Goal: Task Accomplishment & Management: Manage account settings

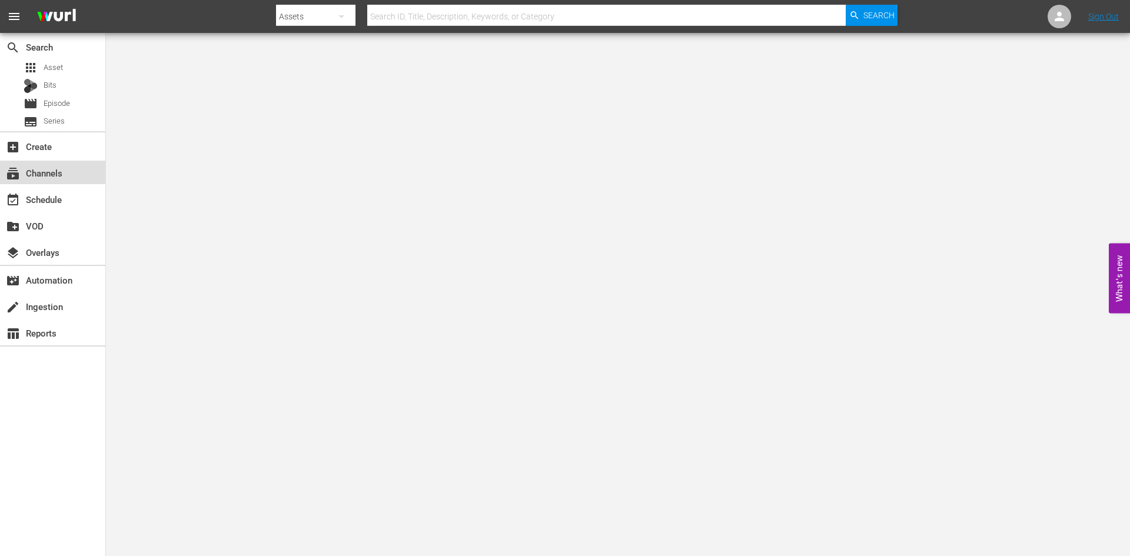
click at [70, 163] on div "subscriptions Channels" at bounding box center [52, 173] width 105 height 24
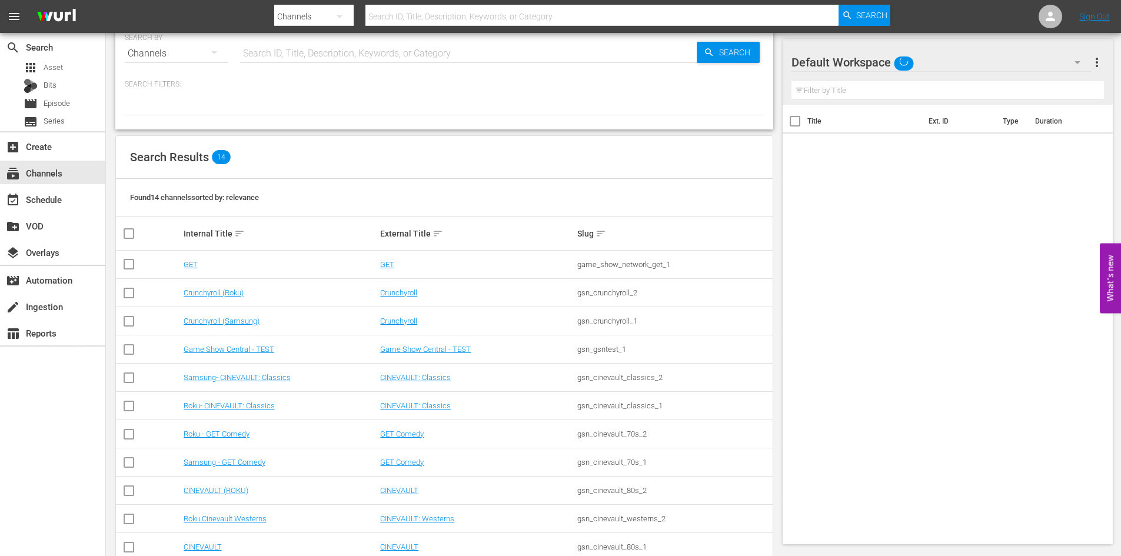
scroll to position [134, 0]
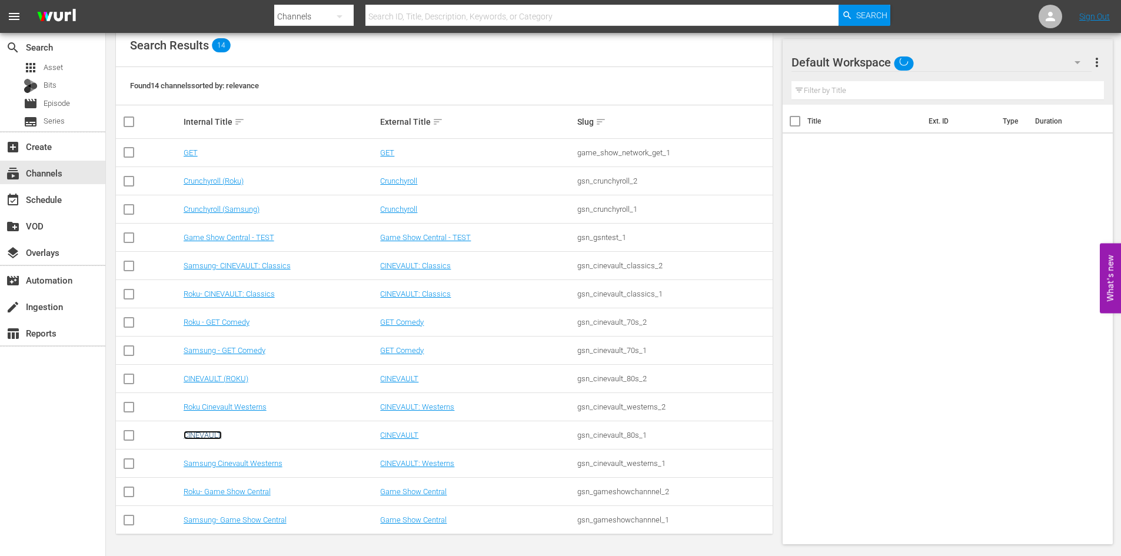
click at [204, 437] on link "CINEVAULT" at bounding box center [203, 435] width 38 height 9
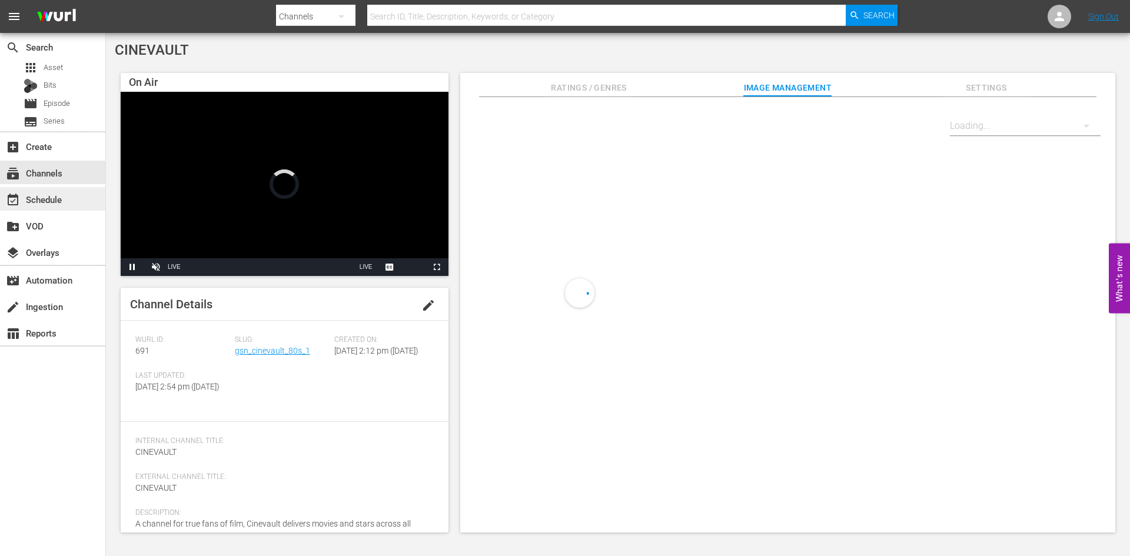
click at [87, 203] on div "event_available Schedule" at bounding box center [52, 199] width 105 height 24
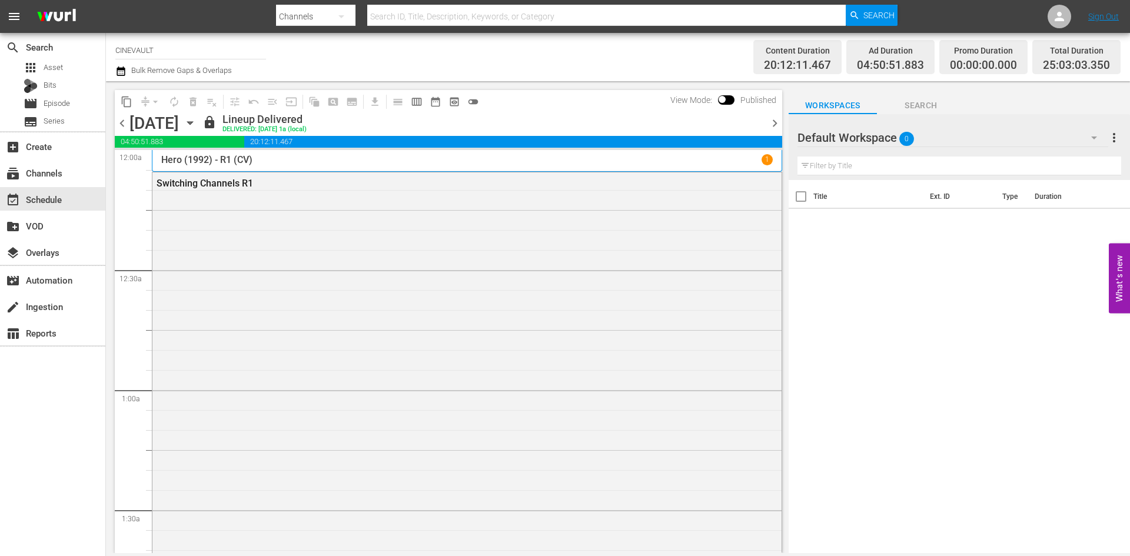
click at [197, 125] on icon "button" at bounding box center [190, 123] width 13 height 13
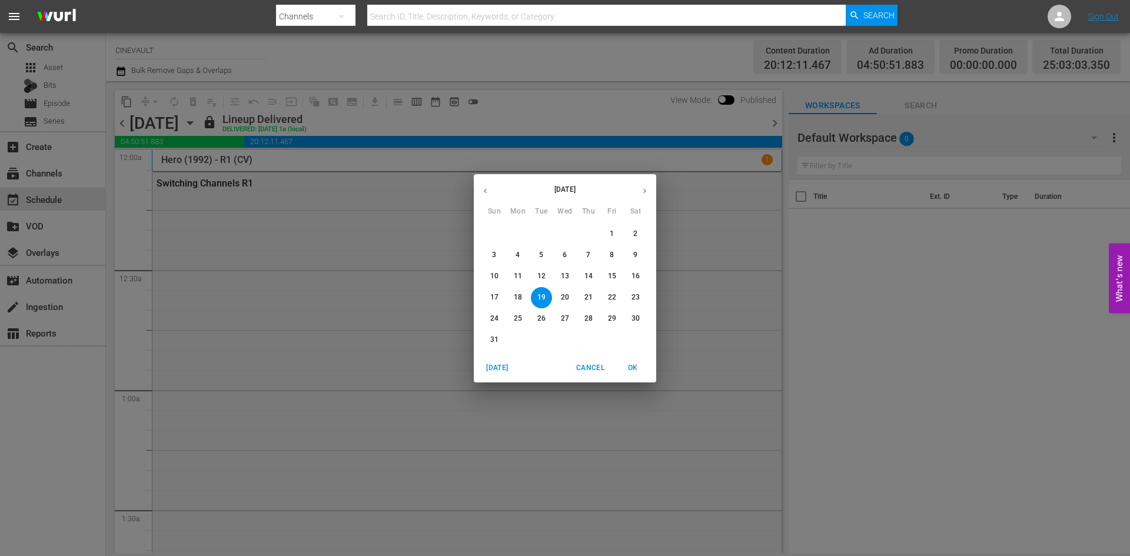
click at [295, 125] on div "August 2025 Sun Mon Tue Wed Thu Fri Sat 27 28 29 30 31 1 2 3 4 5 6 7 8 9 10 11 …" at bounding box center [565, 278] width 1130 height 556
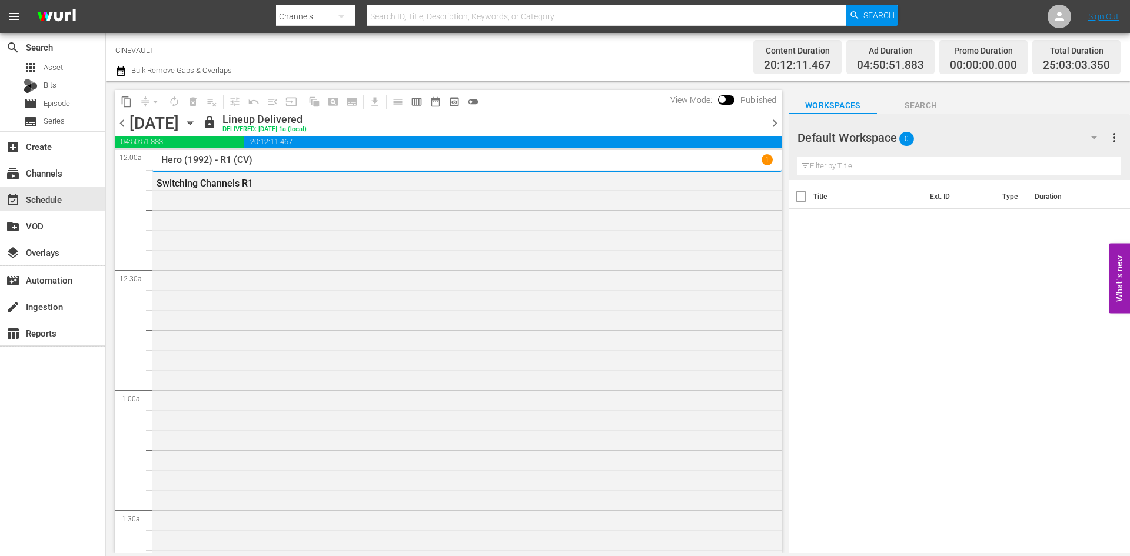
drag, startPoint x: 289, startPoint y: 124, endPoint x: 297, endPoint y: 121, distance: 8.4
click at [200, 124] on div "Tuesday, August 19th August 19th" at bounding box center [164, 123] width 70 height 19
click at [197, 121] on icon "button" at bounding box center [190, 123] width 13 height 13
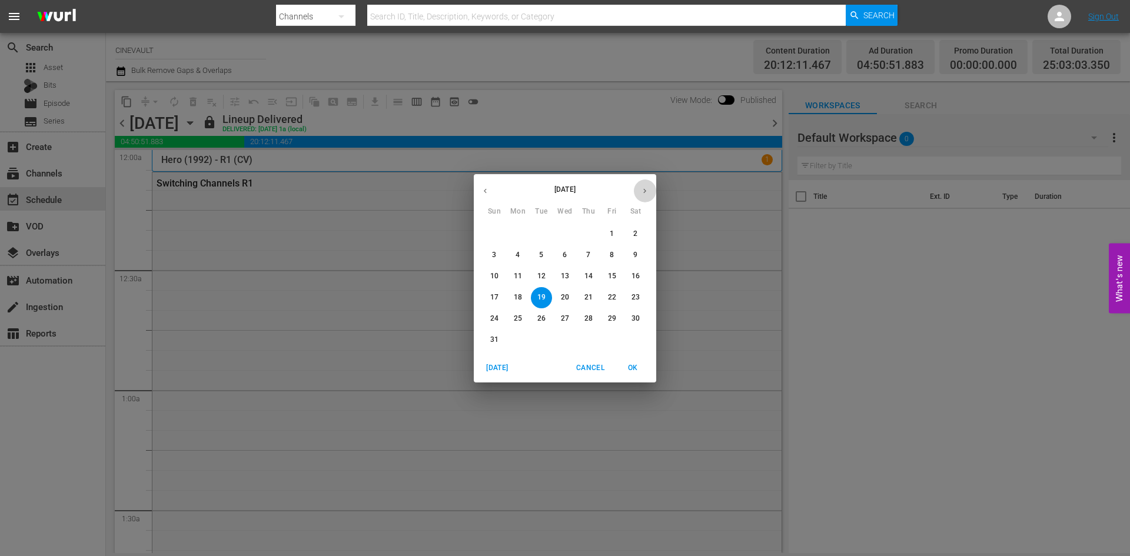
click at [644, 191] on icon "button" at bounding box center [644, 191] width 9 height 9
click at [390, 172] on div "September 2025 Sun Mon Tue Wed Thu Fri Sat 31 1 2 3 4 5 6 7 8 9 10 11 12 13 14 …" at bounding box center [565, 278] width 1130 height 556
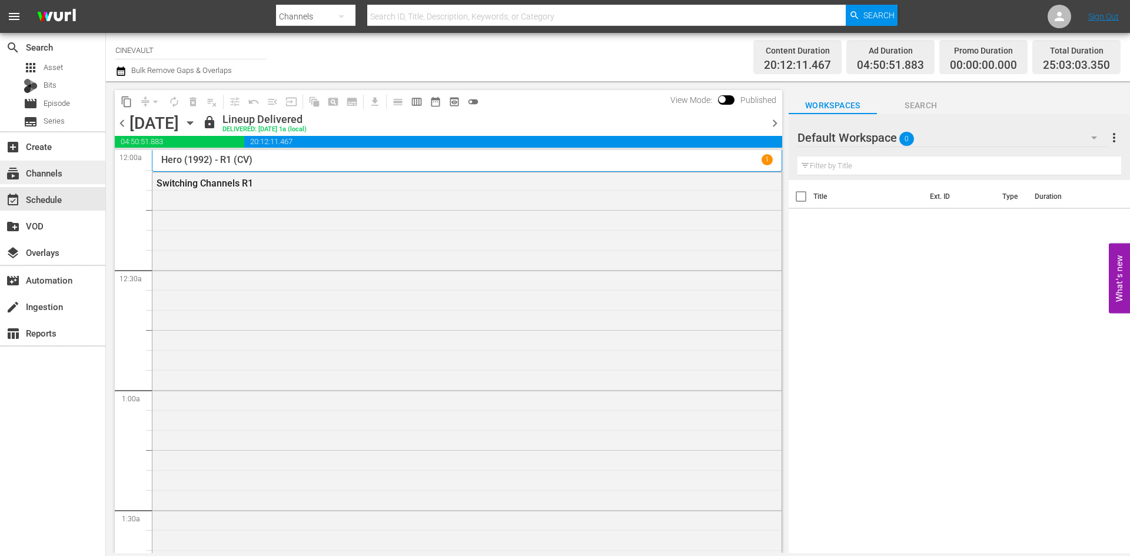
click at [55, 167] on div "subscriptions Channels" at bounding box center [33, 171] width 66 height 11
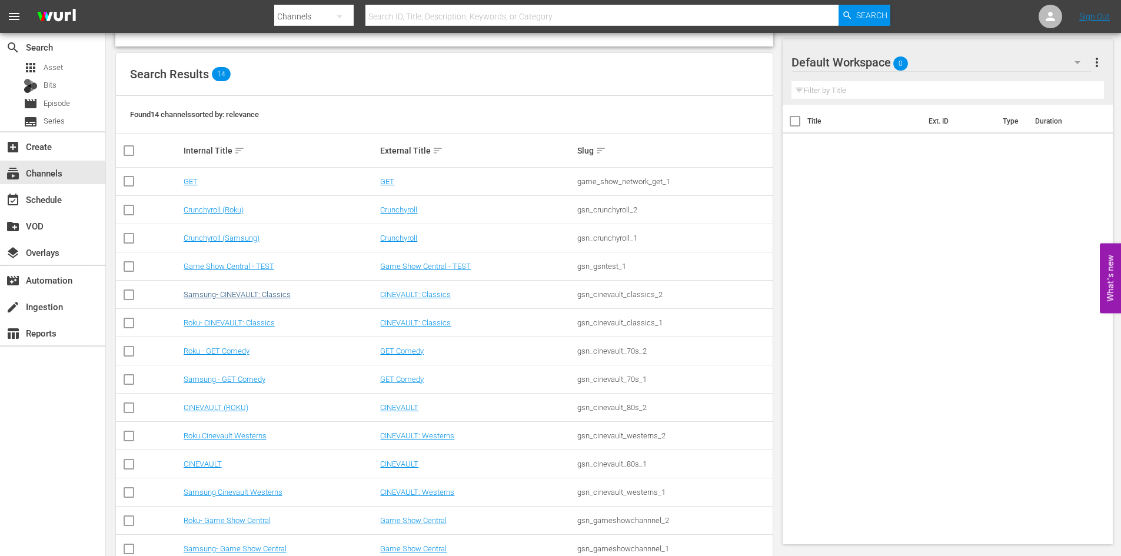
scroll to position [118, 0]
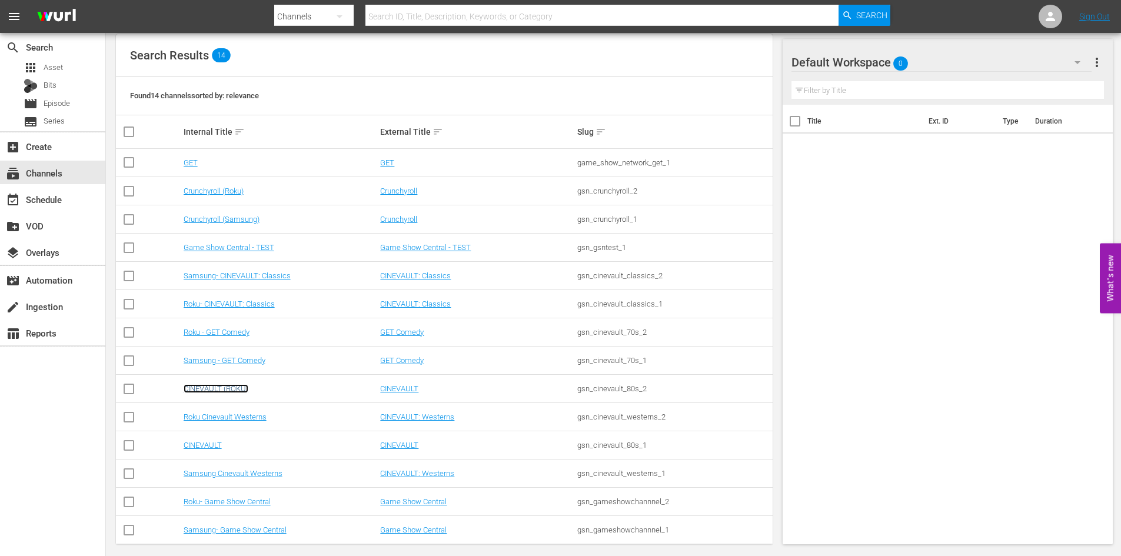
click at [238, 386] on link "CINEVAULT (ROKU)" at bounding box center [216, 388] width 65 height 9
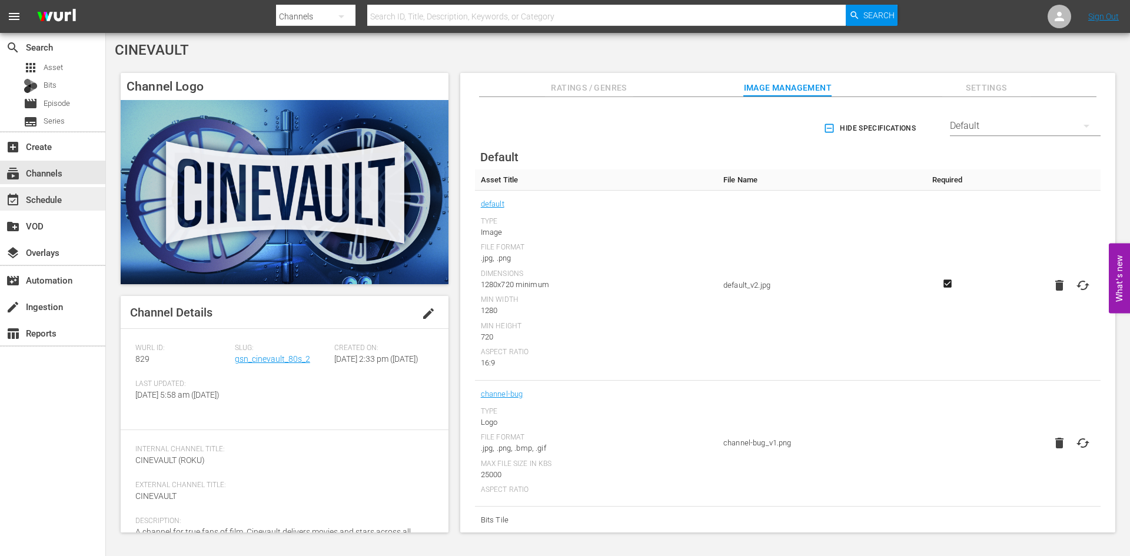
click at [48, 203] on div "event_available Schedule" at bounding box center [33, 197] width 66 height 11
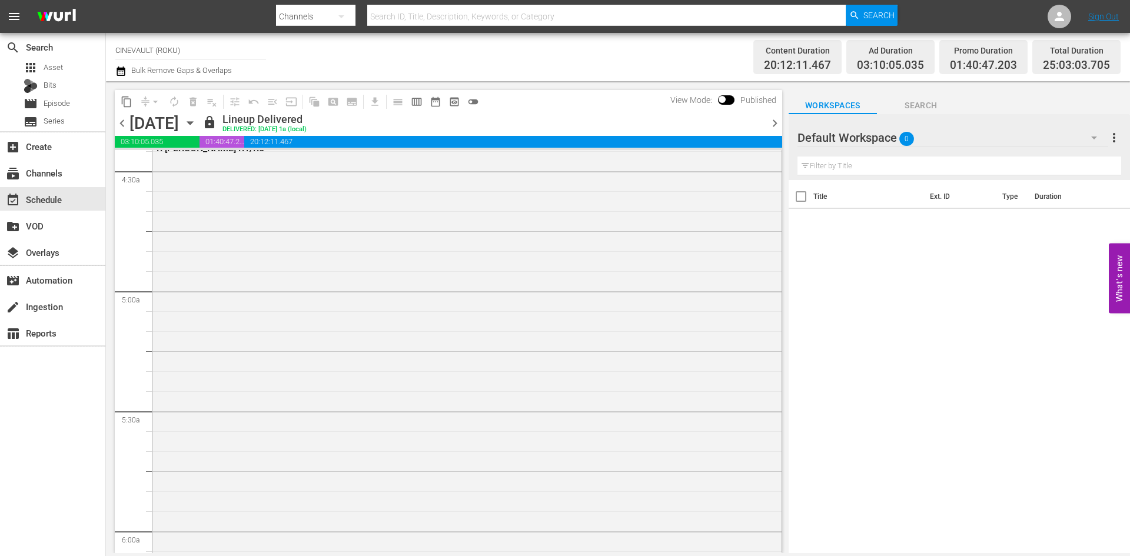
scroll to position [1118, 0]
click at [200, 120] on div "Tuesday, August 19th August 19th" at bounding box center [164, 123] width 70 height 19
click at [197, 123] on icon "button" at bounding box center [190, 123] width 13 height 13
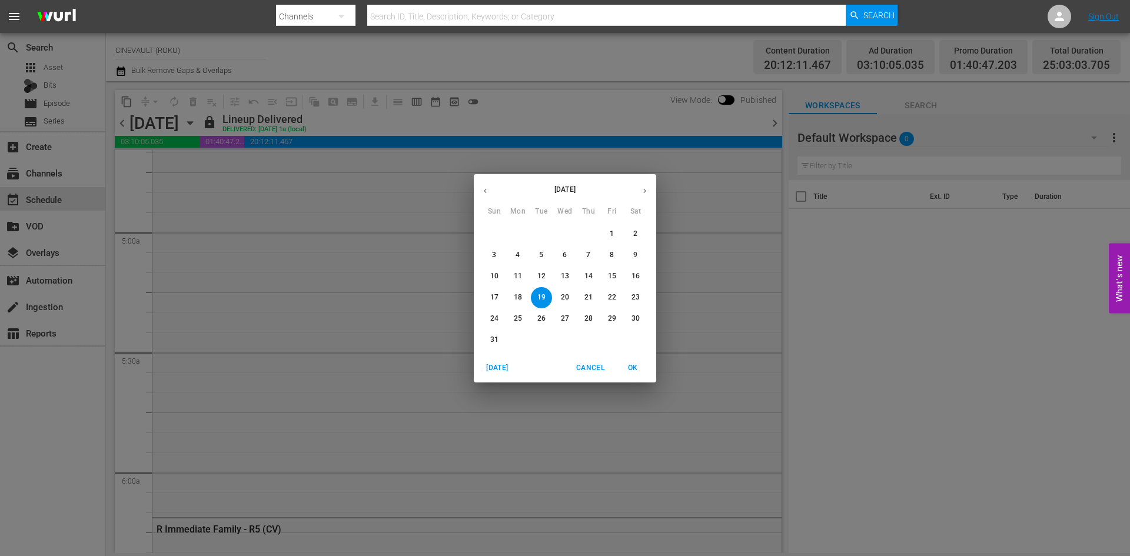
click at [643, 194] on icon "button" at bounding box center [644, 191] width 9 height 9
click at [522, 257] on span "8" at bounding box center [517, 255] width 21 height 10
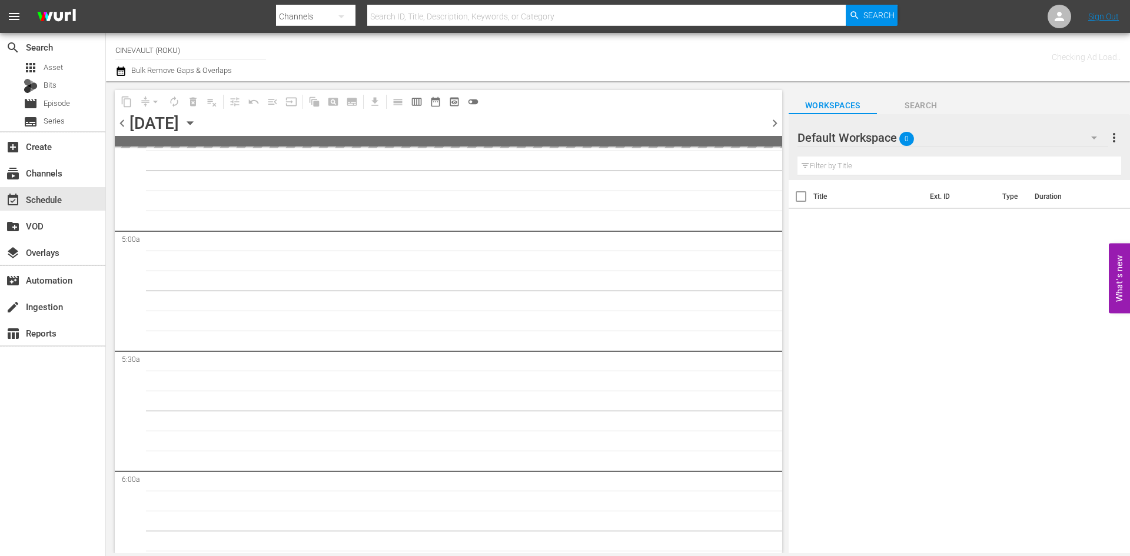
scroll to position [1138, 0]
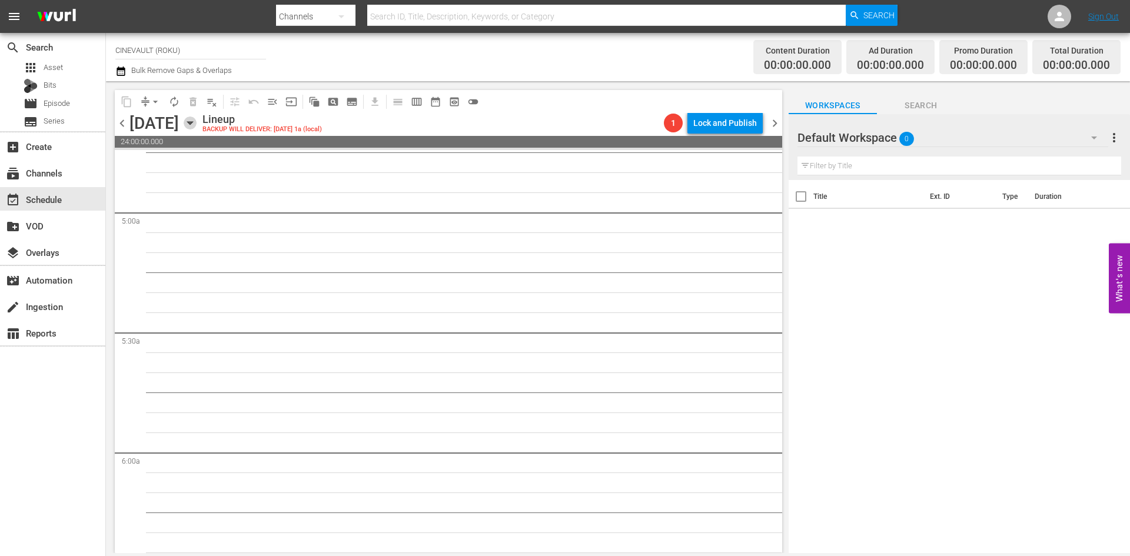
click at [192, 122] on icon "button" at bounding box center [189, 123] width 5 height 3
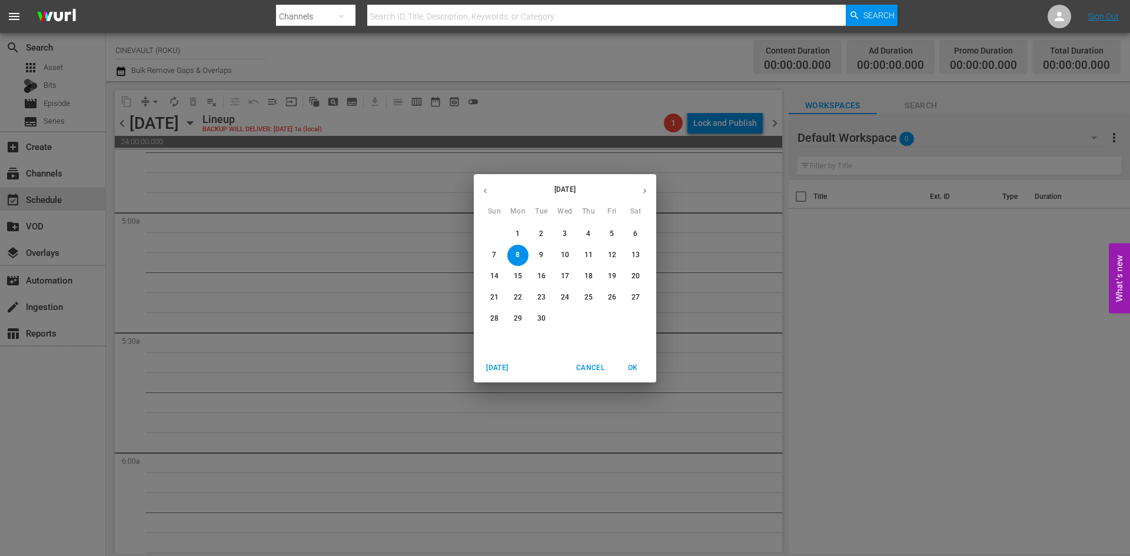
click at [519, 232] on p "1" at bounding box center [518, 234] width 4 height 10
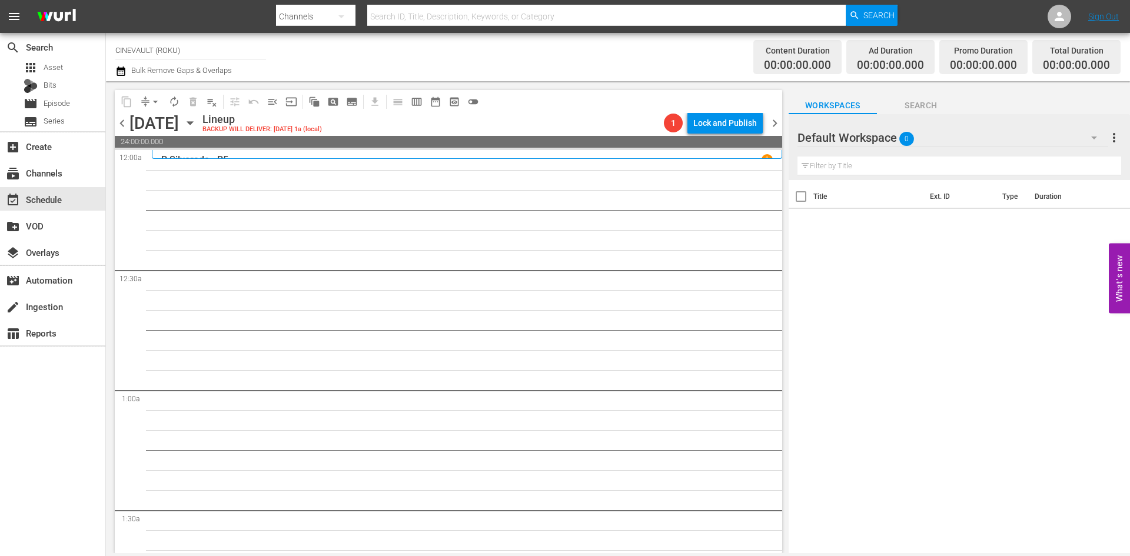
click at [882, 140] on div at bounding box center [839, 138] width 85 height 29
click at [894, 140] on div "Default Workspace 0" at bounding box center [952, 137] width 311 height 33
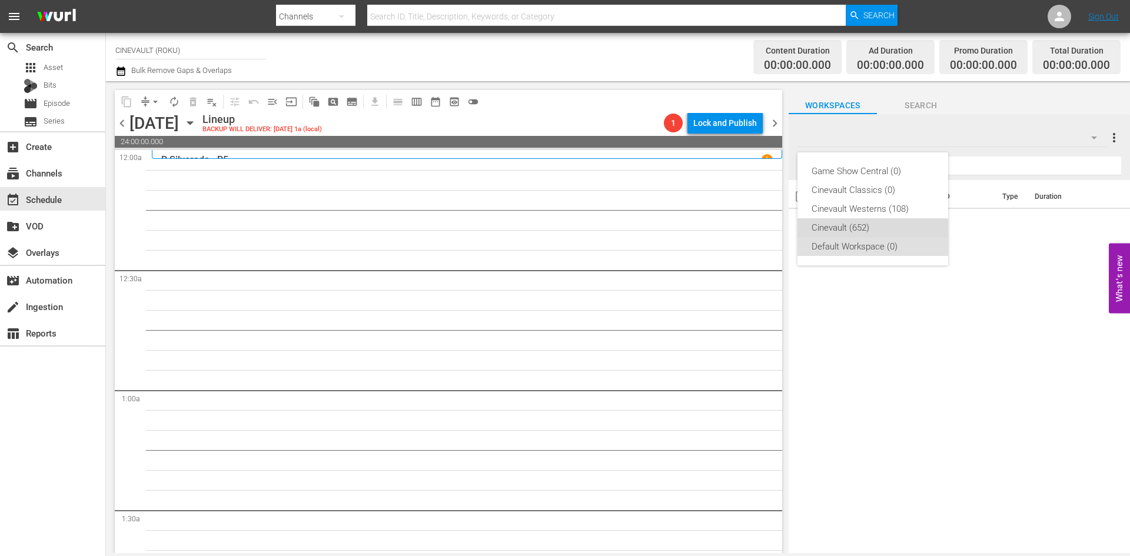
click at [834, 221] on div "Cinevault (652)" at bounding box center [873, 227] width 122 height 19
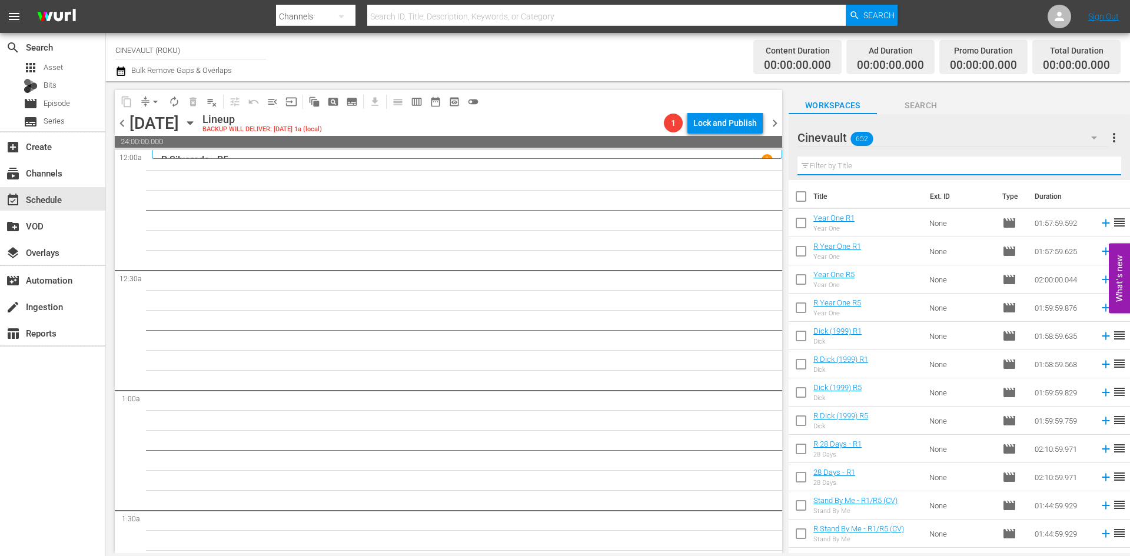
click at [879, 169] on input "text" at bounding box center [959, 166] width 324 height 19
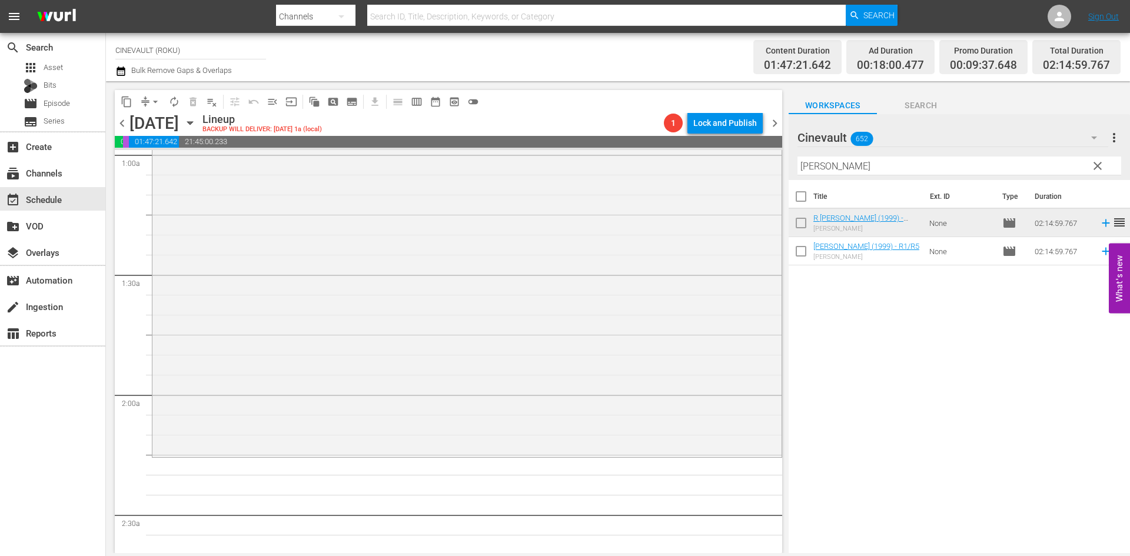
scroll to position [412, 0]
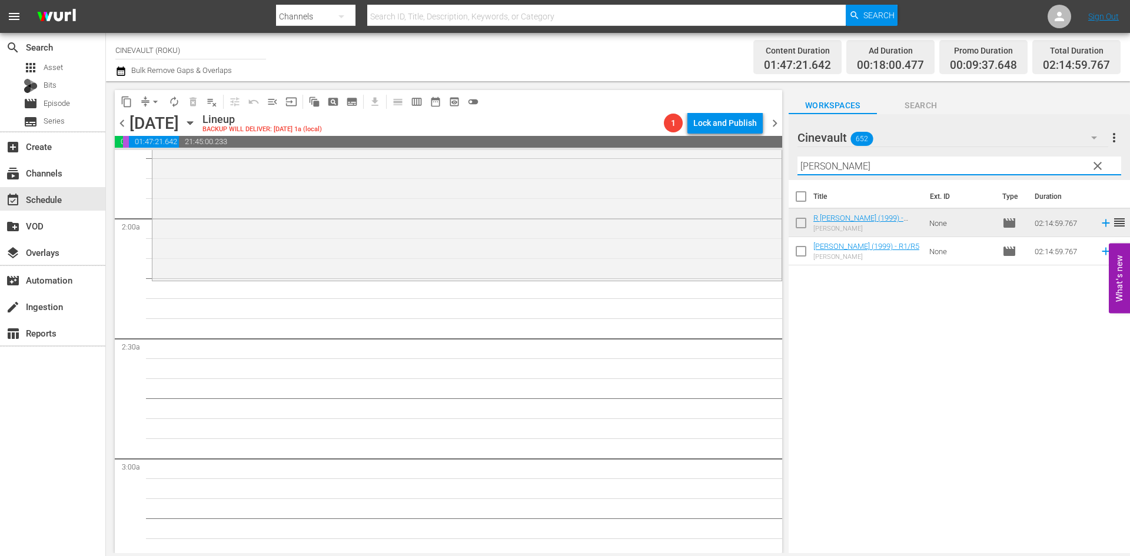
drag, startPoint x: 870, startPoint y: 163, endPoint x: 760, endPoint y: 145, distance: 112.0
click at [760, 145] on div "content_copy compress arrow_drop_down autorenew_outlined delete_forever_outline…" at bounding box center [618, 317] width 1024 height 472
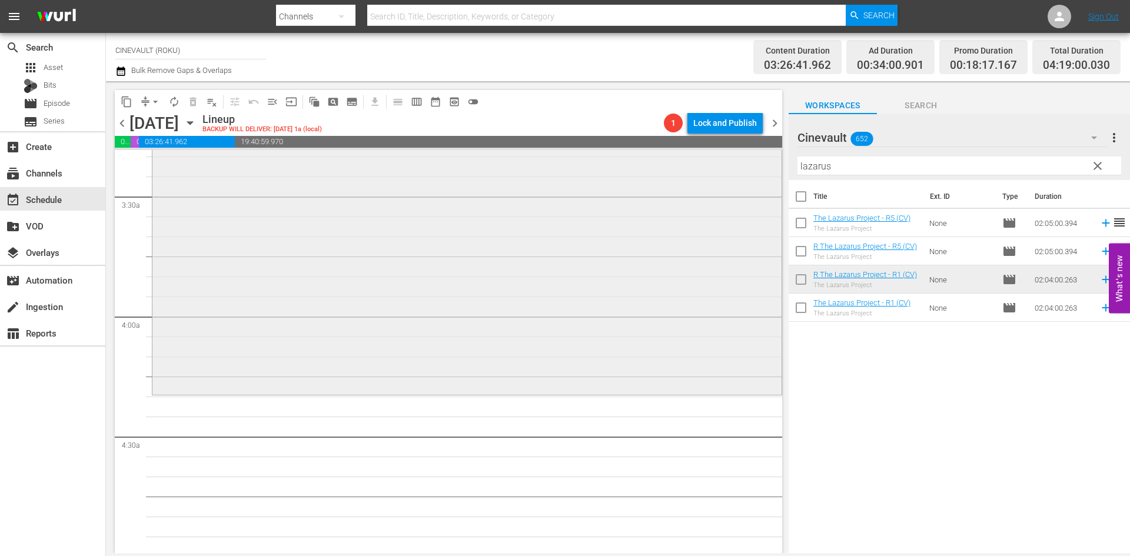
scroll to position [883, 0]
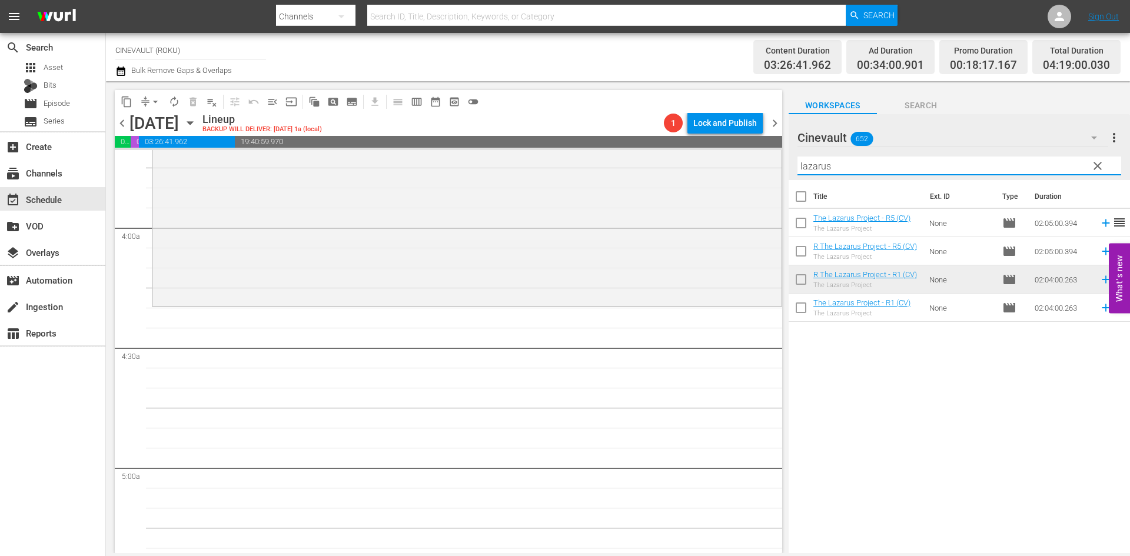
click at [917, 167] on input "lazarus" at bounding box center [959, 166] width 324 height 19
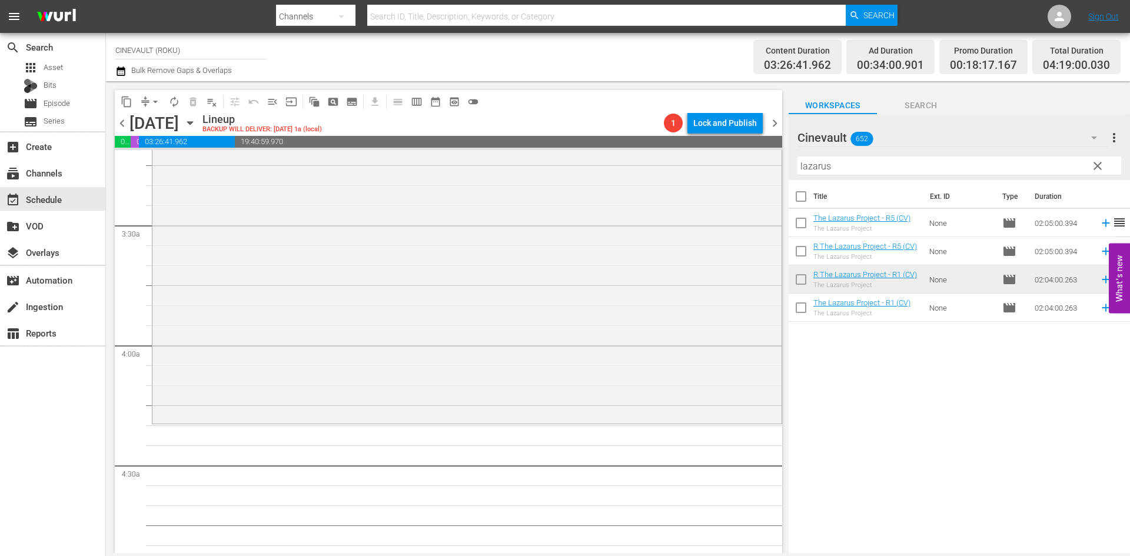
scroll to position [824, 0]
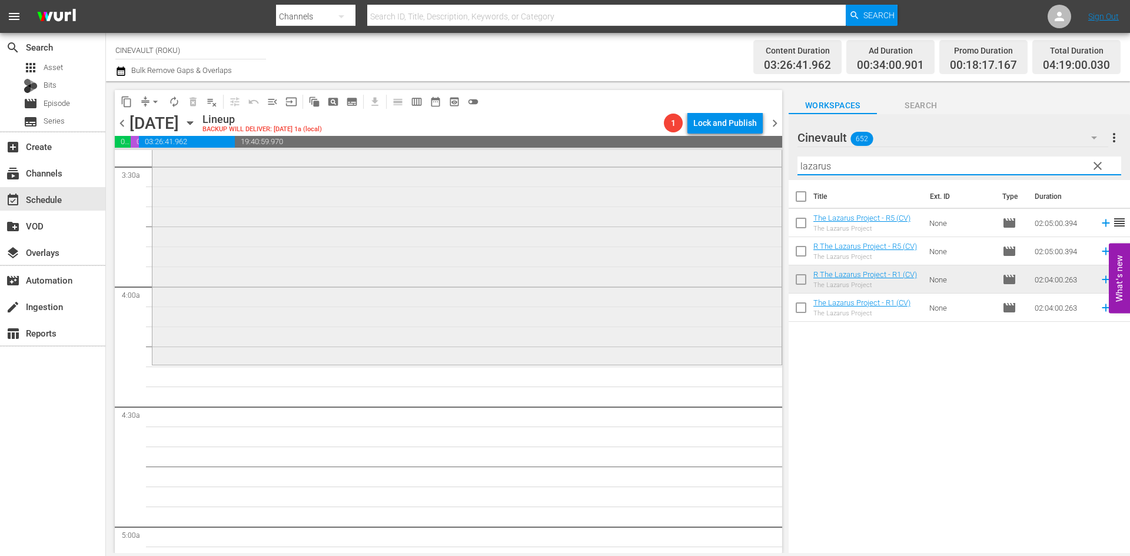
drag, startPoint x: 856, startPoint y: 160, endPoint x: 731, endPoint y: 152, distance: 125.6
click at [731, 152] on div "content_copy compress arrow_drop_down autorenew_outlined delete_forever_outline…" at bounding box center [618, 317] width 1024 height 472
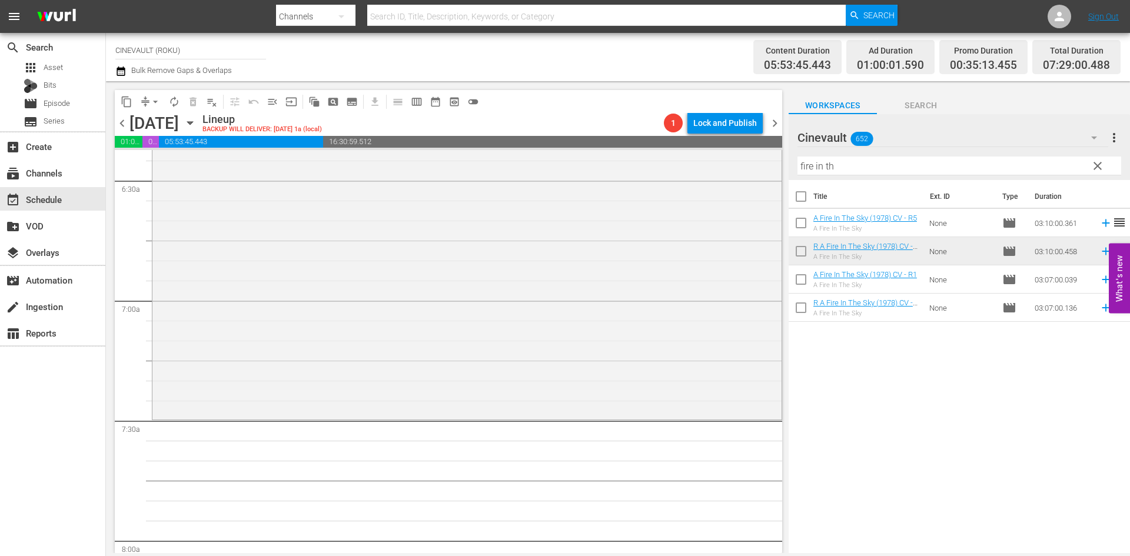
scroll to position [1707, 0]
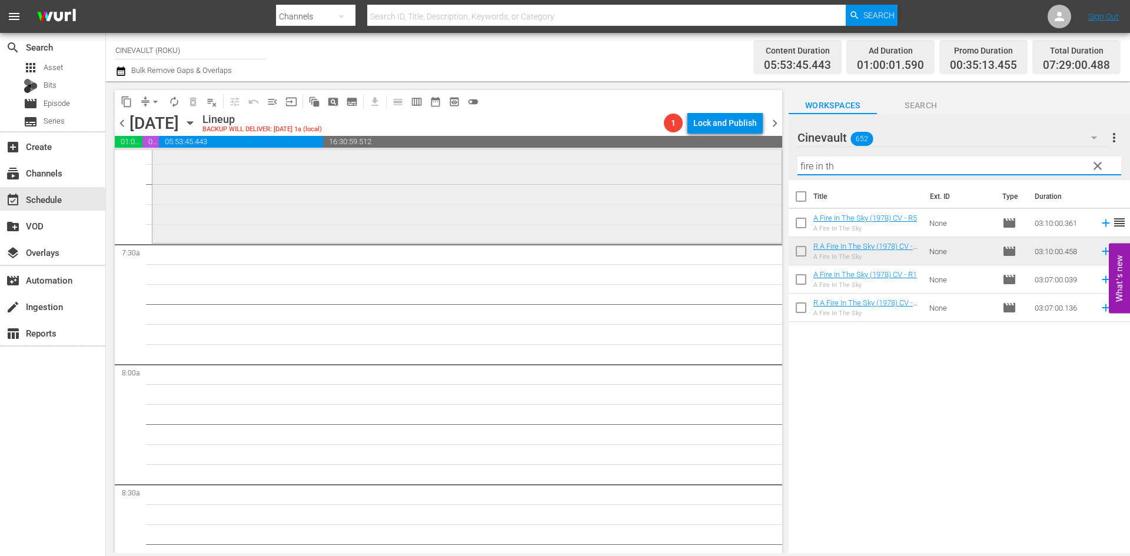
drag, startPoint x: 898, startPoint y: 159, endPoint x: 716, endPoint y: 165, distance: 182.0
click at [716, 165] on div "content_copy compress arrow_drop_down autorenew_outlined delete_forever_outline…" at bounding box center [618, 317] width 1024 height 472
type input "suspect"
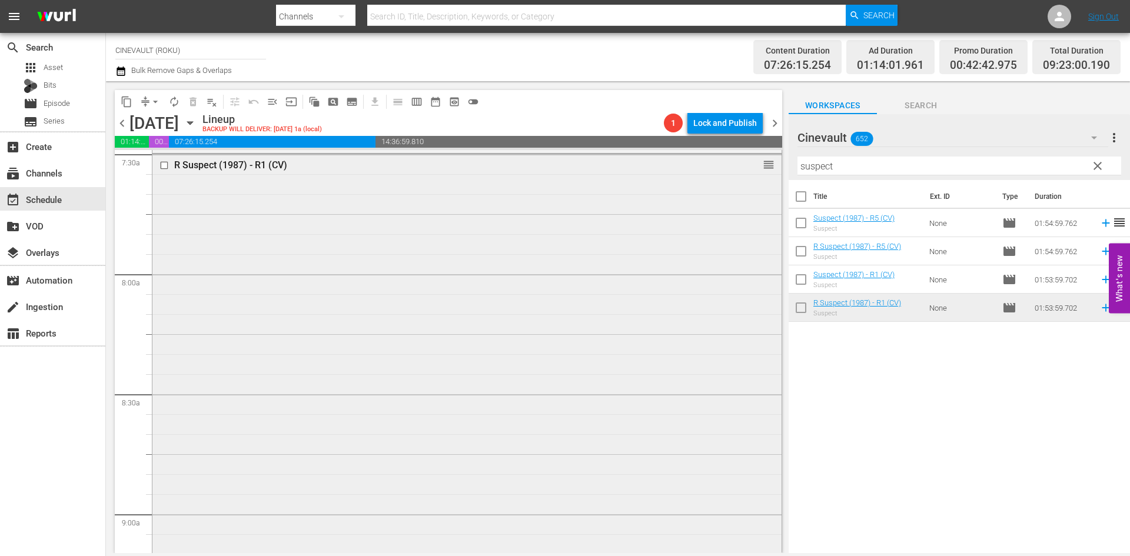
scroll to position [1766, 0]
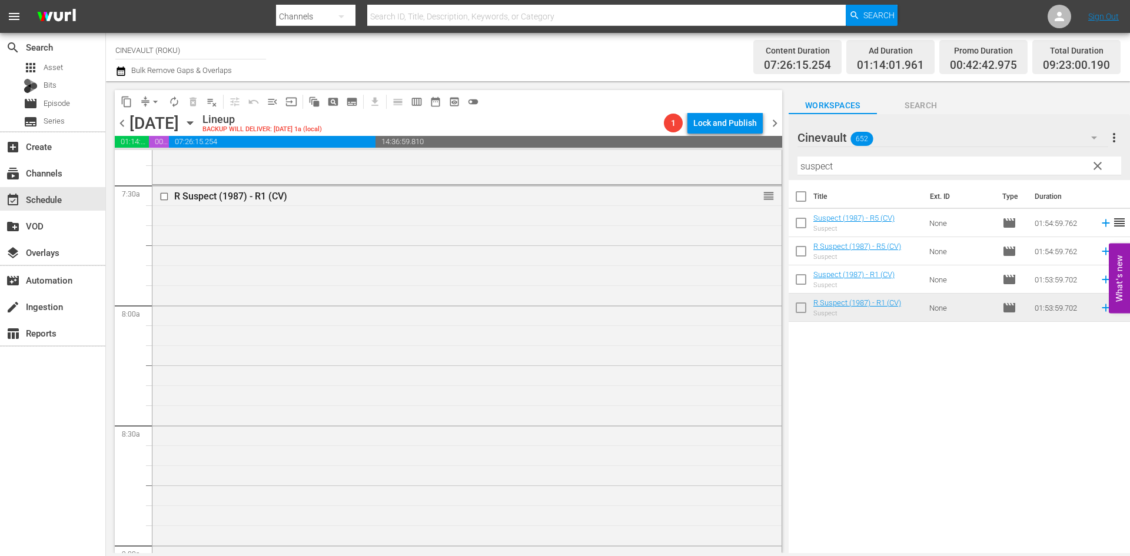
click at [873, 154] on div "Filter by Title suspect" at bounding box center [959, 166] width 324 height 28
click at [870, 159] on input "suspect" at bounding box center [959, 166] width 324 height 19
click at [1101, 164] on span "clear" at bounding box center [1098, 166] width 14 height 14
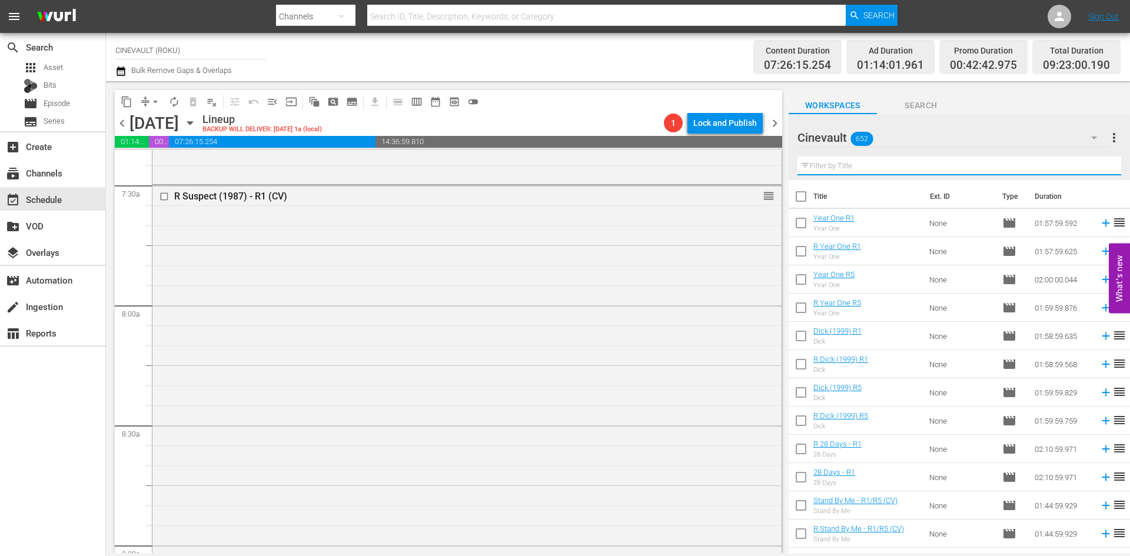
click at [994, 161] on input "text" at bounding box center [959, 166] width 324 height 19
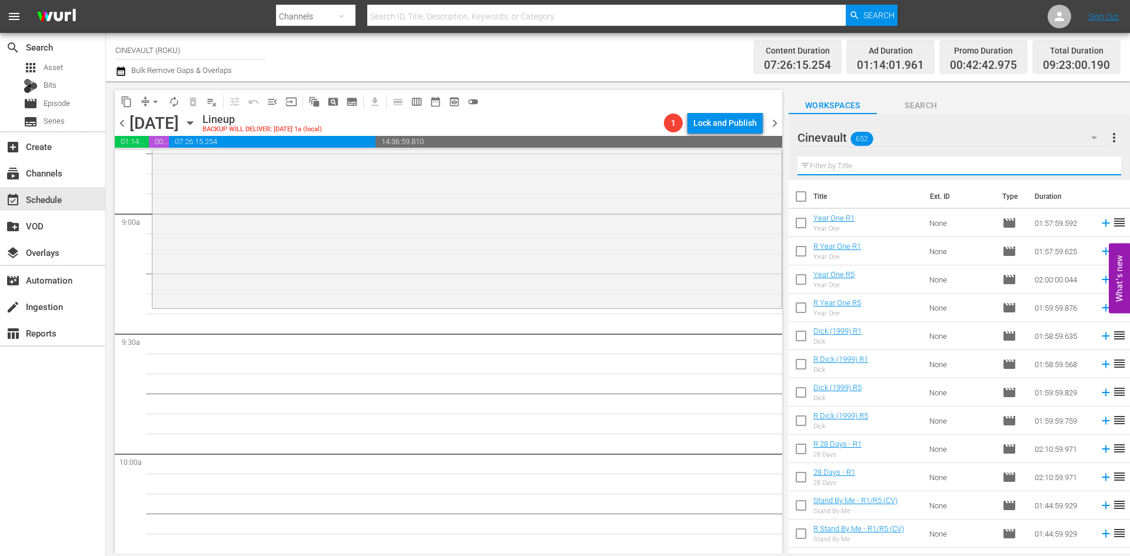
scroll to position [2119, 0]
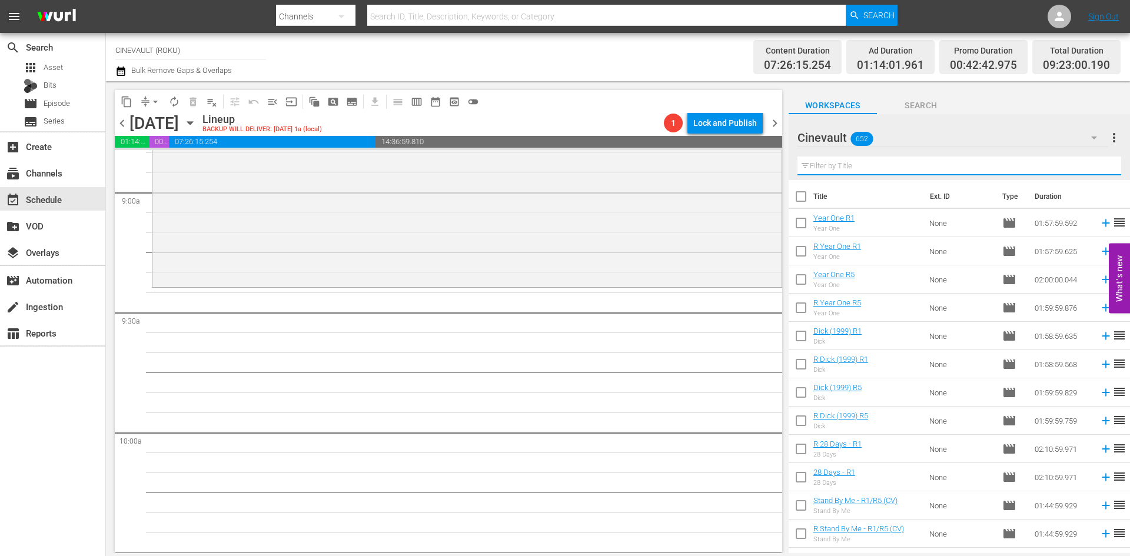
click at [852, 164] on input "text" at bounding box center [959, 166] width 324 height 19
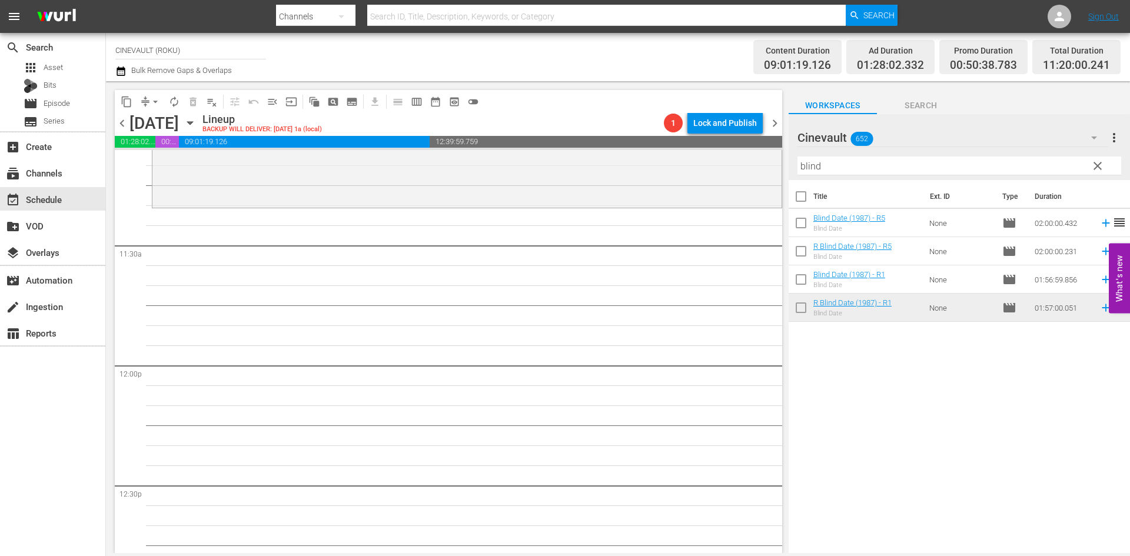
scroll to position [2649, 0]
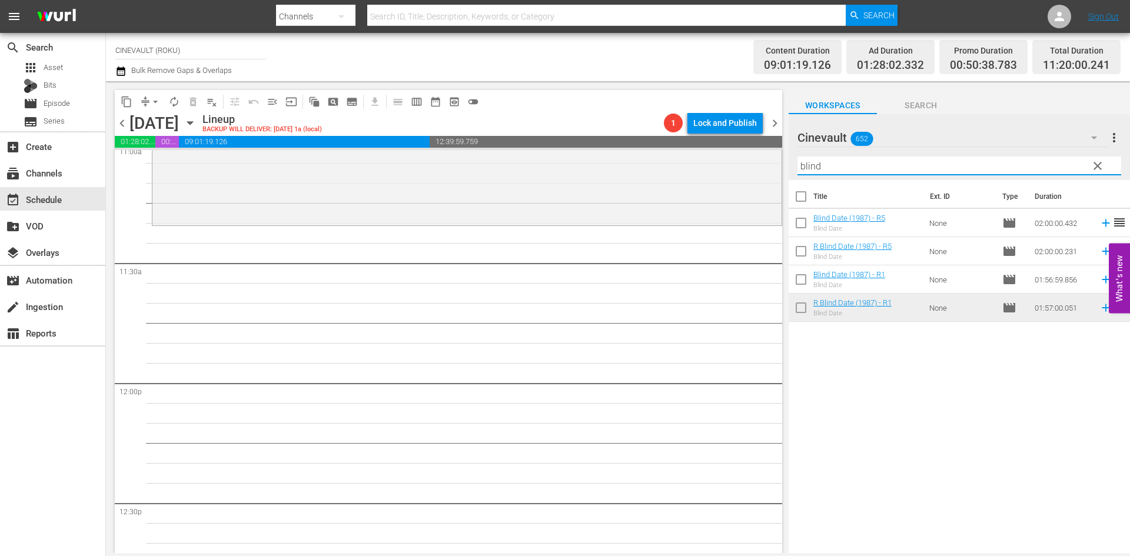
click at [890, 162] on input "blind" at bounding box center [959, 166] width 324 height 19
drag, startPoint x: 890, startPoint y: 162, endPoint x: 810, endPoint y: 155, distance: 80.4
click at [810, 155] on div "Filter by Title blind" at bounding box center [959, 166] width 324 height 28
click at [826, 164] on input "blind" at bounding box center [959, 166] width 324 height 19
drag, startPoint x: 895, startPoint y: 162, endPoint x: 727, endPoint y: 162, distance: 167.7
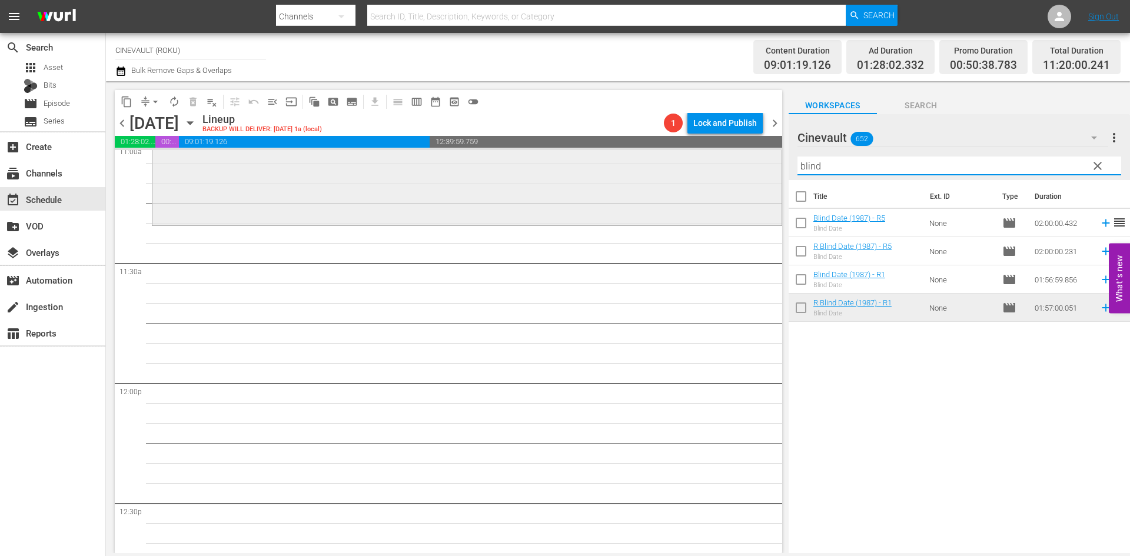
click at [727, 162] on div "content_copy compress arrow_drop_down autorenew_outlined delete_forever_outline…" at bounding box center [618, 317] width 1024 height 472
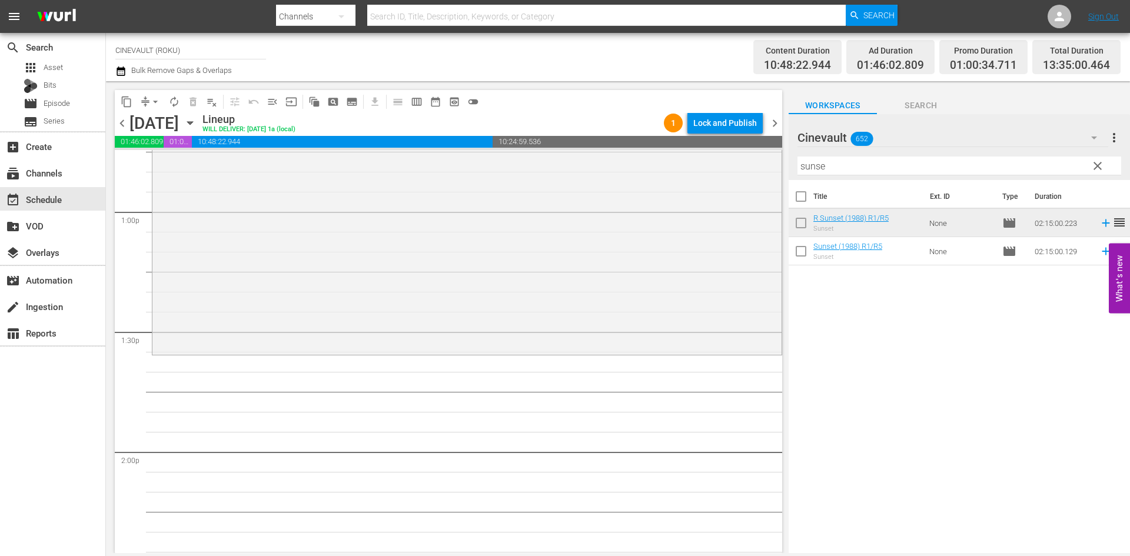
scroll to position [3061, 0]
drag, startPoint x: 833, startPoint y: 162, endPoint x: 746, endPoint y: 153, distance: 87.6
click at [746, 153] on div "content_copy compress arrow_drop_down autorenew_outlined delete_forever_outline…" at bounding box center [618, 317] width 1024 height 472
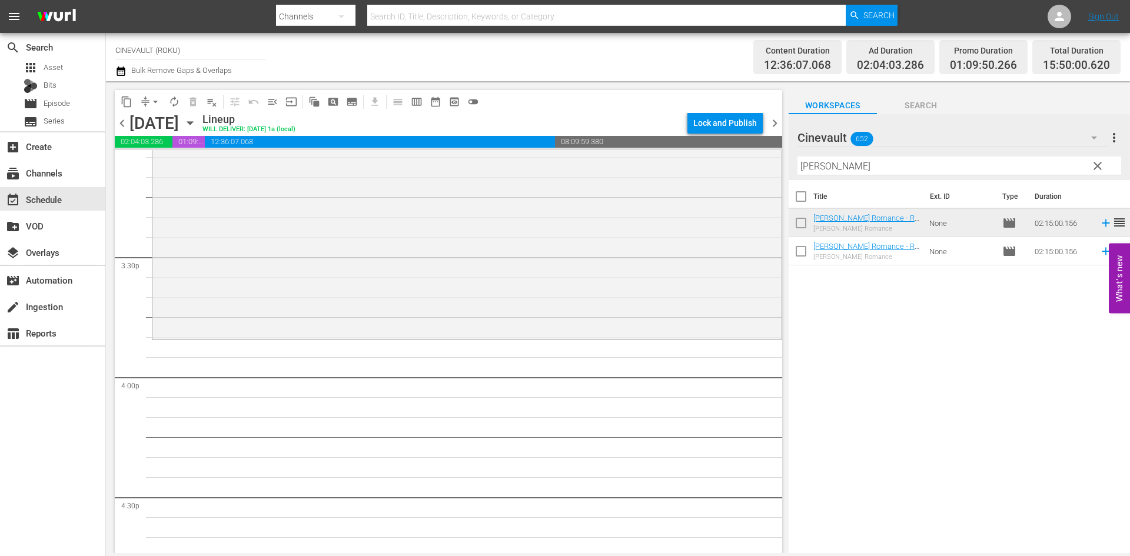
scroll to position [3708, 0]
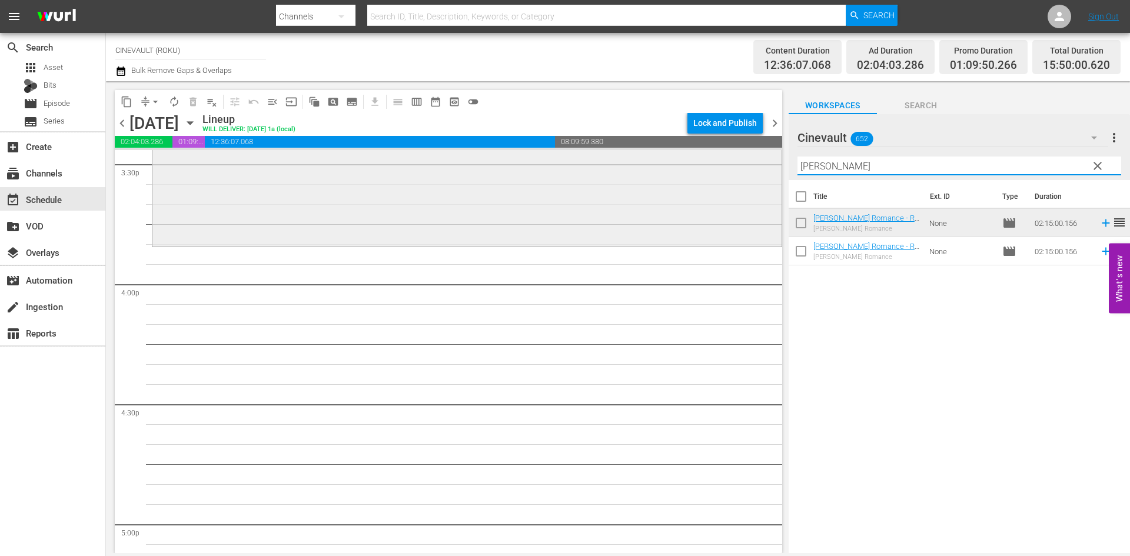
drag, startPoint x: 913, startPoint y: 170, endPoint x: 699, endPoint y: 177, distance: 214.9
click at [699, 177] on div "content_copy compress arrow_drop_down autorenew_outlined delete_forever_outline…" at bounding box center [618, 317] width 1024 height 472
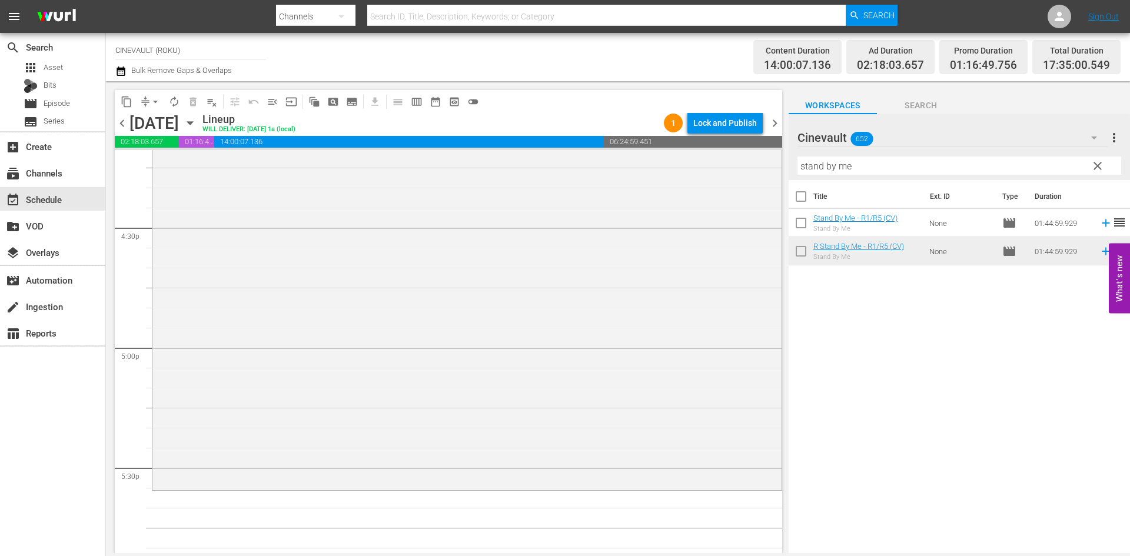
scroll to position [4061, 0]
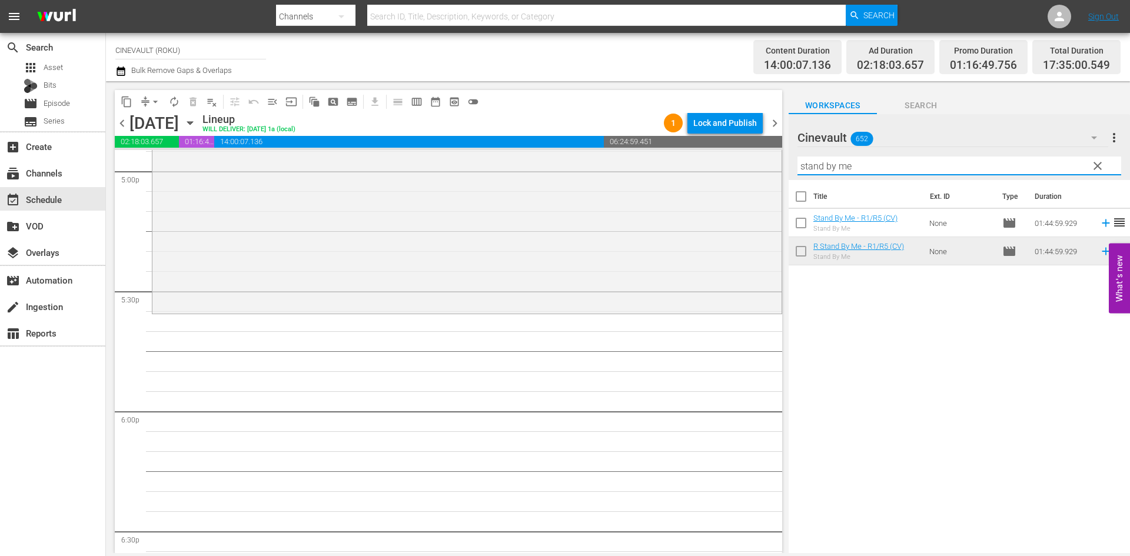
drag, startPoint x: 918, startPoint y: 171, endPoint x: 780, endPoint y: 171, distance: 138.3
click at [780, 171] on div "content_copy compress arrow_drop_down autorenew_outlined delete_forever_outline…" at bounding box center [618, 317] width 1024 height 472
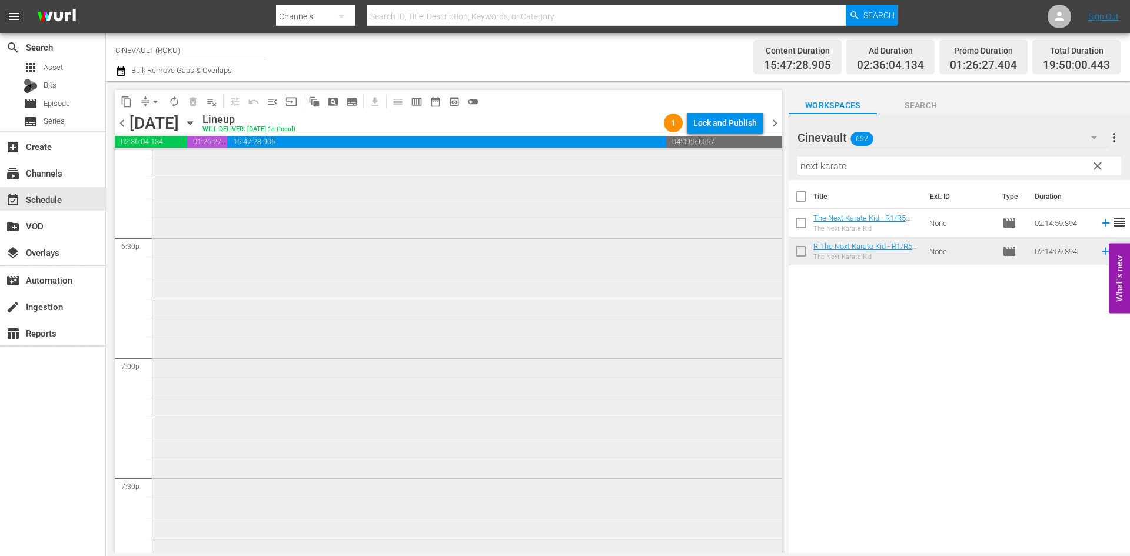
scroll to position [4355, 0]
drag, startPoint x: 929, startPoint y: 164, endPoint x: 733, endPoint y: 154, distance: 196.8
click at [733, 154] on div "content_copy compress arrow_drop_down autorenew_outlined delete_forever_outline…" at bounding box center [618, 317] width 1024 height 472
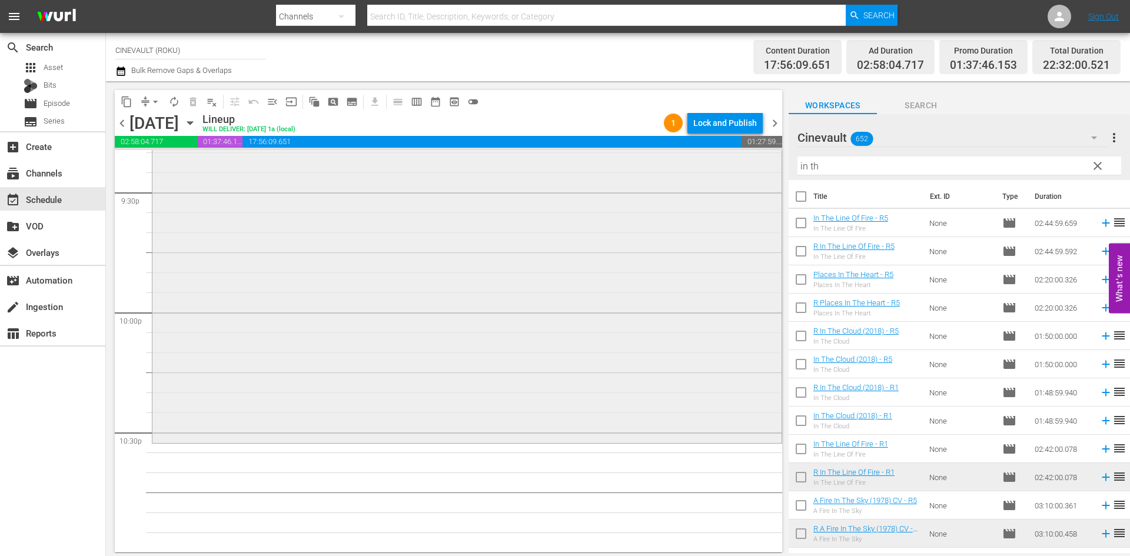
scroll to position [5297, 0]
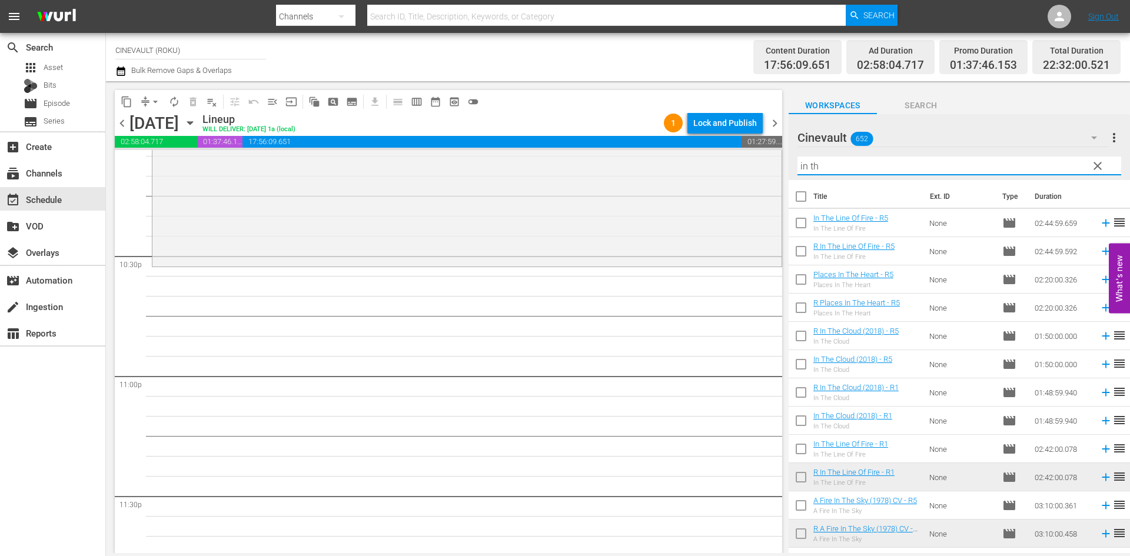
drag, startPoint x: 823, startPoint y: 167, endPoint x: 796, endPoint y: 156, distance: 28.5
click at [796, 156] on div "Cinevault 652 Cinevault more_vert clear Filter by Title in th" at bounding box center [959, 147] width 341 height 66
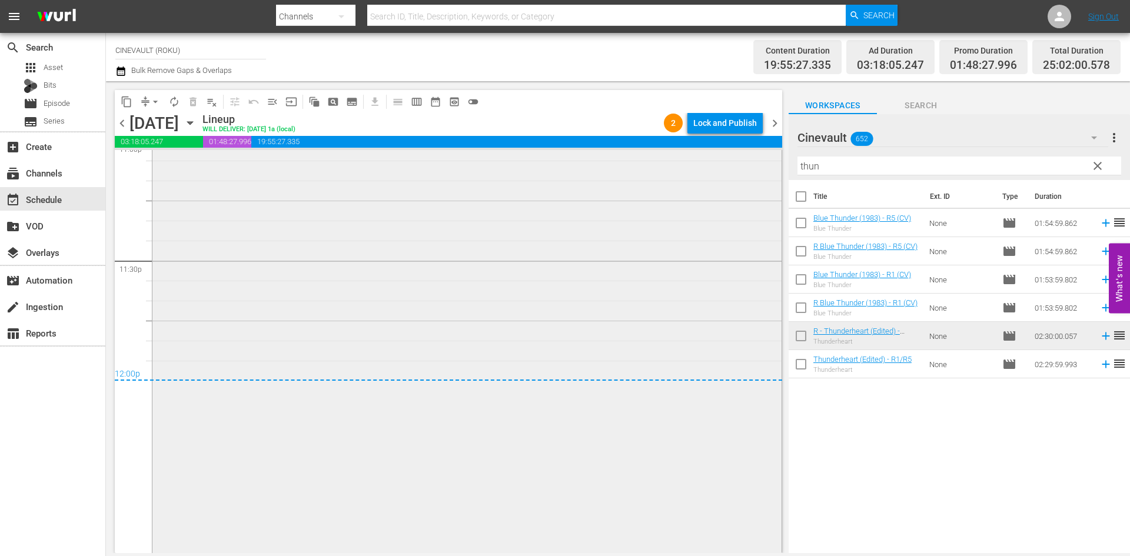
scroll to position [5611, 0]
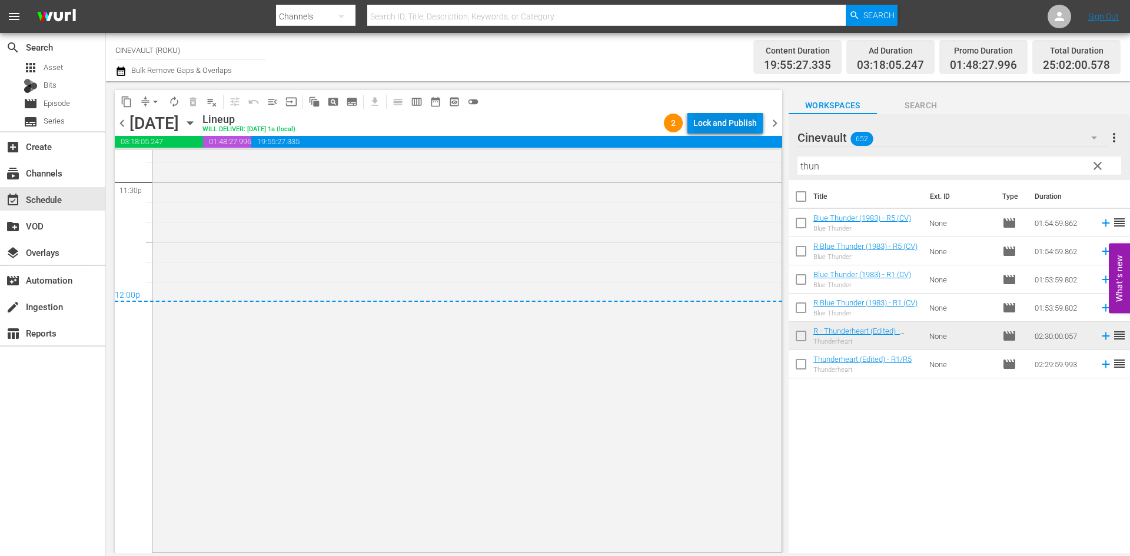
click at [726, 131] on div "Lock and Publish" at bounding box center [725, 122] width 64 height 21
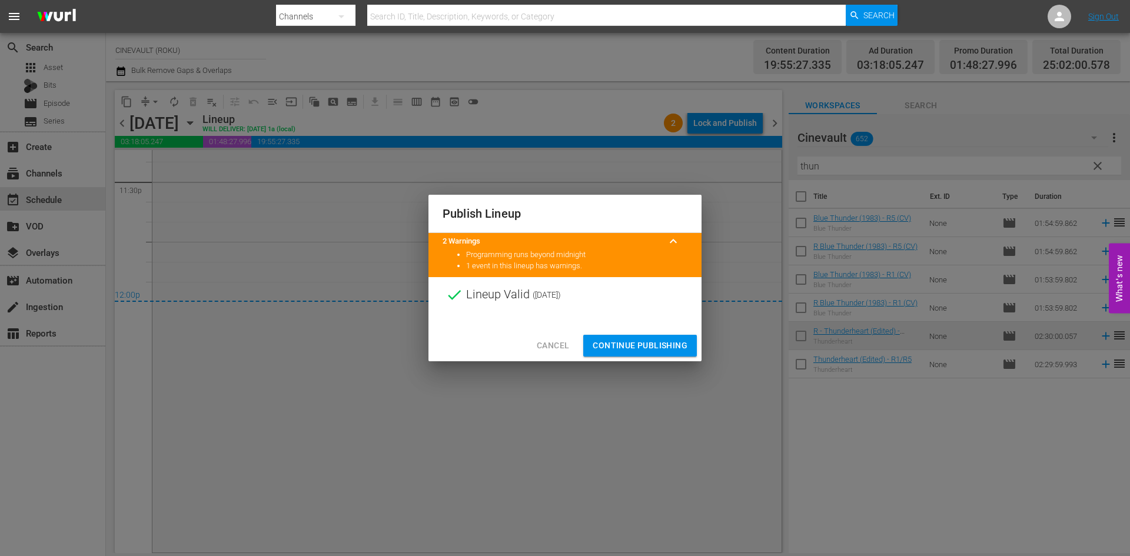
click at [687, 342] on button "Continue Publishing" at bounding box center [640, 346] width 114 height 22
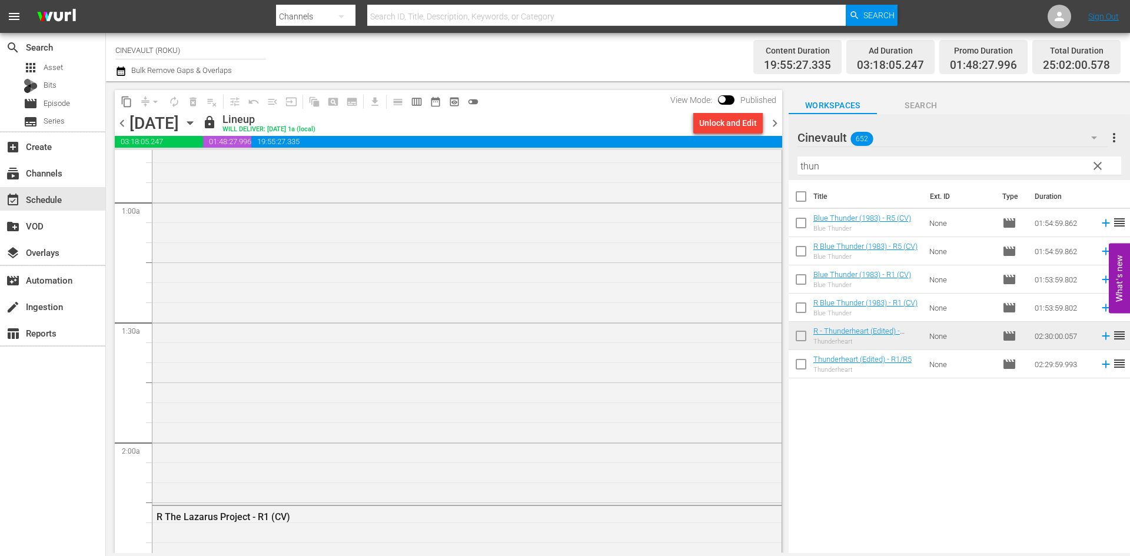
scroll to position [0, 0]
click at [768, 118] on span "chevron_right" at bounding box center [774, 123] width 15 height 15
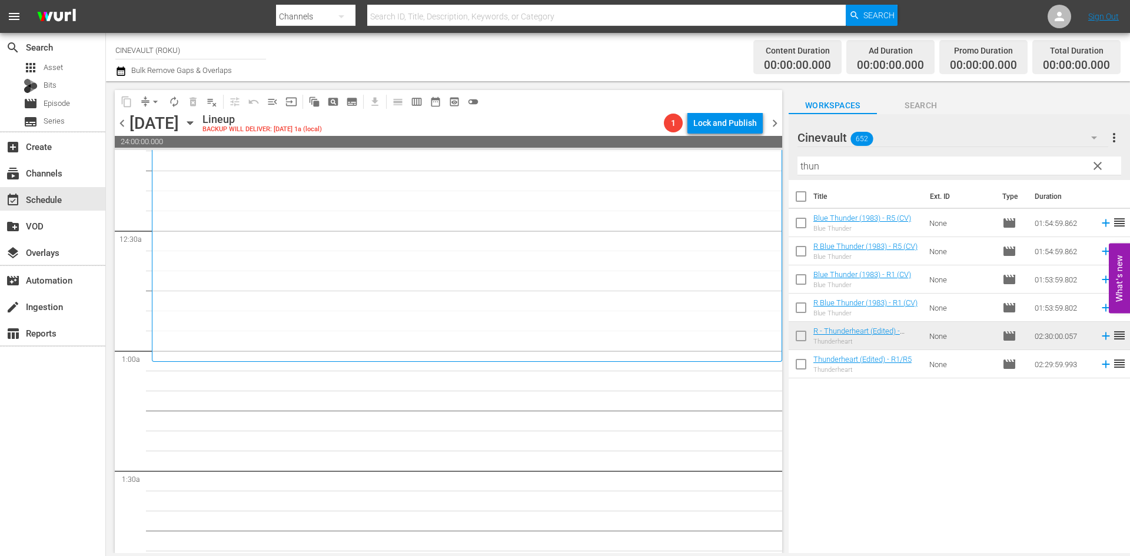
scroll to position [59, 0]
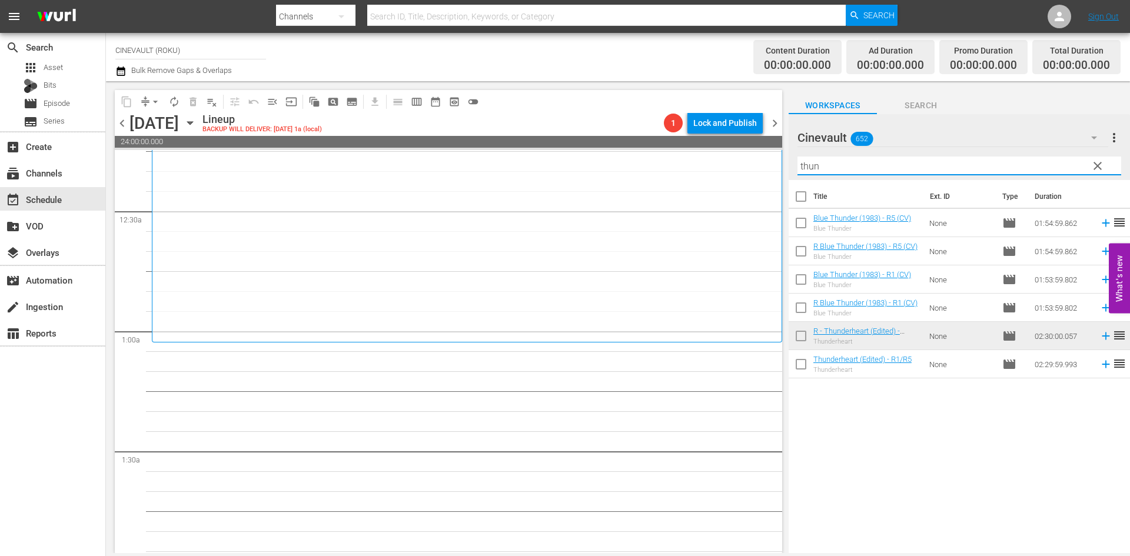
drag, startPoint x: 839, startPoint y: 174, endPoint x: 707, endPoint y: 166, distance: 132.7
click at [707, 166] on div "content_copy compress arrow_drop_down autorenew_outlined delete_forever_outline…" at bounding box center [618, 317] width 1024 height 472
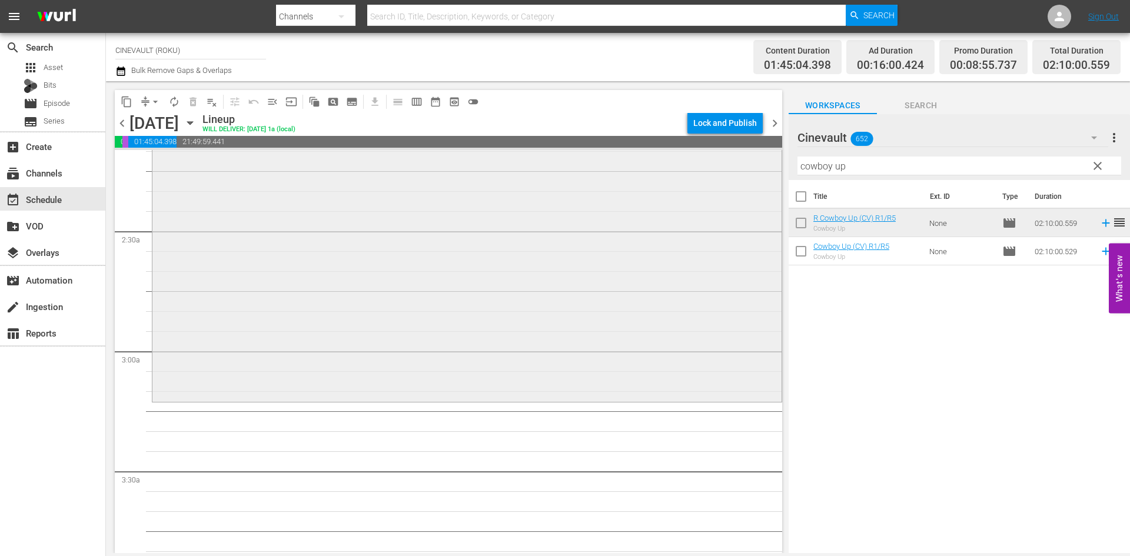
scroll to position [530, 0]
drag, startPoint x: 932, startPoint y: 172, endPoint x: 703, endPoint y: 168, distance: 229.0
click at [703, 168] on div "content_copy compress arrow_drop_down autorenew_outlined delete_forever_outline…" at bounding box center [618, 317] width 1024 height 472
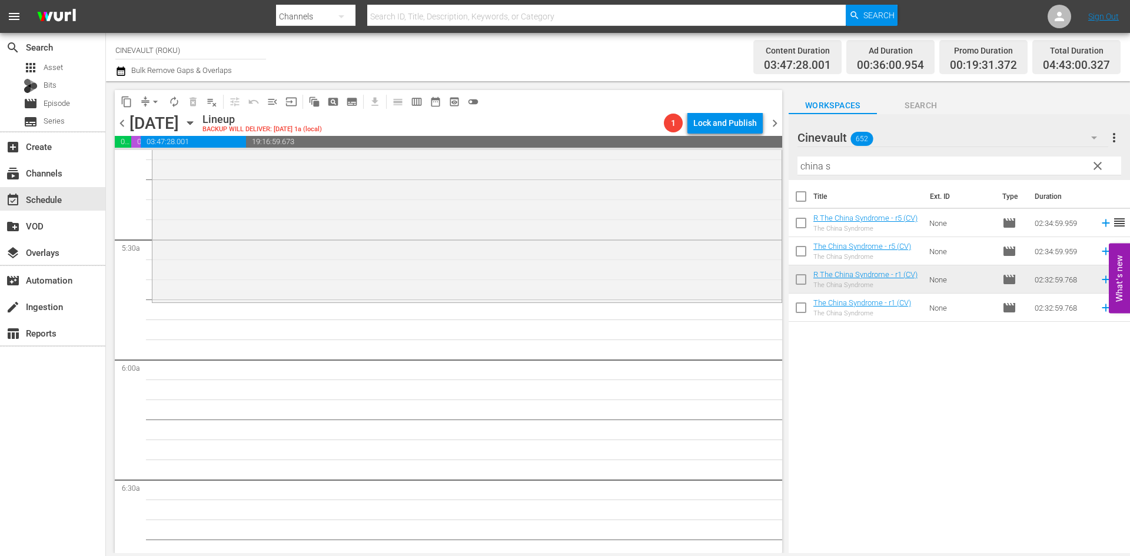
scroll to position [1236, 0]
drag, startPoint x: 977, startPoint y: 168, endPoint x: 694, endPoint y: 165, distance: 283.1
click at [694, 165] on div "content_copy compress arrow_drop_down autorenew_outlined delete_forever_outline…" at bounding box center [618, 317] width 1024 height 472
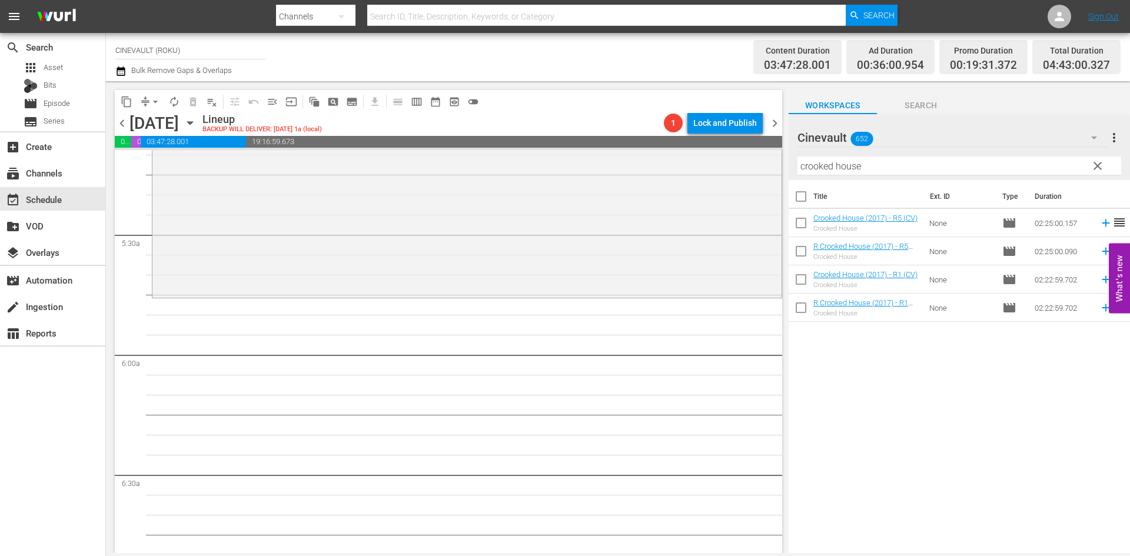
click at [961, 256] on td "None" at bounding box center [961, 251] width 73 height 28
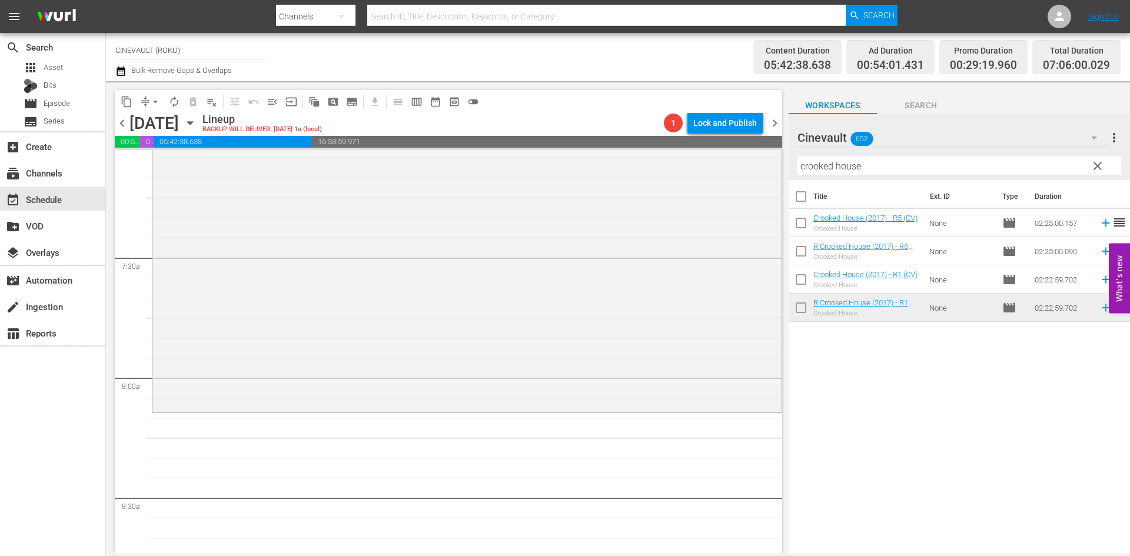
scroll to position [1707, 0]
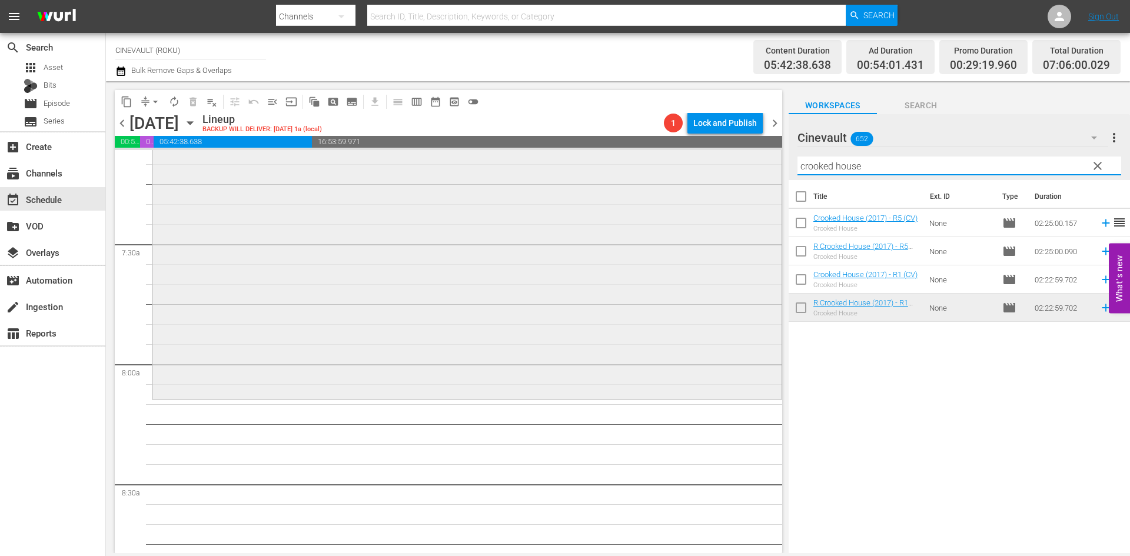
drag, startPoint x: 873, startPoint y: 167, endPoint x: 740, endPoint y: 177, distance: 132.8
click at [740, 177] on div "content_copy compress arrow_drop_down autorenew_outlined delete_forever_outline…" at bounding box center [618, 317] width 1024 height 472
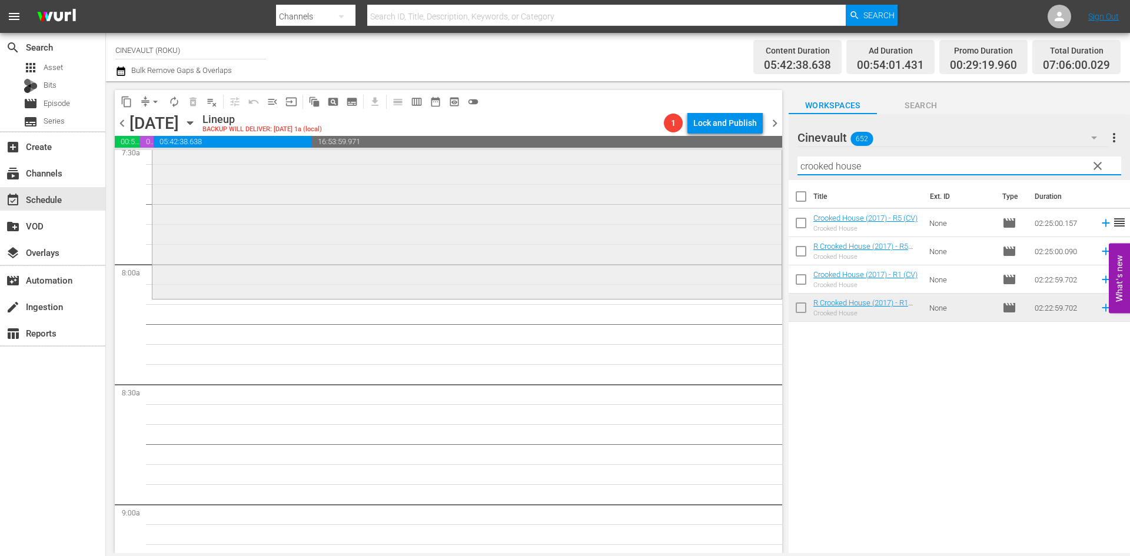
scroll to position [1825, 0]
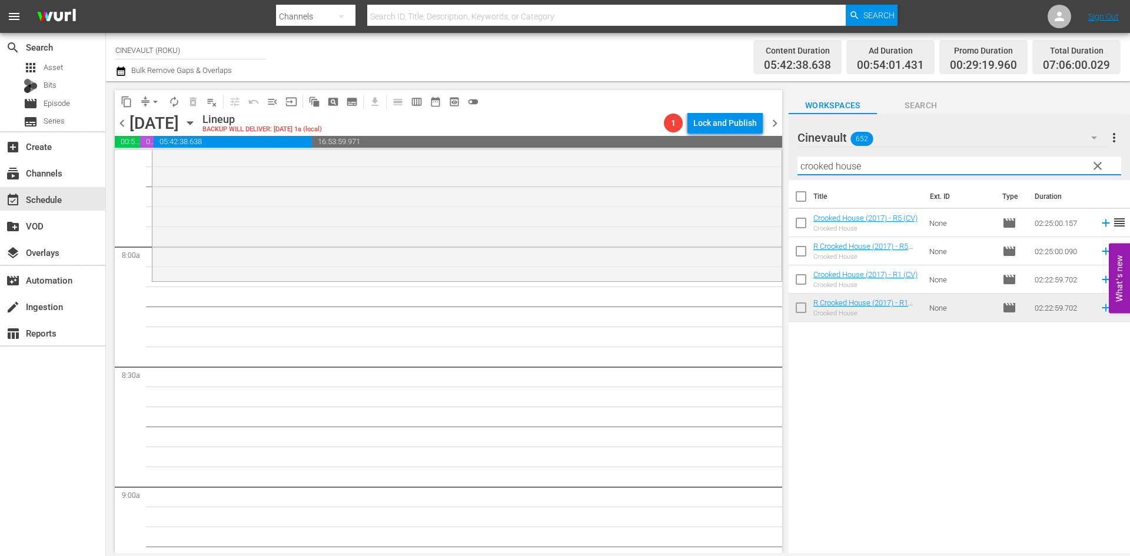
click at [888, 174] on input "crooked house" at bounding box center [959, 166] width 324 height 19
drag, startPoint x: 897, startPoint y: 166, endPoint x: 730, endPoint y: 135, distance: 169.5
click at [730, 135] on div "content_copy compress arrow_drop_down autorenew_outlined delete_forever_outline…" at bounding box center [618, 317] width 1024 height 472
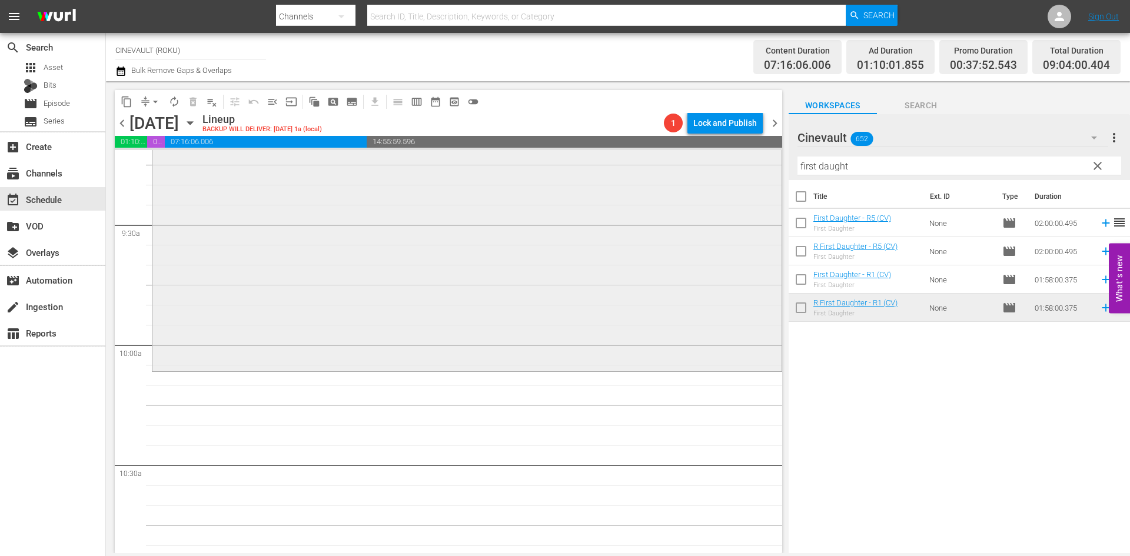
scroll to position [2237, 0]
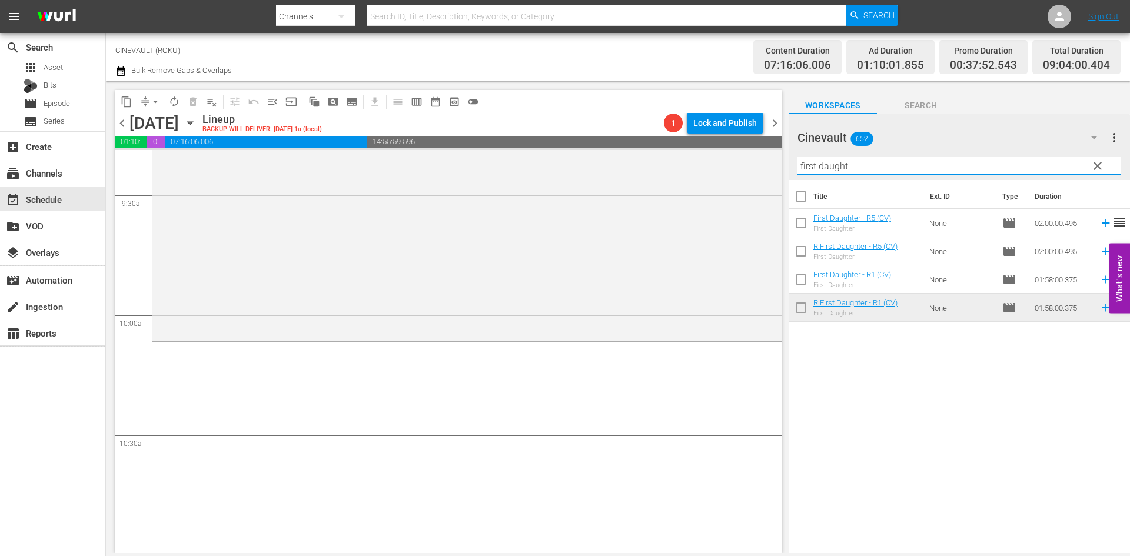
click at [821, 173] on input "first daught" at bounding box center [959, 166] width 324 height 19
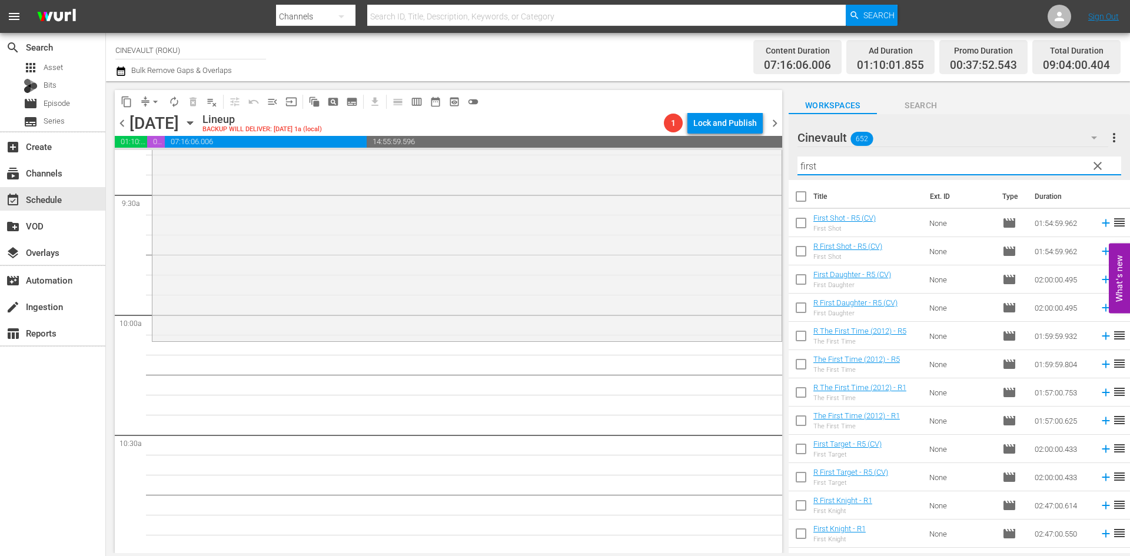
click at [1038, 86] on div "Workspaces Search Cinevault 652 Cinevault more_vert clear Filter by Title first…" at bounding box center [959, 317] width 341 height 472
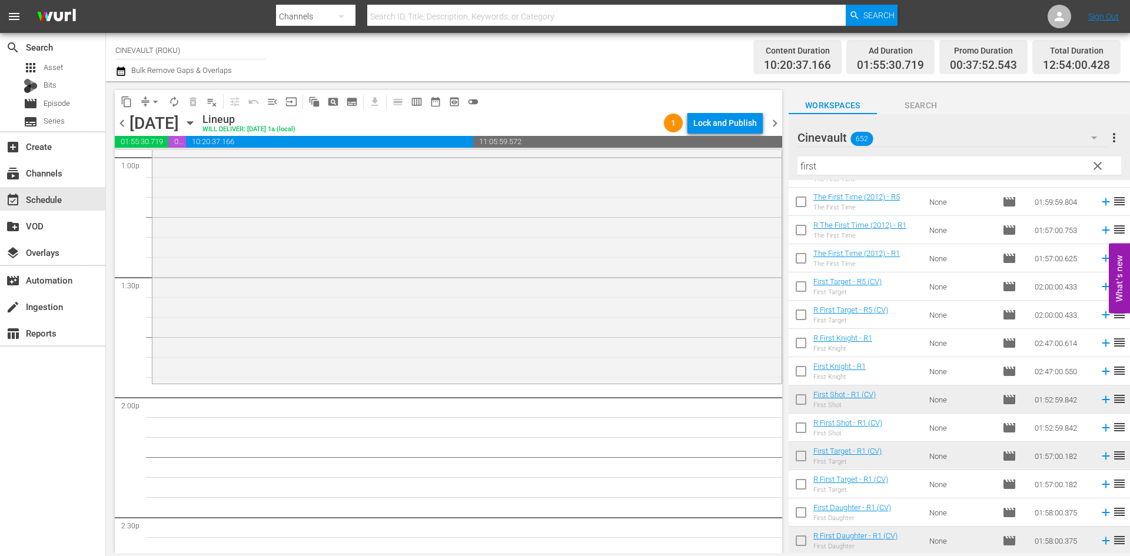
scroll to position [3178, 0]
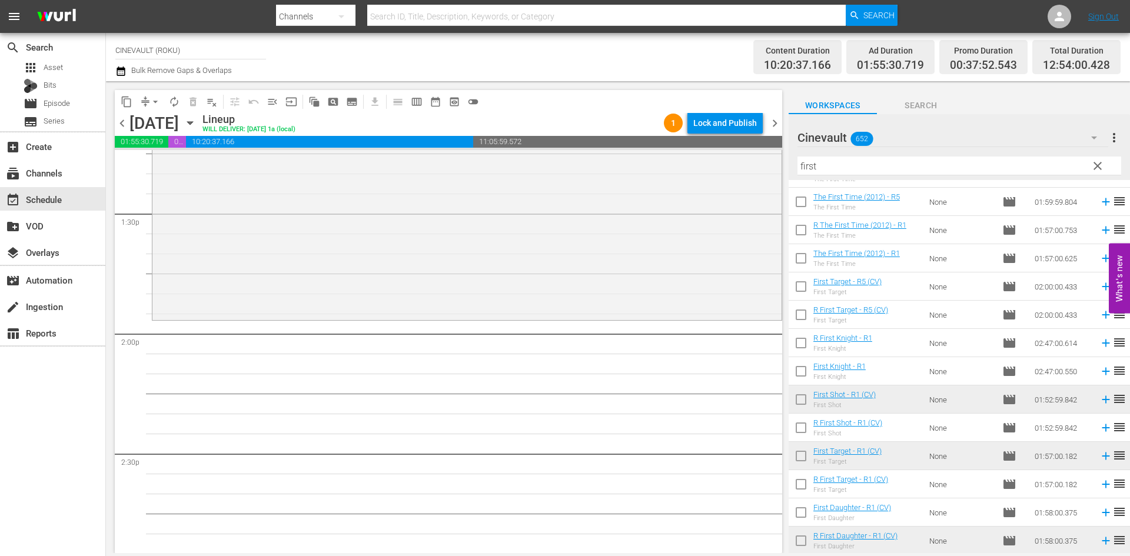
click at [868, 178] on div "Filter by Title first" at bounding box center [959, 166] width 324 height 28
drag, startPoint x: 868, startPoint y: 174, endPoint x: 796, endPoint y: 172, distance: 71.8
click at [796, 172] on div "Cinevault 652 Cinevault more_vert clear Filter by Title first" at bounding box center [959, 147] width 341 height 66
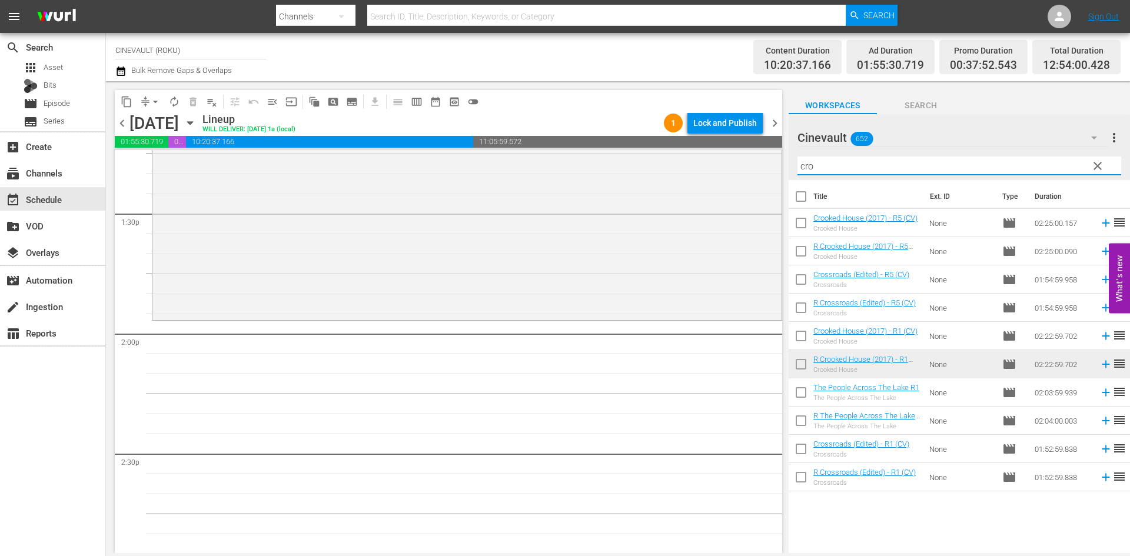
scroll to position [0, 0]
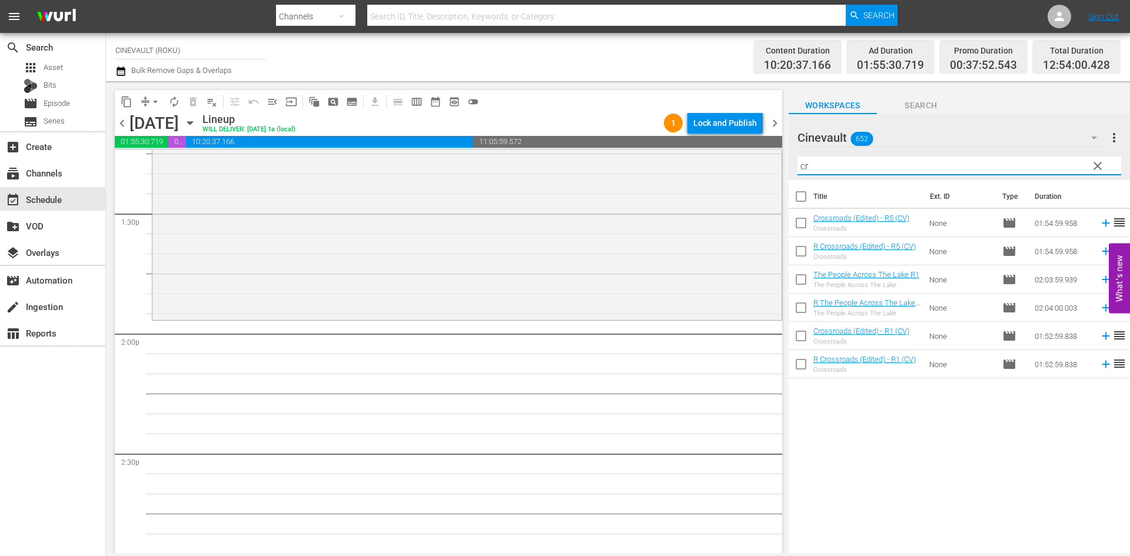
type input "c"
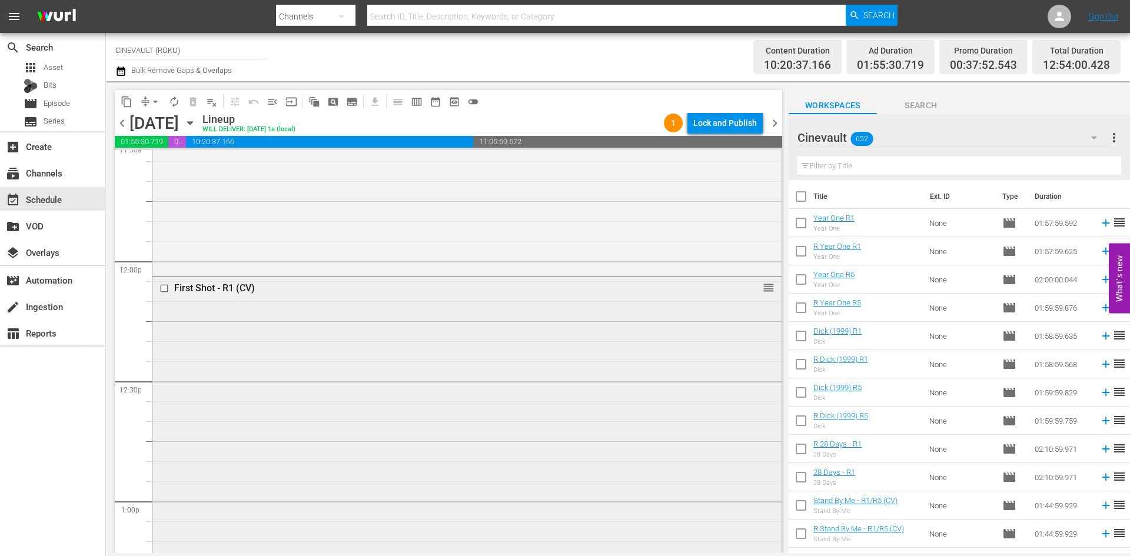
scroll to position [2766, 0]
click at [167, 289] on input "checkbox" at bounding box center [165, 293] width 12 height 10
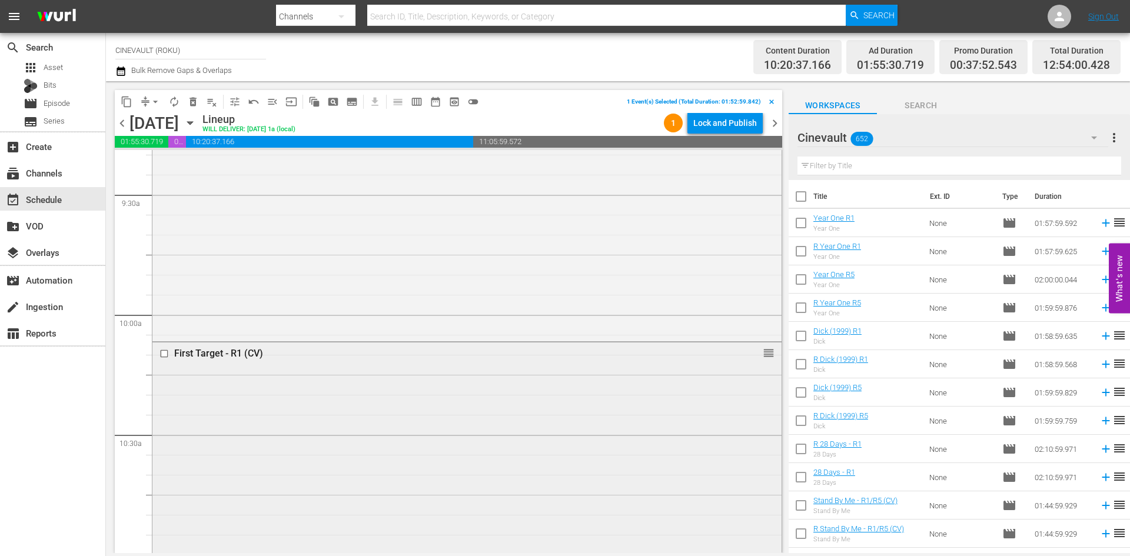
click at [163, 355] on input "checkbox" at bounding box center [165, 354] width 12 height 10
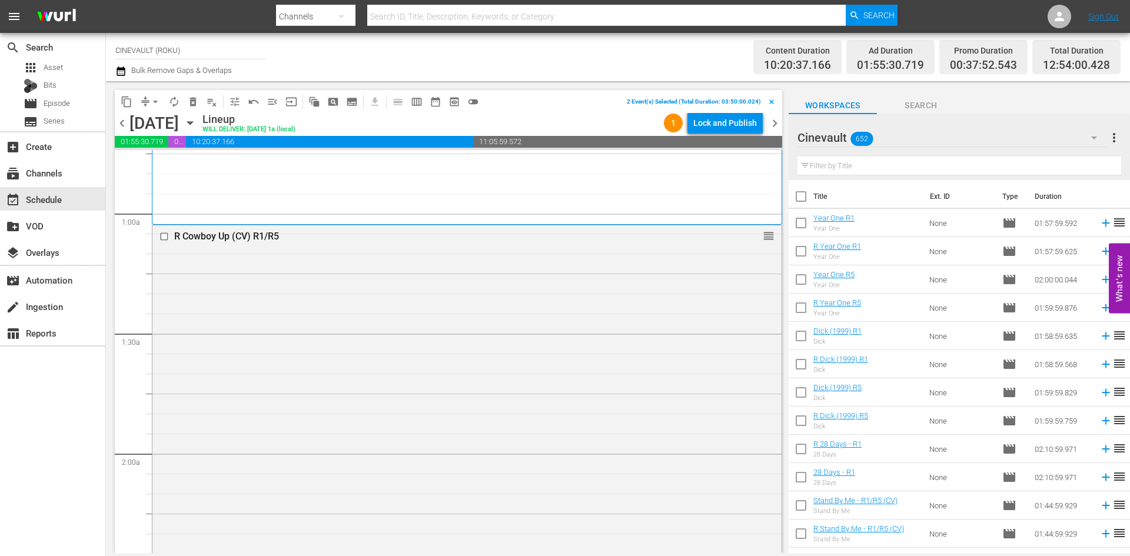
scroll to position [0, 0]
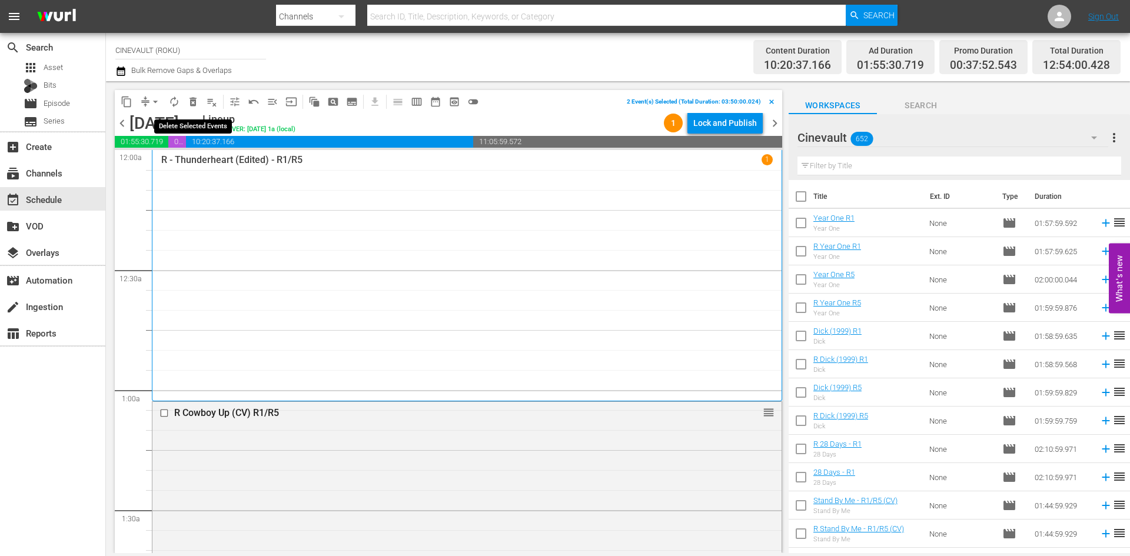
click at [197, 102] on span "delete_forever_outlined" at bounding box center [193, 102] width 12 height 12
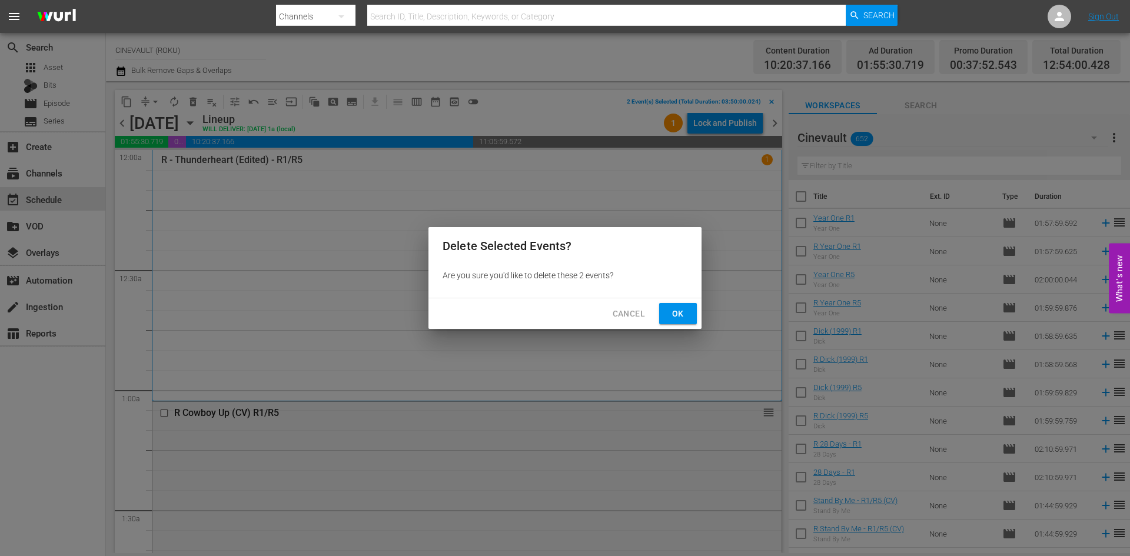
click at [689, 306] on button "Ok" at bounding box center [678, 314] width 38 height 22
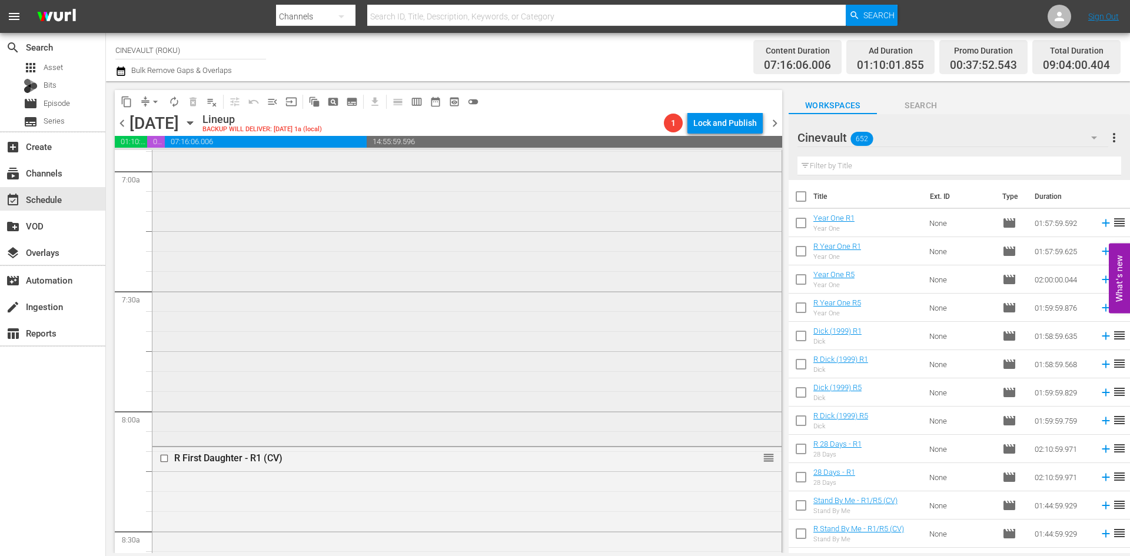
scroll to position [1719, 0]
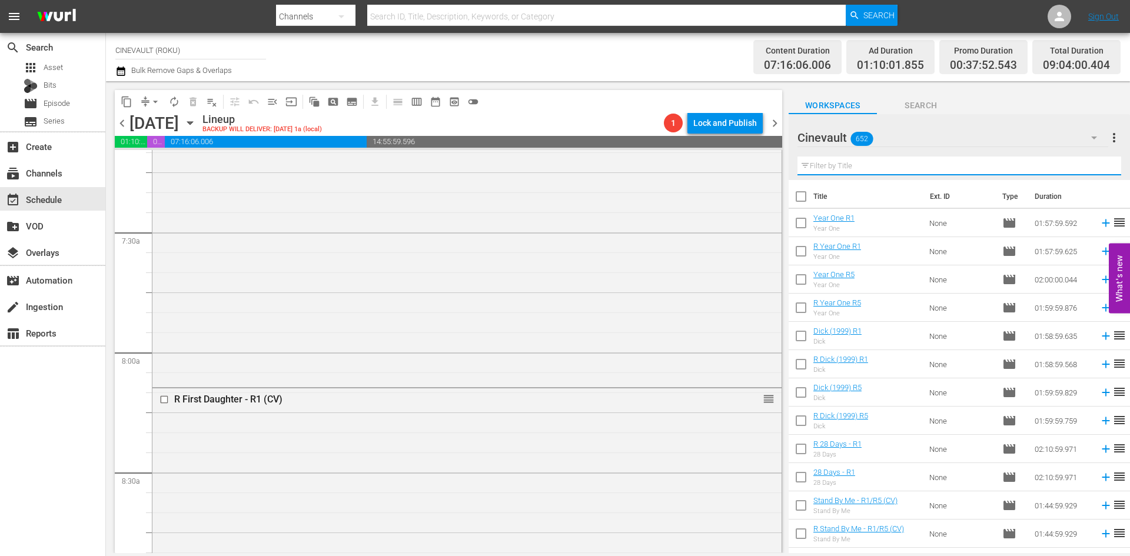
click at [860, 164] on input "text" at bounding box center [959, 166] width 324 height 19
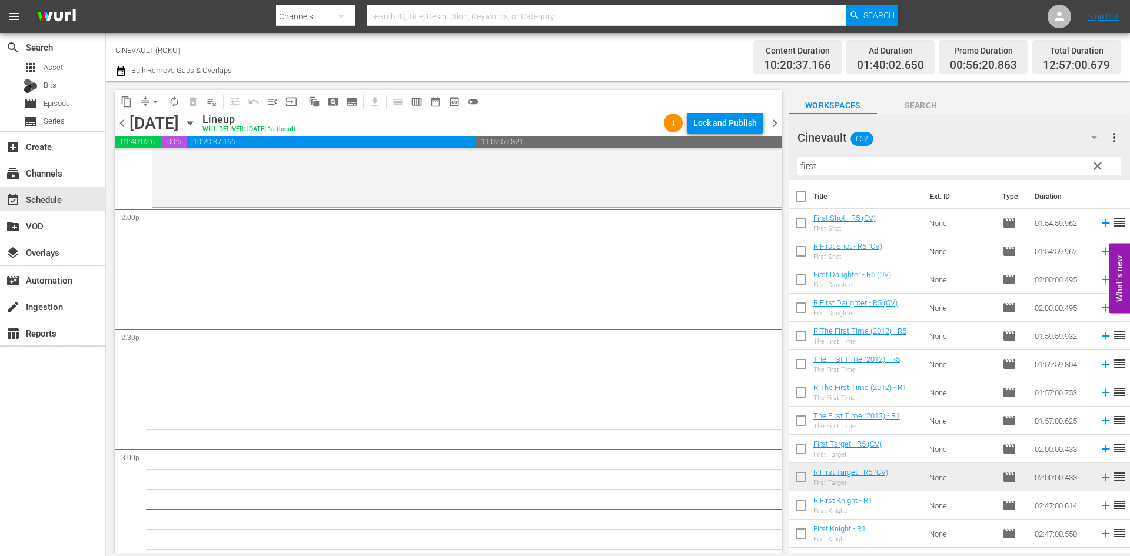
scroll to position [3308, 0]
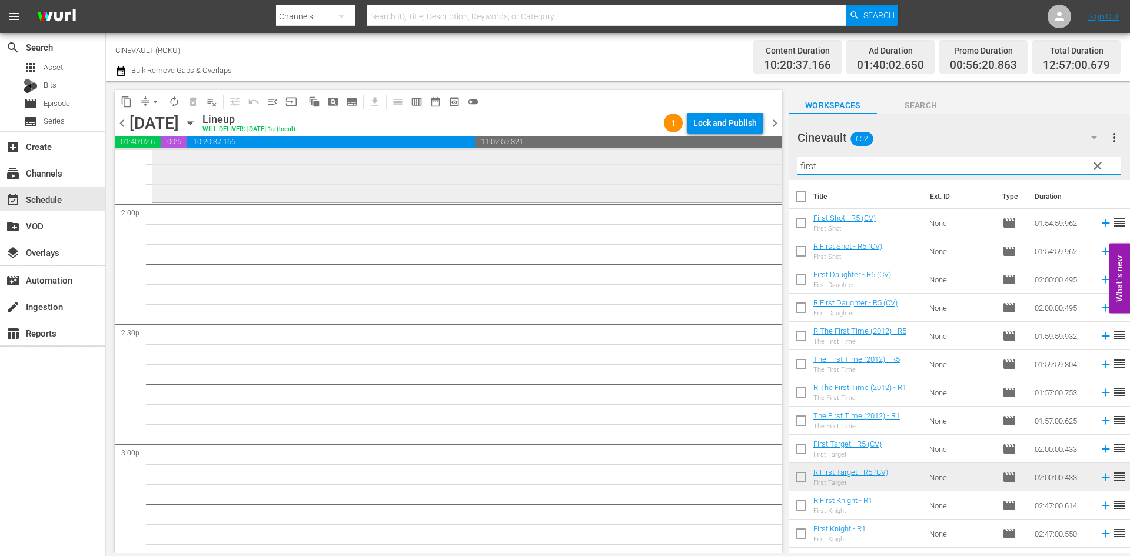
drag, startPoint x: 843, startPoint y: 163, endPoint x: 644, endPoint y: 165, distance: 198.9
click at [644, 165] on div "content_copy compress arrow_drop_down autorenew_outlined delete_forever_outline…" at bounding box center [618, 317] width 1024 height 472
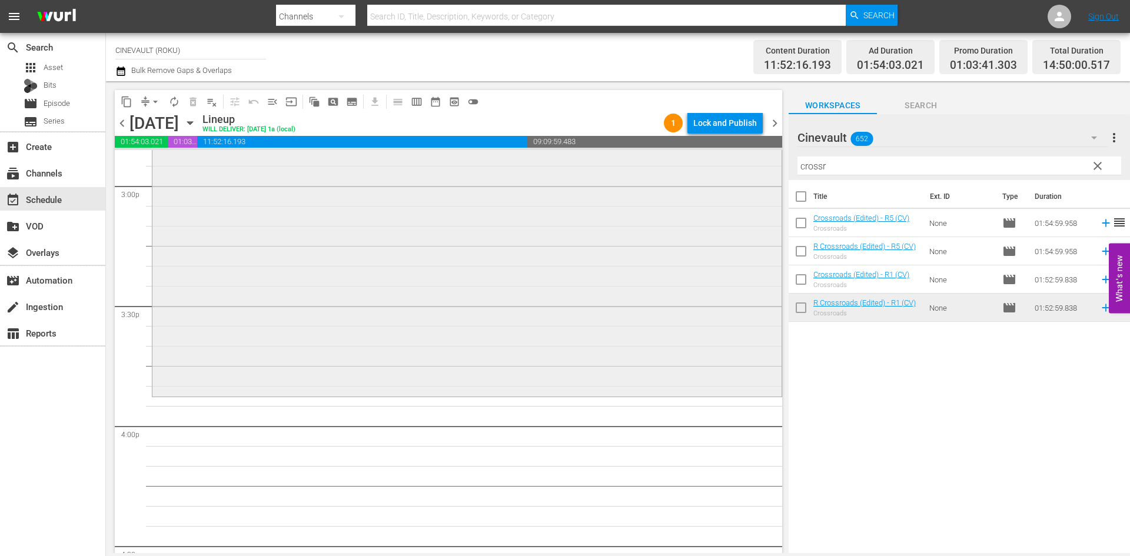
scroll to position [3720, 0]
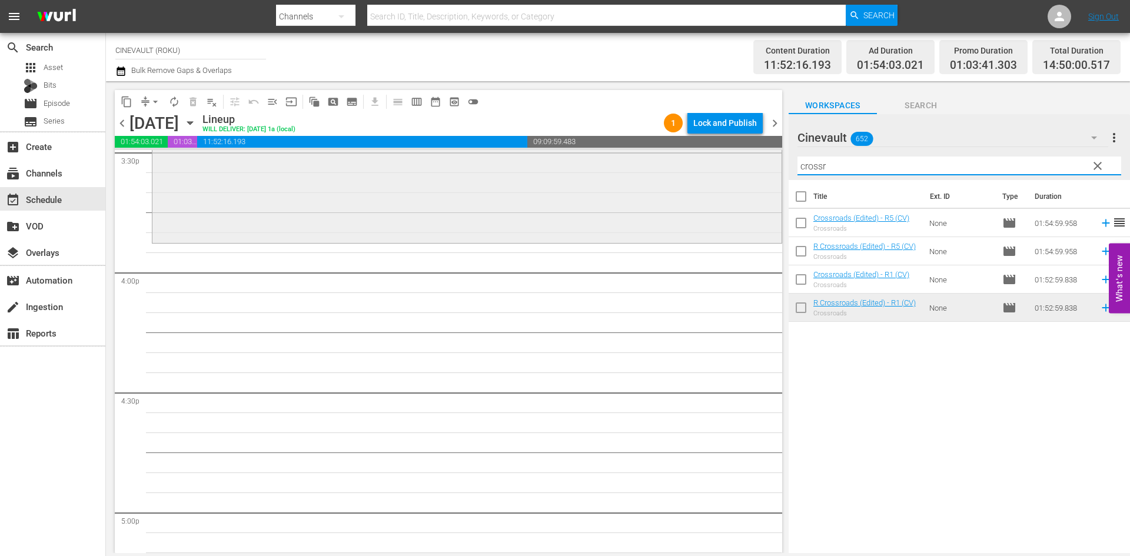
drag, startPoint x: 839, startPoint y: 168, endPoint x: 753, endPoint y: 172, distance: 85.5
click at [753, 172] on div "content_copy compress arrow_drop_down autorenew_outlined delete_forever_outline…" at bounding box center [618, 317] width 1024 height 472
type input "o"
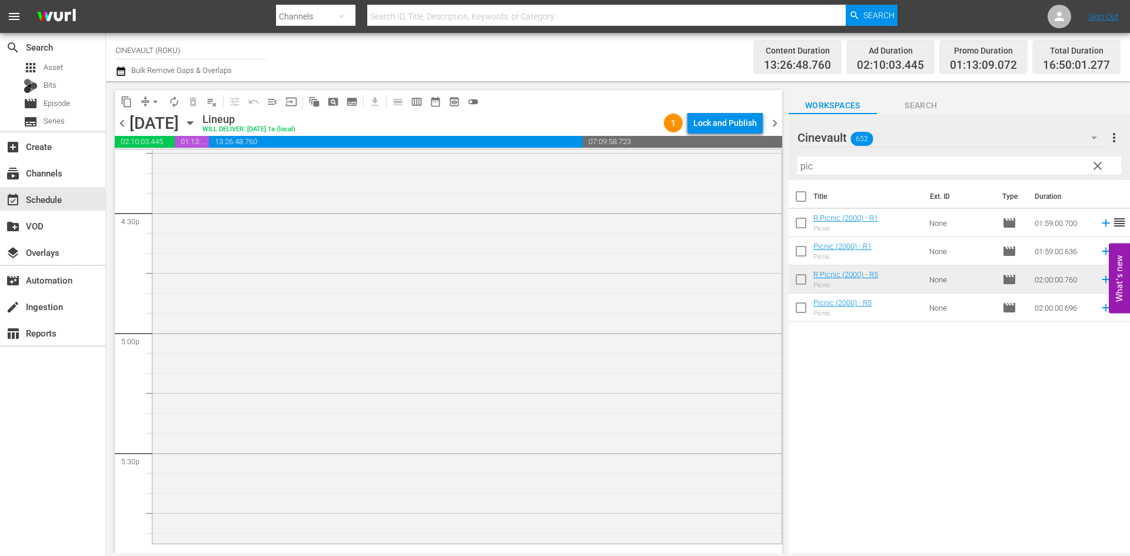
scroll to position [4073, 0]
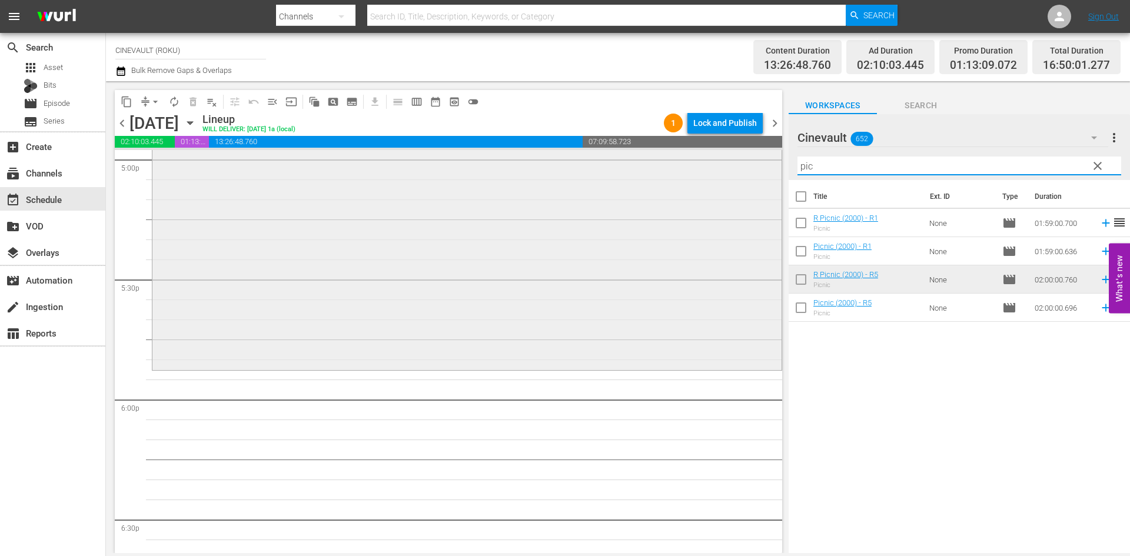
drag, startPoint x: 842, startPoint y: 171, endPoint x: 760, endPoint y: 163, distance: 81.6
click at [760, 163] on div "content_copy compress arrow_drop_down autorenew_outlined delete_forever_outline…" at bounding box center [618, 317] width 1024 height 472
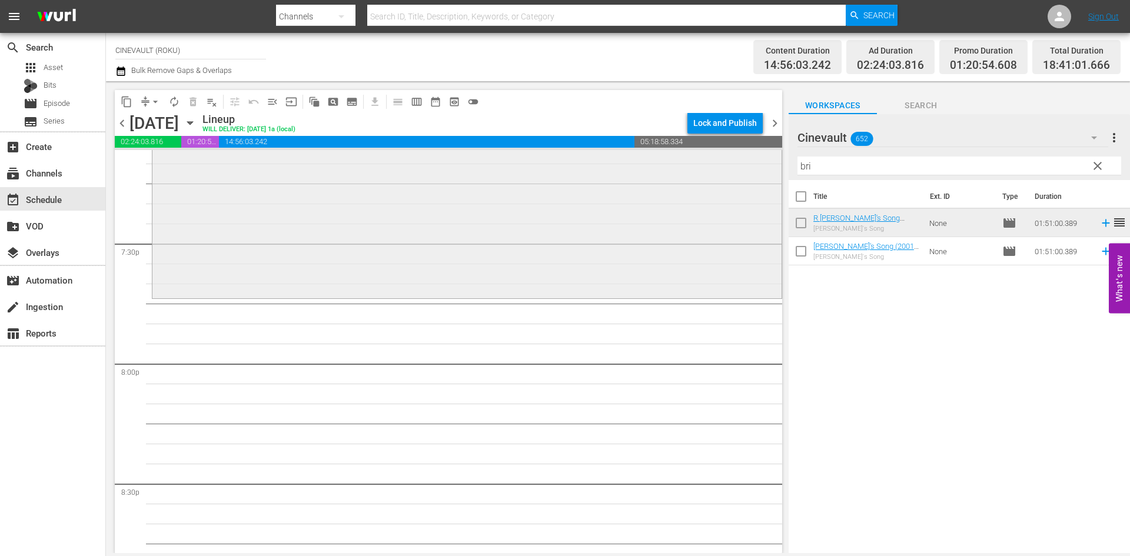
scroll to position [4603, 0]
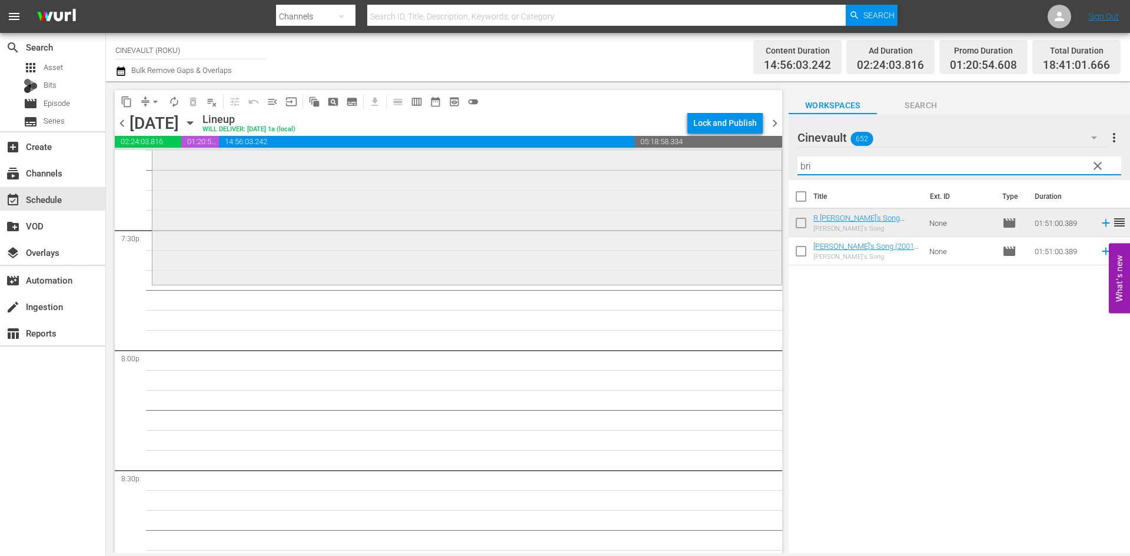
drag, startPoint x: 858, startPoint y: 171, endPoint x: 703, endPoint y: 161, distance: 155.7
click at [703, 161] on div "content_copy compress arrow_drop_down autorenew_outlined delete_forever_outline…" at bounding box center [618, 317] width 1024 height 472
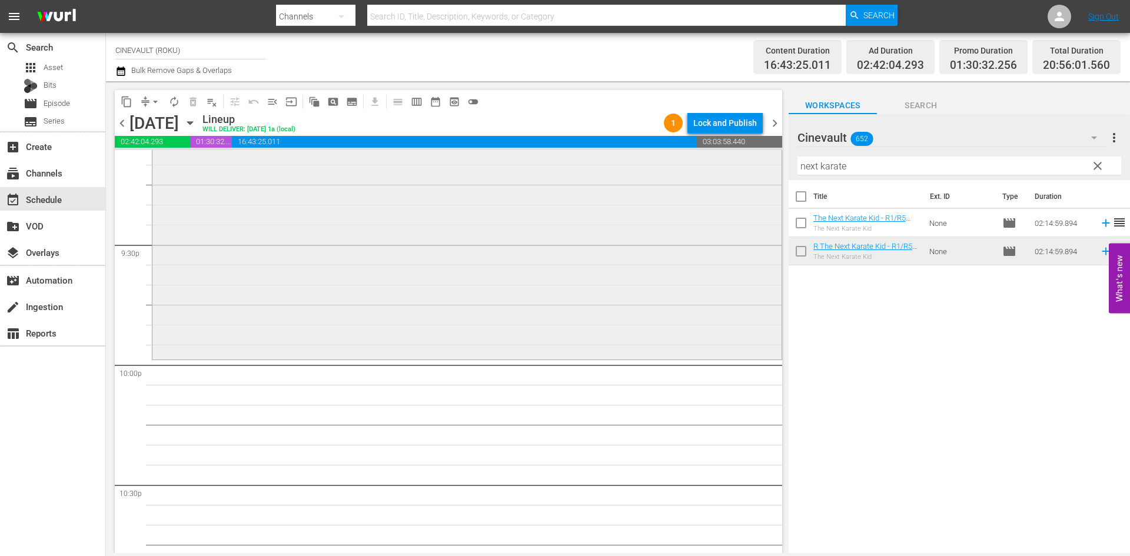
scroll to position [5073, 0]
drag, startPoint x: 863, startPoint y: 167, endPoint x: 730, endPoint y: 169, distance: 133.6
click at [730, 169] on div "content_copy compress arrow_drop_down autorenew_outlined delete_forever_outline…" at bounding box center [618, 317] width 1024 height 472
type input "p"
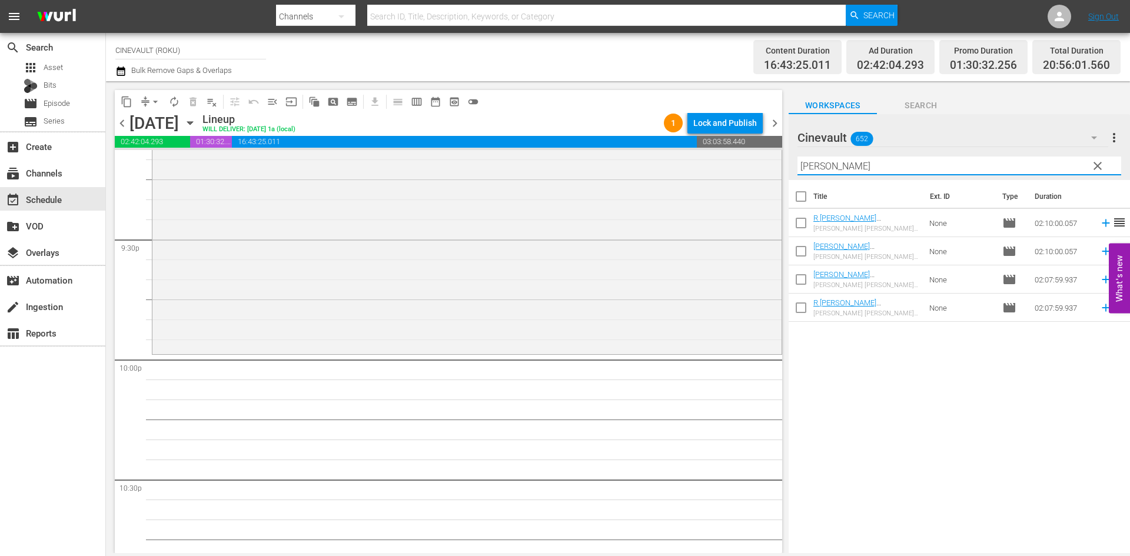
type input "[PERSON_NAME]"
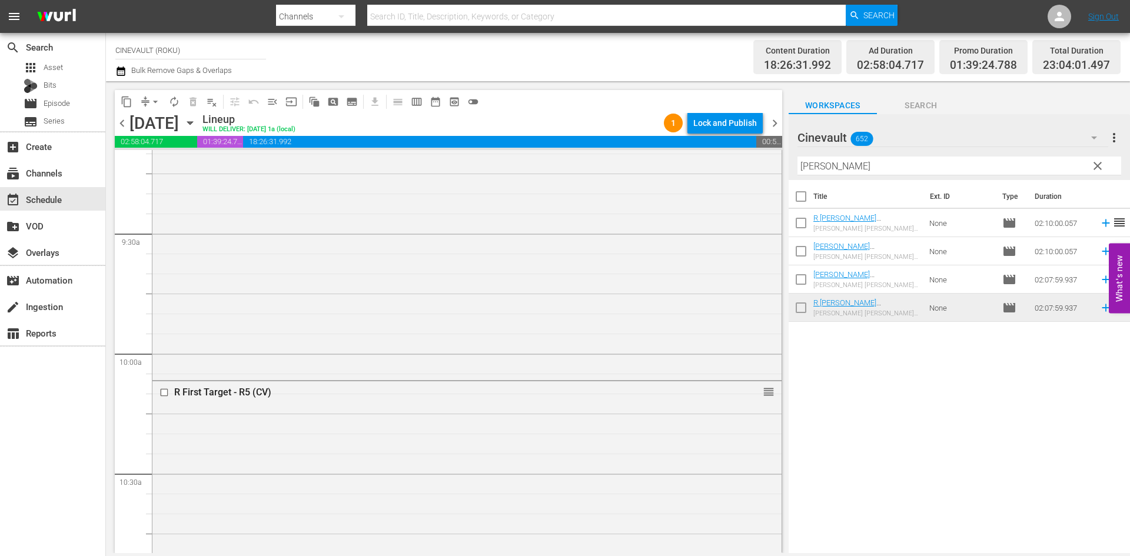
scroll to position [2209, 0]
click at [161, 380] on input "checkbox" at bounding box center [165, 381] width 12 height 10
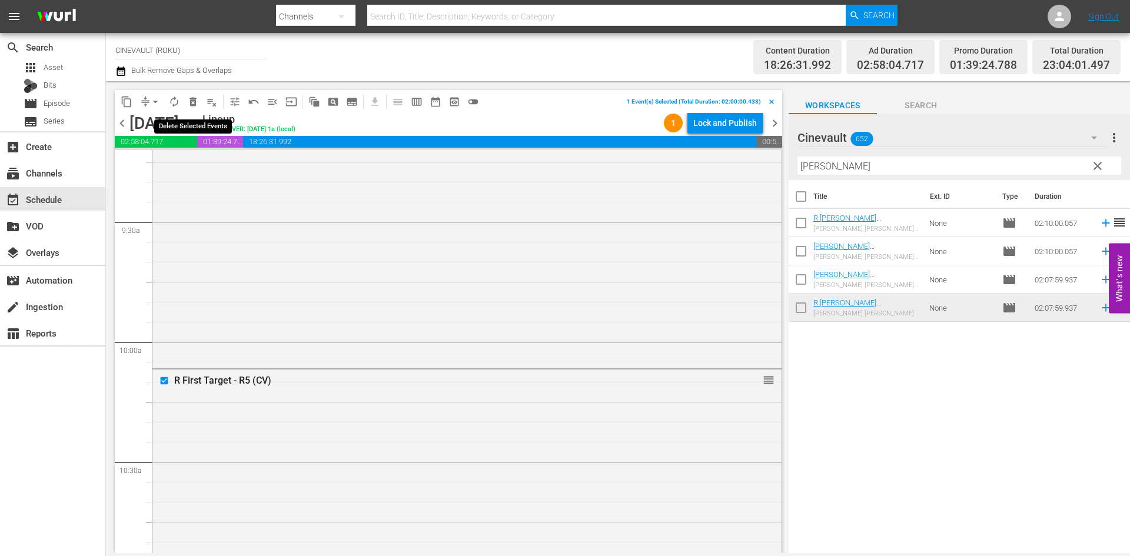
click at [190, 99] on span "delete_forever_outlined" at bounding box center [193, 102] width 12 height 12
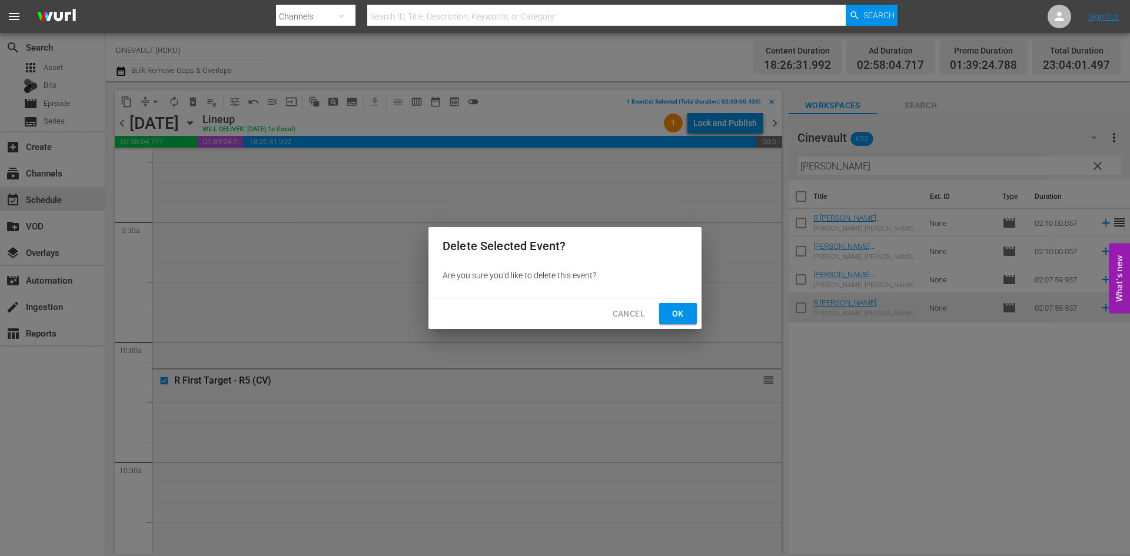
click at [689, 317] on button "Ok" at bounding box center [678, 314] width 38 height 22
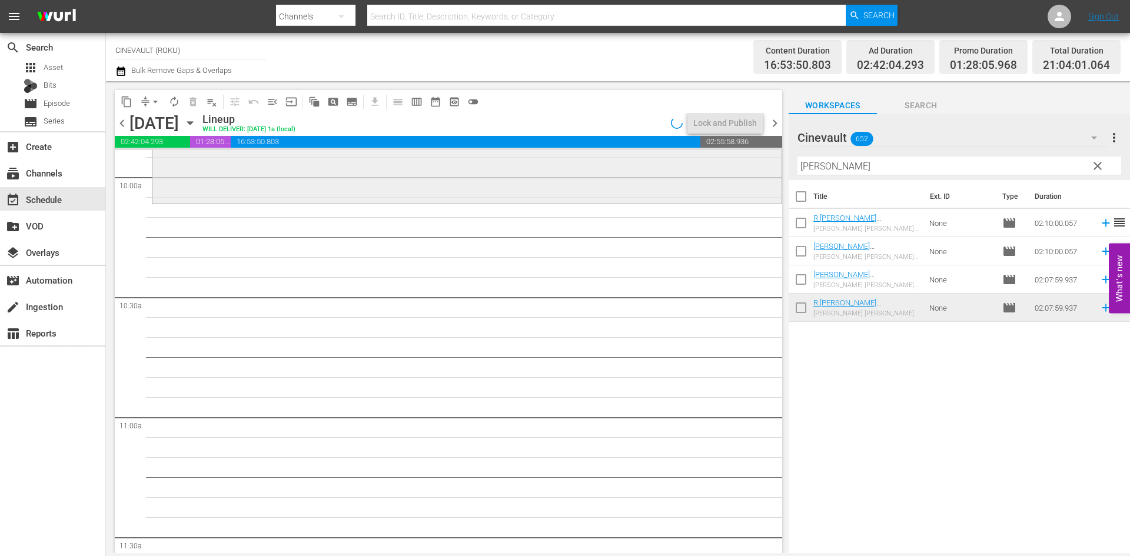
scroll to position [2386, 0]
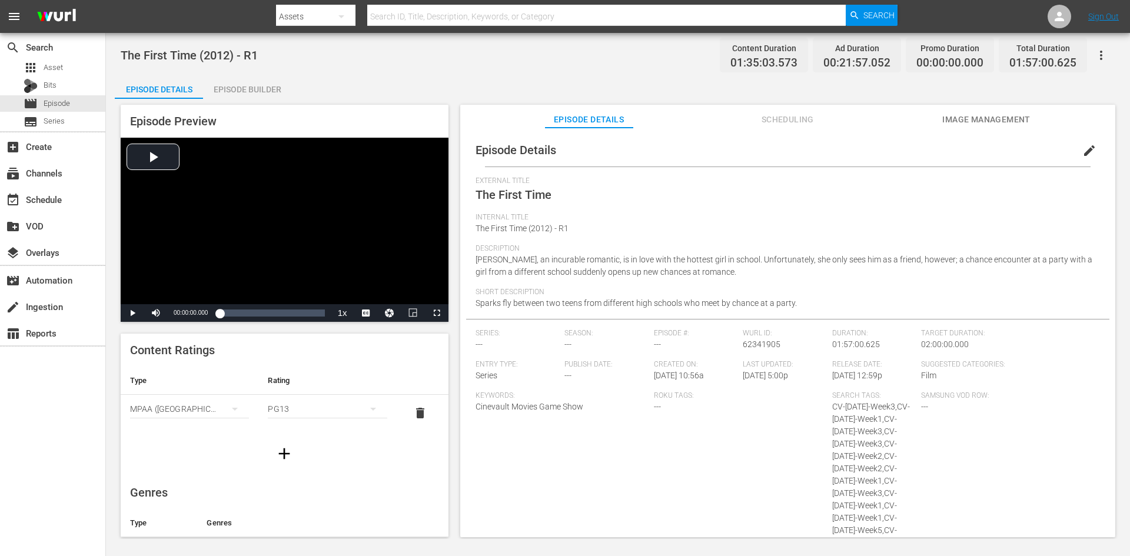
click at [268, 90] on div "Episode Builder" at bounding box center [247, 89] width 88 height 28
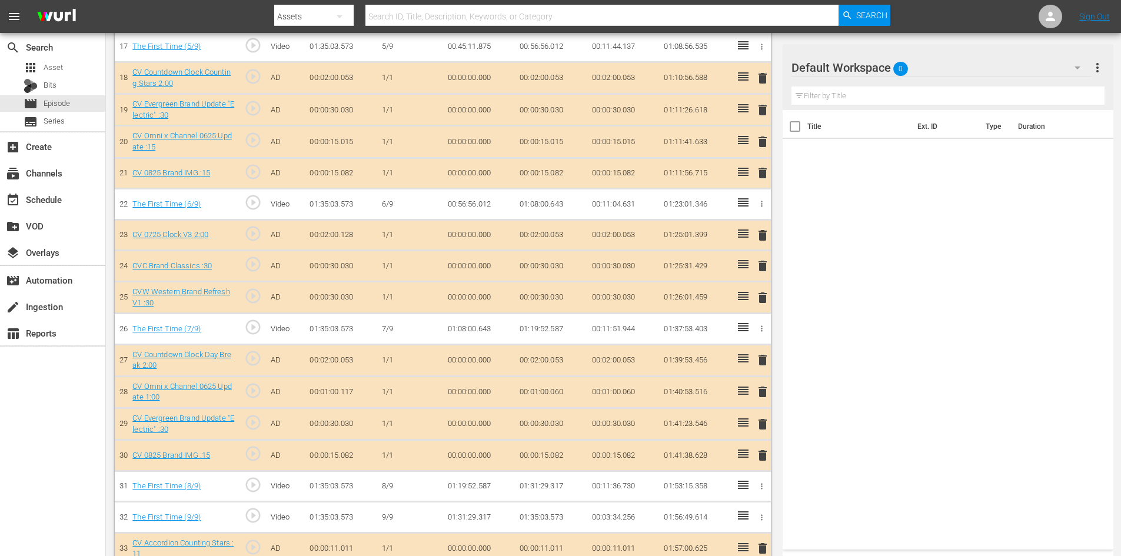
scroll to position [898, 0]
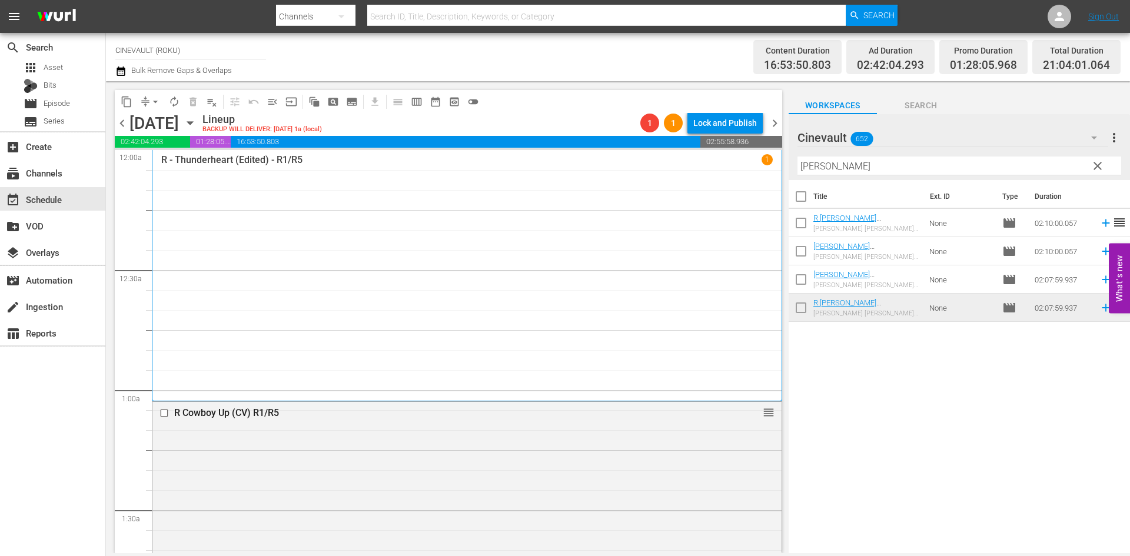
scroll to position [2386, 0]
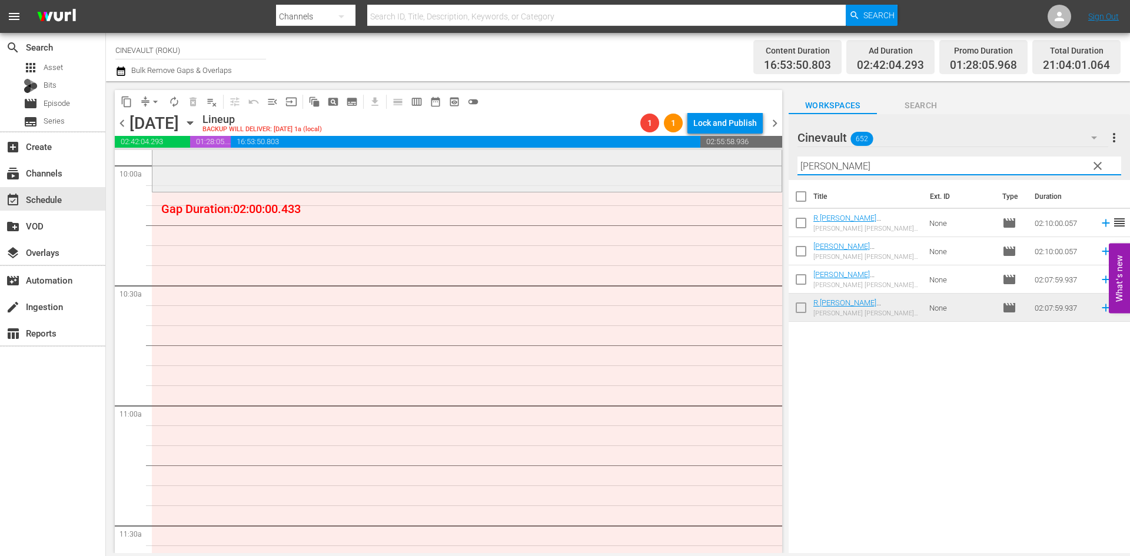
drag, startPoint x: 898, startPoint y: 168, endPoint x: 647, endPoint y: 159, distance: 251.4
click at [647, 159] on div "content_copy compress arrow_drop_down autorenew_outlined delete_forever_outline…" at bounding box center [618, 317] width 1024 height 472
click at [829, 169] on input "[PERSON_NAME]" at bounding box center [959, 166] width 324 height 19
drag, startPoint x: 833, startPoint y: 167, endPoint x: 744, endPoint y: 165, distance: 89.5
click at [744, 165] on div "content_copy compress arrow_drop_down autorenew_outlined delete_forever_outline…" at bounding box center [618, 317] width 1024 height 472
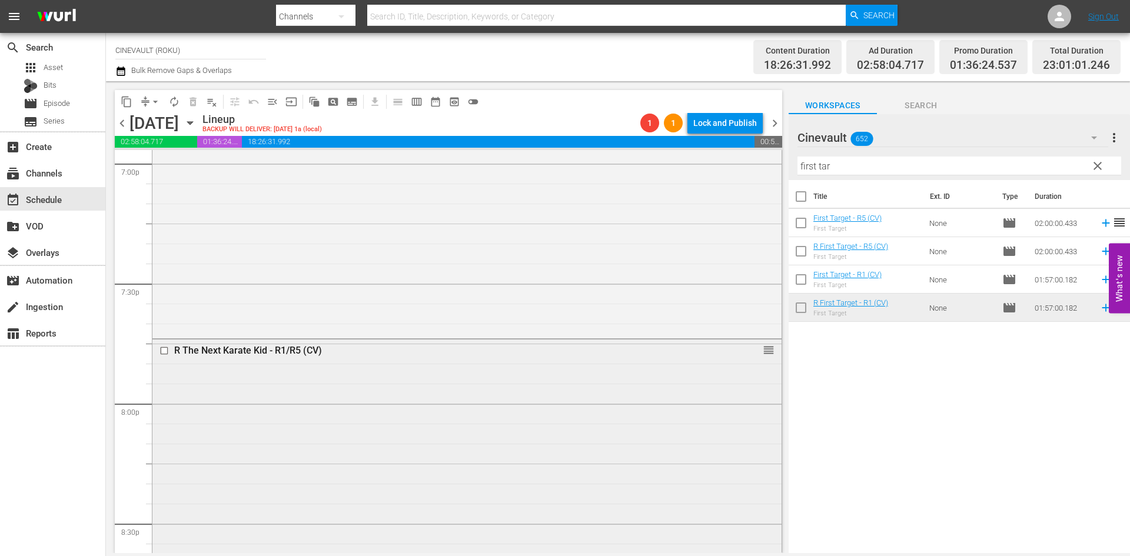
scroll to position [4564, 0]
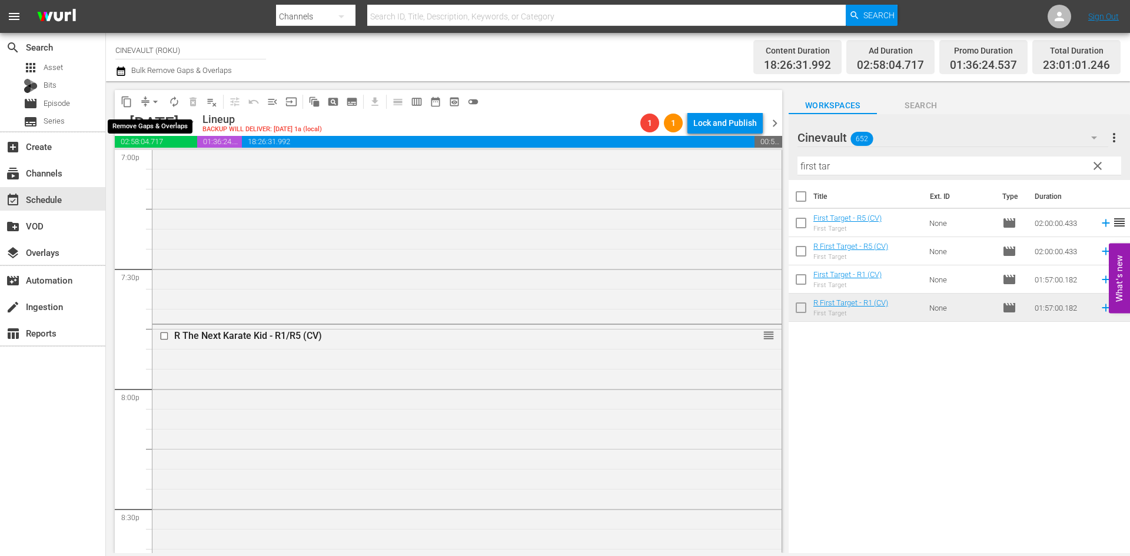
click at [154, 102] on span "arrow_drop_down" at bounding box center [155, 102] width 12 height 12
click at [162, 165] on li "Align to End of Previous Day" at bounding box center [156, 164] width 124 height 19
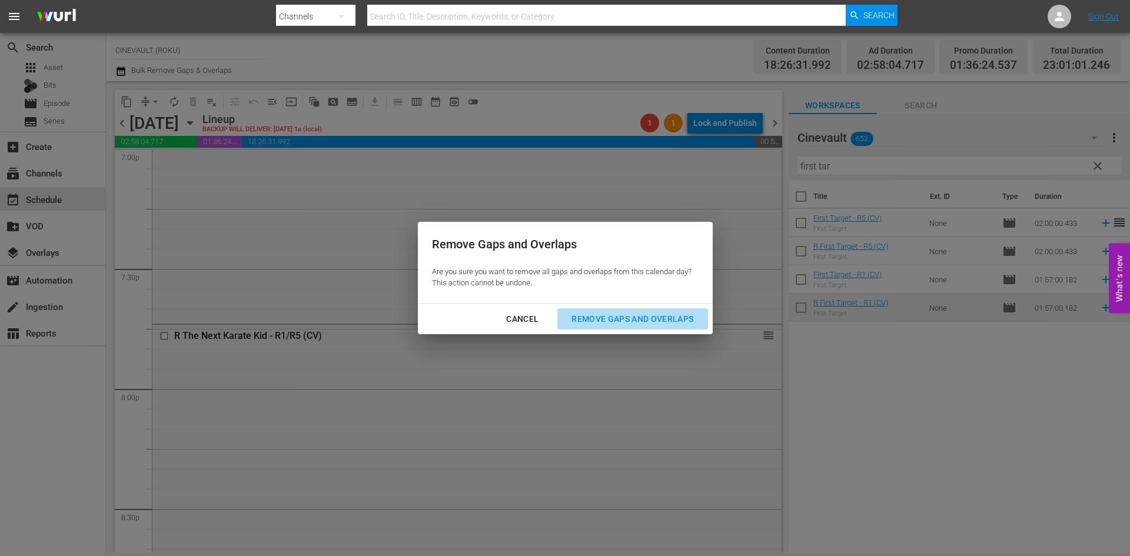
click at [600, 322] on div "Remove Gaps and Overlaps" at bounding box center [632, 319] width 141 height 15
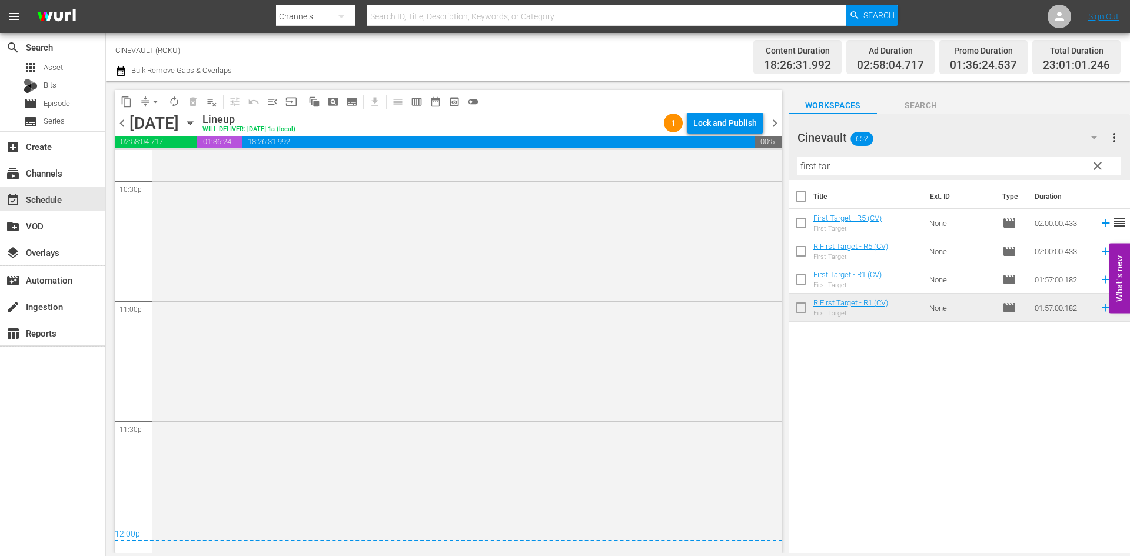
scroll to position [5375, 0]
click at [713, 121] on div "Lock and Publish" at bounding box center [725, 122] width 64 height 21
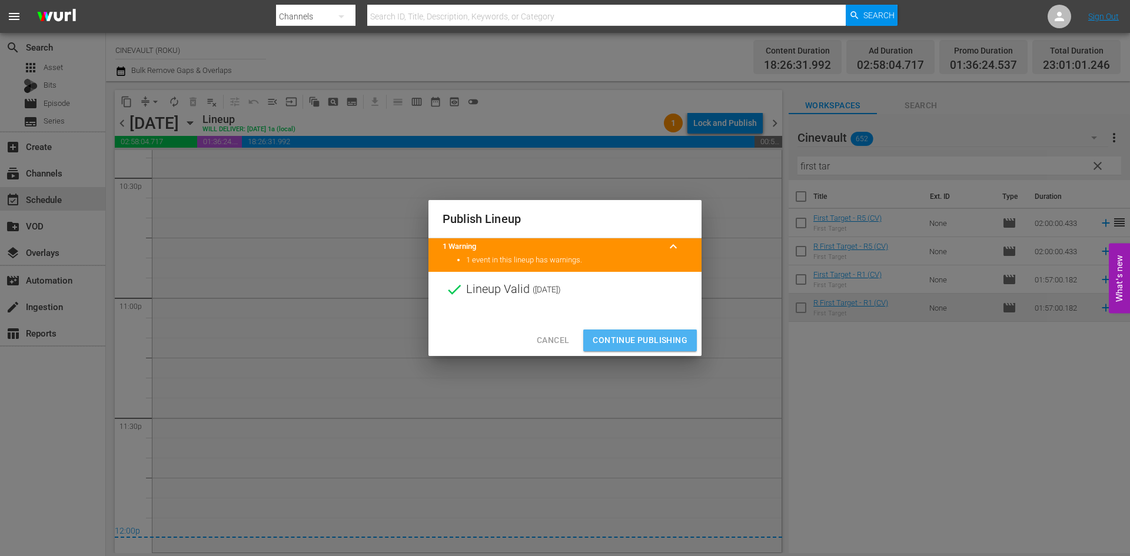
click at [679, 330] on button "Continue Publishing" at bounding box center [640, 341] width 114 height 22
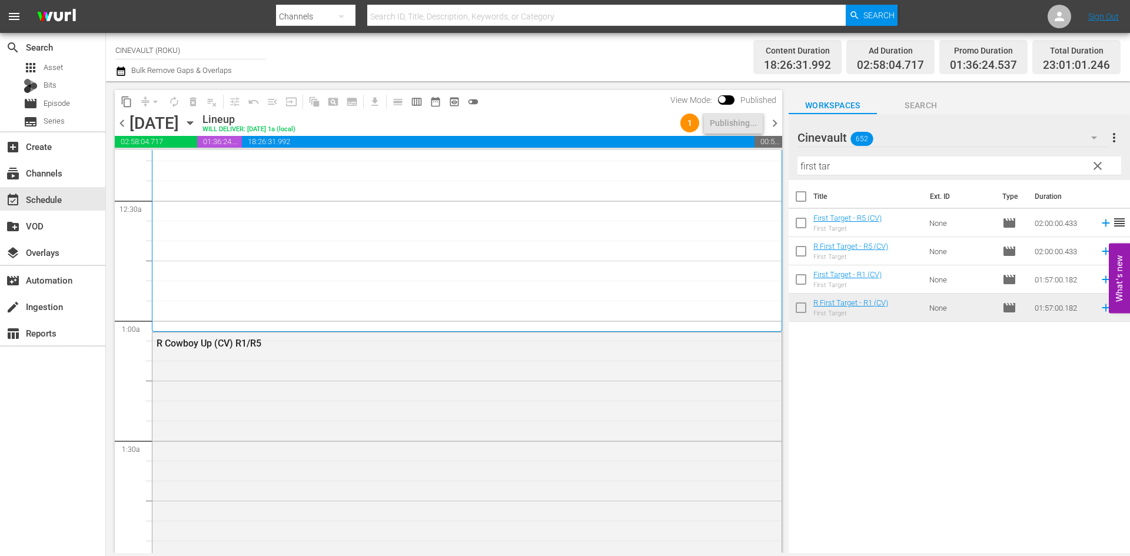
scroll to position [0, 0]
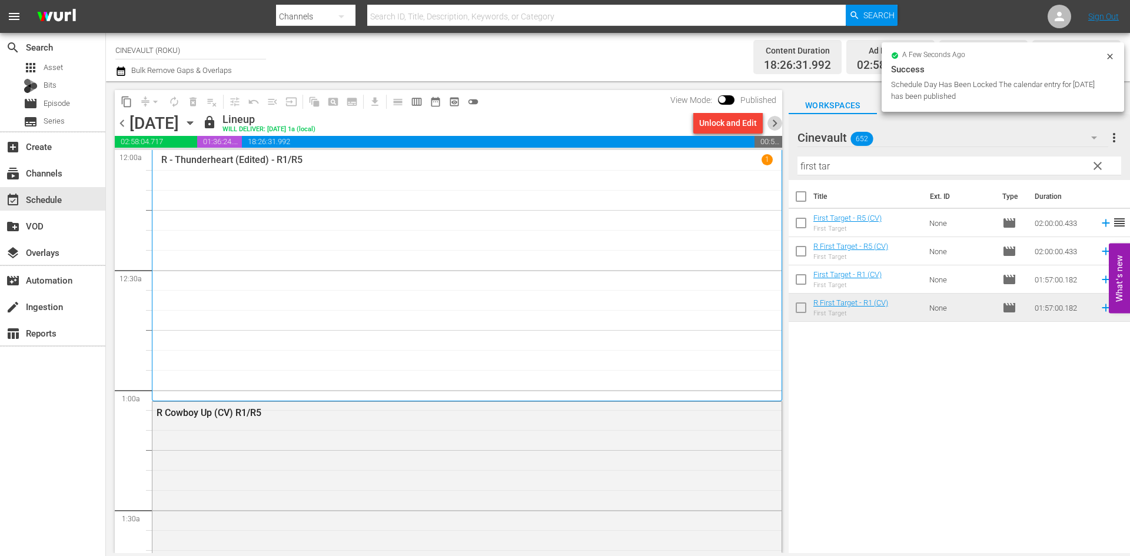
click at [774, 129] on span "chevron_right" at bounding box center [774, 123] width 15 height 15
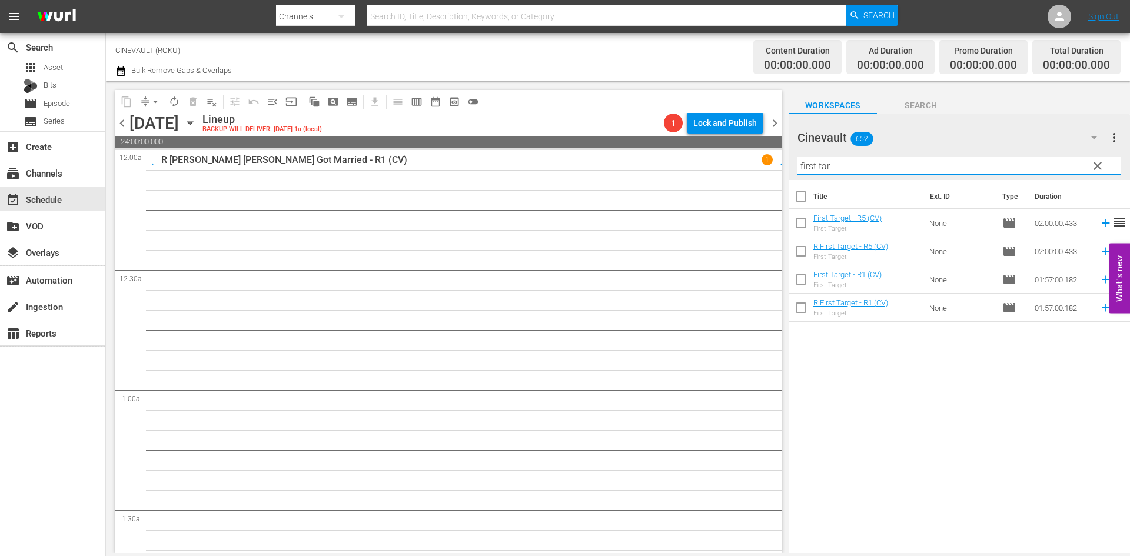
click at [846, 161] on input "first tar" at bounding box center [959, 166] width 324 height 19
click at [873, 168] on input "first tar" at bounding box center [959, 166] width 324 height 19
drag, startPoint x: 873, startPoint y: 168, endPoint x: 505, endPoint y: 127, distance: 370.7
click at [505, 127] on div "content_copy compress arrow_drop_down autorenew_outlined delete_forever_outline…" at bounding box center [618, 317] width 1024 height 472
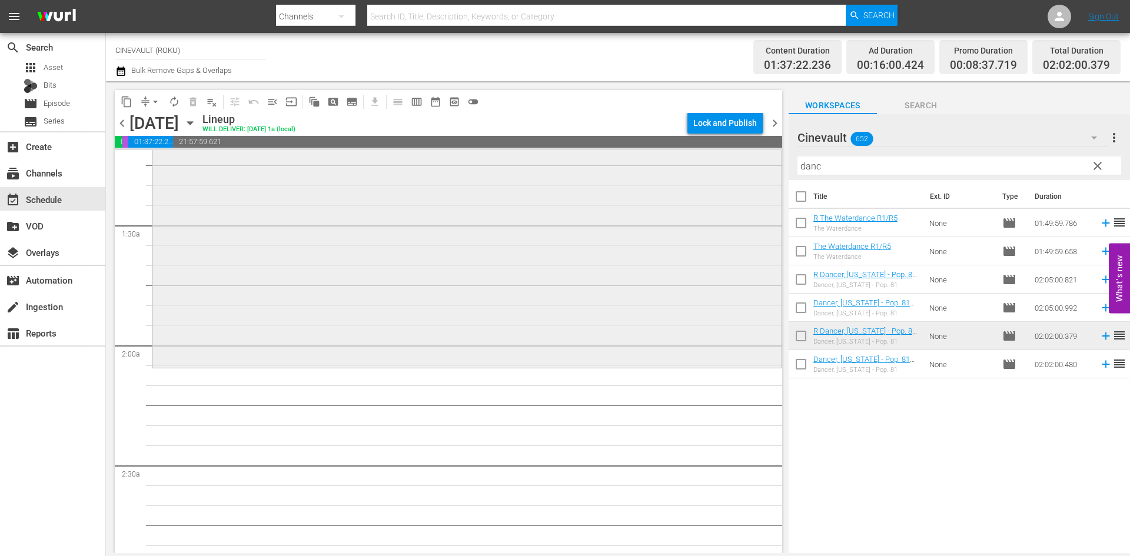
scroll to position [294, 0]
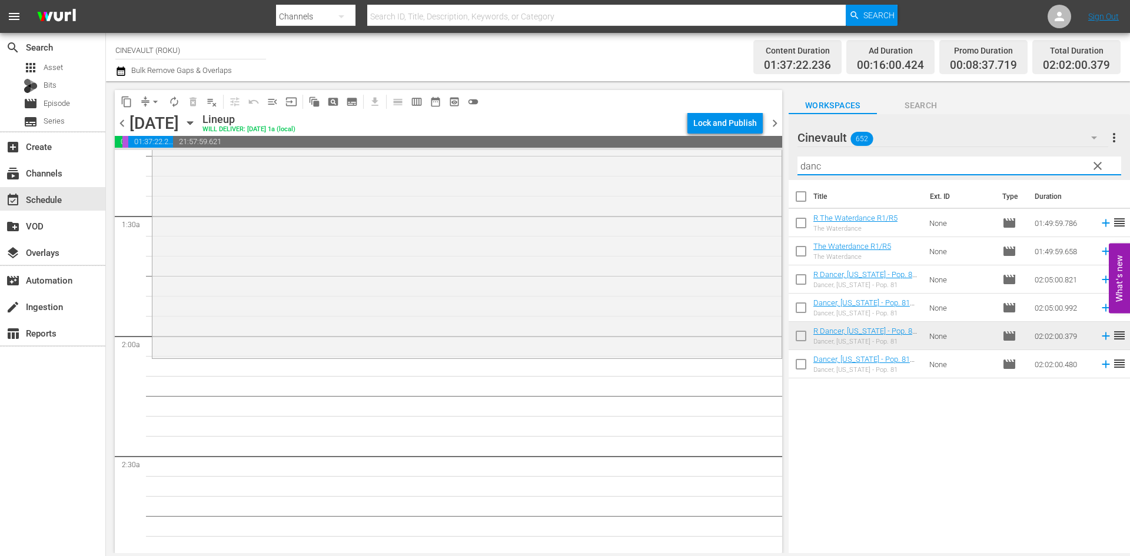
click at [860, 167] on input "danc" at bounding box center [959, 166] width 324 height 19
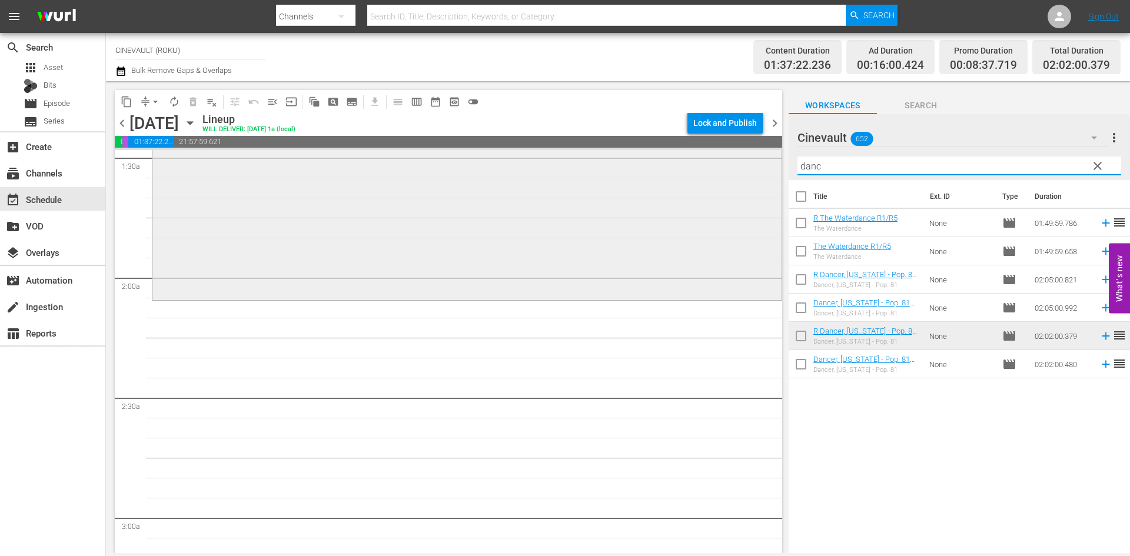
scroll to position [353, 0]
drag, startPoint x: 896, startPoint y: 159, endPoint x: 818, endPoint y: 161, distance: 78.3
click at [818, 161] on input "danc" at bounding box center [959, 166] width 324 height 19
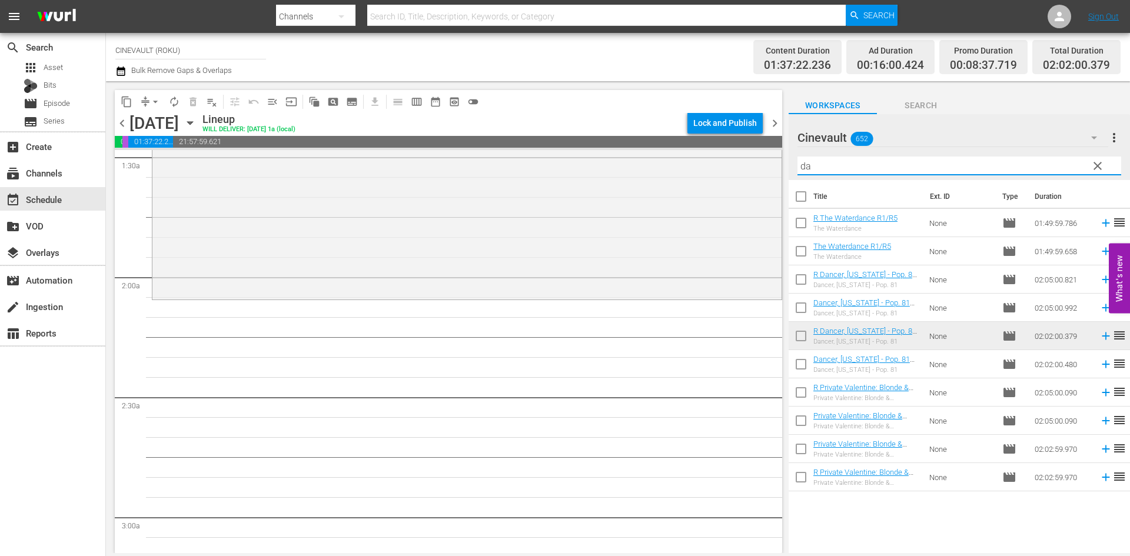
type input "d"
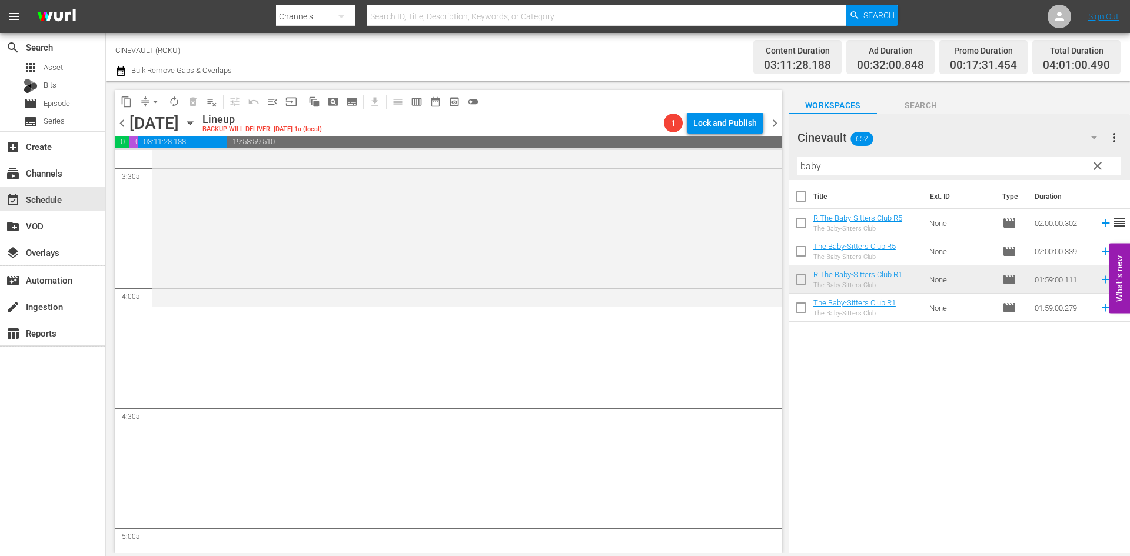
scroll to position [824, 0]
click at [892, 176] on div "Filter by Title baby" at bounding box center [959, 166] width 324 height 28
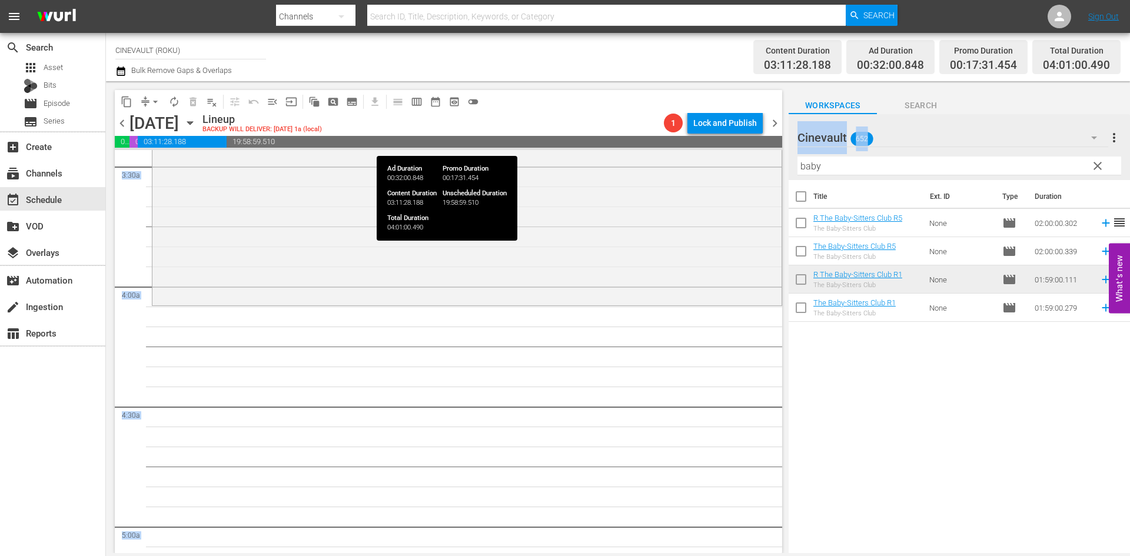
drag, startPoint x: 895, startPoint y: 149, endPoint x: 765, endPoint y: 147, distance: 130.1
click at [764, 147] on div "content_copy compress arrow_drop_down autorenew_outlined delete_forever_outline…" at bounding box center [618, 317] width 1024 height 472
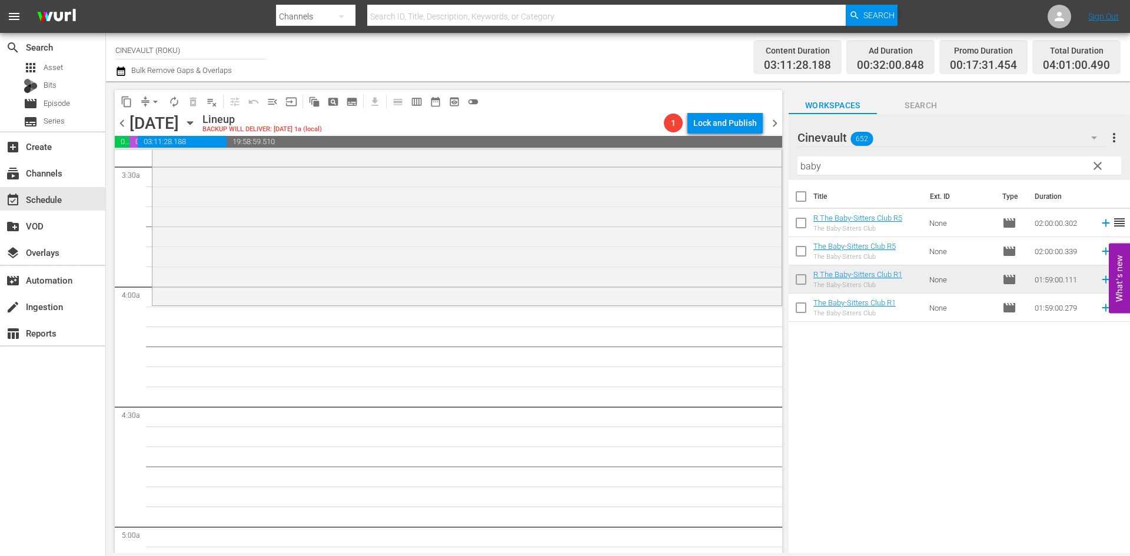
click at [858, 175] on hr at bounding box center [959, 175] width 324 height 1
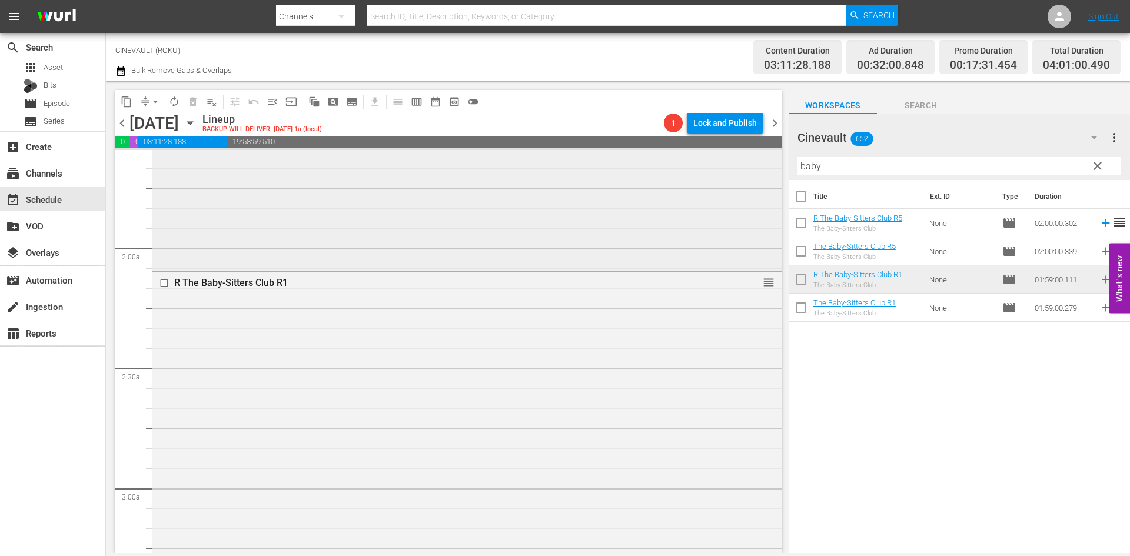
scroll to position [412, 0]
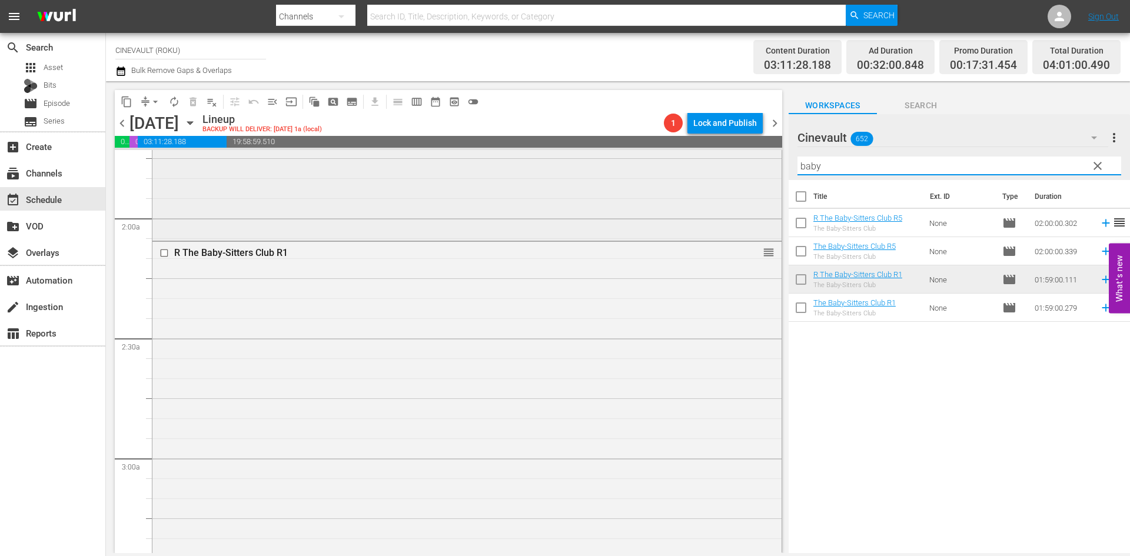
drag, startPoint x: 832, startPoint y: 162, endPoint x: 752, endPoint y: 179, distance: 81.7
click at [752, 179] on div "content_copy compress arrow_drop_down autorenew_outlined delete_forever_outline…" at bounding box center [618, 317] width 1024 height 472
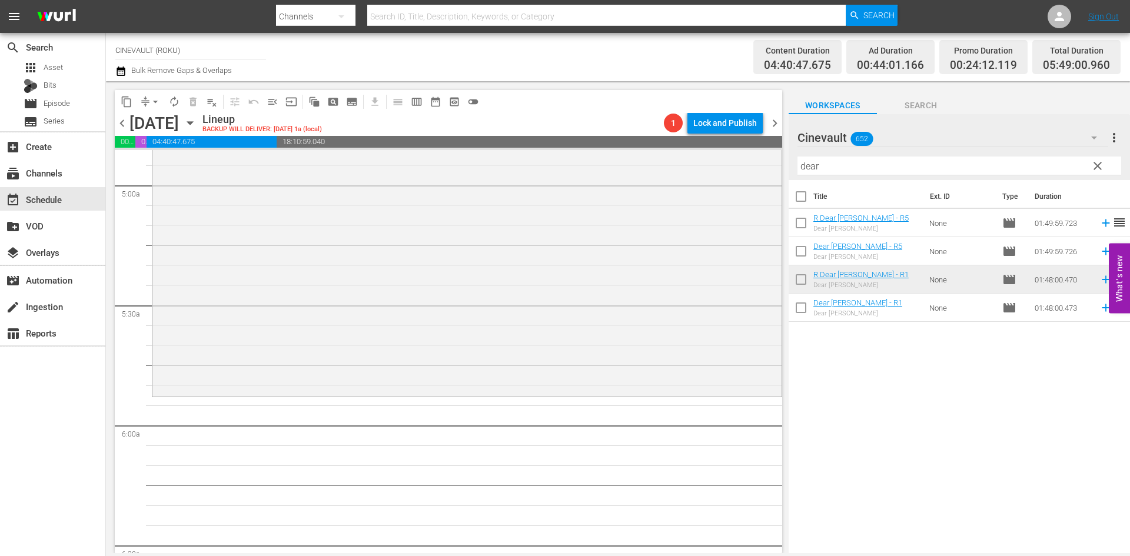
scroll to position [1178, 0]
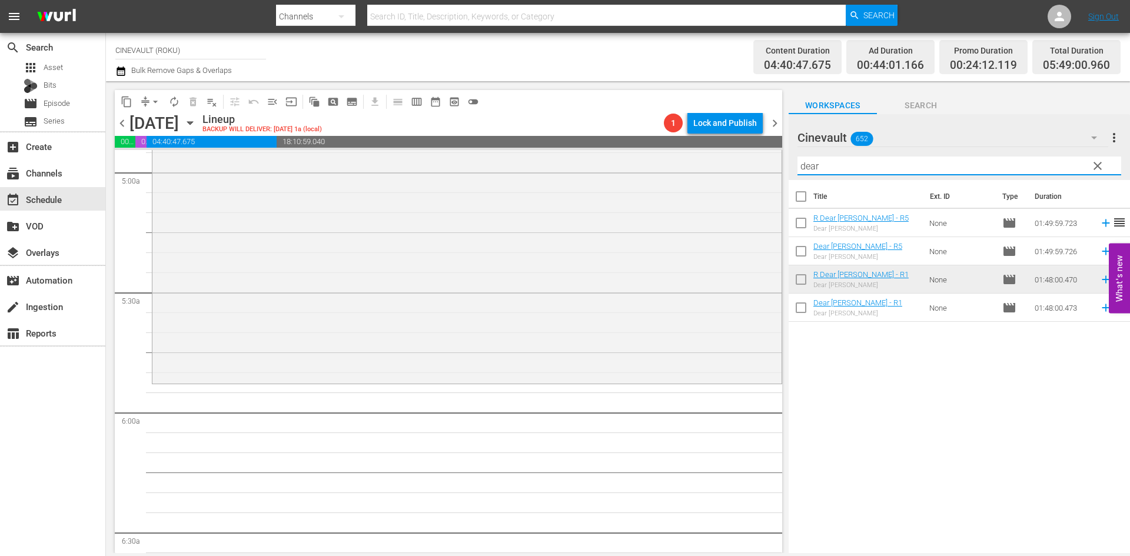
drag, startPoint x: 831, startPoint y: 168, endPoint x: 715, endPoint y: 122, distance: 124.5
click at [715, 122] on div "content_copy compress arrow_drop_down autorenew_outlined delete_forever_outline…" at bounding box center [618, 317] width 1024 height 472
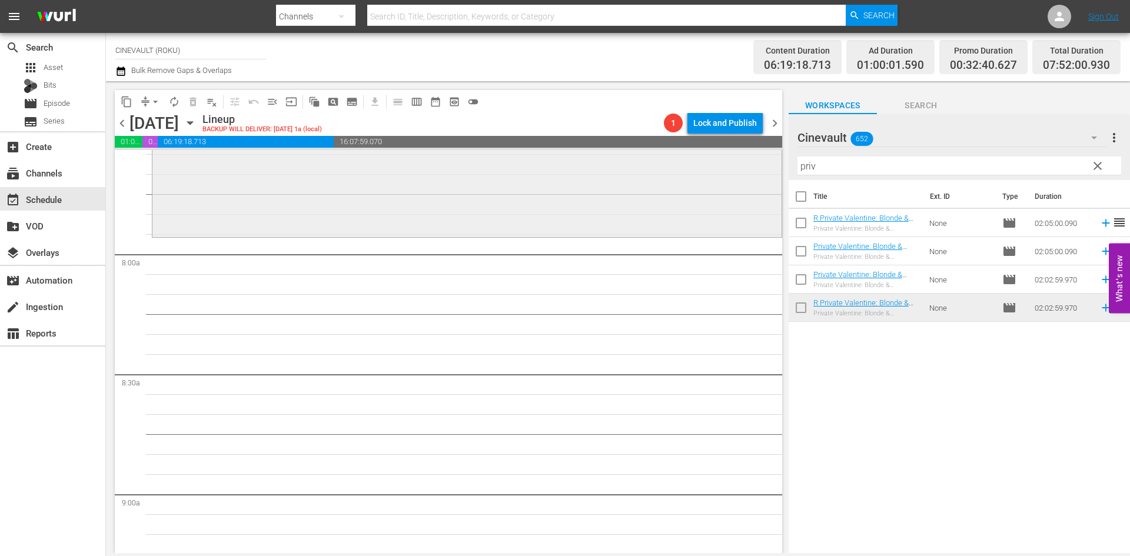
scroll to position [1826, 0]
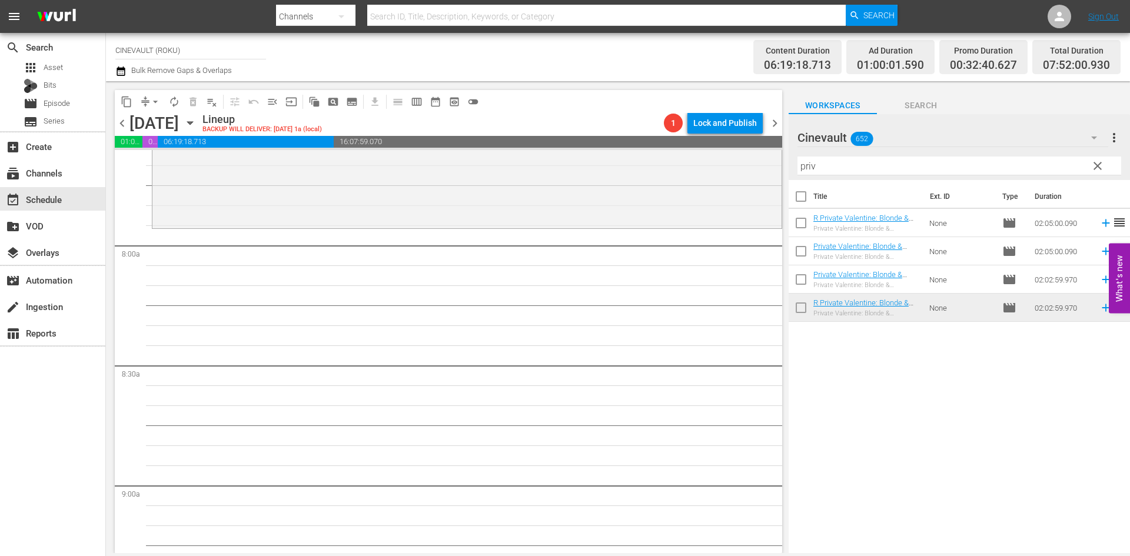
drag, startPoint x: 868, startPoint y: 155, endPoint x: 803, endPoint y: 154, distance: 64.7
click at [803, 154] on div "Filter by Title priv" at bounding box center [959, 166] width 324 height 28
drag, startPoint x: 825, startPoint y: 166, endPoint x: 759, endPoint y: 169, distance: 66.0
click at [759, 169] on div "content_copy compress arrow_drop_down autorenew_outlined delete_forever_outline…" at bounding box center [618, 317] width 1024 height 472
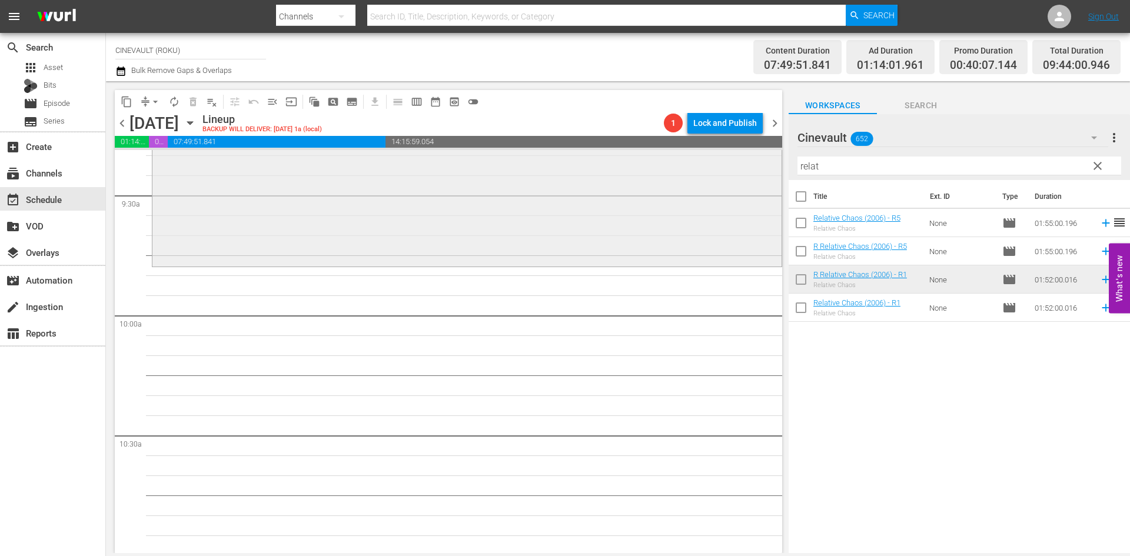
scroll to position [2238, 0]
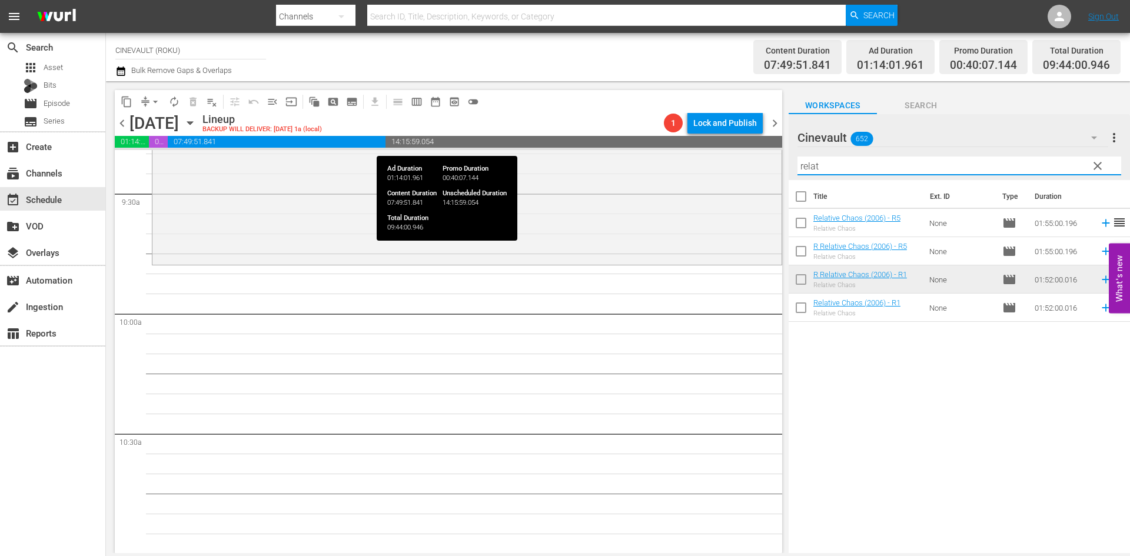
drag, startPoint x: 826, startPoint y: 164, endPoint x: 775, endPoint y: 142, distance: 56.0
click at [775, 142] on div "content_copy compress arrow_drop_down autorenew_outlined delete_forever_outline…" at bounding box center [618, 317] width 1024 height 472
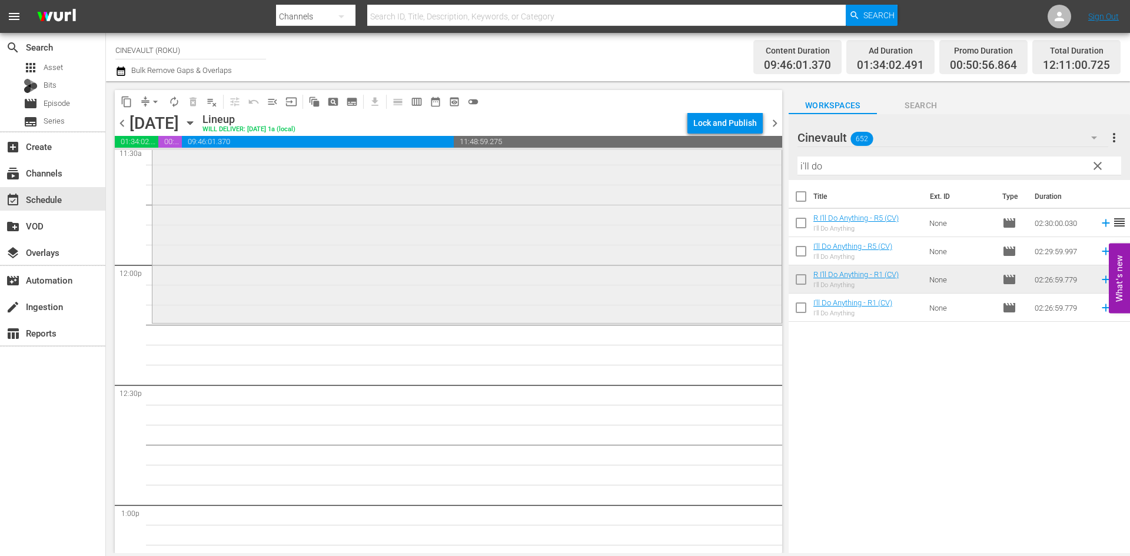
scroll to position [2767, 0]
drag, startPoint x: 836, startPoint y: 174, endPoint x: 780, endPoint y: 162, distance: 57.1
click at [780, 162] on div "content_copy compress arrow_drop_down autorenew_outlined delete_forever_outline…" at bounding box center [618, 317] width 1024 height 472
click at [840, 493] on div "Title Ext. ID Type Duration R I'll Do Anything - R5 (CV) I'll Do Anything None …" at bounding box center [959, 367] width 341 height 375
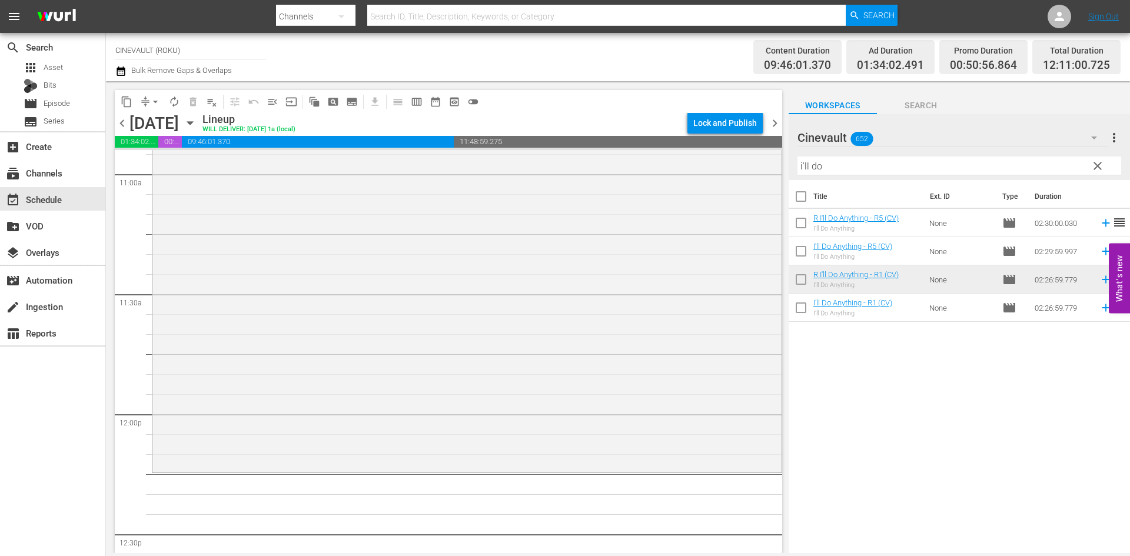
scroll to position [2650, 0]
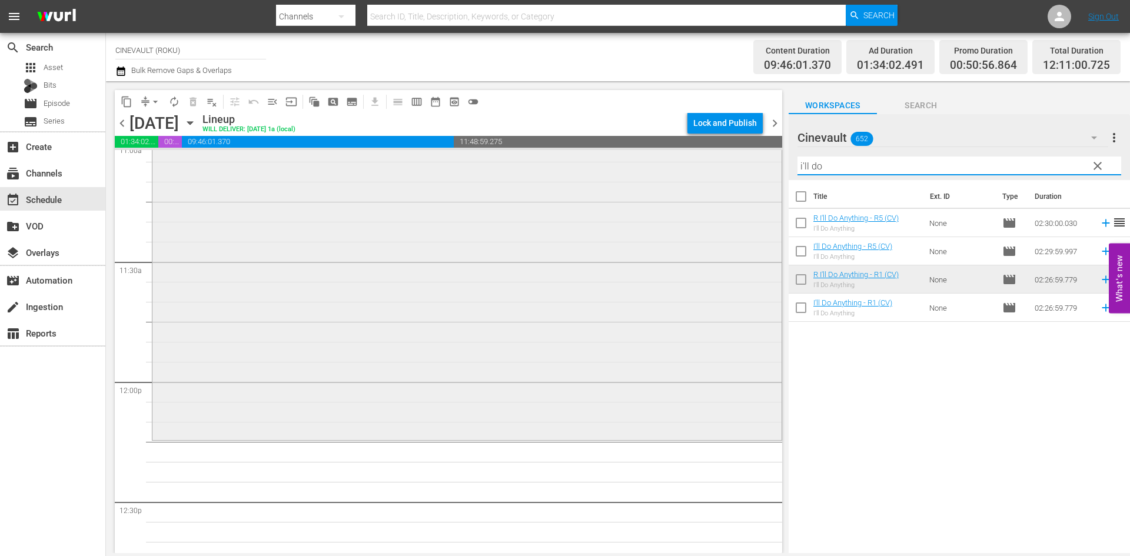
drag, startPoint x: 957, startPoint y: 167, endPoint x: 360, endPoint y: 202, distance: 598.4
click at [360, 202] on div "content_copy compress arrow_drop_down autorenew_outlined delete_forever_outline…" at bounding box center [618, 317] width 1024 height 472
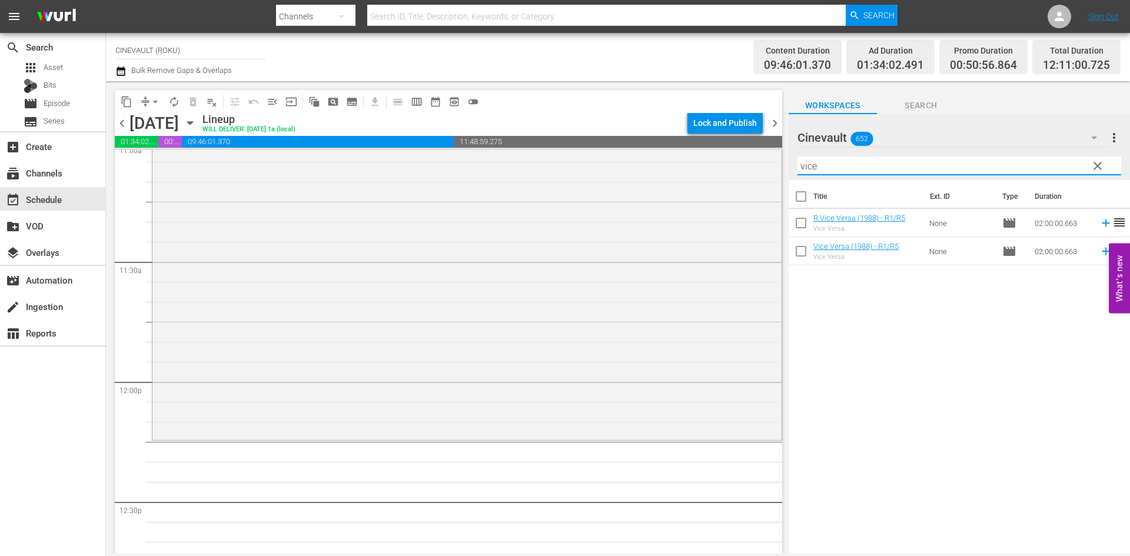
click at [663, 556] on body "menu Search By Channels Search ID, Title, Description, Keywords, or Category Se…" at bounding box center [565, 278] width 1130 height 556
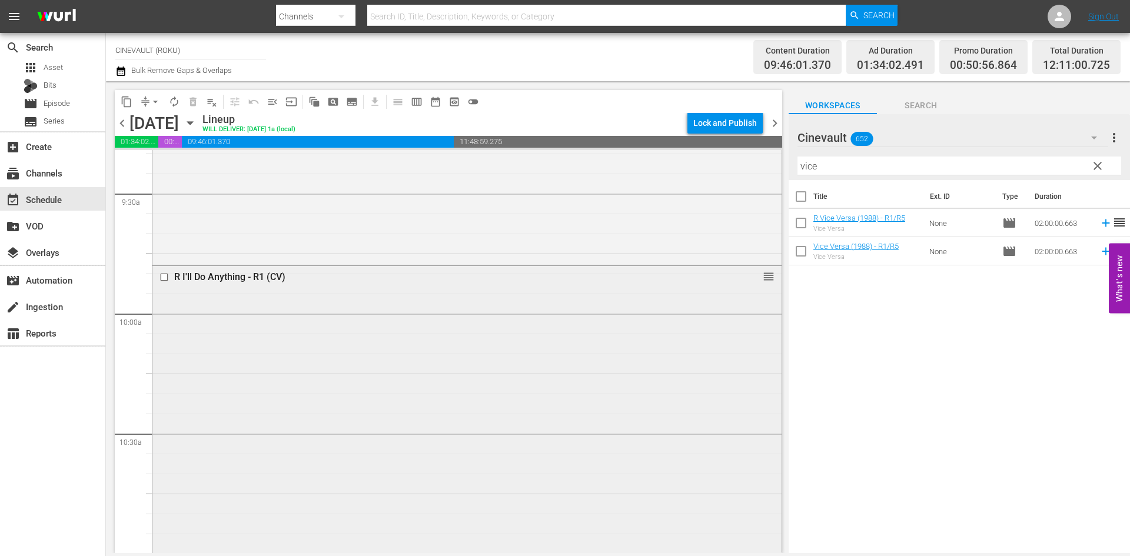
scroll to position [2179, 0]
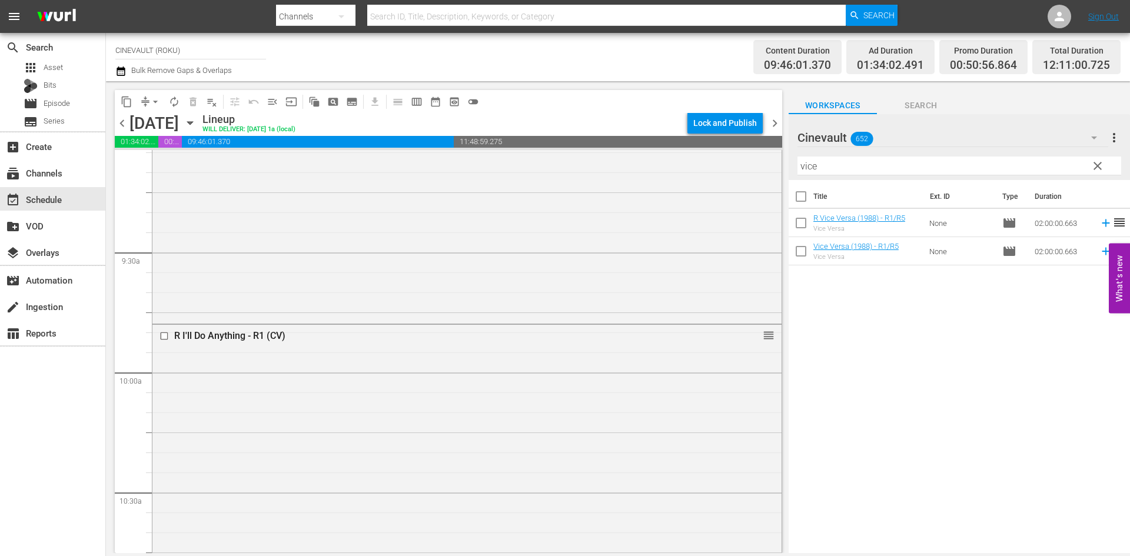
click at [972, 357] on div "Title Ext. ID Type Duration R Vice Versa (1988) - R1/R5 Vice Versa None movie 0…" at bounding box center [959, 367] width 341 height 375
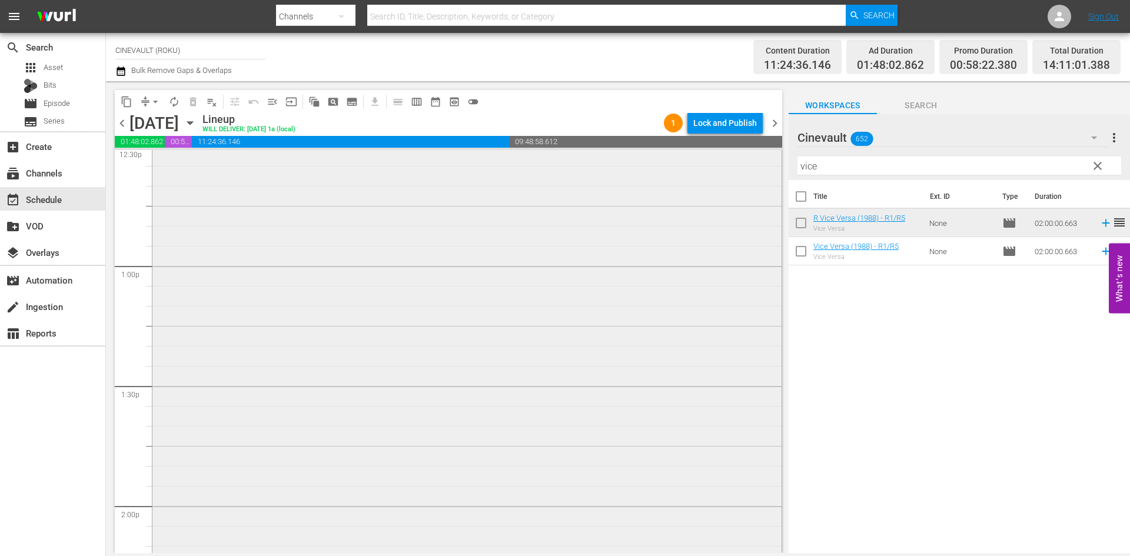
scroll to position [2885, 0]
drag, startPoint x: 854, startPoint y: 170, endPoint x: 623, endPoint y: 194, distance: 232.6
click at [623, 194] on div "content_copy compress arrow_drop_down autorenew_outlined delete_forever_outline…" at bounding box center [618, 317] width 1024 height 472
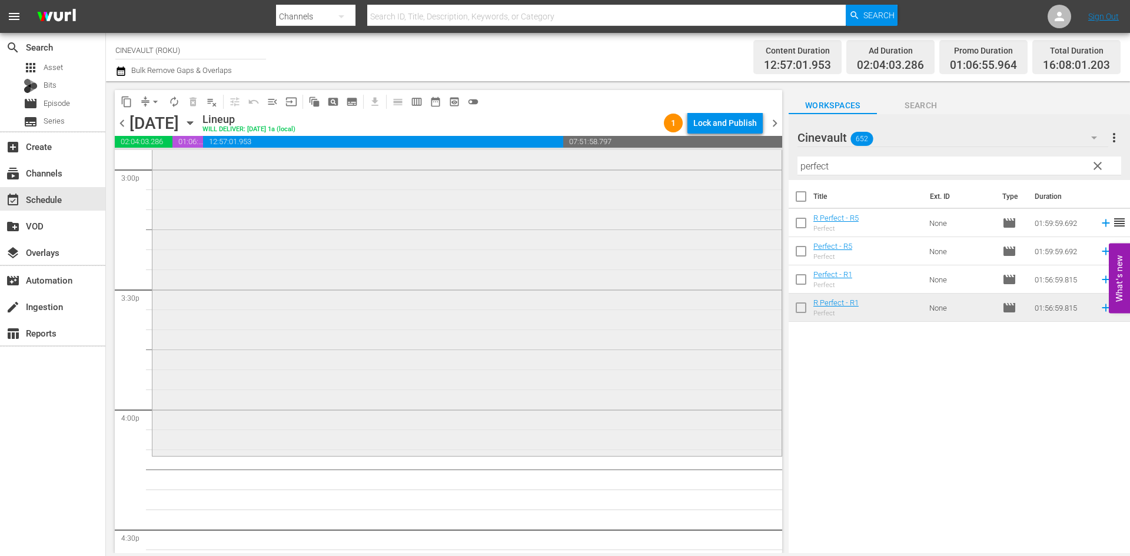
scroll to position [3591, 0]
drag, startPoint x: 839, startPoint y: 170, endPoint x: 787, endPoint y: 163, distance: 52.3
click at [785, 161] on div "content_copy compress arrow_drop_down autorenew_outlined delete_forever_outline…" at bounding box center [618, 317] width 1024 height 472
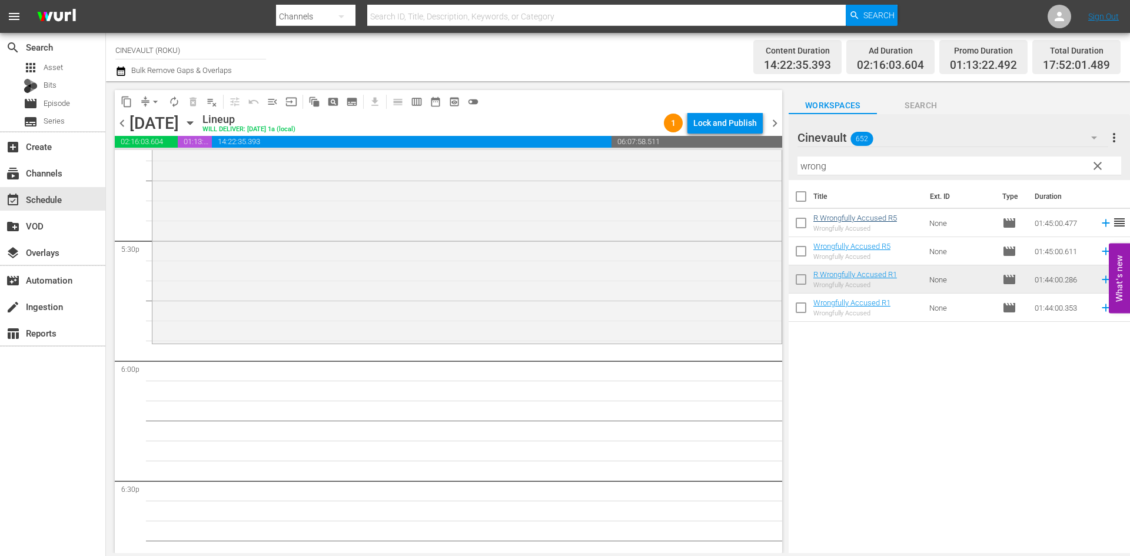
scroll to position [4121, 0]
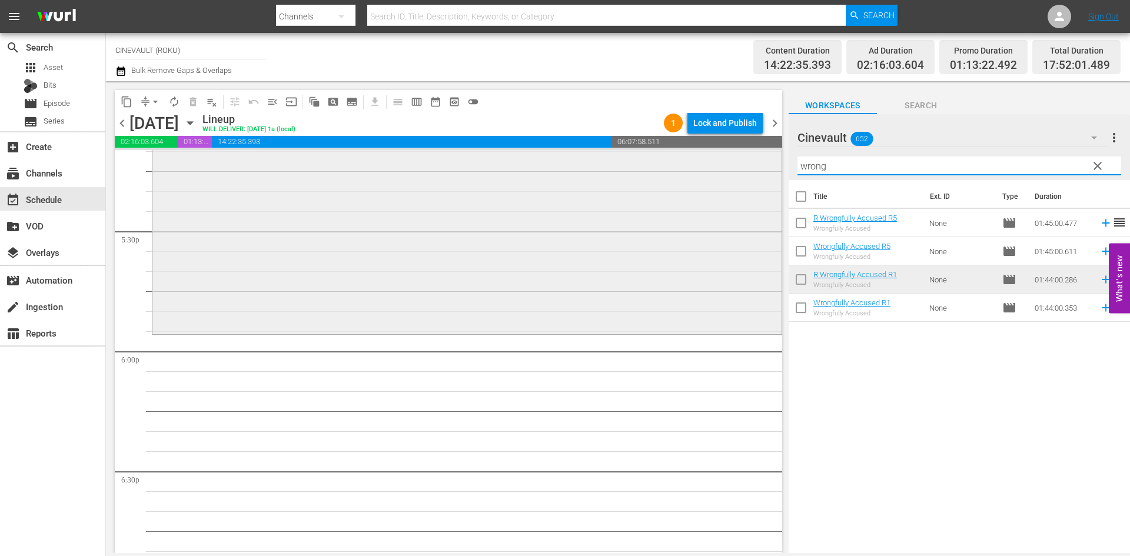
drag, startPoint x: 869, startPoint y: 164, endPoint x: 735, endPoint y: 200, distance: 138.9
click at [735, 200] on div "content_copy compress arrow_drop_down autorenew_outlined delete_forever_outline…" at bounding box center [618, 317] width 1024 height 472
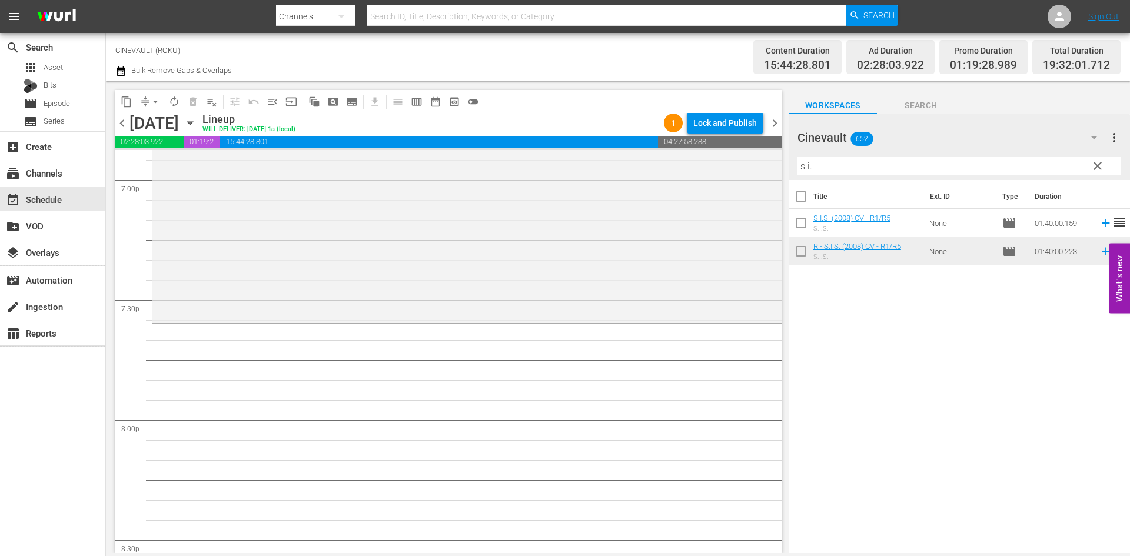
scroll to position [4592, 0]
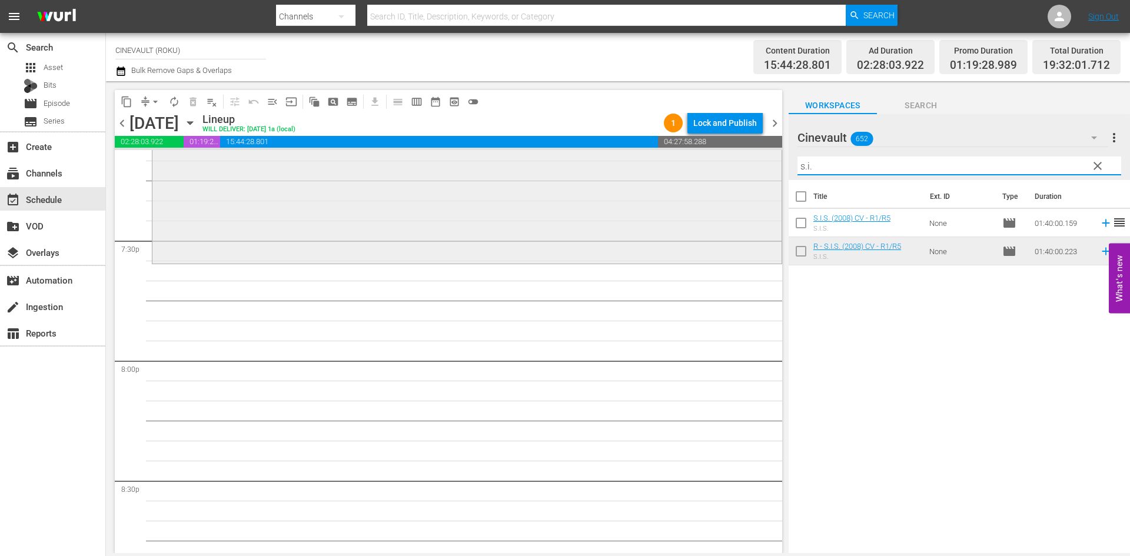
drag, startPoint x: 843, startPoint y: 169, endPoint x: 742, endPoint y: 152, distance: 102.6
click at [742, 152] on div "content_copy compress arrow_drop_down autorenew_outlined delete_forever_outline…" at bounding box center [618, 317] width 1024 height 472
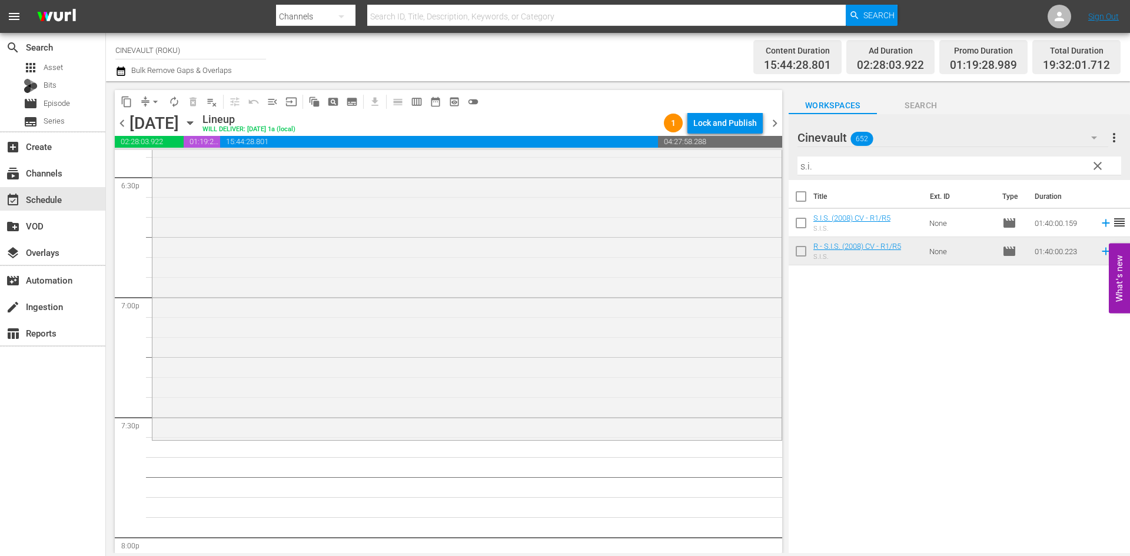
scroll to position [4533, 0]
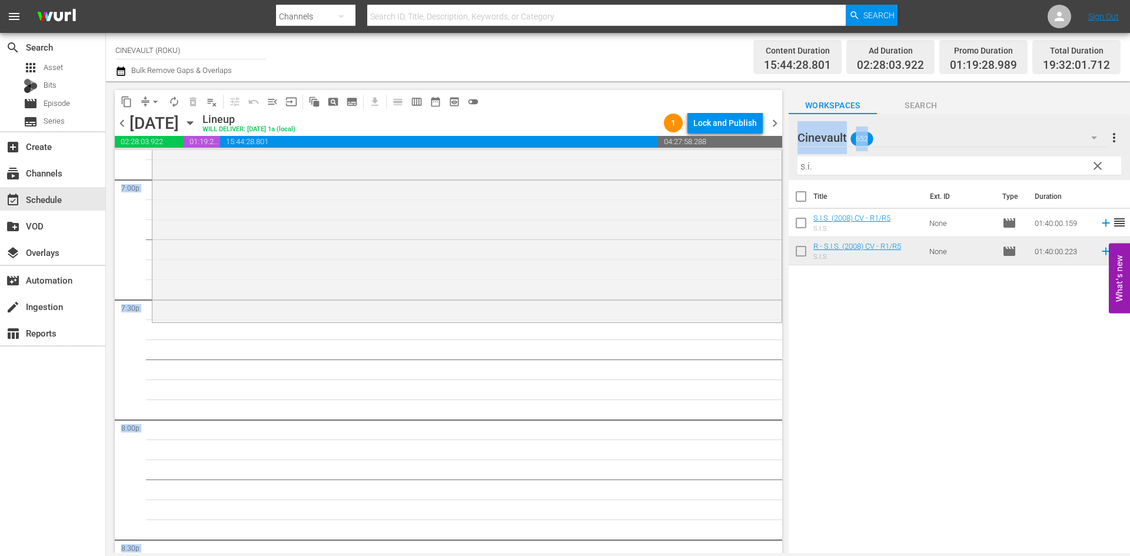
drag, startPoint x: 876, startPoint y: 156, endPoint x: 756, endPoint y: 145, distance: 121.2
click at [756, 145] on div "content_copy compress arrow_drop_down autorenew_outlined delete_forever_outline…" at bounding box center [618, 317] width 1024 height 472
drag, startPoint x: 918, startPoint y: 172, endPoint x: 701, endPoint y: 194, distance: 218.3
click at [701, 194] on div "content_copy compress arrow_drop_down autorenew_outlined delete_forever_outline…" at bounding box center [618, 317] width 1024 height 472
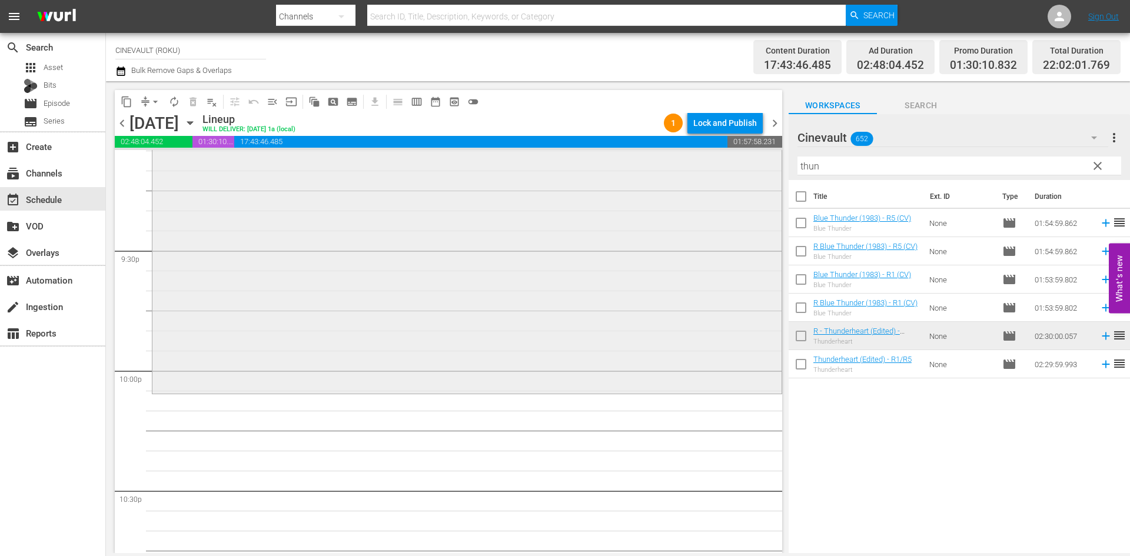
scroll to position [5063, 0]
drag, startPoint x: 831, startPoint y: 160, endPoint x: 732, endPoint y: 162, distance: 98.9
click at [732, 162] on div "content_copy compress arrow_drop_down autorenew_outlined delete_forever_outline…" at bounding box center [618, 317] width 1024 height 472
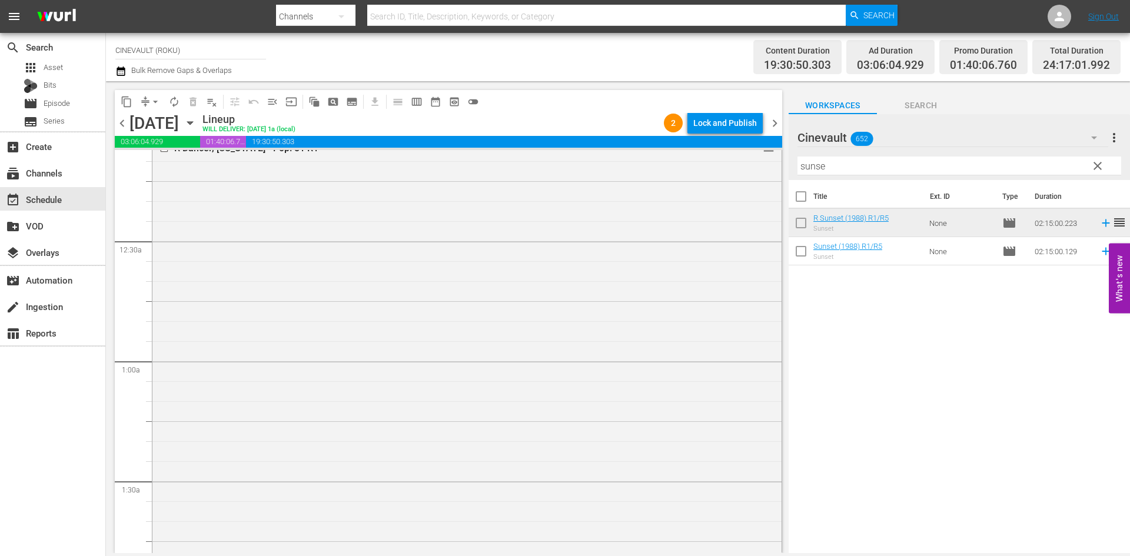
scroll to position [0, 0]
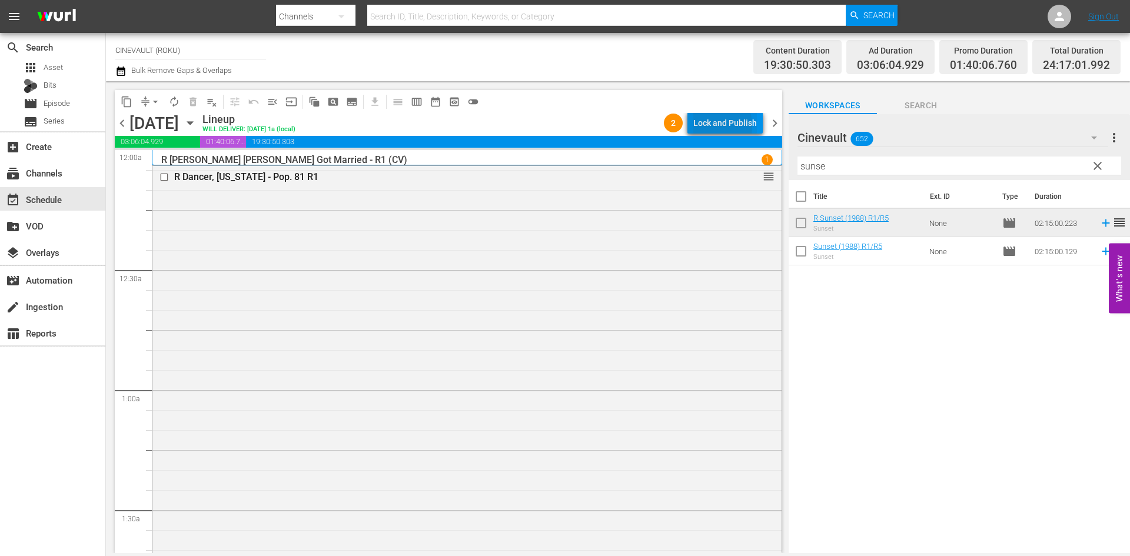
click at [710, 126] on div "Lock and Publish" at bounding box center [725, 122] width 64 height 21
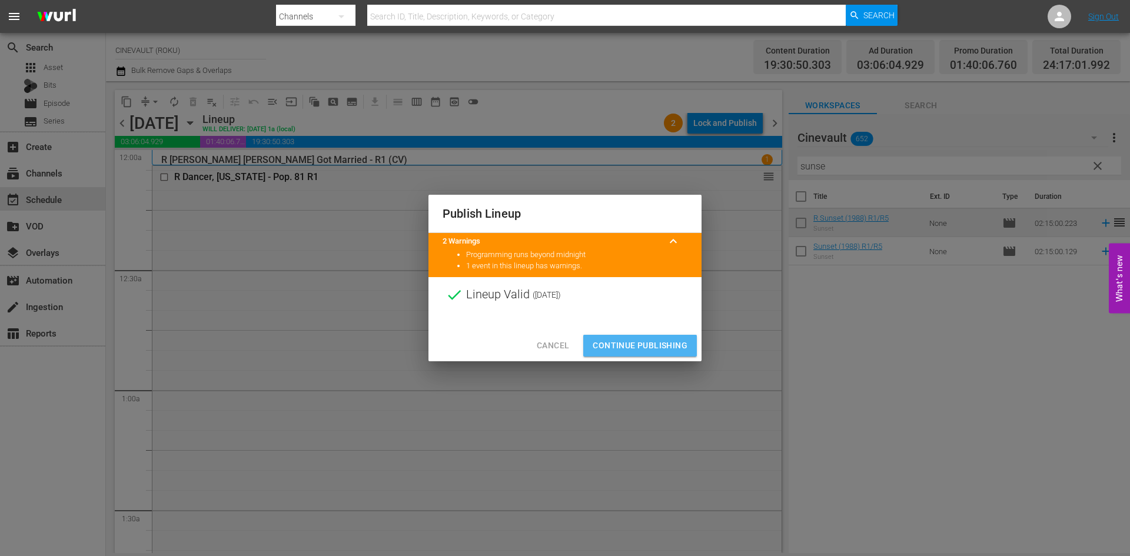
click at [682, 344] on span "Continue Publishing" at bounding box center [640, 345] width 95 height 15
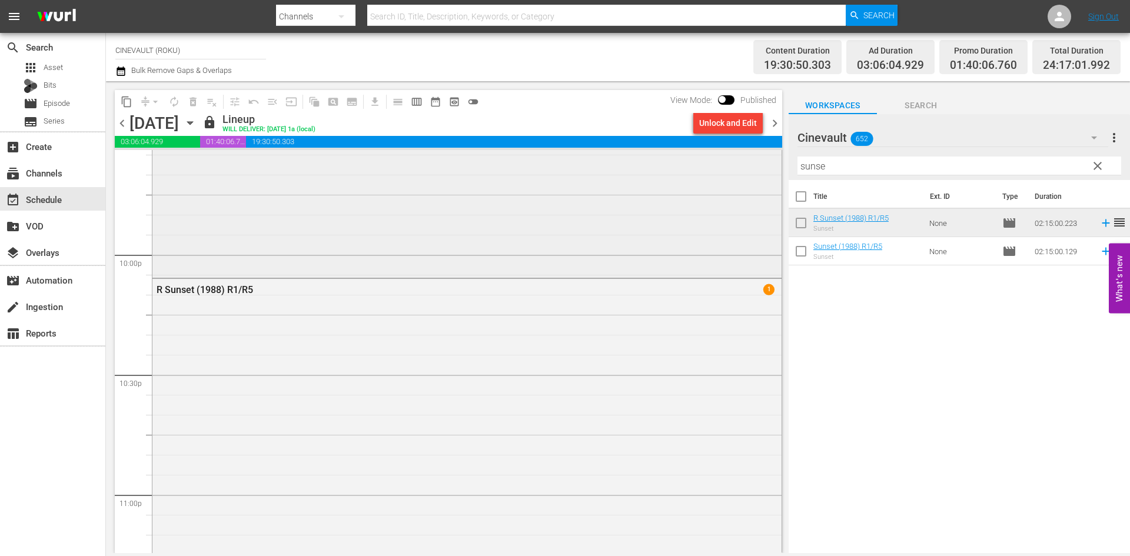
scroll to position [5179, 0]
click at [777, 123] on span "chevron_right" at bounding box center [774, 123] width 15 height 15
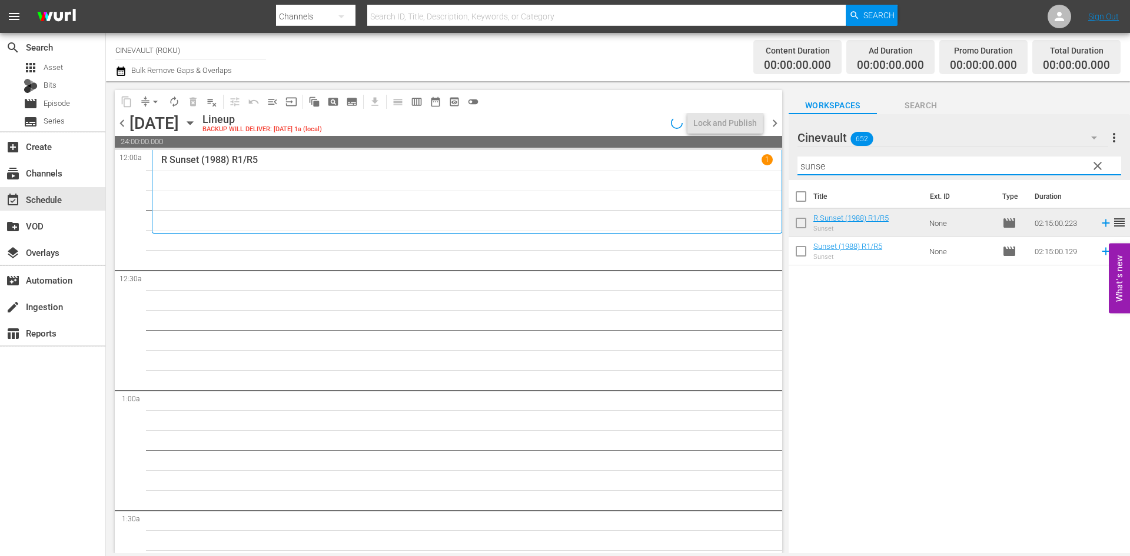
click at [833, 166] on input "sunse" at bounding box center [959, 166] width 324 height 19
click at [118, 123] on span "chevron_left" at bounding box center [122, 123] width 15 height 15
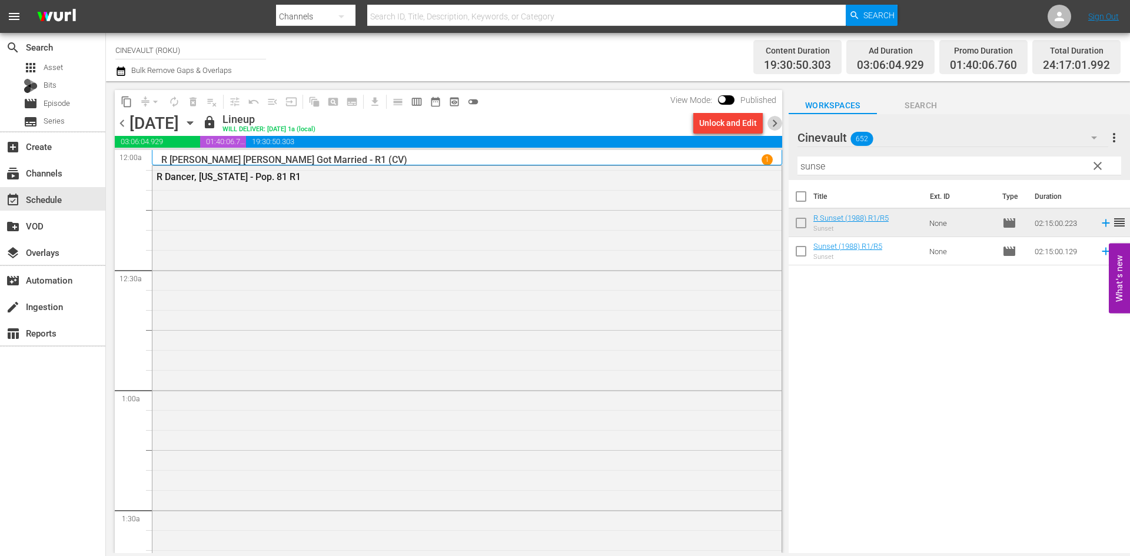
click at [775, 130] on span "chevron_right" at bounding box center [774, 123] width 15 height 15
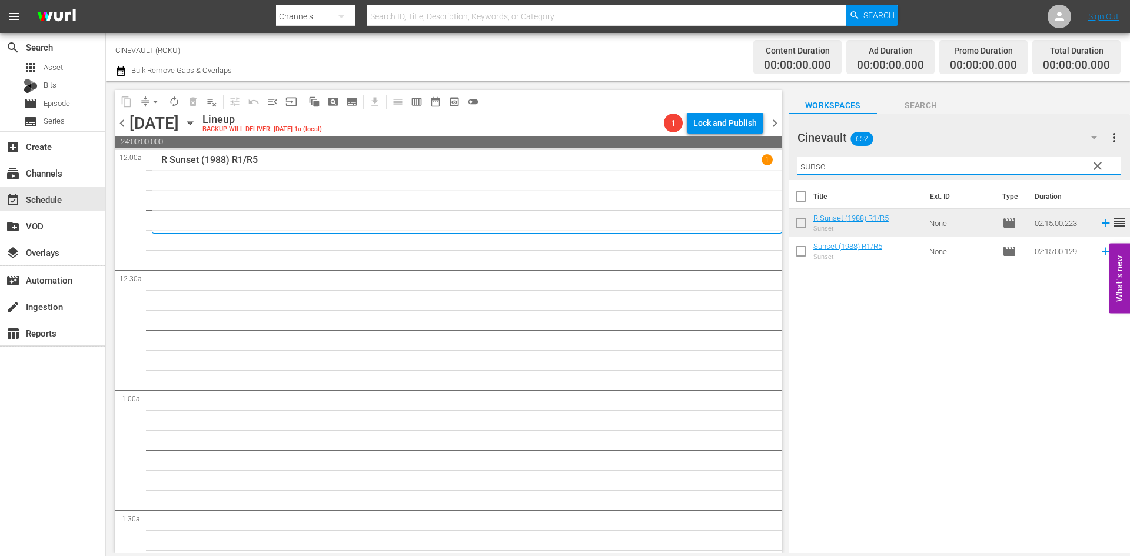
drag, startPoint x: 853, startPoint y: 171, endPoint x: 478, endPoint y: 132, distance: 376.9
click at [478, 132] on div "content_copy compress arrow_drop_down autorenew_outlined delete_forever_outline…" at bounding box center [618, 317] width 1024 height 472
click at [928, 161] on input "sunse" at bounding box center [959, 166] width 324 height 19
drag, startPoint x: 928, startPoint y: 161, endPoint x: 759, endPoint y: 147, distance: 169.6
click at [759, 147] on div "content_copy compress arrow_drop_down autorenew_outlined delete_forever_outline…" at bounding box center [618, 317] width 1024 height 472
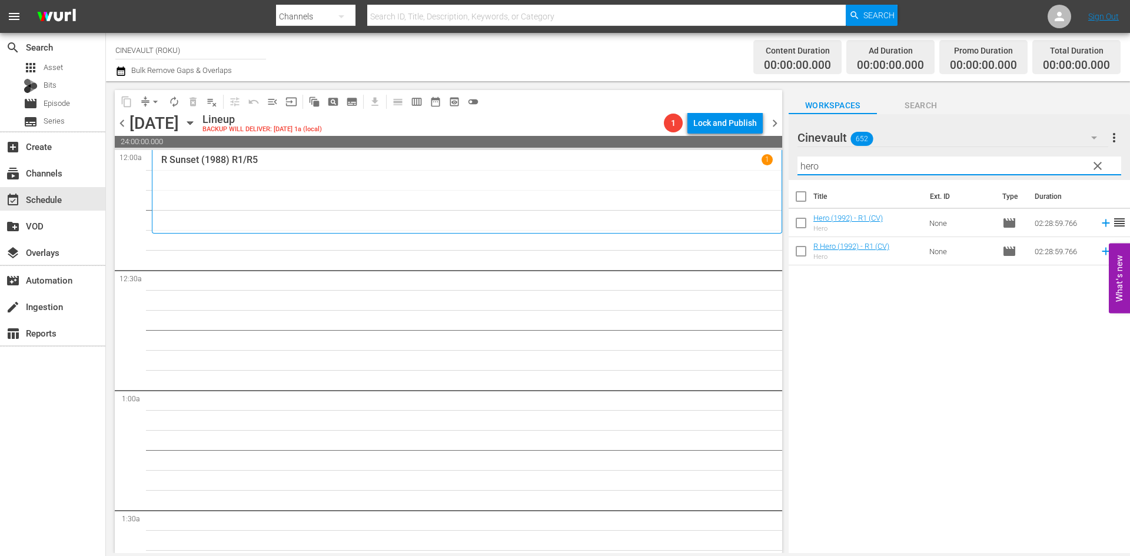
type input "hero"
drag, startPoint x: 867, startPoint y: 162, endPoint x: 717, endPoint y: 151, distance: 149.9
click at [717, 151] on div "content_copy compress arrow_drop_down autorenew_outlined delete_forever_outline…" at bounding box center [618, 317] width 1024 height 472
click at [826, 163] on input "hero" at bounding box center [959, 166] width 324 height 19
drag, startPoint x: 826, startPoint y: 163, endPoint x: 498, endPoint y: 149, distance: 328.7
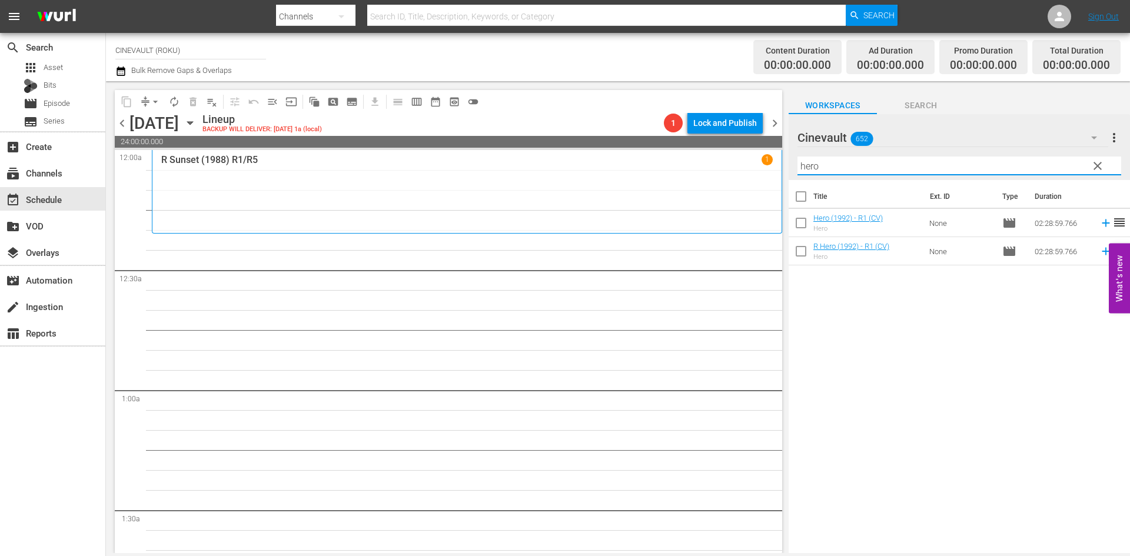
click at [533, 168] on div "content_copy compress arrow_drop_down autorenew_outlined delete_forever_outline…" at bounding box center [618, 317] width 1024 height 472
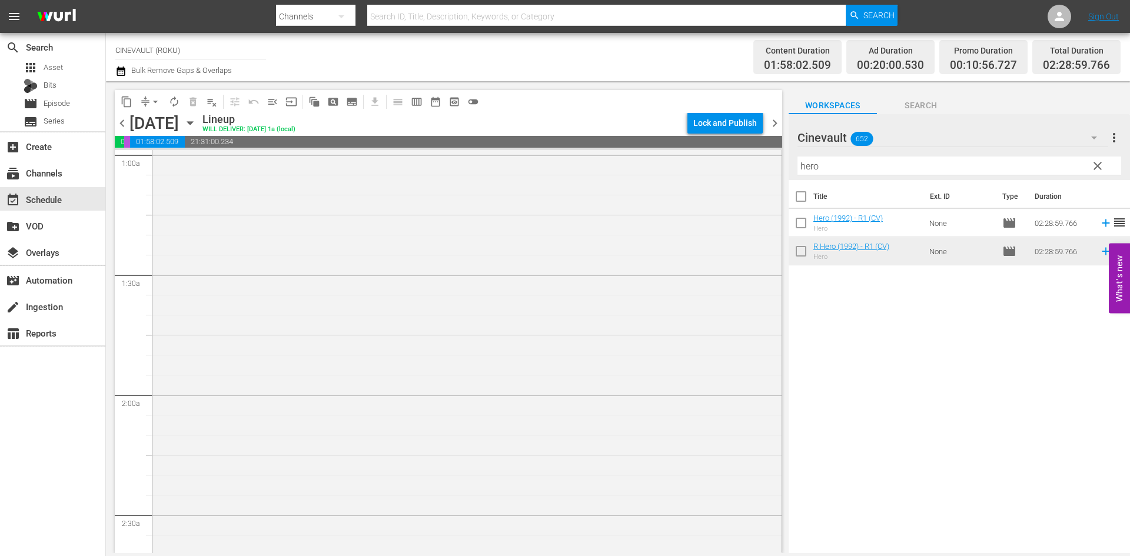
scroll to position [471, 0]
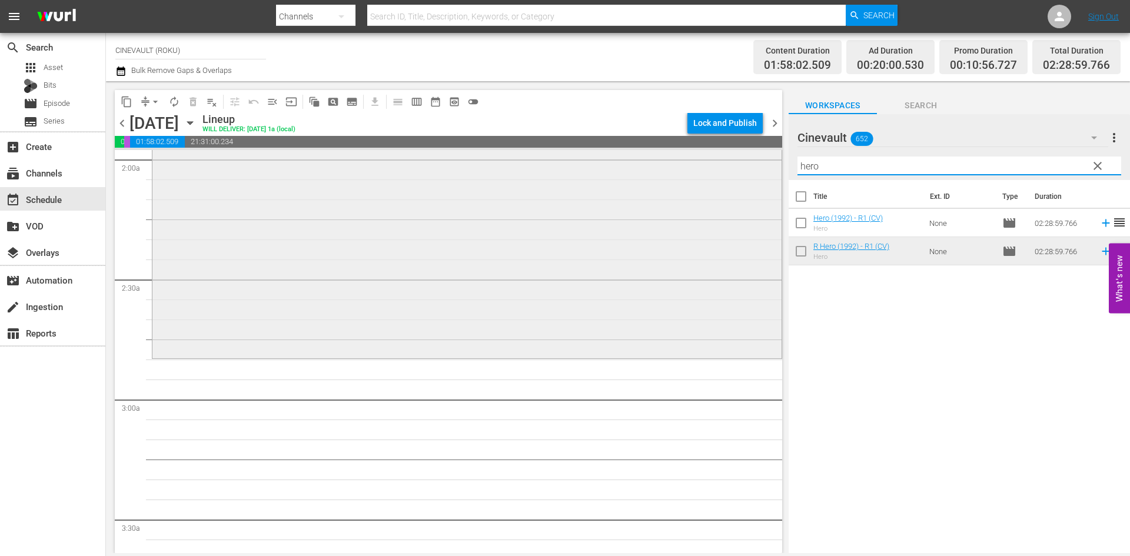
drag, startPoint x: 862, startPoint y: 166, endPoint x: 759, endPoint y: 174, distance: 103.3
click at [759, 174] on div "content_copy compress arrow_drop_down autorenew_outlined delete_forever_outline…" at bounding box center [618, 317] width 1024 height 472
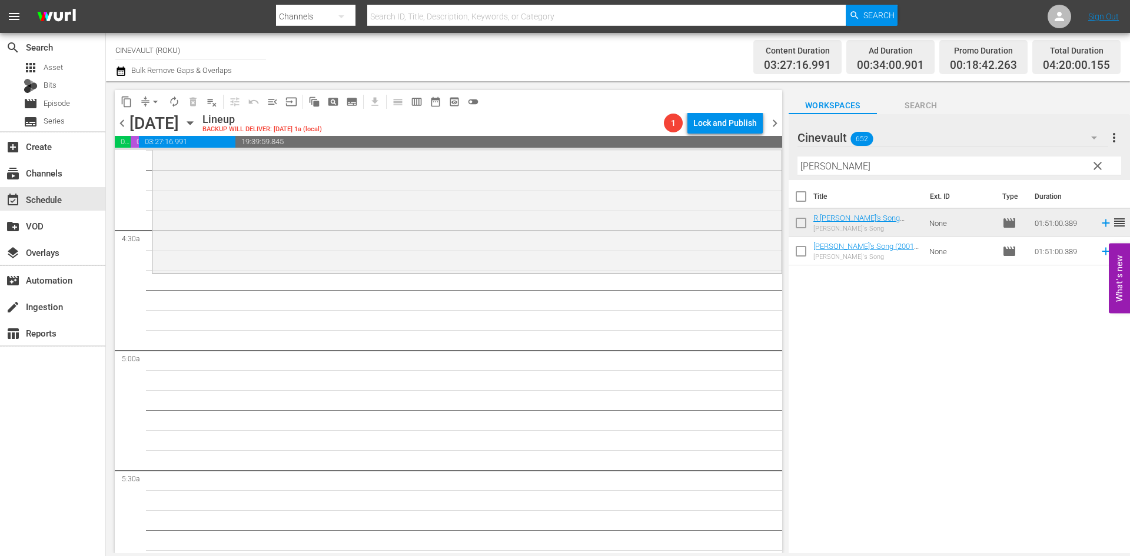
scroll to position [1059, 0]
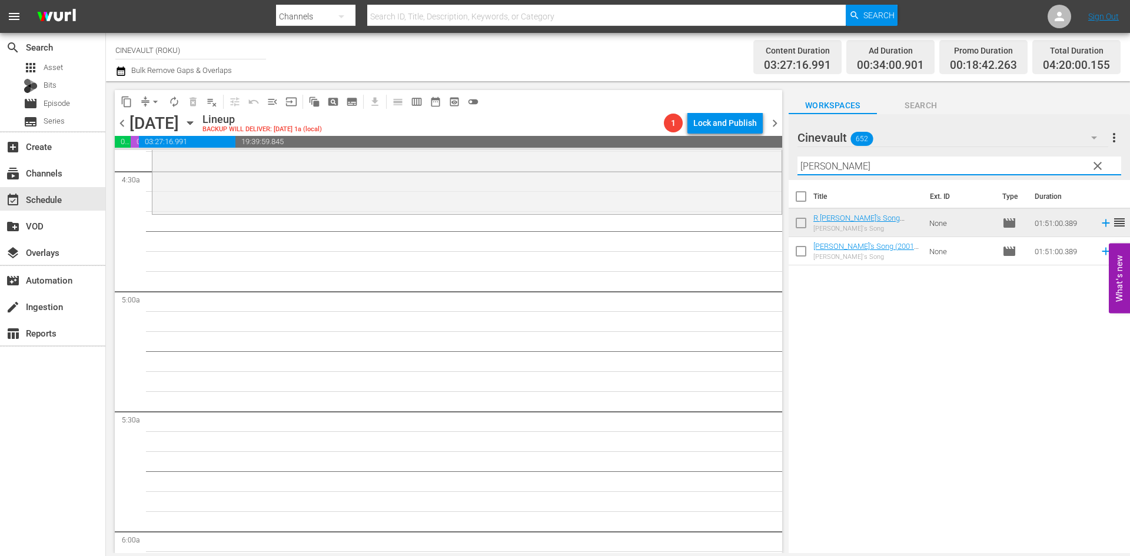
drag, startPoint x: 859, startPoint y: 161, endPoint x: 783, endPoint y: 168, distance: 76.8
click at [783, 168] on div "content_copy compress arrow_drop_down autorenew_outlined delete_forever_outline…" at bounding box center [618, 317] width 1024 height 472
click at [894, 168] on input "[PERSON_NAME]" at bounding box center [959, 166] width 324 height 19
click at [880, 162] on input "[PERSON_NAME]" at bounding box center [959, 166] width 324 height 19
drag, startPoint x: 880, startPoint y: 162, endPoint x: 756, endPoint y: 161, distance: 123.6
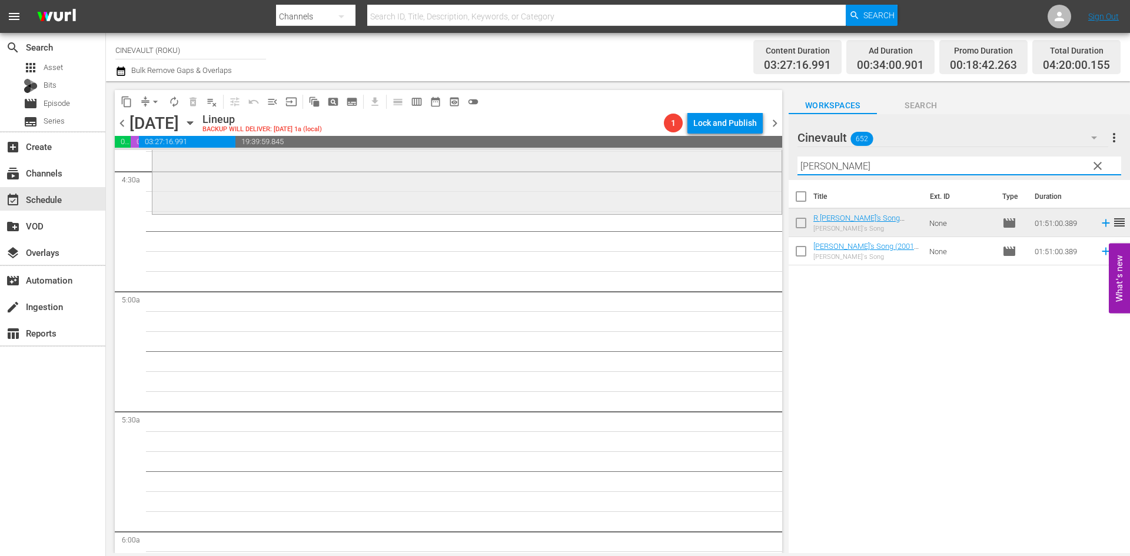
click at [756, 161] on div "content_copy compress arrow_drop_down autorenew_outlined delete_forever_outline…" at bounding box center [618, 317] width 1024 height 472
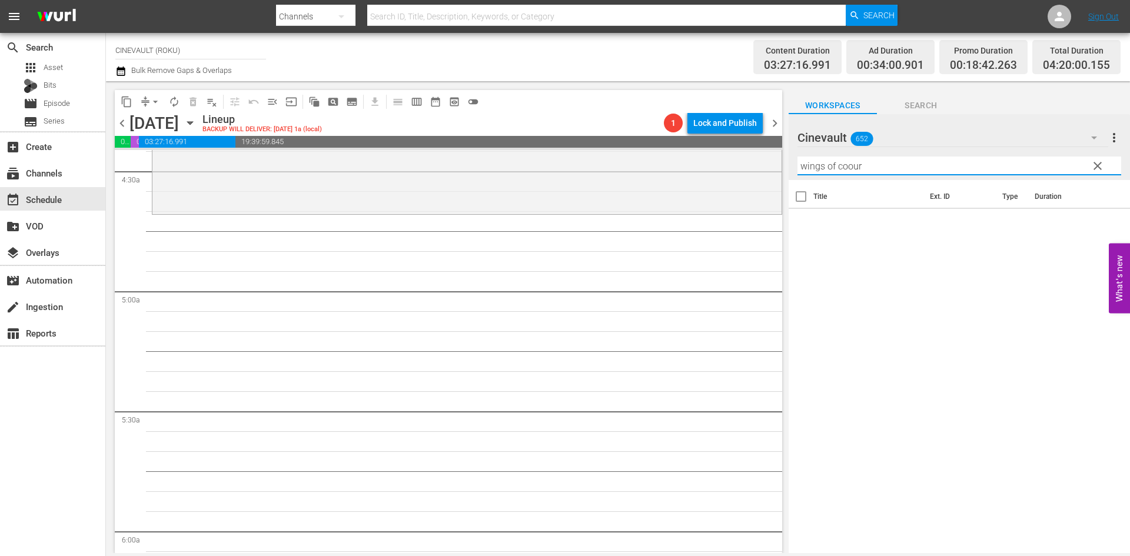
click at [848, 167] on input "wings of coour" at bounding box center [959, 166] width 324 height 19
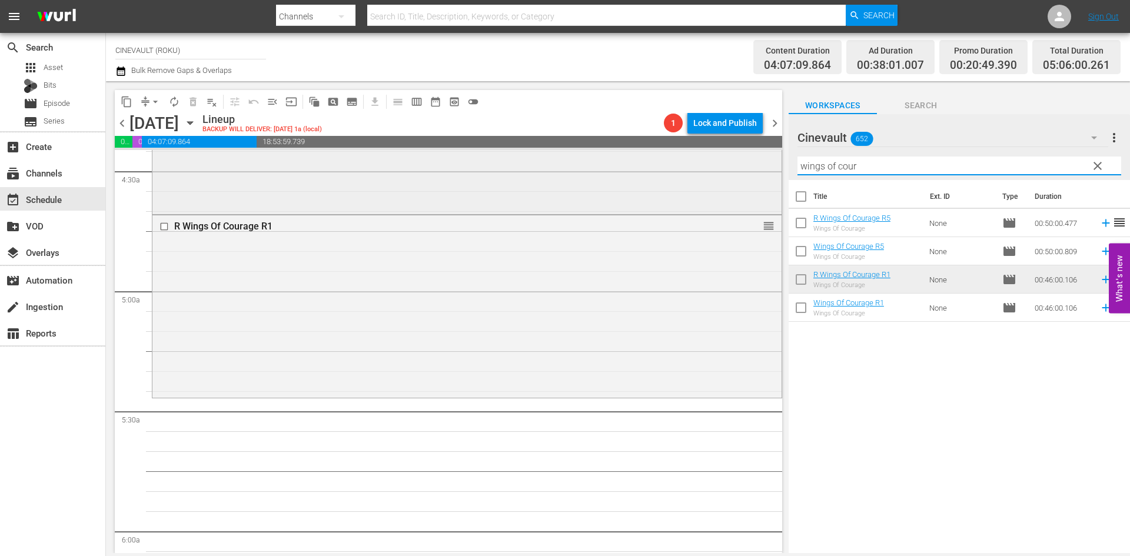
drag, startPoint x: 890, startPoint y: 172, endPoint x: 709, endPoint y: 153, distance: 181.7
click at [709, 153] on div "content_copy compress arrow_drop_down autorenew_outlined delete_forever_outline…" at bounding box center [618, 317] width 1024 height 472
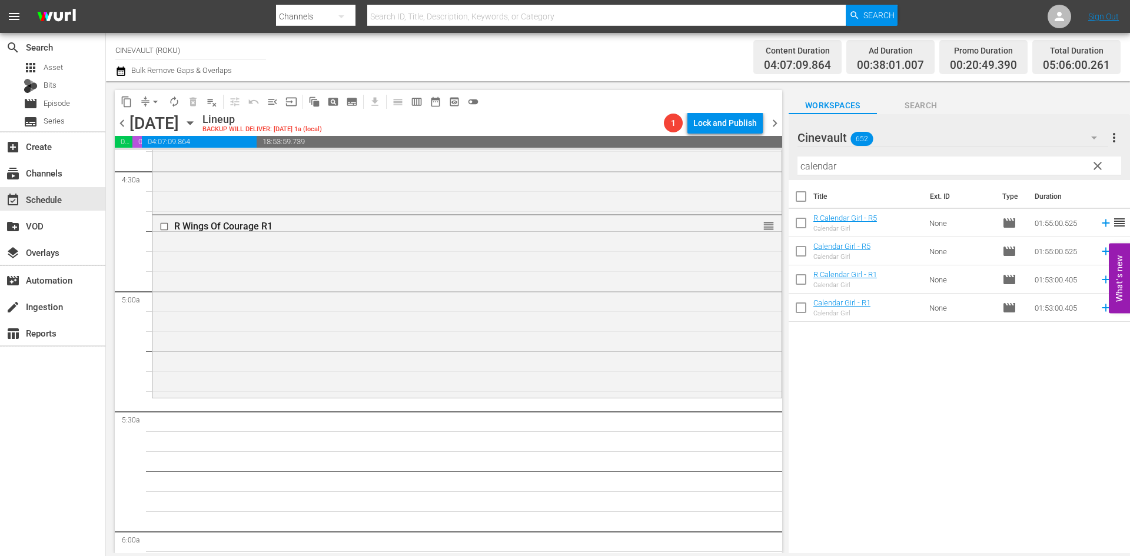
click at [901, 285] on td "R Calendar Girl - R1 Calendar Girl" at bounding box center [868, 279] width 111 height 28
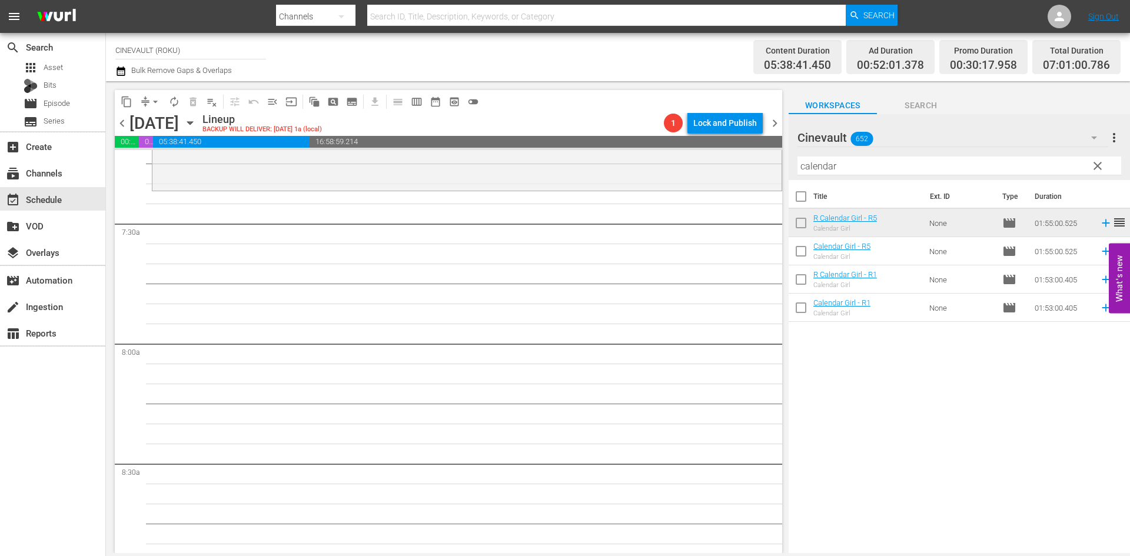
scroll to position [1707, 0]
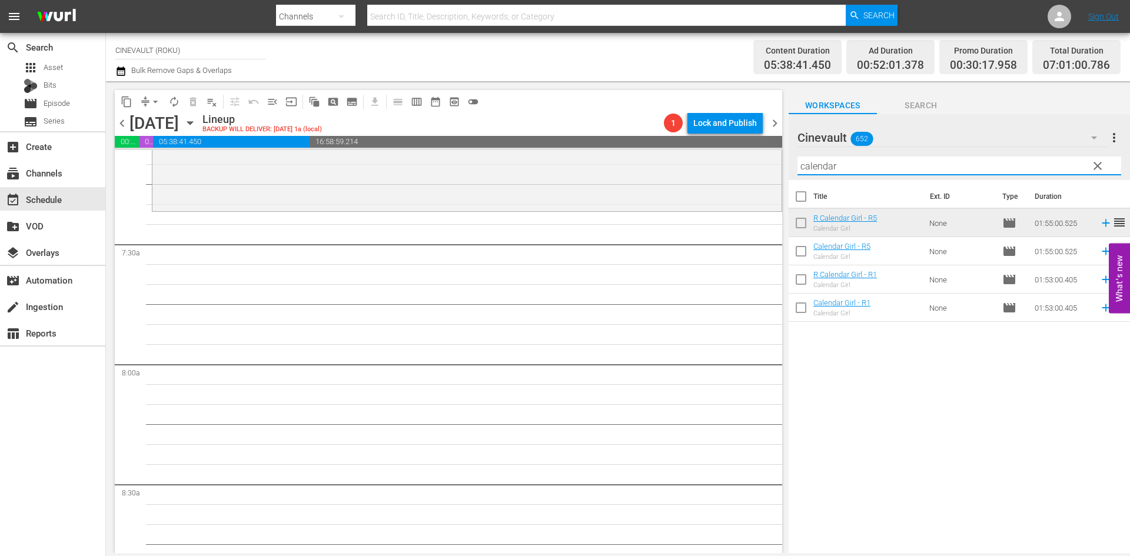
drag, startPoint x: 929, startPoint y: 169, endPoint x: 512, endPoint y: 121, distance: 420.0
click at [512, 121] on div "content_copy compress arrow_drop_down autorenew_outlined delete_forever_outline…" at bounding box center [618, 317] width 1024 height 472
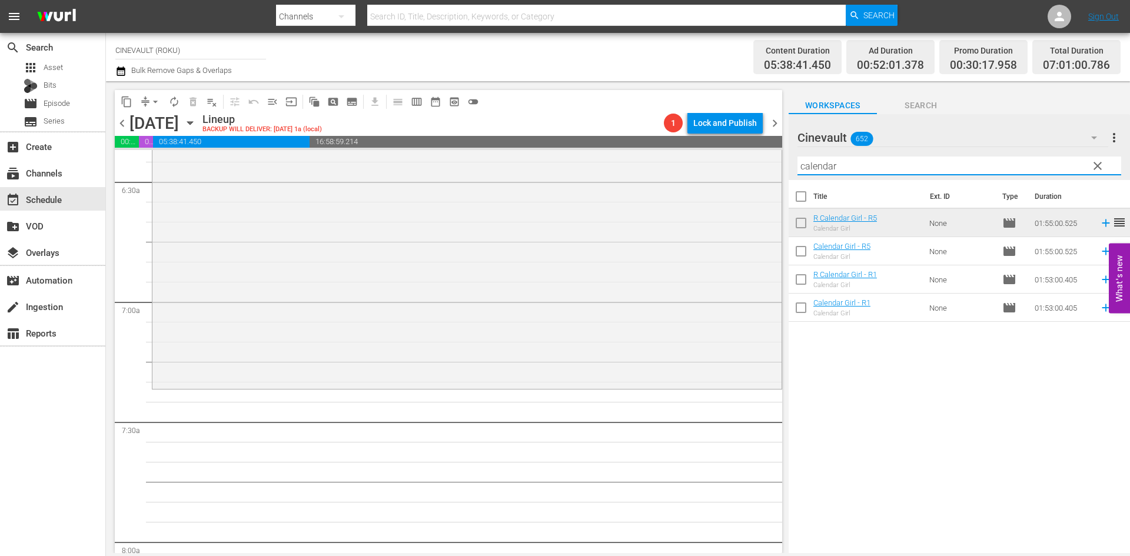
scroll to position [1530, 0]
click at [848, 174] on input "calendar" at bounding box center [959, 166] width 324 height 19
drag, startPoint x: 842, startPoint y: 171, endPoint x: 782, endPoint y: 155, distance: 62.0
click at [782, 155] on div "content_copy compress arrow_drop_down autorenew_outlined delete_forever_outline…" at bounding box center [618, 317] width 1024 height 472
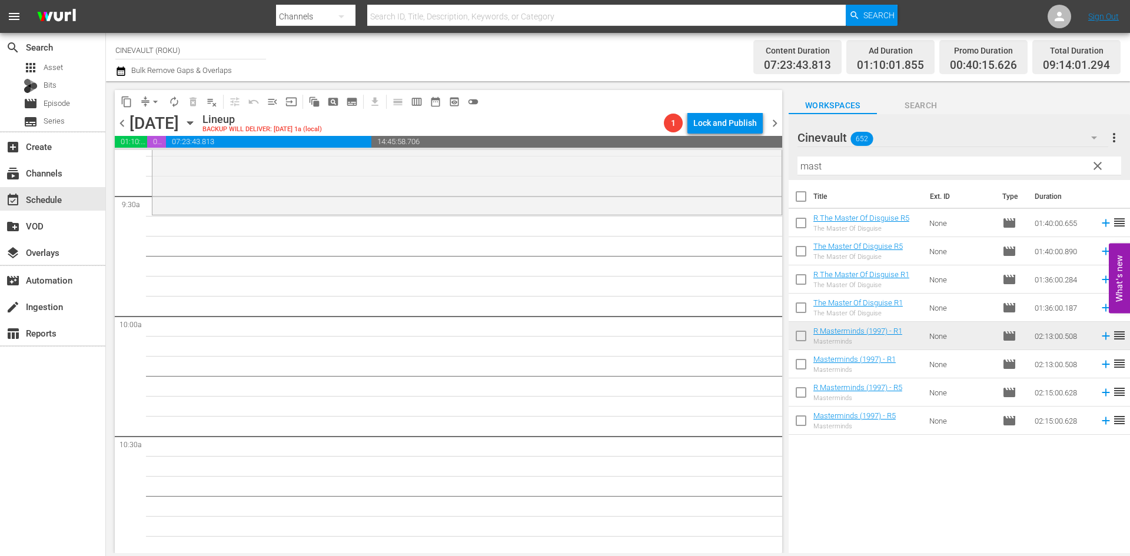
scroll to position [2237, 0]
drag, startPoint x: 837, startPoint y: 172, endPoint x: 757, endPoint y: 173, distance: 80.1
click at [757, 173] on div "content_copy compress arrow_drop_down autorenew_outlined delete_forever_outline…" at bounding box center [618, 317] width 1024 height 472
click at [855, 160] on input "mast" at bounding box center [959, 166] width 324 height 19
drag, startPoint x: 855, startPoint y: 160, endPoint x: 687, endPoint y: 161, distance: 167.7
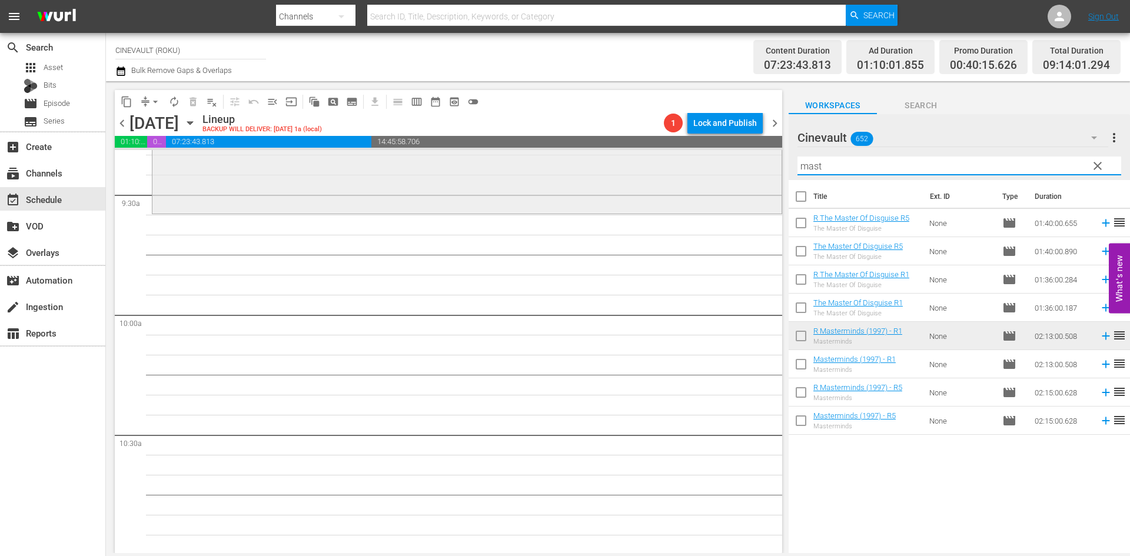
click at [687, 161] on div "content_copy compress arrow_drop_down autorenew_outlined delete_forever_outline…" at bounding box center [618, 317] width 1024 height 472
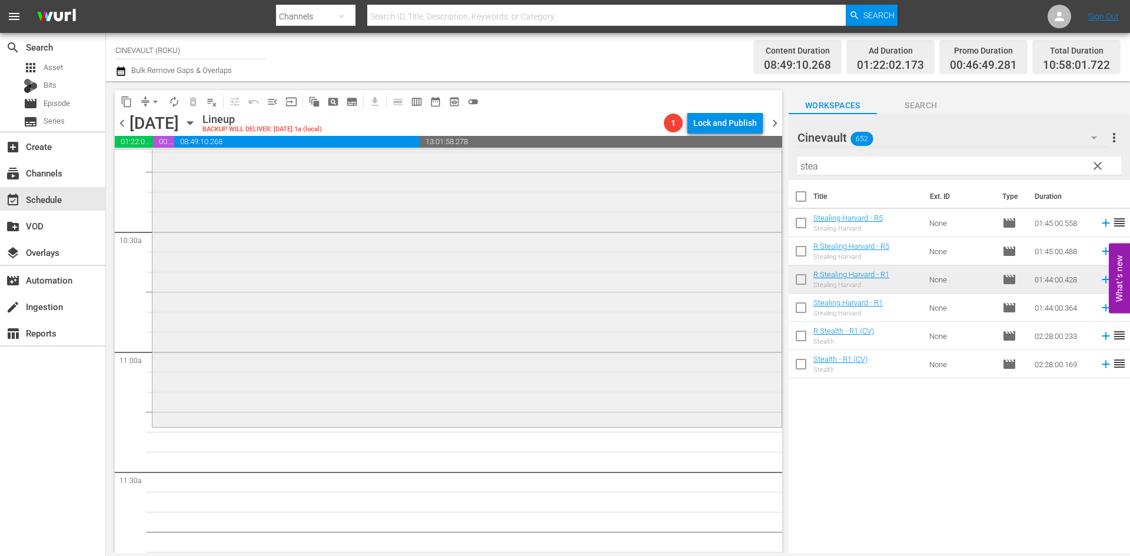
scroll to position [2531, 0]
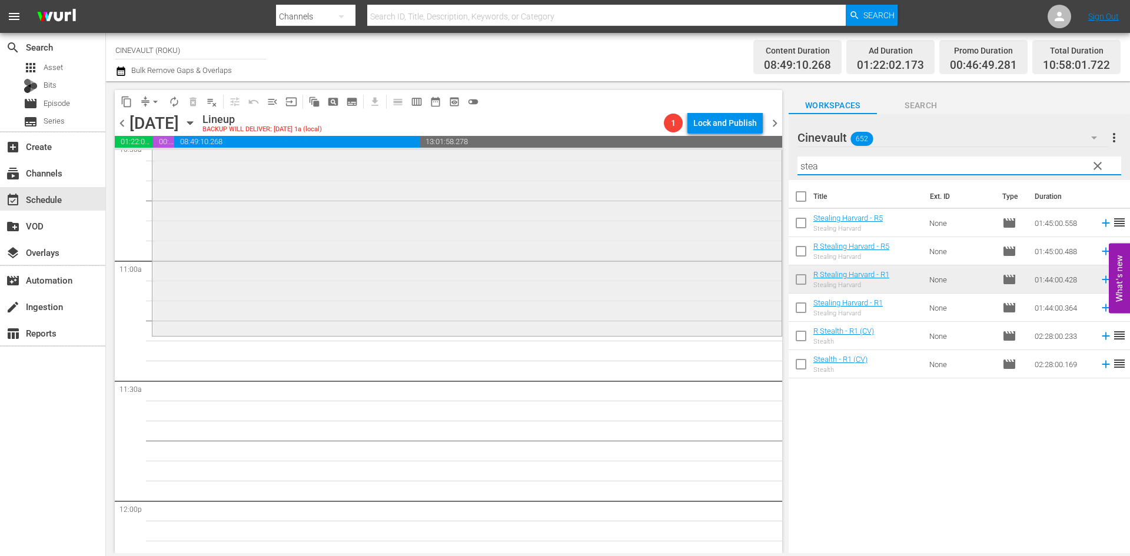
drag, startPoint x: 859, startPoint y: 159, endPoint x: 772, endPoint y: 154, distance: 87.2
click at [772, 154] on div "content_copy compress arrow_drop_down autorenew_outlined delete_forever_outline…" at bounding box center [618, 317] width 1024 height 472
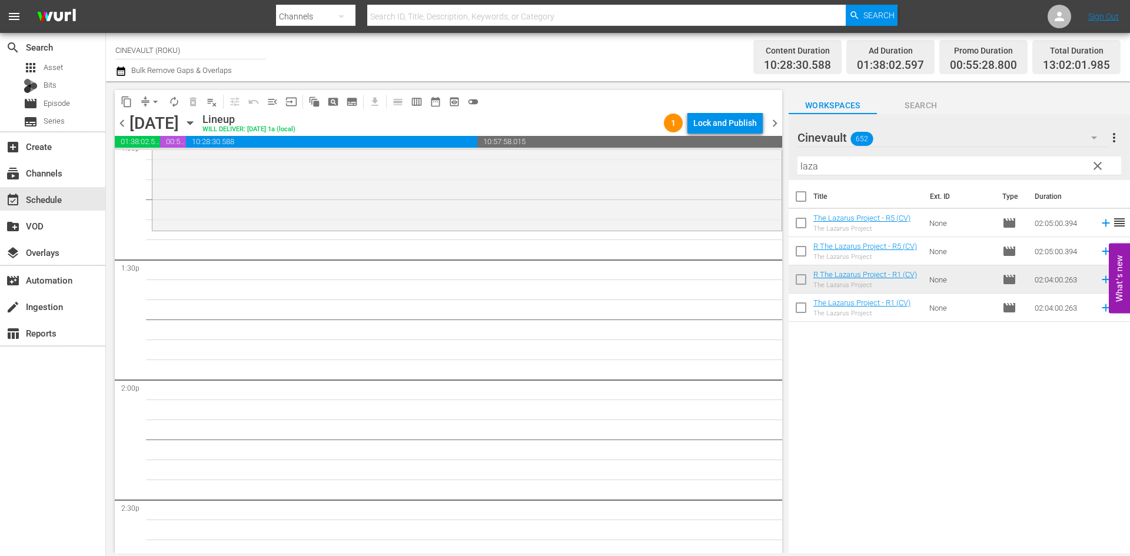
scroll to position [3119, 0]
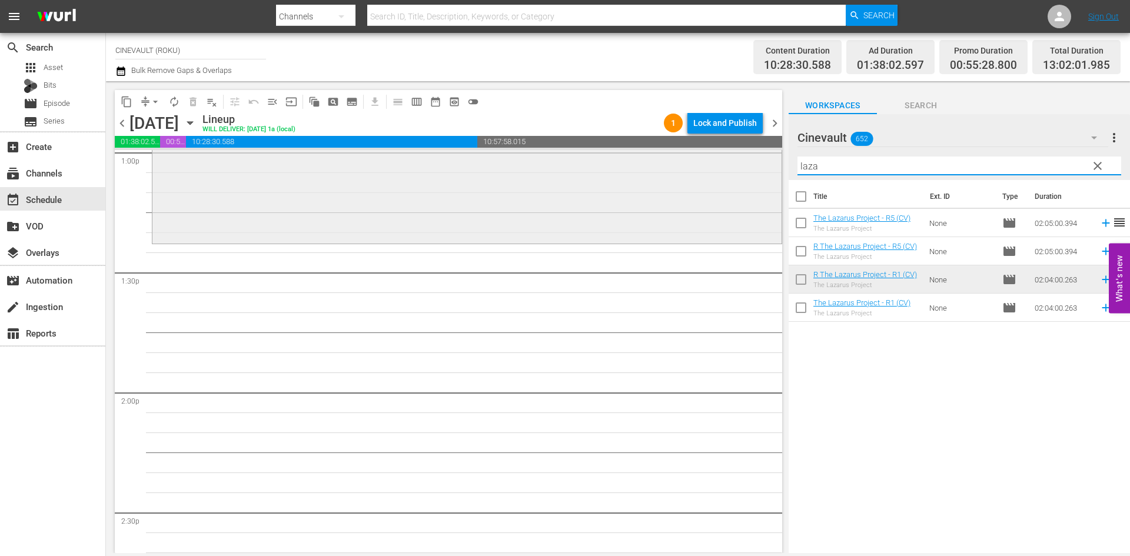
drag, startPoint x: 859, startPoint y: 169, endPoint x: 729, endPoint y: 155, distance: 130.8
click at [729, 155] on div "content_copy compress arrow_drop_down autorenew_outlined delete_forever_outline…" at bounding box center [618, 317] width 1024 height 472
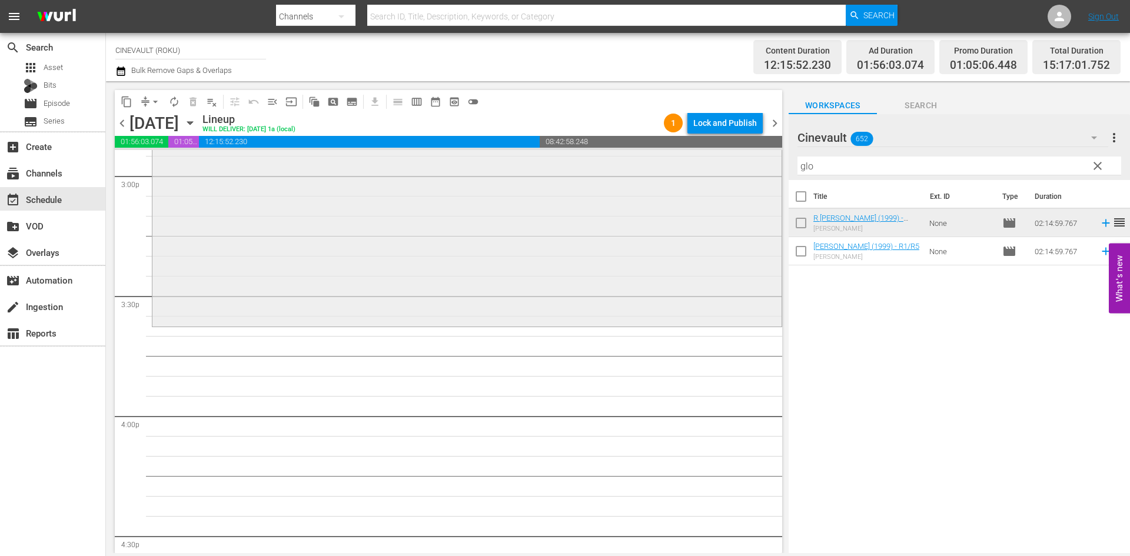
scroll to position [3590, 0]
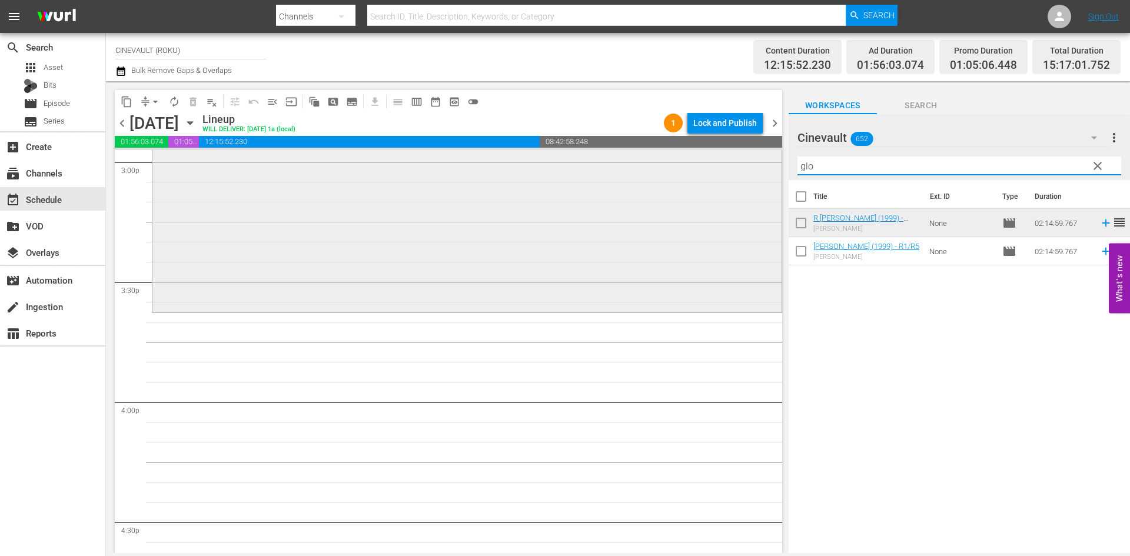
drag, startPoint x: 846, startPoint y: 175, endPoint x: 708, endPoint y: 167, distance: 138.6
click at [708, 167] on div "content_copy compress arrow_drop_down autorenew_outlined delete_forever_outline…" at bounding box center [618, 317] width 1024 height 472
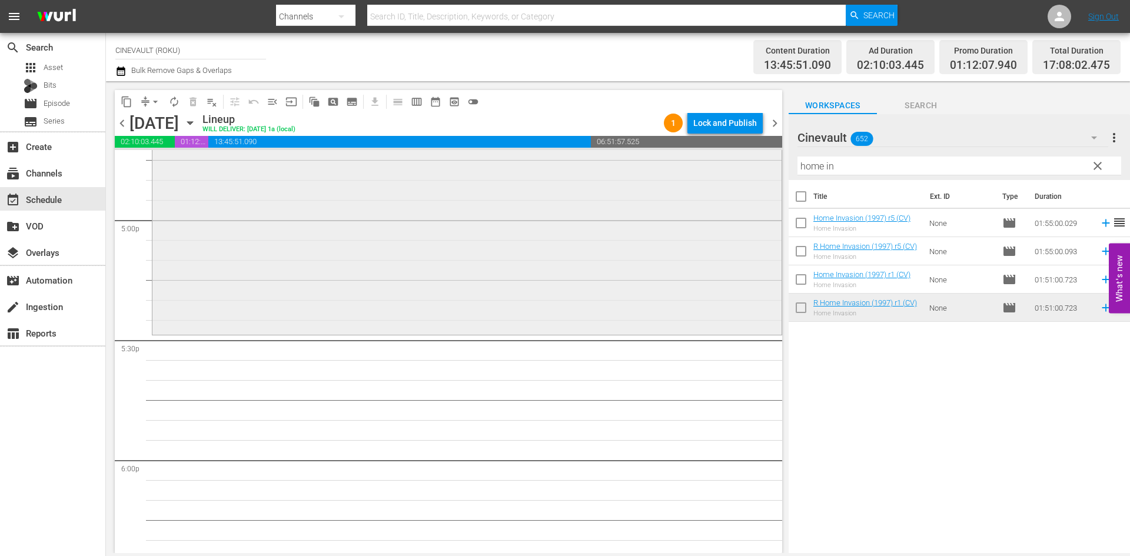
scroll to position [4061, 0]
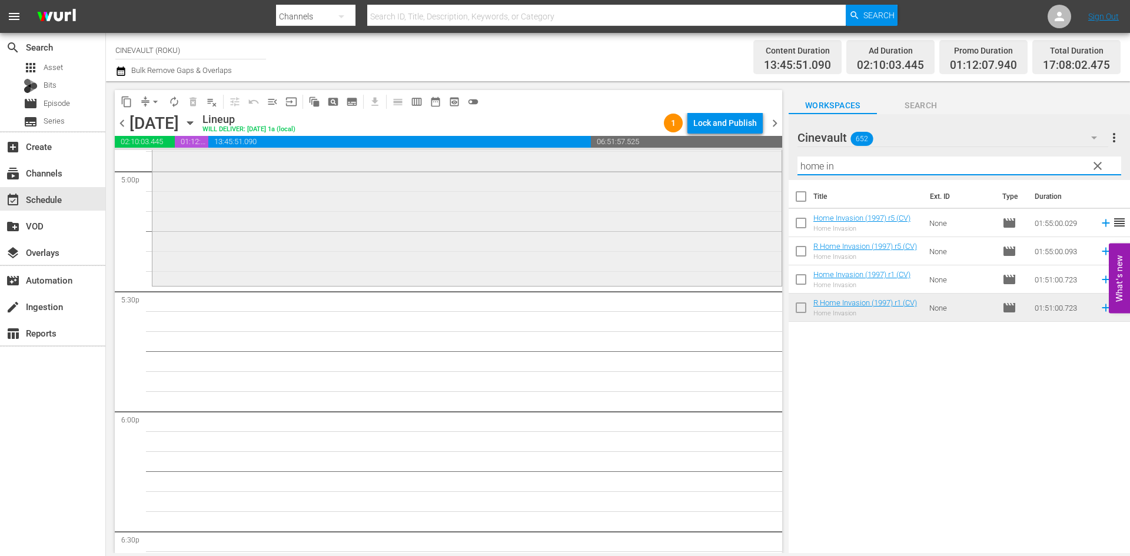
drag, startPoint x: 862, startPoint y: 162, endPoint x: 579, endPoint y: 178, distance: 283.5
click at [579, 178] on div "content_copy compress arrow_drop_down autorenew_outlined delete_forever_outline…" at bounding box center [618, 317] width 1024 height 472
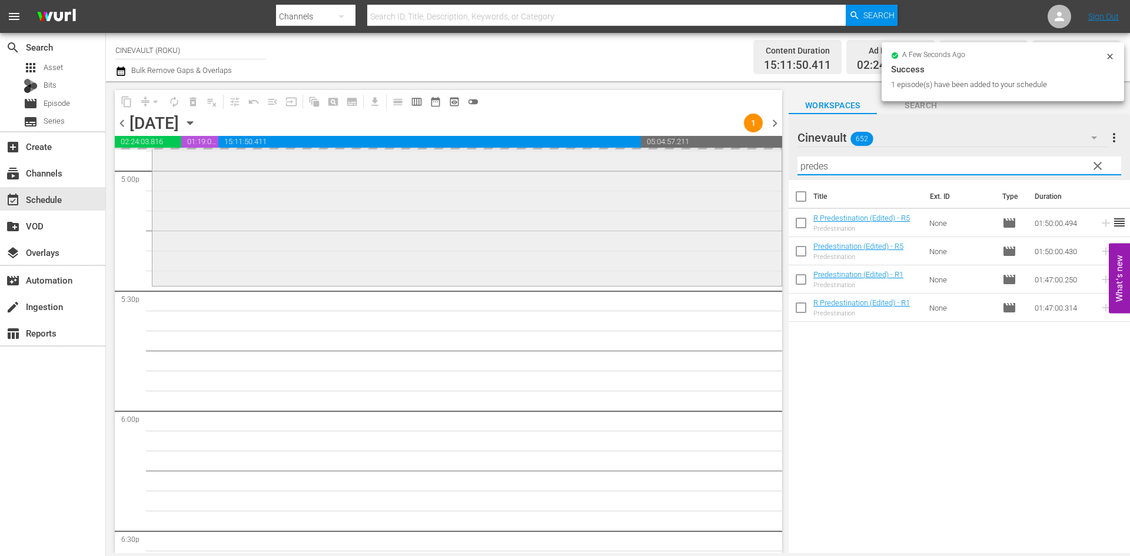
scroll to position [3943, 0]
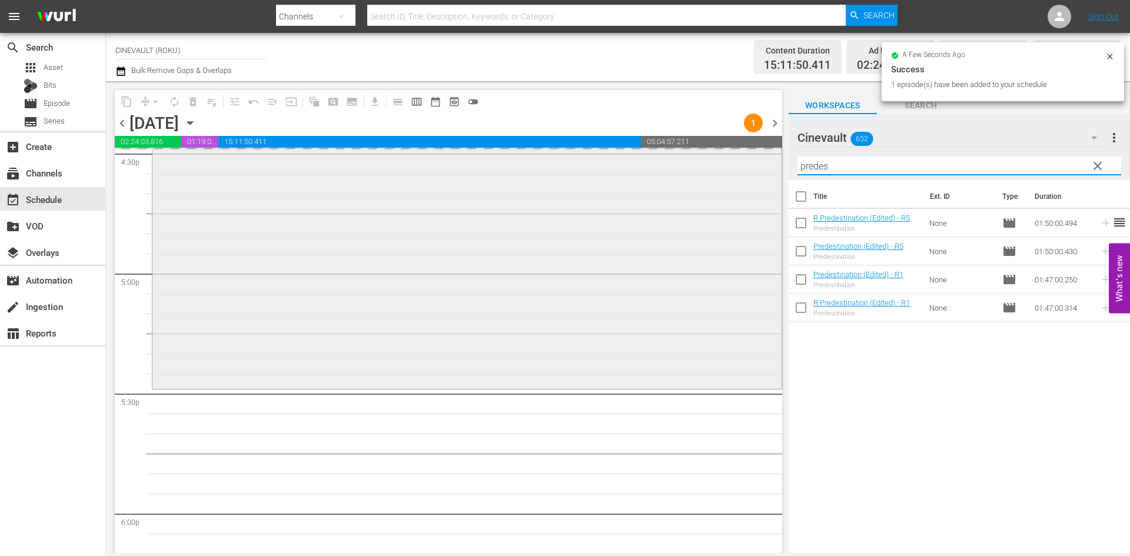
drag, startPoint x: 900, startPoint y: 165, endPoint x: 581, endPoint y: 151, distance: 319.9
click at [581, 151] on div "content_copy compress arrow_drop_down autorenew_outlined delete_forever_outline…" at bounding box center [618, 317] width 1024 height 472
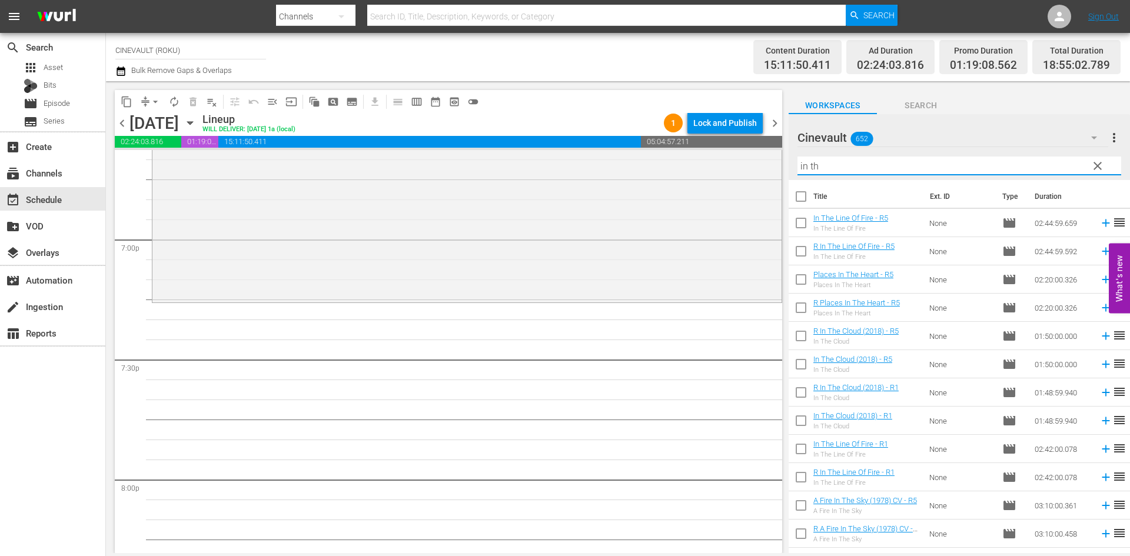
scroll to position [4532, 0]
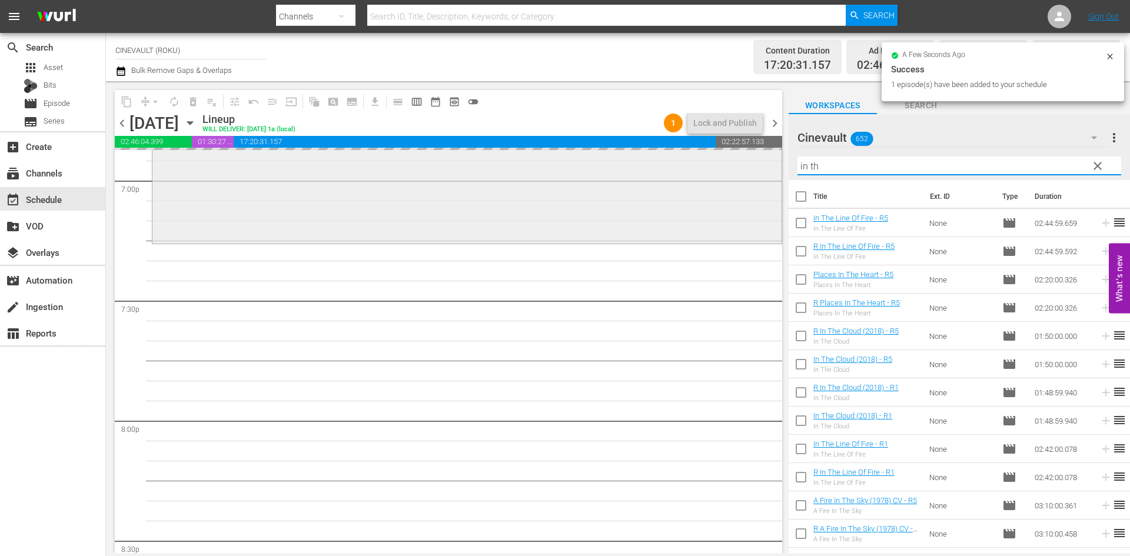
click at [763, 173] on div "content_copy compress arrow_drop_down autorenew_outlined delete_forever_outline…" at bounding box center [618, 317] width 1024 height 472
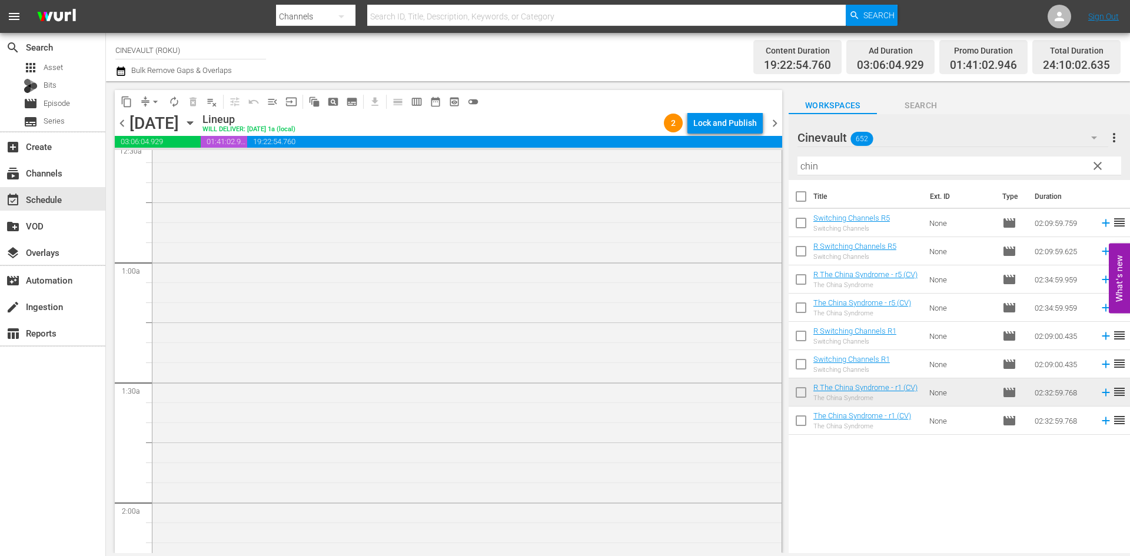
scroll to position [0, 0]
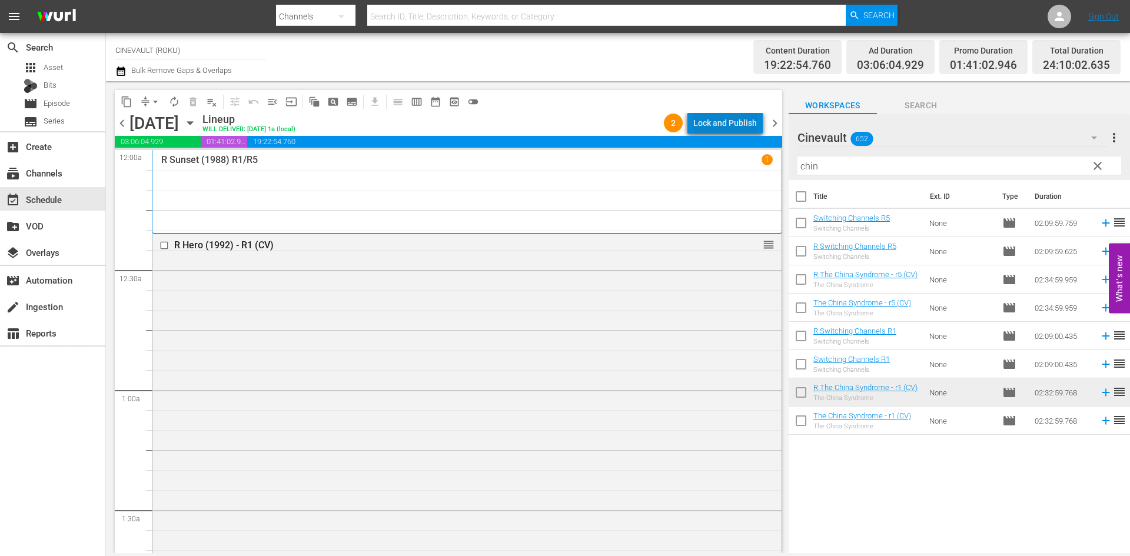
click at [736, 127] on div "Lock and Publish" at bounding box center [725, 122] width 64 height 21
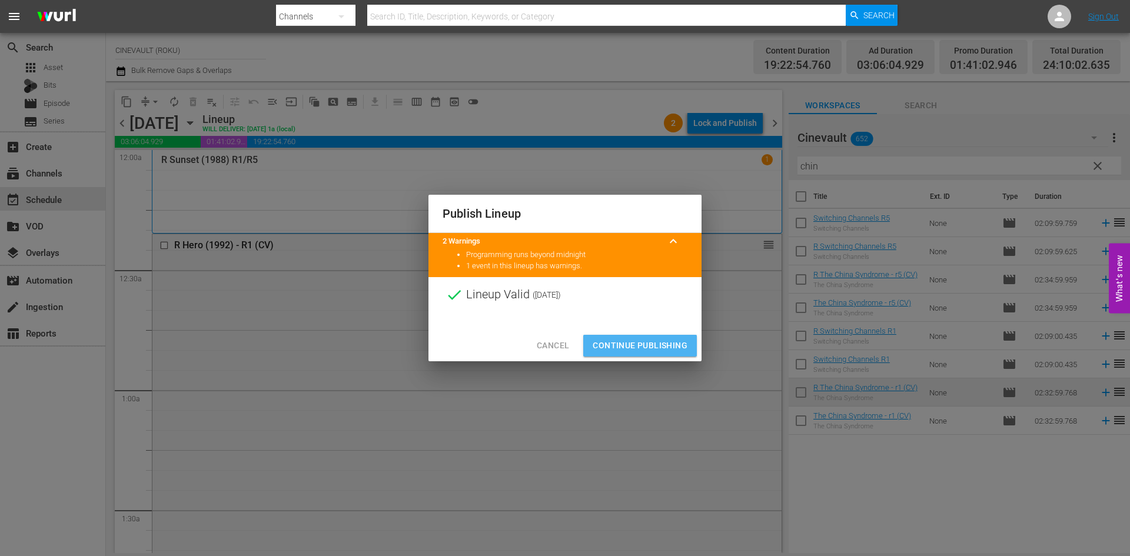
click at [657, 336] on button "Continue Publishing" at bounding box center [640, 346] width 114 height 22
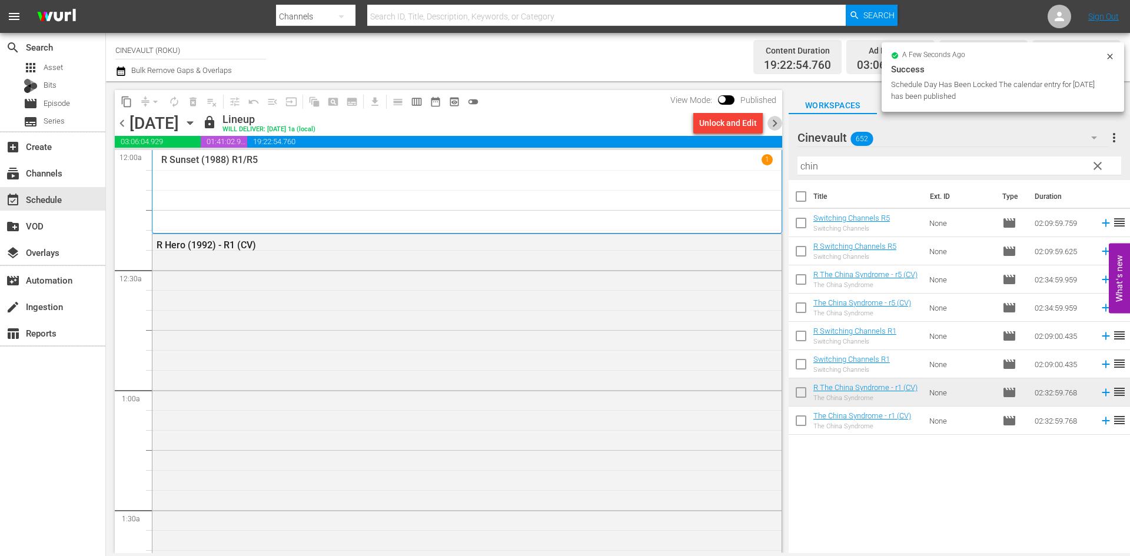
click at [775, 125] on span "chevron_right" at bounding box center [774, 123] width 15 height 15
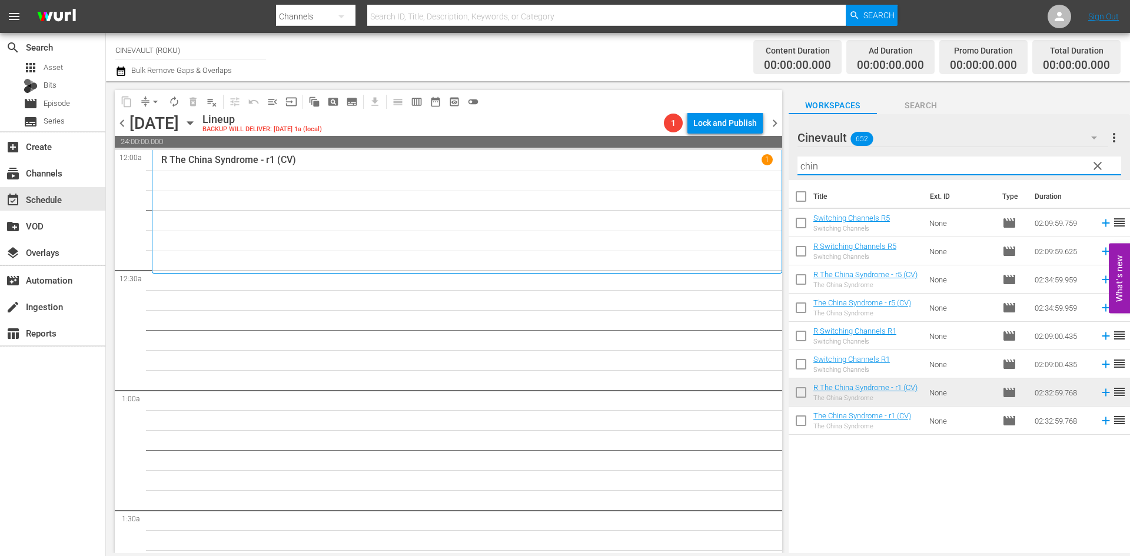
click at [978, 173] on input "chin" at bounding box center [959, 166] width 324 height 19
drag, startPoint x: 878, startPoint y: 169, endPoint x: 564, endPoint y: 161, distance: 313.2
click at [564, 161] on div "content_copy compress arrow_drop_down autorenew_outlined delete_forever_outline…" at bounding box center [618, 317] width 1024 height 472
click at [873, 171] on input "chin" at bounding box center [959, 166] width 324 height 19
drag, startPoint x: 873, startPoint y: 171, endPoint x: 745, endPoint y: 156, distance: 129.1
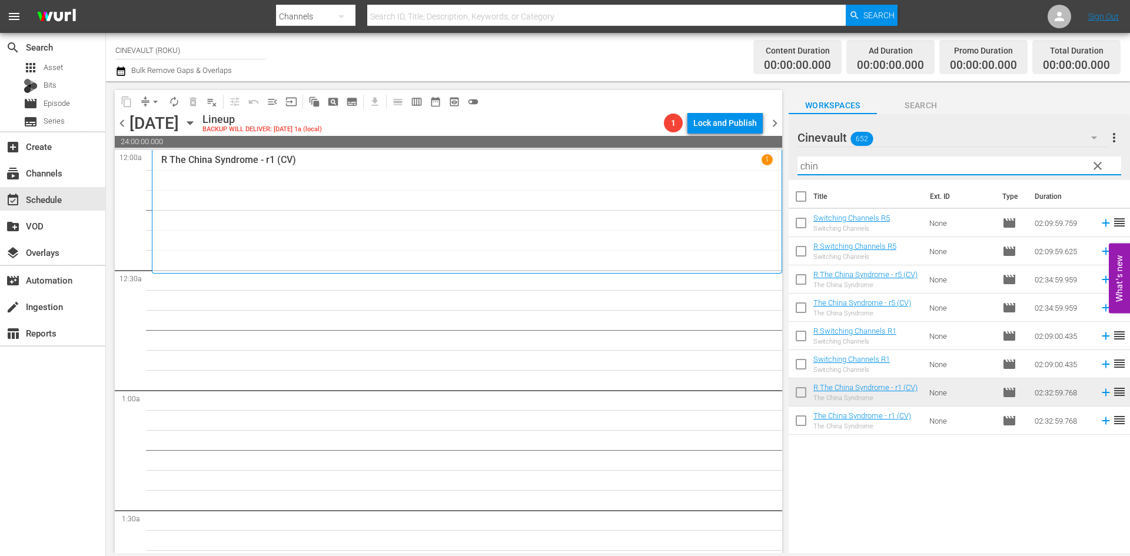
click at [769, 166] on div "content_copy compress arrow_drop_down autorenew_outlined delete_forever_outline…" at bounding box center [618, 317] width 1024 height 472
click at [842, 156] on div "Filter by Title chin" at bounding box center [959, 166] width 324 height 28
drag, startPoint x: 846, startPoint y: 161, endPoint x: 770, endPoint y: 159, distance: 75.4
click at [770, 159] on div "content_copy compress arrow_drop_down autorenew_outlined delete_forever_outline…" at bounding box center [618, 317] width 1024 height 472
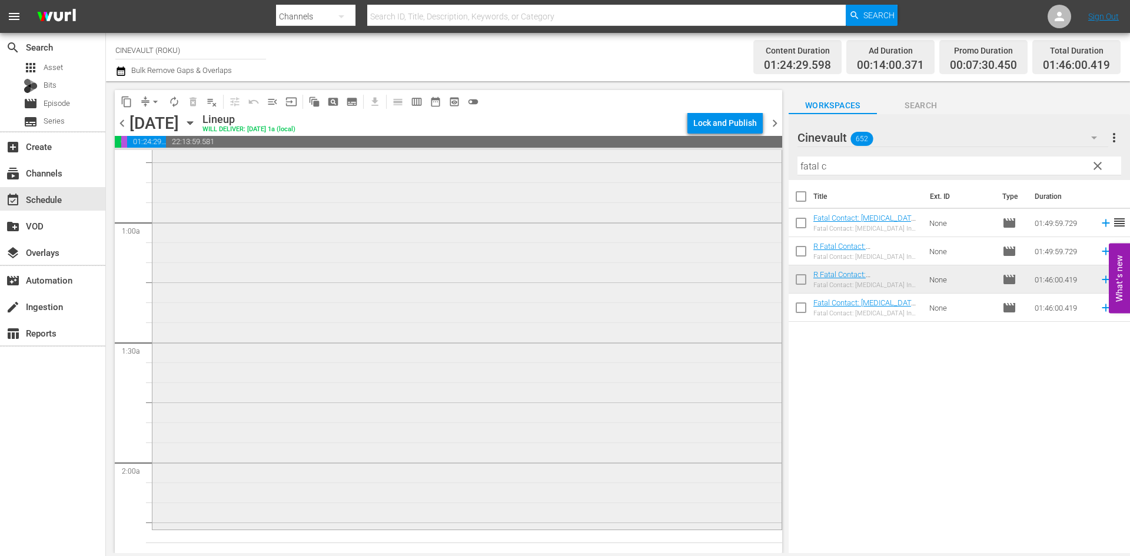
scroll to position [235, 0]
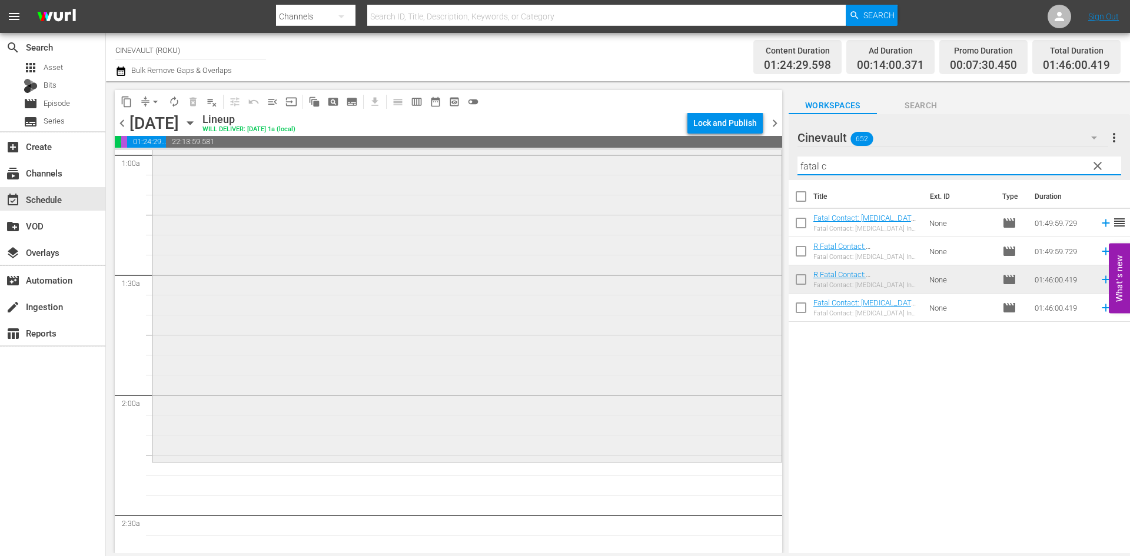
drag, startPoint x: 863, startPoint y: 172, endPoint x: 737, endPoint y: 177, distance: 126.6
click at [737, 177] on div "content_copy compress arrow_drop_down autorenew_outlined delete_forever_outline…" at bounding box center [618, 317] width 1024 height 472
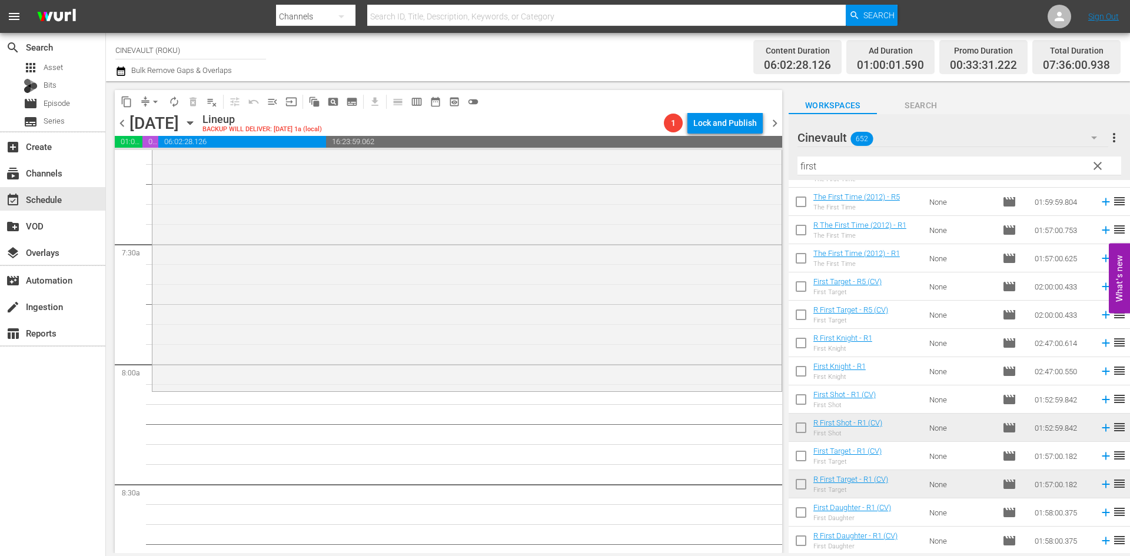
scroll to position [0, 0]
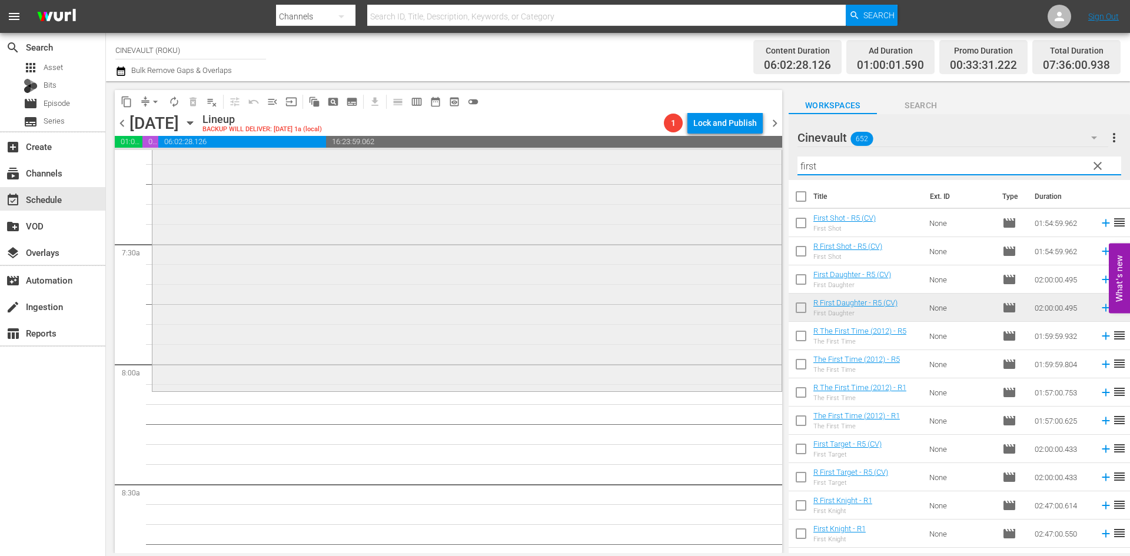
drag, startPoint x: 895, startPoint y: 164, endPoint x: 660, endPoint y: 170, distance: 234.9
click at [660, 170] on div "content_copy compress arrow_drop_down autorenew_outlined delete_forever_outline…" at bounding box center [618, 317] width 1024 height 472
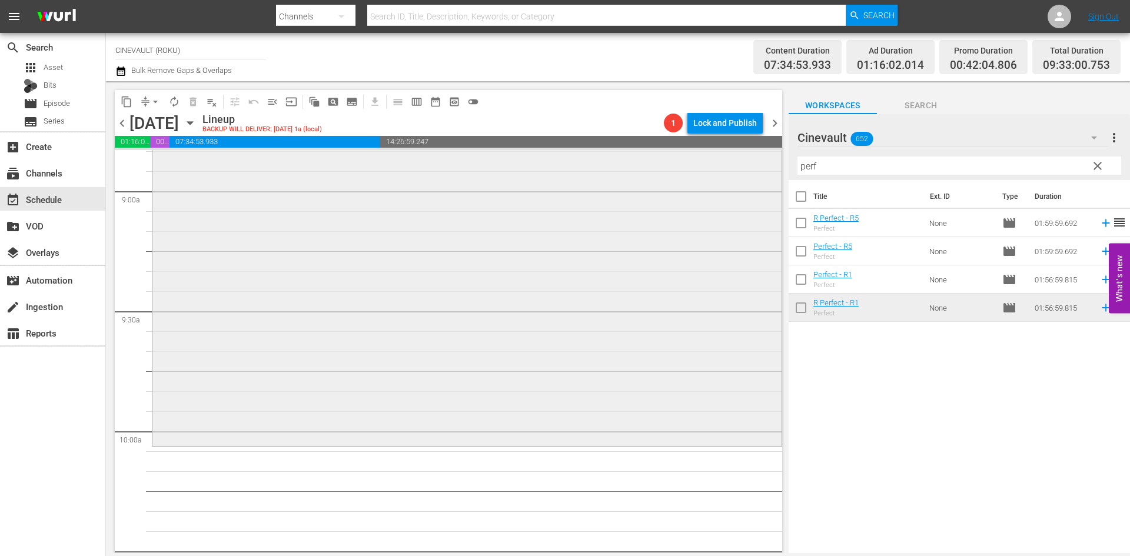
scroll to position [2178, 0]
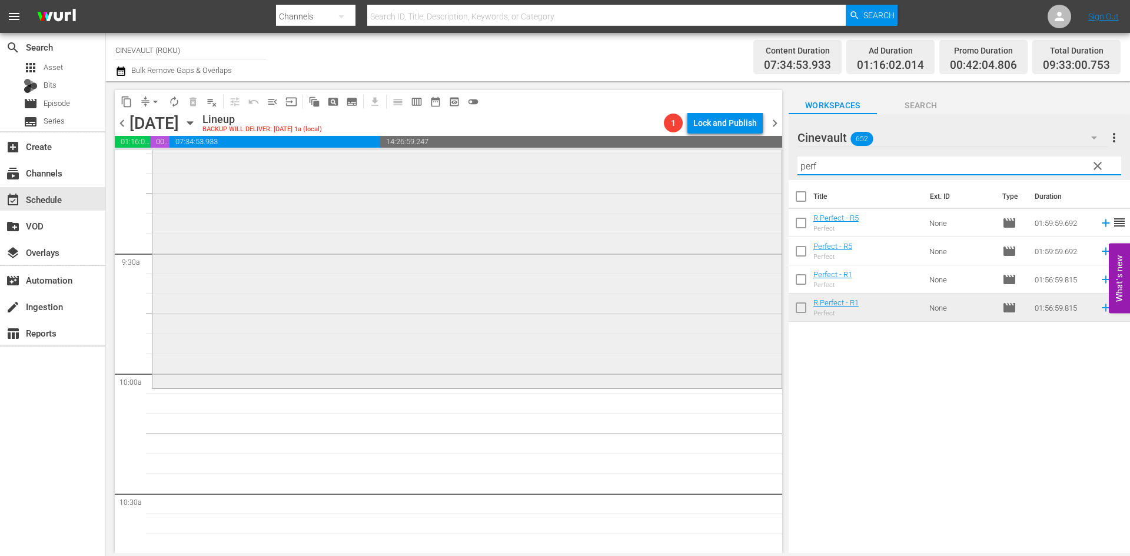
drag, startPoint x: 833, startPoint y: 162, endPoint x: 749, endPoint y: 153, distance: 84.6
click at [749, 153] on div "content_copy compress arrow_drop_down autorenew_outlined delete_forever_outline…" at bounding box center [618, 317] width 1024 height 472
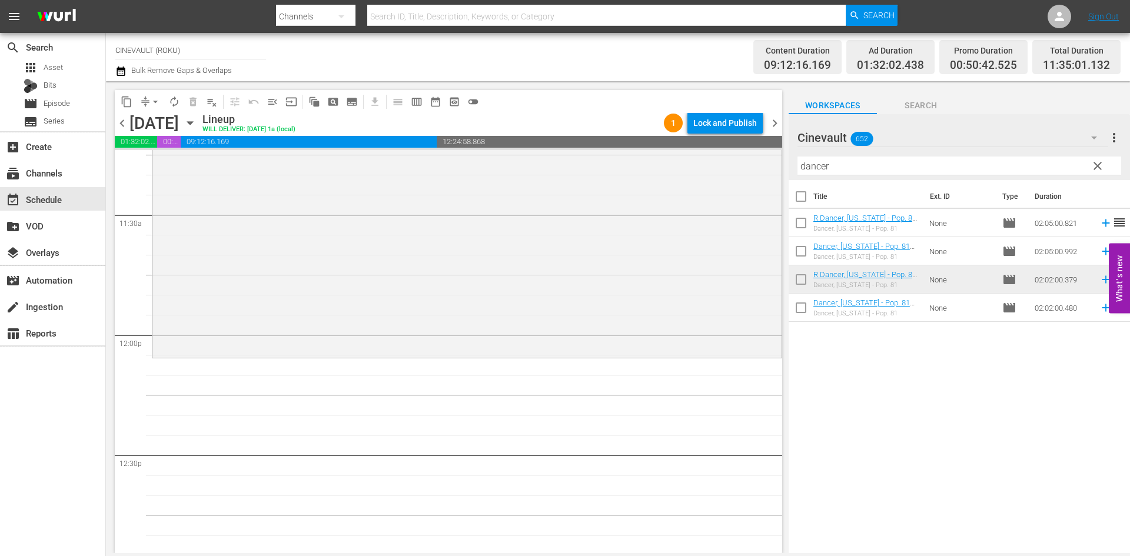
scroll to position [2707, 0]
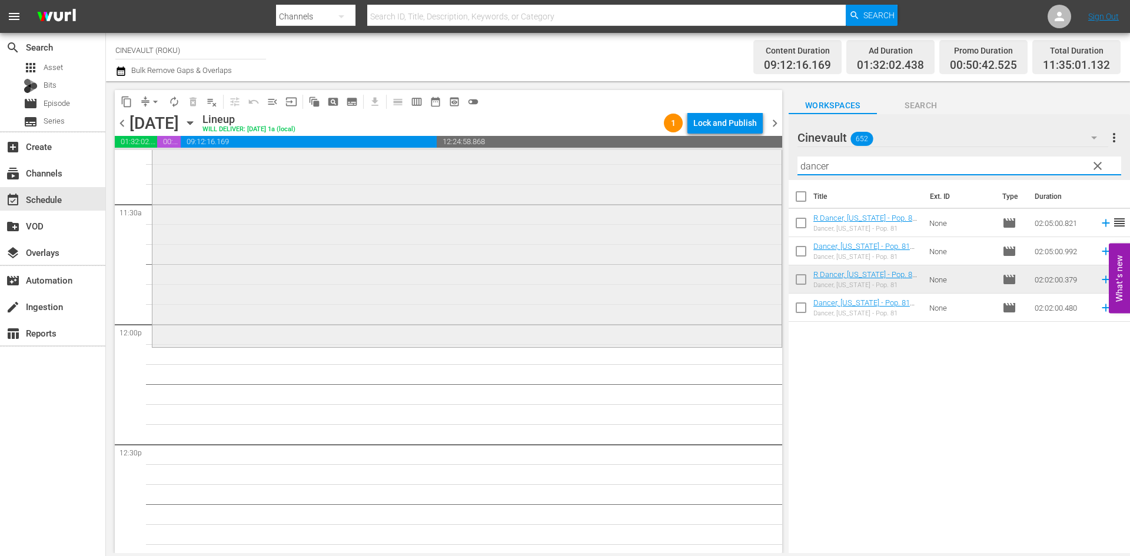
drag, startPoint x: 858, startPoint y: 169, endPoint x: 723, endPoint y: 175, distance: 134.9
click at [723, 175] on div "content_copy compress arrow_drop_down autorenew_outlined delete_forever_outline…" at bounding box center [618, 317] width 1024 height 472
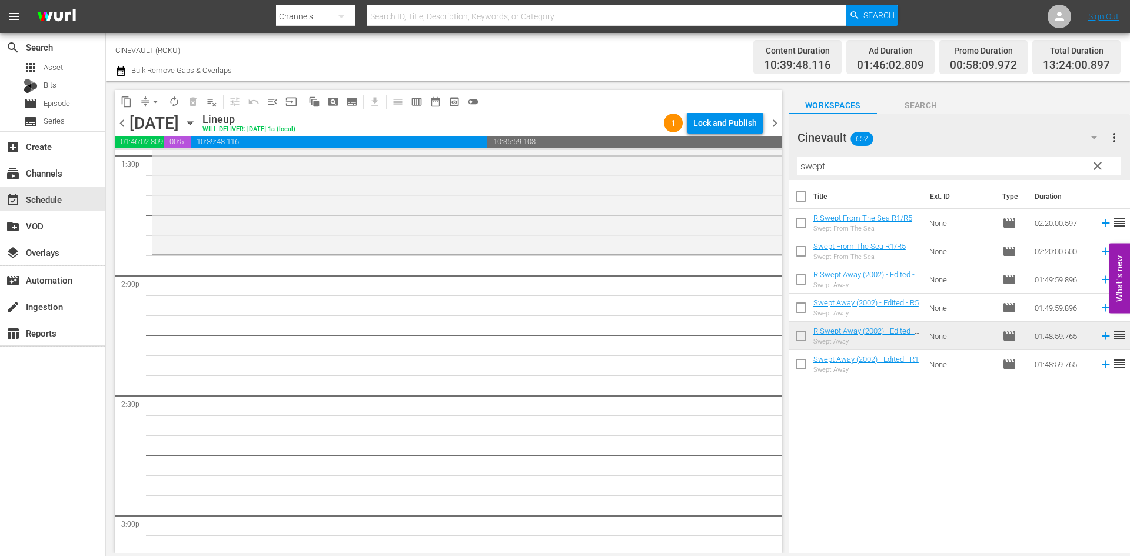
scroll to position [3237, 0]
drag, startPoint x: 864, startPoint y: 167, endPoint x: 687, endPoint y: 168, distance: 177.2
click at [687, 168] on div "content_copy compress arrow_drop_down autorenew_outlined delete_forever_outline…" at bounding box center [618, 317] width 1024 height 472
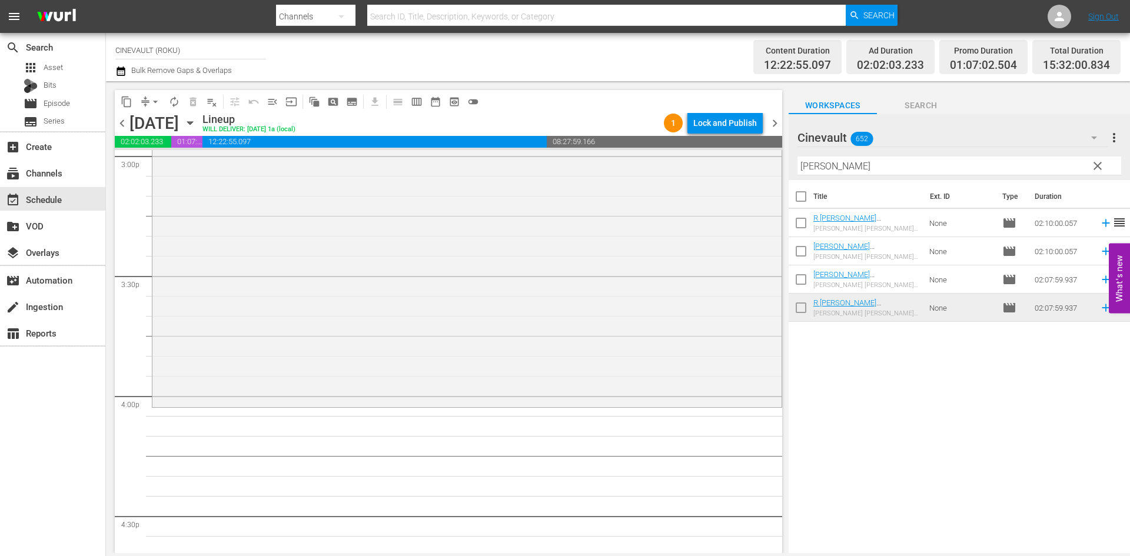
scroll to position [3708, 0]
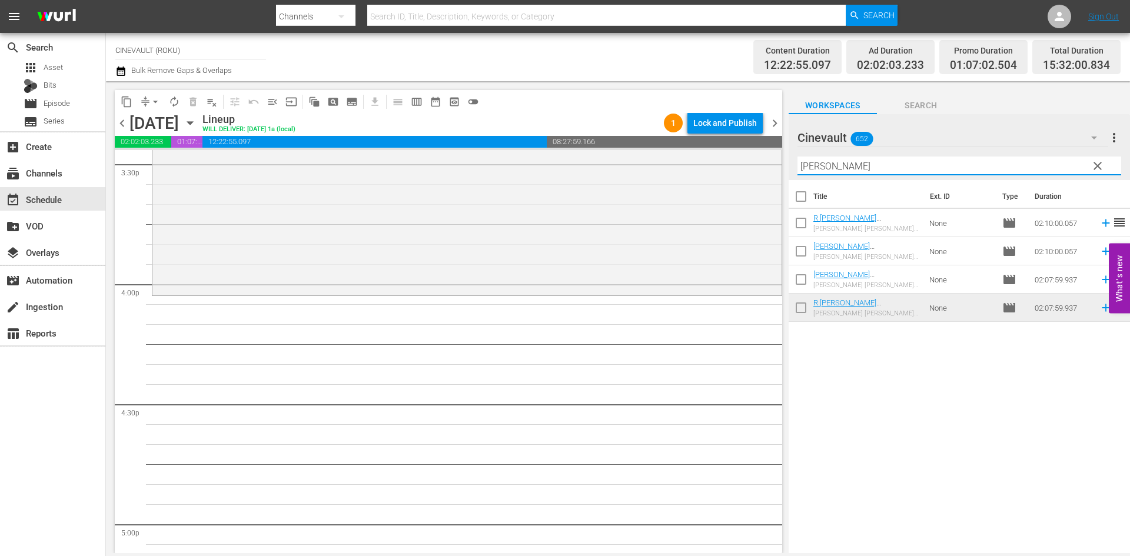
drag, startPoint x: 868, startPoint y: 169, endPoint x: 779, endPoint y: 165, distance: 88.9
click at [779, 165] on div "content_copy compress arrow_drop_down autorenew_outlined delete_forever_outline…" at bounding box center [618, 317] width 1024 height 472
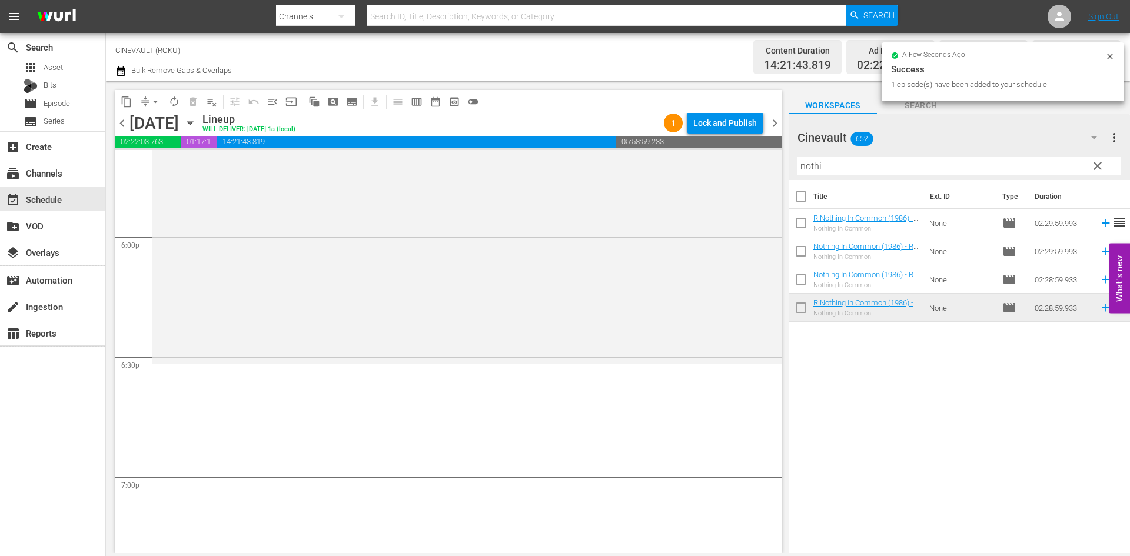
scroll to position [4238, 0]
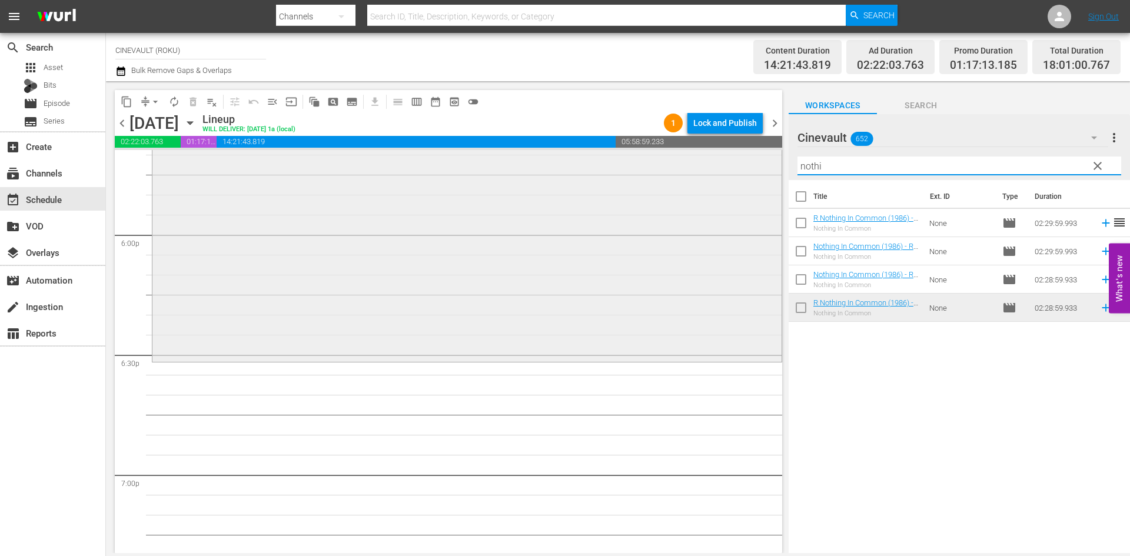
drag, startPoint x: 906, startPoint y: 162, endPoint x: 703, endPoint y: 154, distance: 202.6
click at [703, 154] on div "content_copy compress arrow_drop_down autorenew_outlined delete_forever_outline…" at bounding box center [618, 317] width 1024 height 472
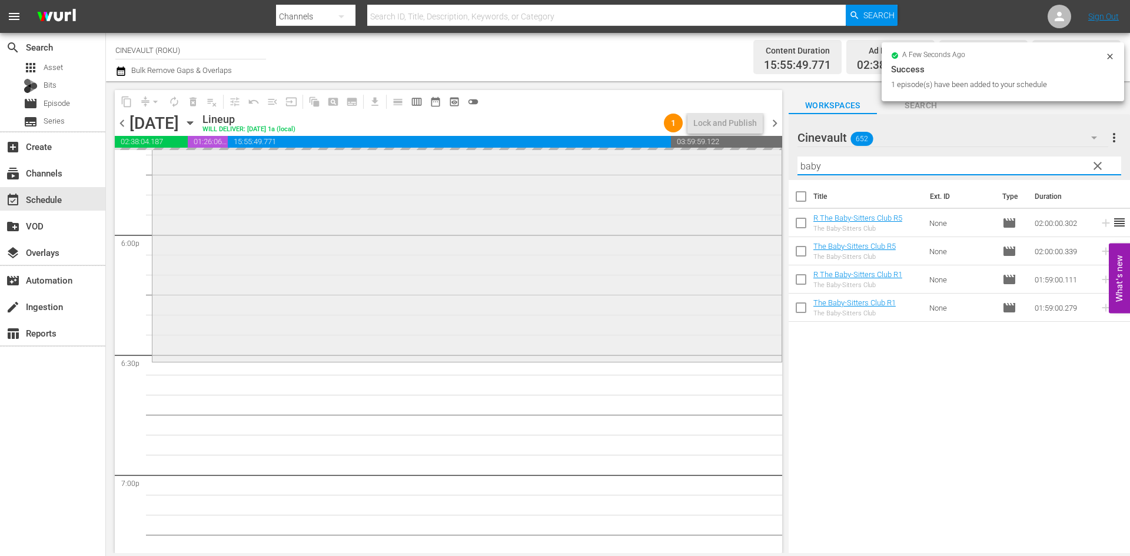
click at [729, 149] on div "content_copy compress arrow_drop_down autorenew_outlined delete_forever_outline…" at bounding box center [618, 317] width 1024 height 472
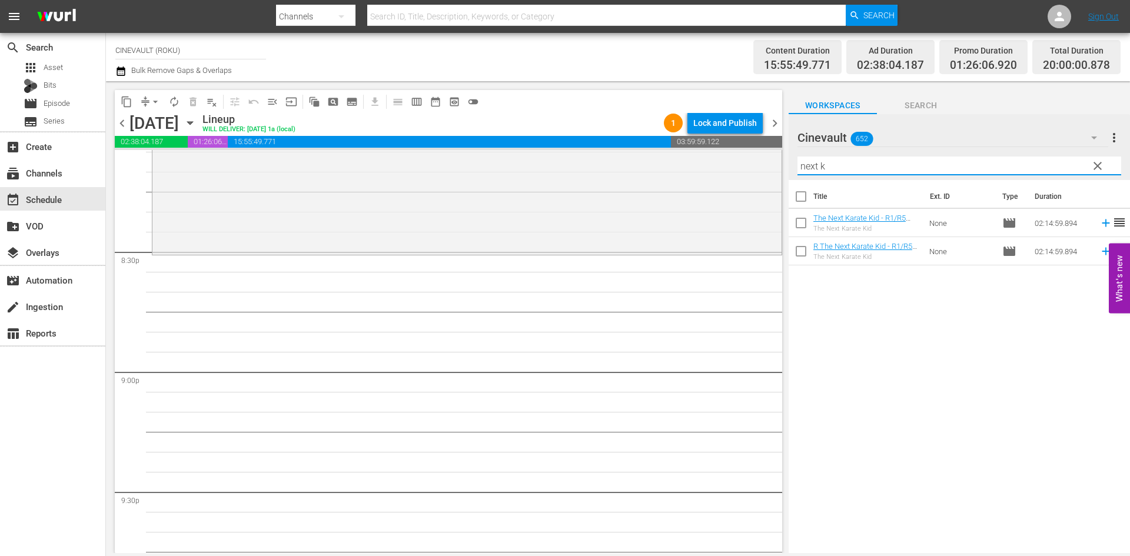
scroll to position [4826, 0]
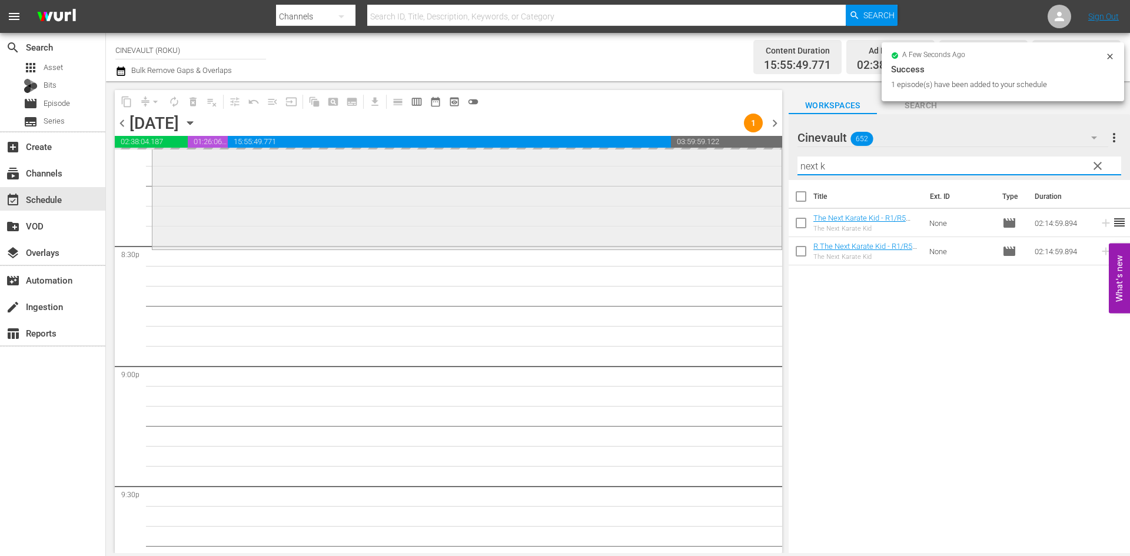
drag, startPoint x: 863, startPoint y: 158, endPoint x: 739, endPoint y: 164, distance: 124.3
click at [739, 164] on div "content_copy compress arrow_drop_down autorenew_outlined delete_forever_outline…" at bounding box center [618, 317] width 1024 height 472
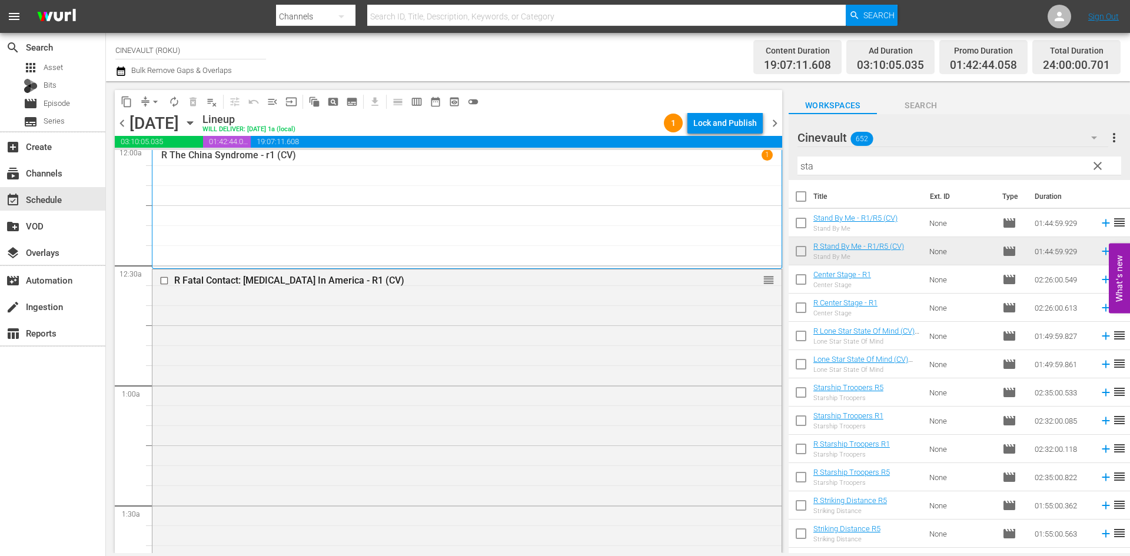
scroll to position [0, 0]
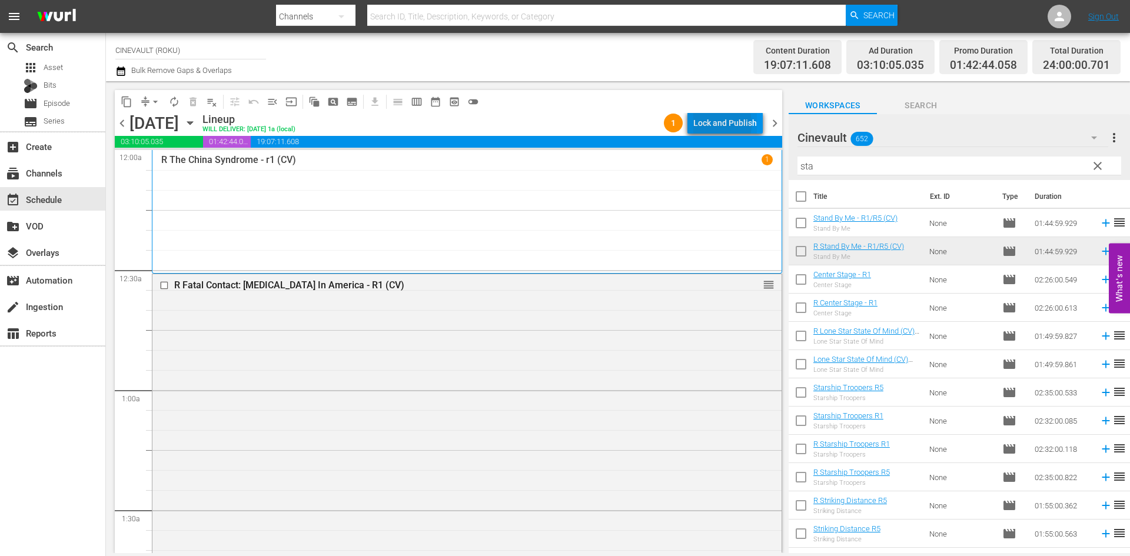
click at [705, 124] on div "Lock and Publish" at bounding box center [725, 122] width 64 height 21
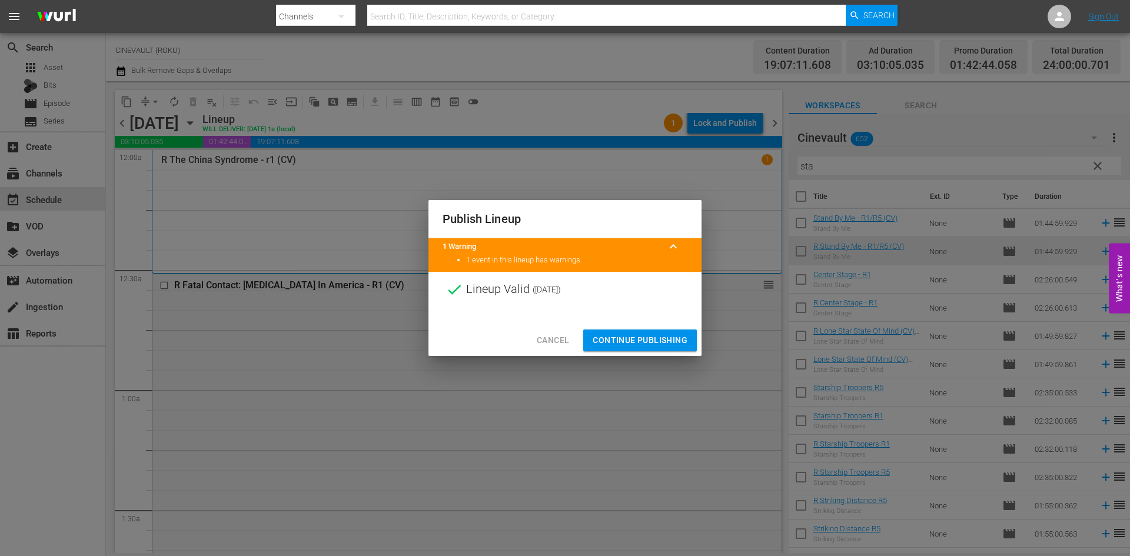
click at [674, 332] on button "Continue Publishing" at bounding box center [640, 341] width 114 height 22
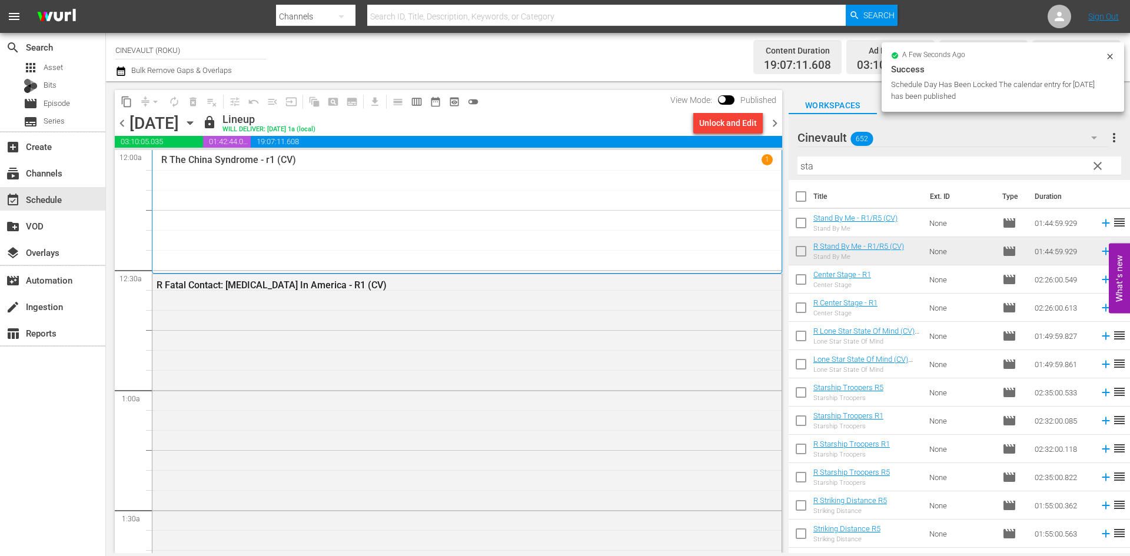
click at [775, 125] on span "chevron_right" at bounding box center [774, 123] width 15 height 15
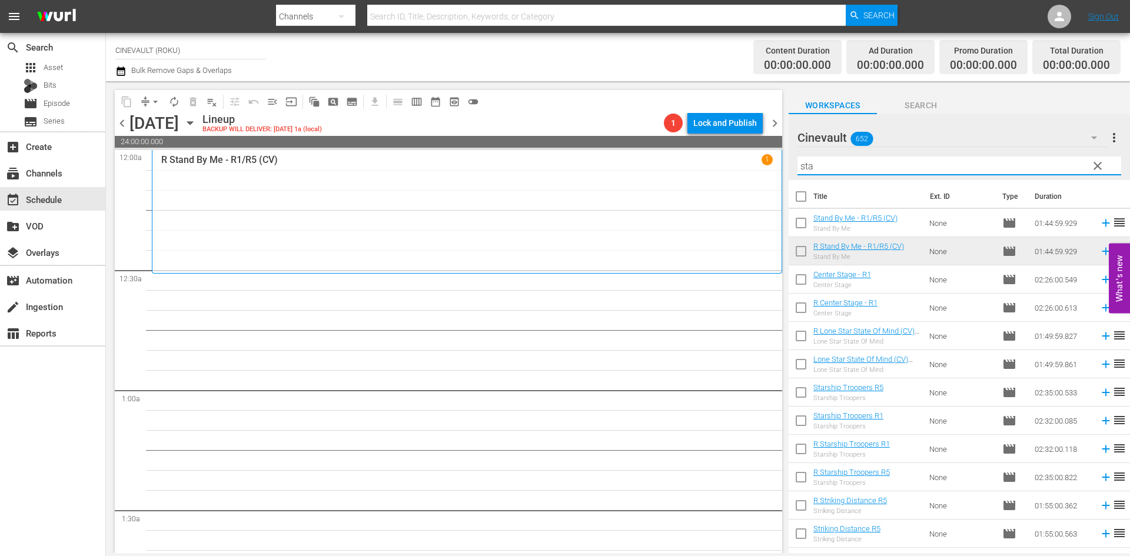
drag, startPoint x: 840, startPoint y: 172, endPoint x: 751, endPoint y: 170, distance: 88.9
click at [751, 170] on div "content_copy compress arrow_drop_down autorenew_outlined delete_forever_outline…" at bounding box center [618, 317] width 1024 height 472
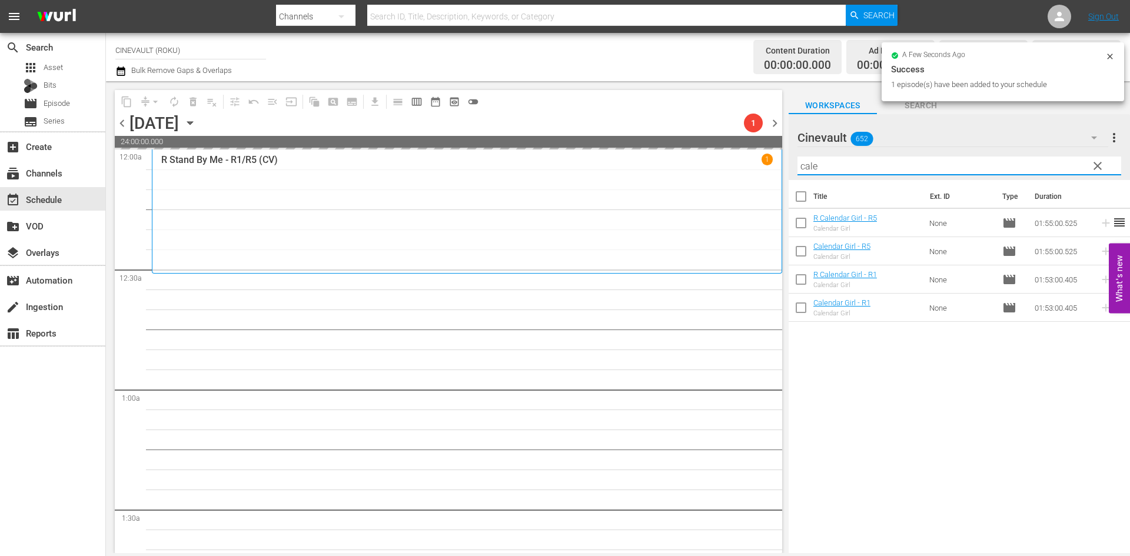
drag, startPoint x: 935, startPoint y: 167, endPoint x: 677, endPoint y: 161, distance: 258.4
click at [677, 161] on div "content_copy compress arrow_drop_down autorenew_outlined delete_forever_outline…" at bounding box center [618, 317] width 1024 height 472
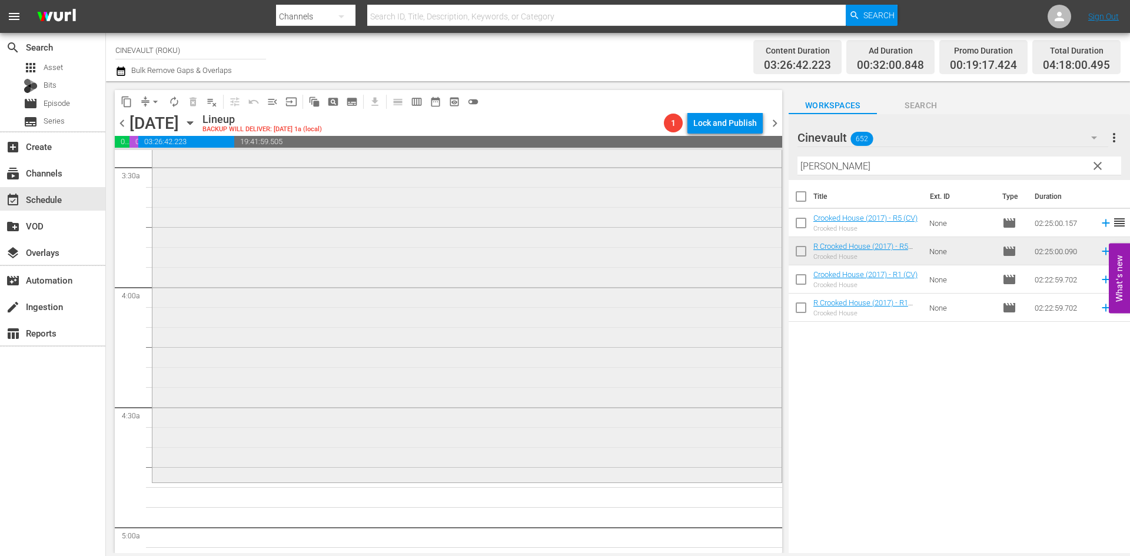
scroll to position [824, 0]
drag, startPoint x: 866, startPoint y: 174, endPoint x: 733, endPoint y: 152, distance: 135.3
click at [733, 152] on div "content_copy compress arrow_drop_down autorenew_outlined delete_forever_outline…" at bounding box center [618, 317] width 1024 height 472
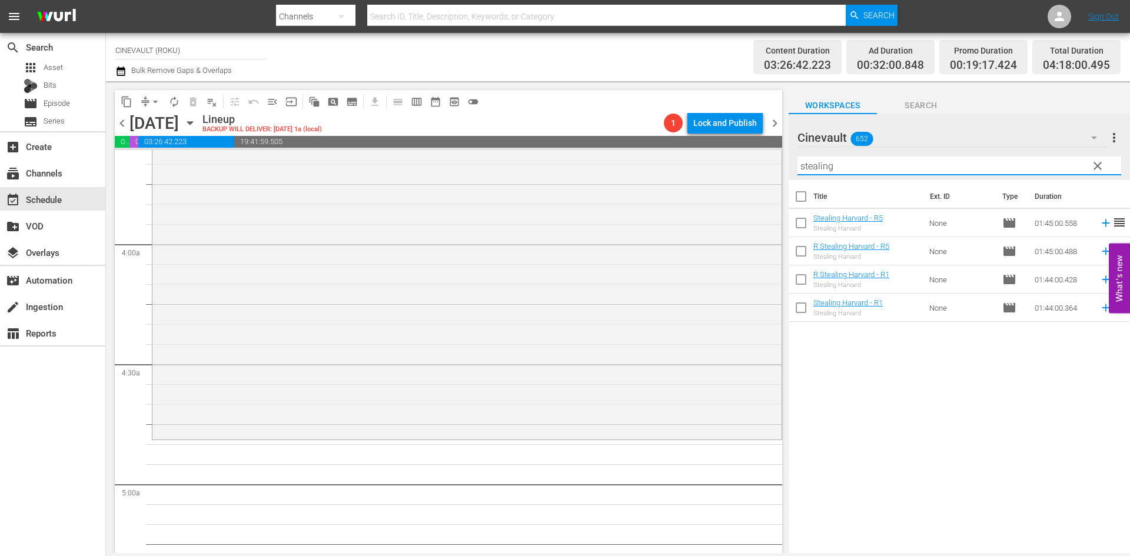
scroll to position [1118, 0]
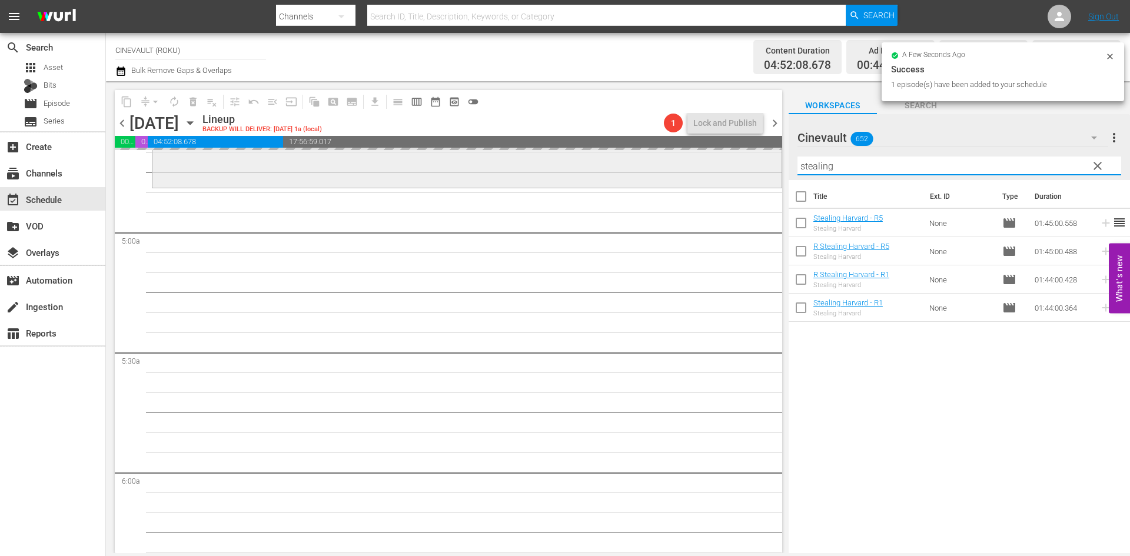
click at [533, 183] on div "content_copy compress arrow_drop_down autorenew_outlined delete_forever_outline…" at bounding box center [618, 317] width 1024 height 472
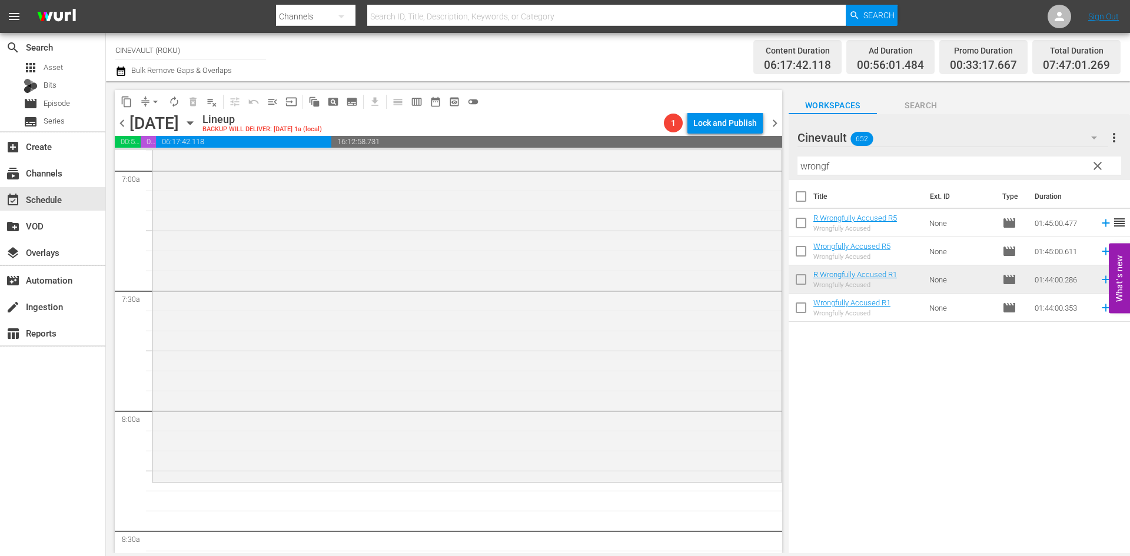
scroll to position [1707, 0]
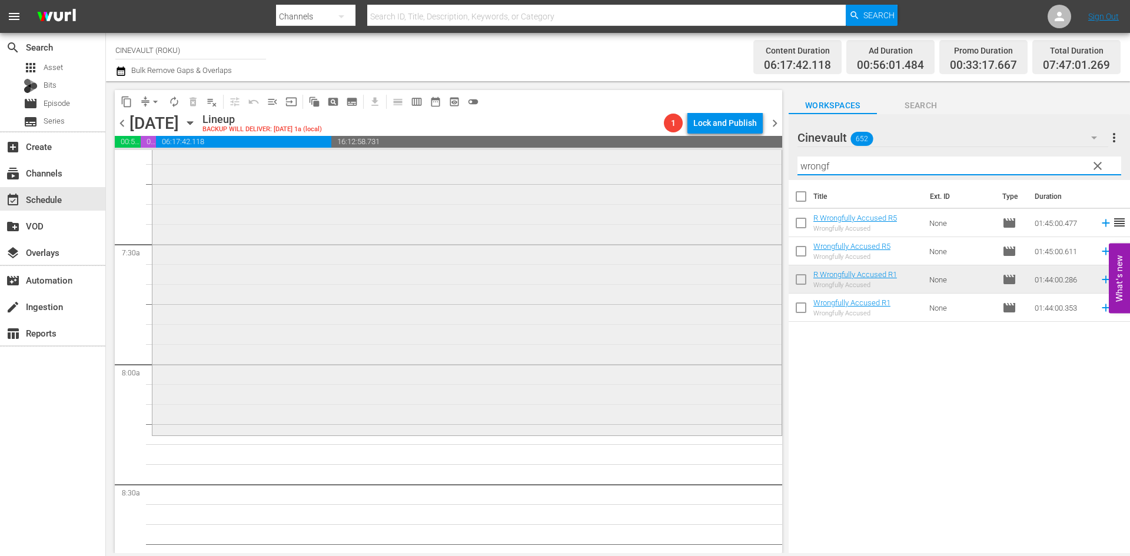
drag, startPoint x: 860, startPoint y: 168, endPoint x: 660, endPoint y: 158, distance: 200.4
click at [660, 158] on div "content_copy compress arrow_drop_down autorenew_outlined delete_forever_outline…" at bounding box center [618, 317] width 1024 height 472
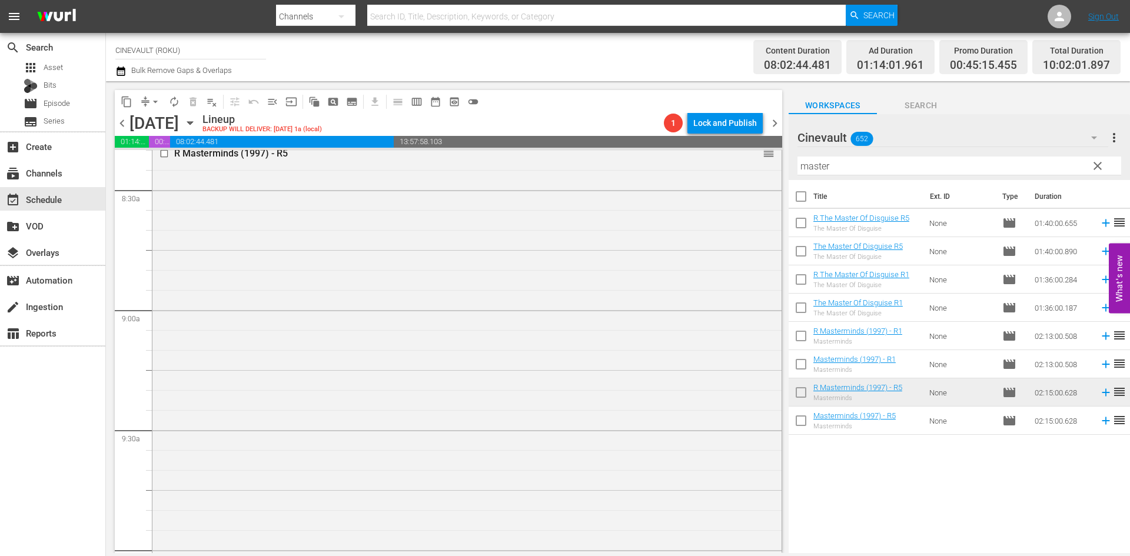
scroll to position [2295, 0]
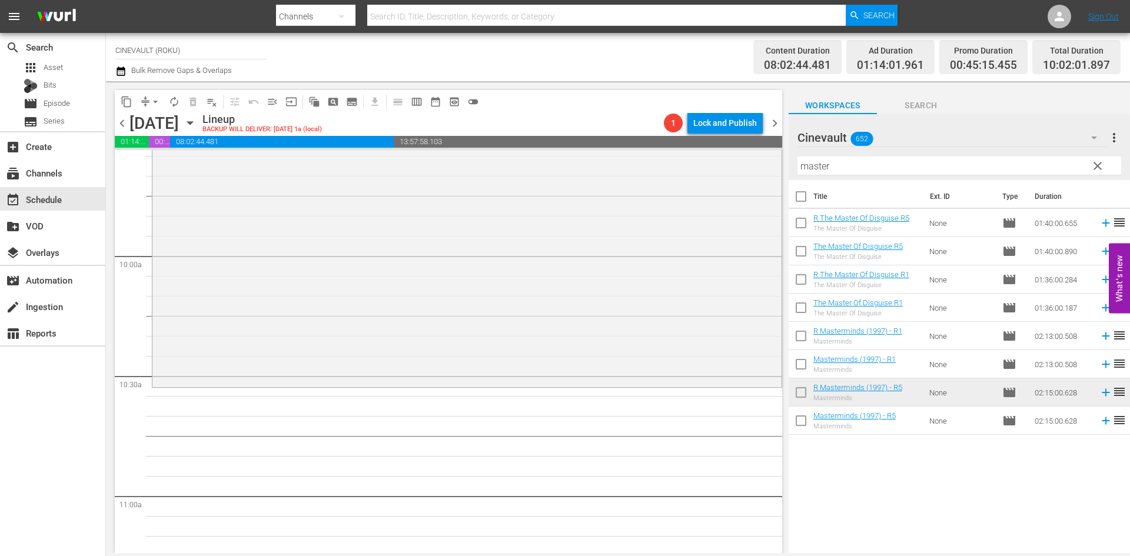
drag, startPoint x: 910, startPoint y: 149, endPoint x: 903, endPoint y: 152, distance: 8.0
click at [903, 152] on div "Cinevault 652" at bounding box center [952, 137] width 311 height 33
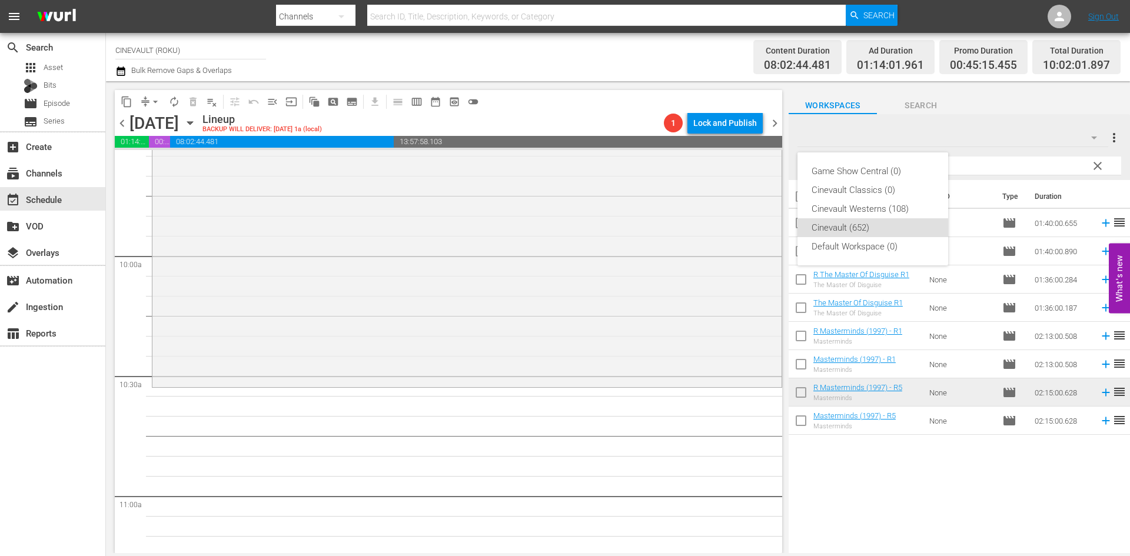
drag, startPoint x: 902, startPoint y: 161, endPoint x: 1032, endPoint y: 166, distance: 130.7
click at [1032, 164] on div "Game Show Central (0) Cinevault Classics (0) Cinevault Westerns (108) Cinevault…" at bounding box center [565, 278] width 1130 height 556
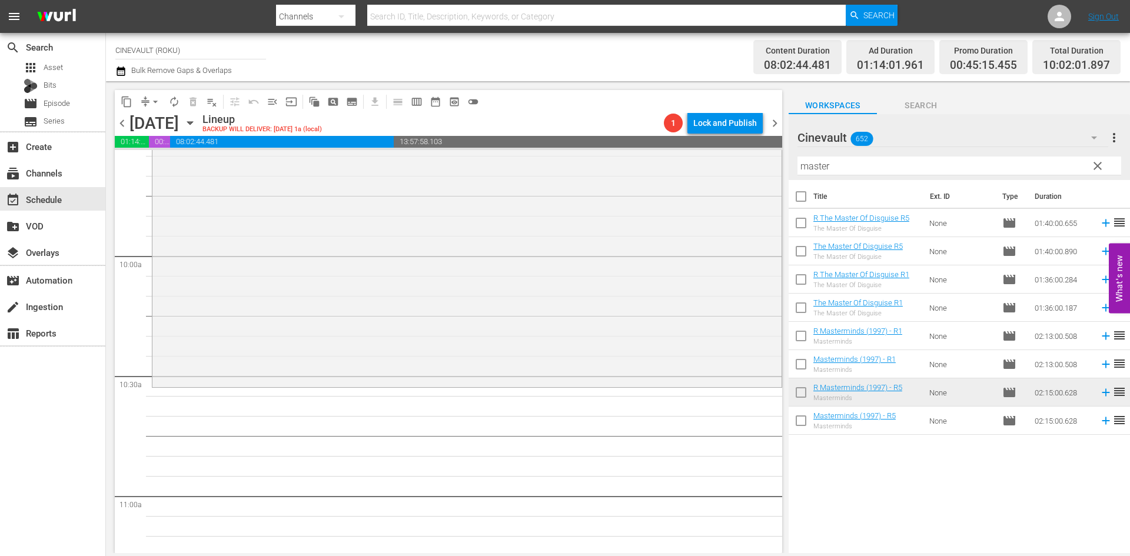
click at [1032, 167] on div "Game Show Central (0) Cinevault Classics (0) Cinevault Westerns (108) Cinevault…" at bounding box center [565, 278] width 1130 height 556
drag, startPoint x: 969, startPoint y: 175, endPoint x: 942, endPoint y: 170, distance: 28.1
click at [943, 170] on input "master" at bounding box center [959, 166] width 324 height 19
drag, startPoint x: 847, startPoint y: 175, endPoint x: 710, endPoint y: 177, distance: 136.6
click at [710, 177] on div "content_copy compress arrow_drop_down autorenew_outlined delete_forever_outline…" at bounding box center [618, 317] width 1024 height 472
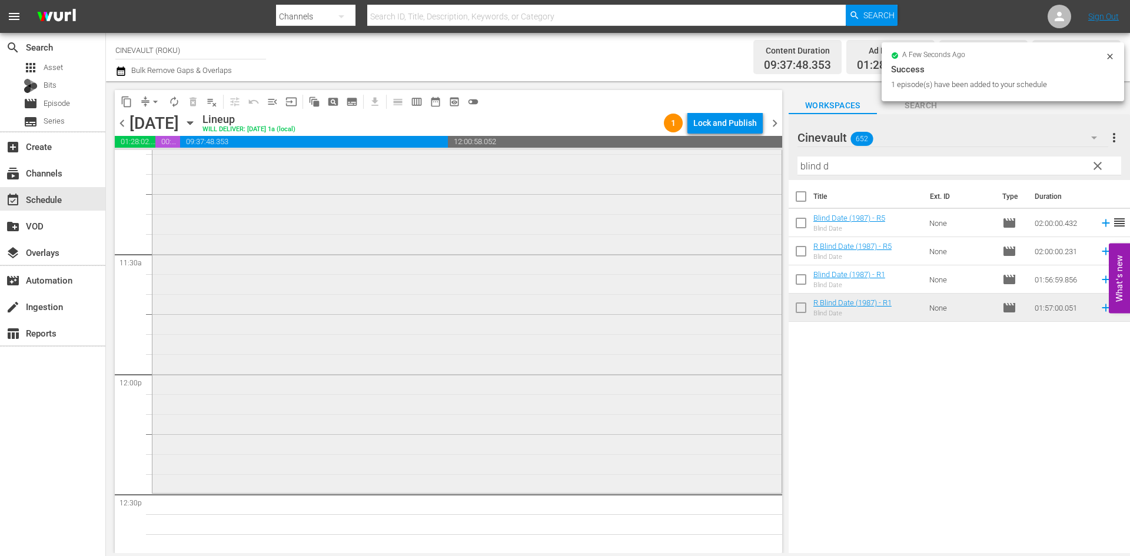
scroll to position [2766, 0]
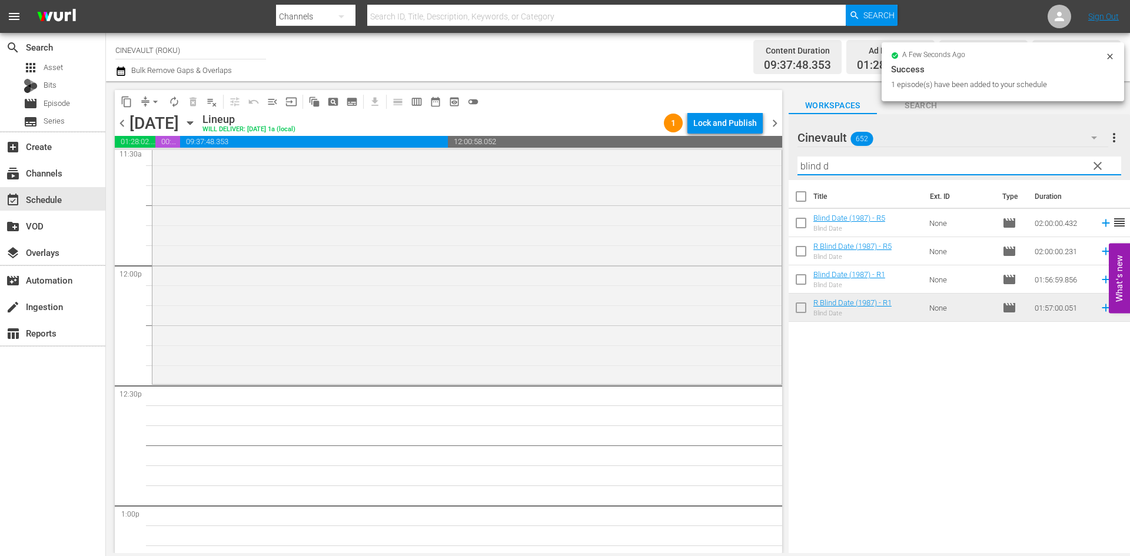
click at [747, 185] on div "content_copy compress arrow_drop_down autorenew_outlined delete_forever_outline…" at bounding box center [618, 317] width 1024 height 472
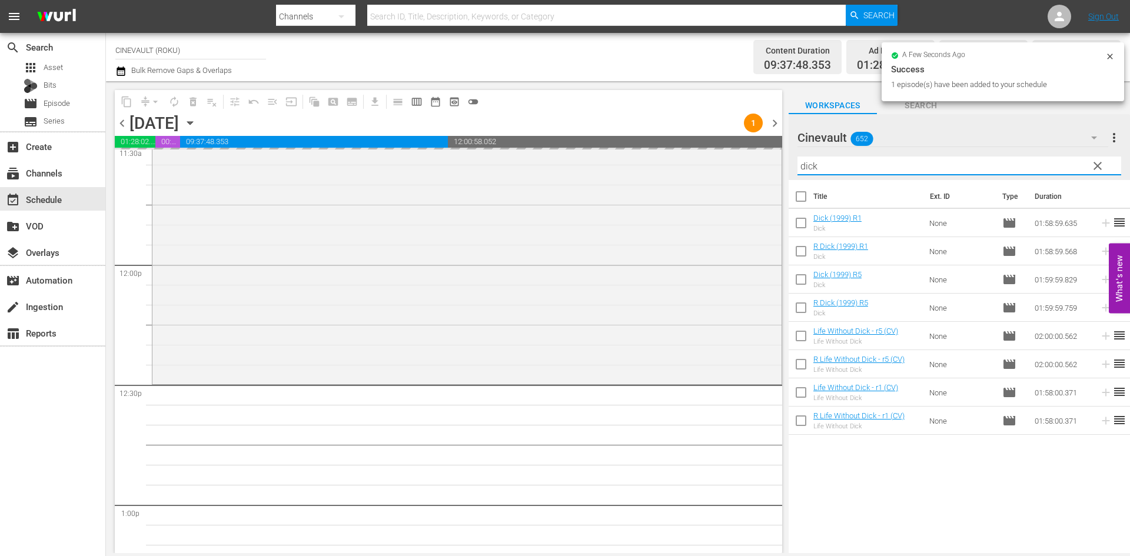
drag, startPoint x: 930, startPoint y: 164, endPoint x: 725, endPoint y: 149, distance: 206.0
click at [725, 149] on div "content_copy compress arrow_drop_down autorenew_outlined delete_forever_outline…" at bounding box center [618, 317] width 1024 height 472
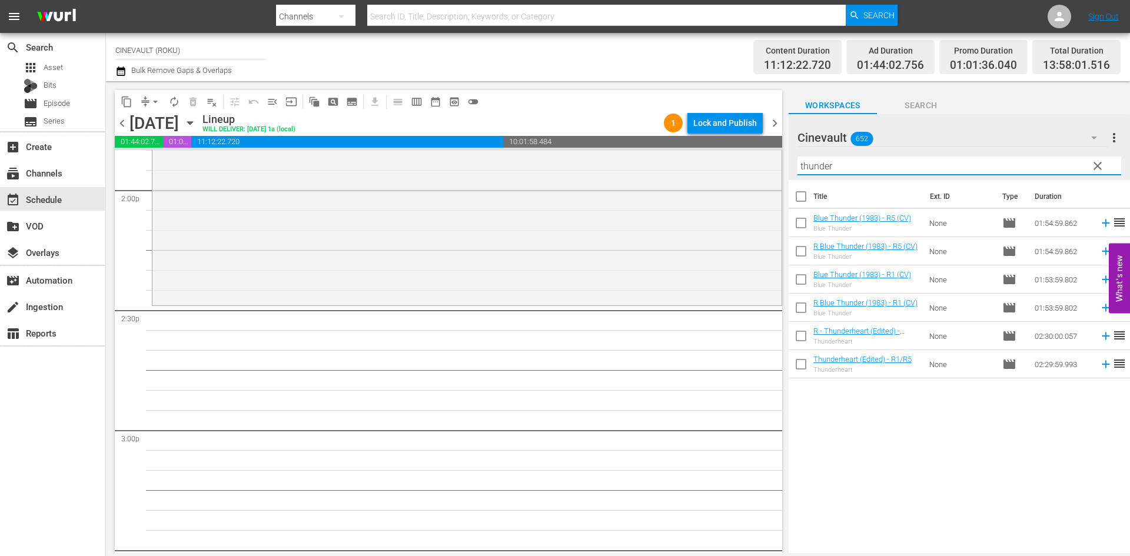
scroll to position [3355, 0]
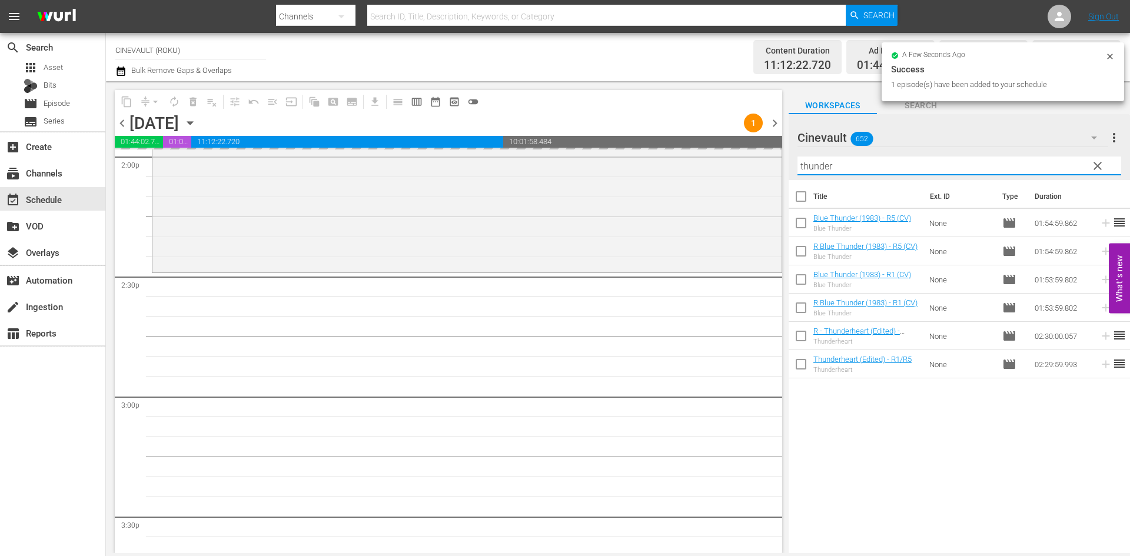
click at [623, 168] on div "content_copy compress arrow_drop_down autorenew_outlined delete_forever_outline…" at bounding box center [618, 317] width 1024 height 472
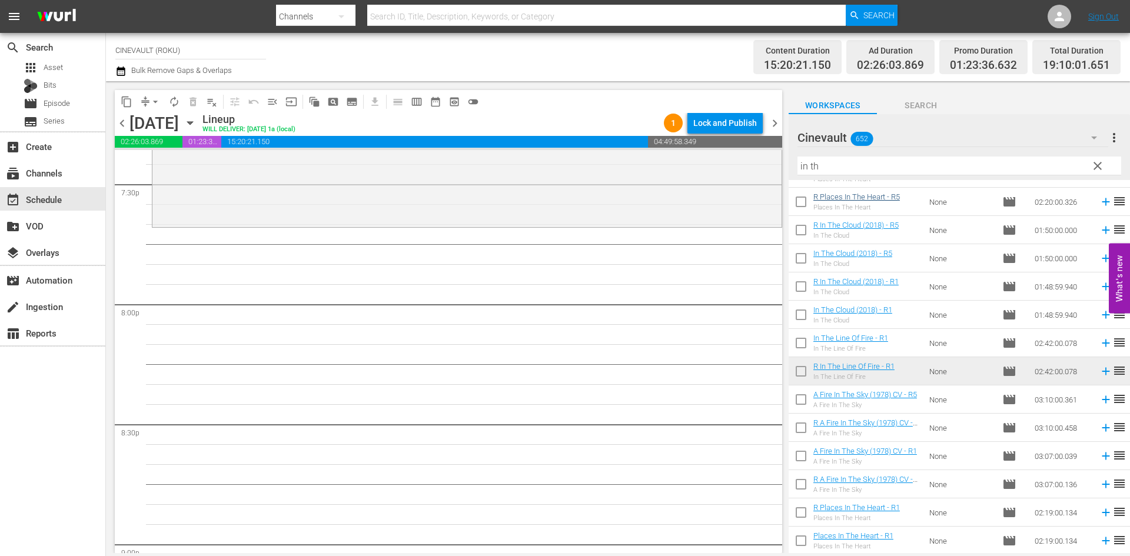
scroll to position [4650, 0]
drag, startPoint x: 849, startPoint y: 168, endPoint x: 673, endPoint y: 164, distance: 176.0
click at [673, 164] on div "content_copy compress arrow_drop_down autorenew_outlined delete_forever_outline…" at bounding box center [618, 317] width 1024 height 472
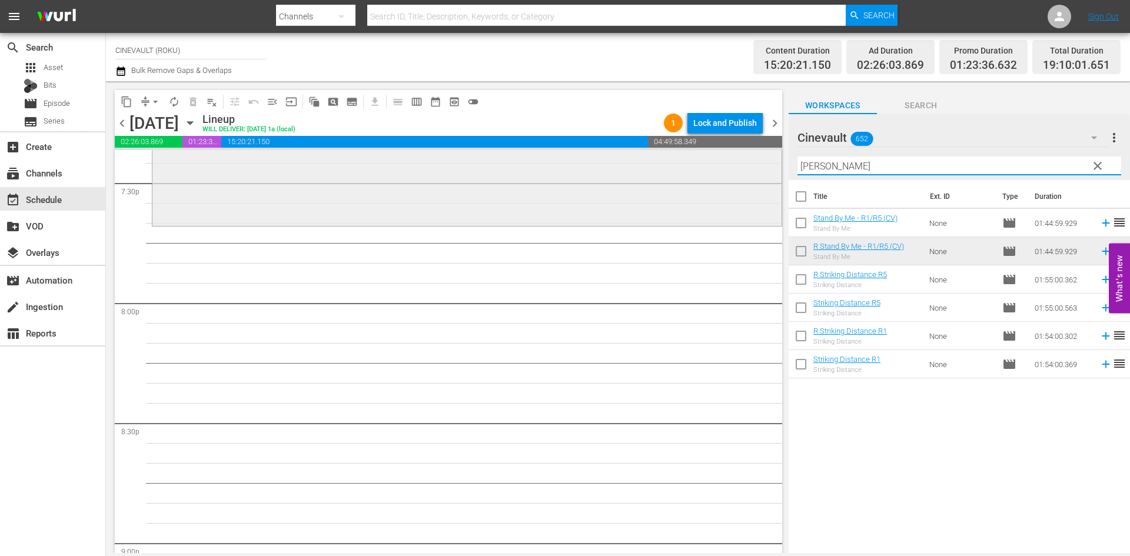
scroll to position [0, 0]
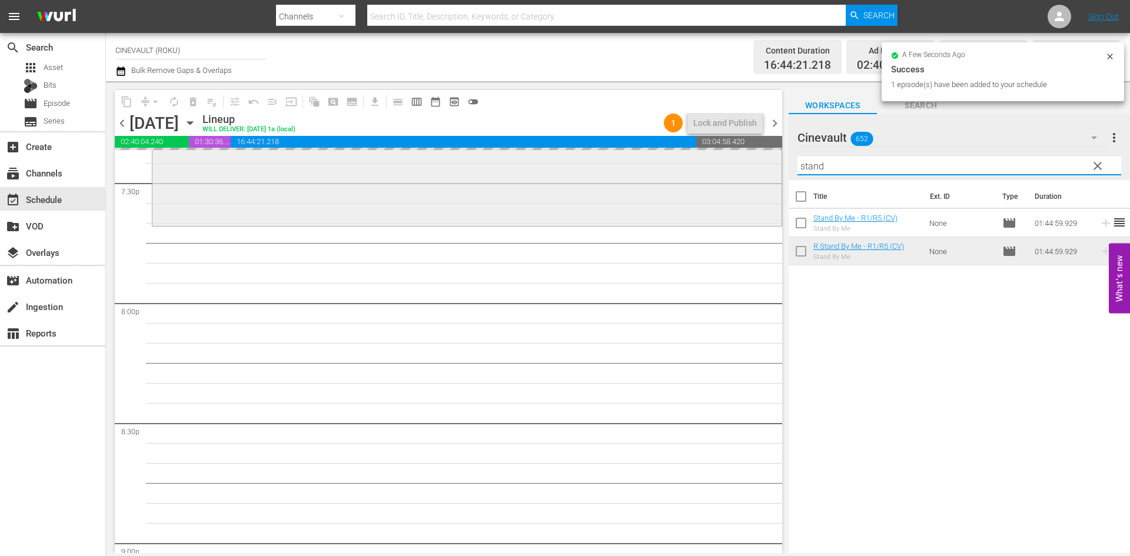
drag, startPoint x: 906, startPoint y: 160, endPoint x: 613, endPoint y: 166, distance: 292.6
click at [613, 166] on div "content_copy compress arrow_drop_down autorenew_outlined delete_forever_outline…" at bounding box center [618, 317] width 1024 height 472
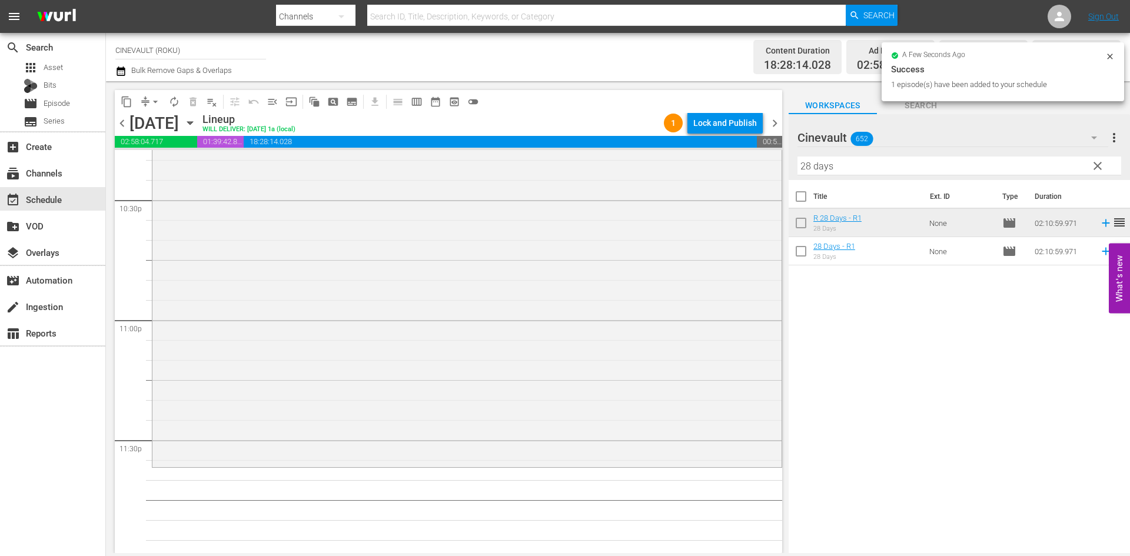
scroll to position [5360, 0]
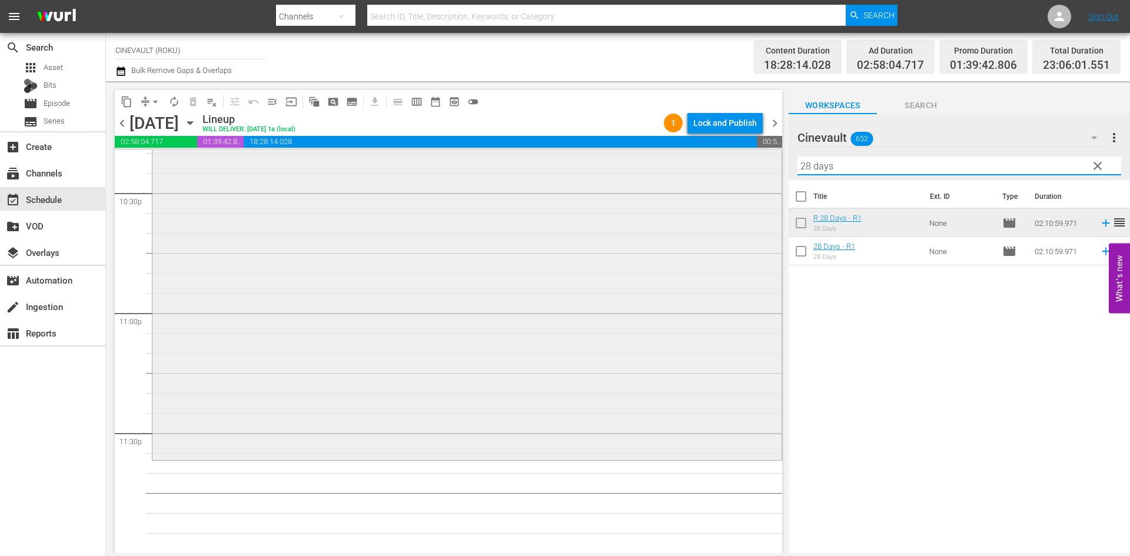
drag, startPoint x: 871, startPoint y: 170, endPoint x: 720, endPoint y: 166, distance: 150.7
click at [720, 166] on div "content_copy compress arrow_drop_down autorenew_outlined delete_forever_outline…" at bounding box center [618, 317] width 1024 height 472
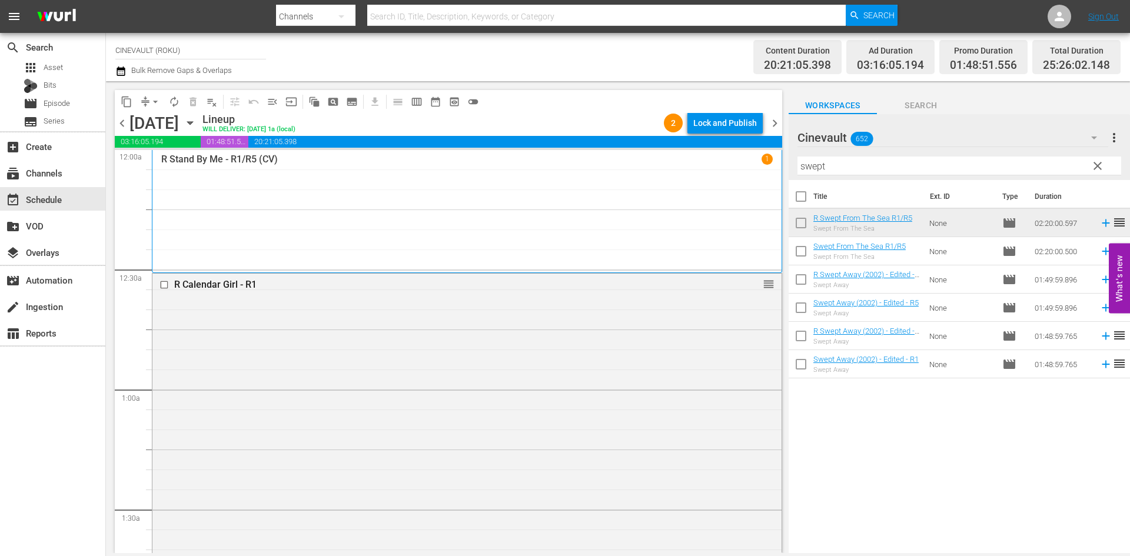
scroll to position [0, 0]
click at [734, 128] on div "Lock and Publish" at bounding box center [725, 122] width 64 height 21
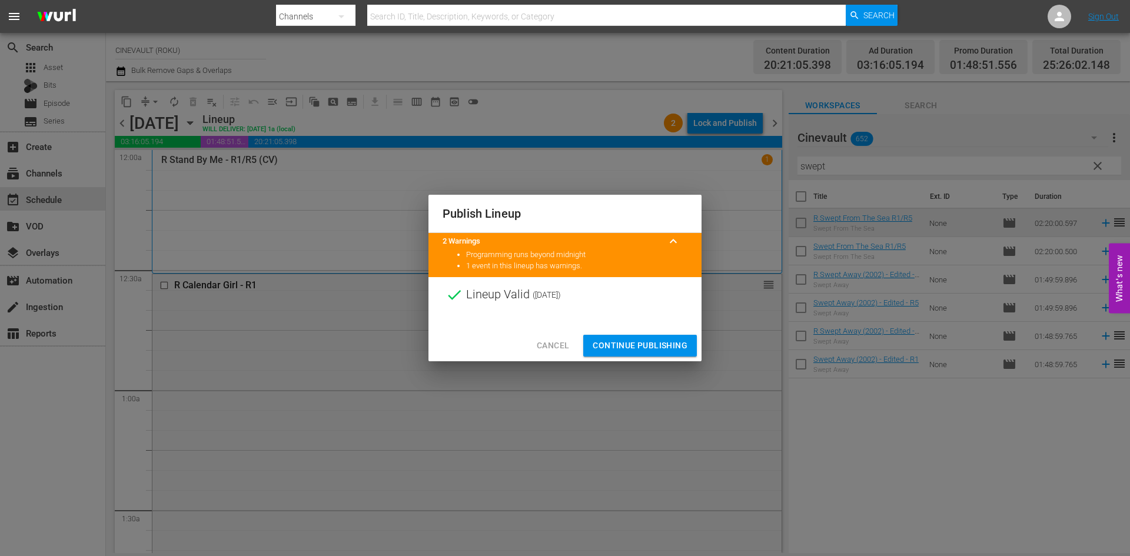
click at [666, 322] on div at bounding box center [564, 322] width 273 height 18
click at [669, 351] on span "Continue Publishing" at bounding box center [640, 345] width 95 height 15
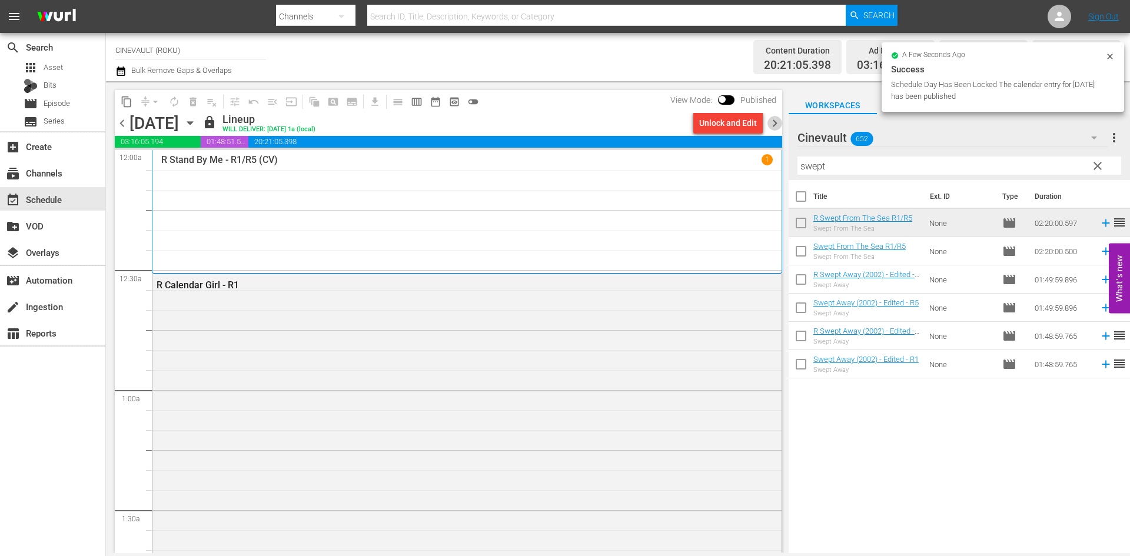
click at [777, 123] on span "chevron_right" at bounding box center [774, 123] width 15 height 15
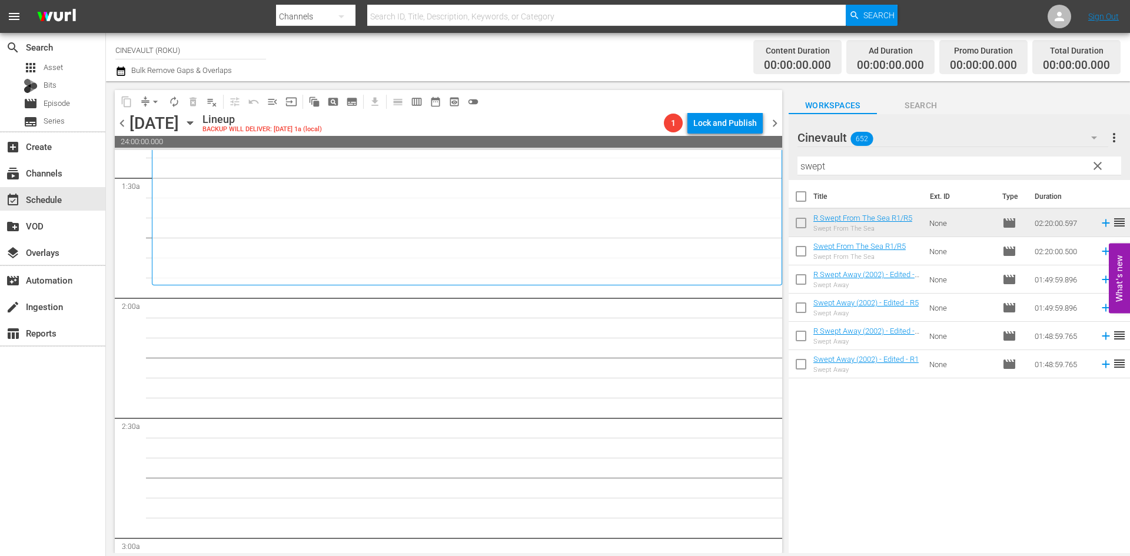
scroll to position [353, 0]
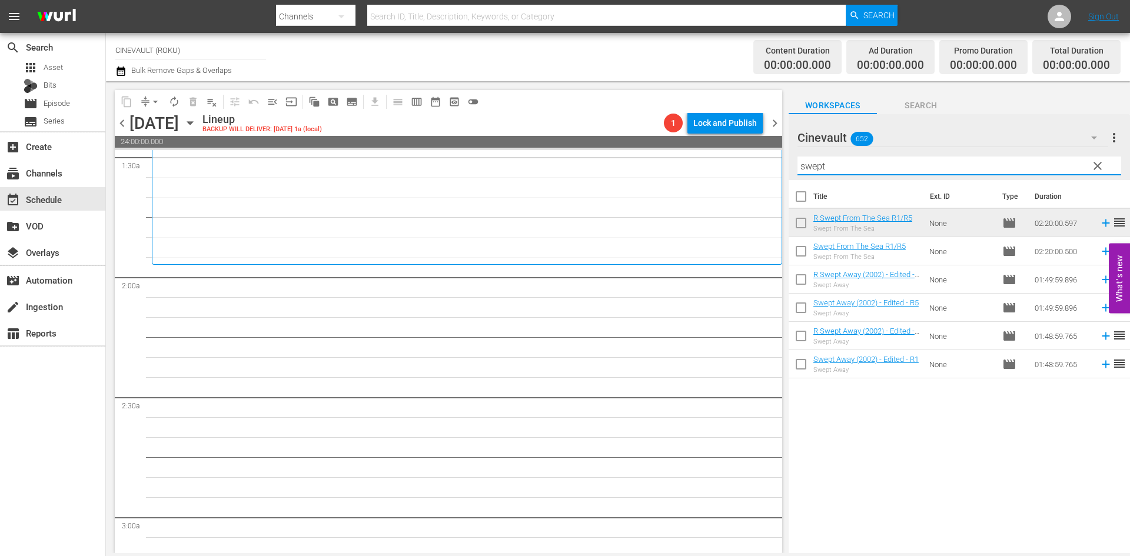
drag, startPoint x: 858, startPoint y: 162, endPoint x: 743, endPoint y: 144, distance: 116.7
click at [743, 144] on div "content_copy compress arrow_drop_down autorenew_outlined delete_forever_outline…" at bounding box center [618, 317] width 1024 height 472
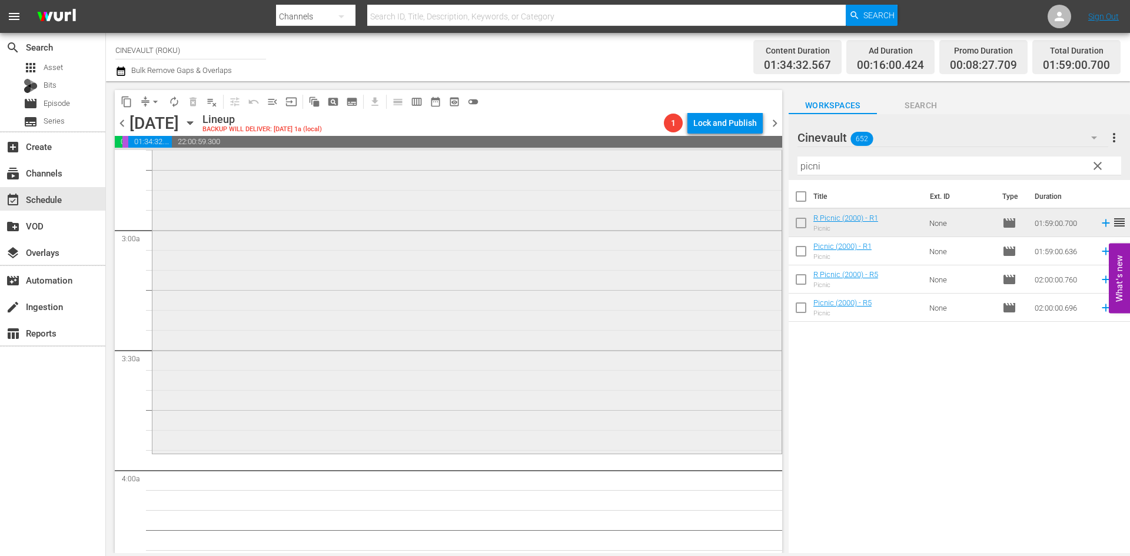
scroll to position [765, 0]
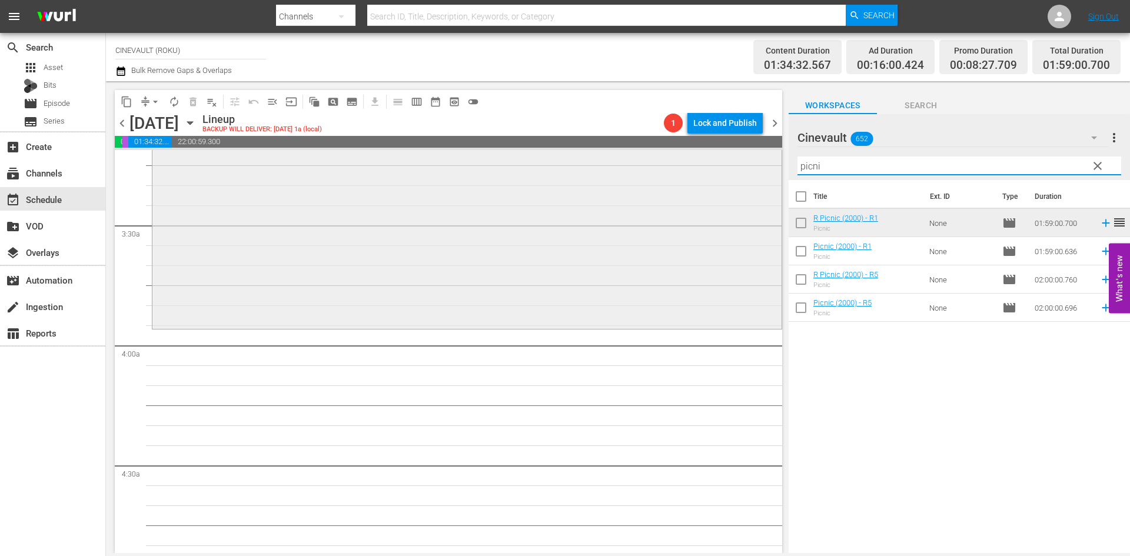
drag, startPoint x: 899, startPoint y: 160, endPoint x: 721, endPoint y: 154, distance: 177.8
click at [721, 154] on div "content_copy compress arrow_drop_down autorenew_outlined delete_forever_outline…" at bounding box center [618, 317] width 1024 height 472
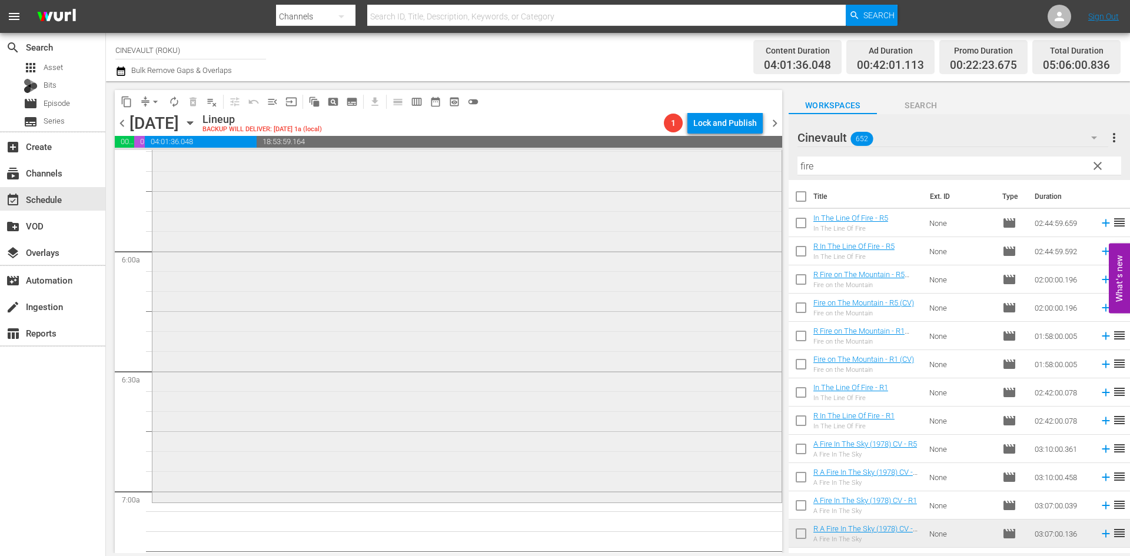
scroll to position [1354, 0]
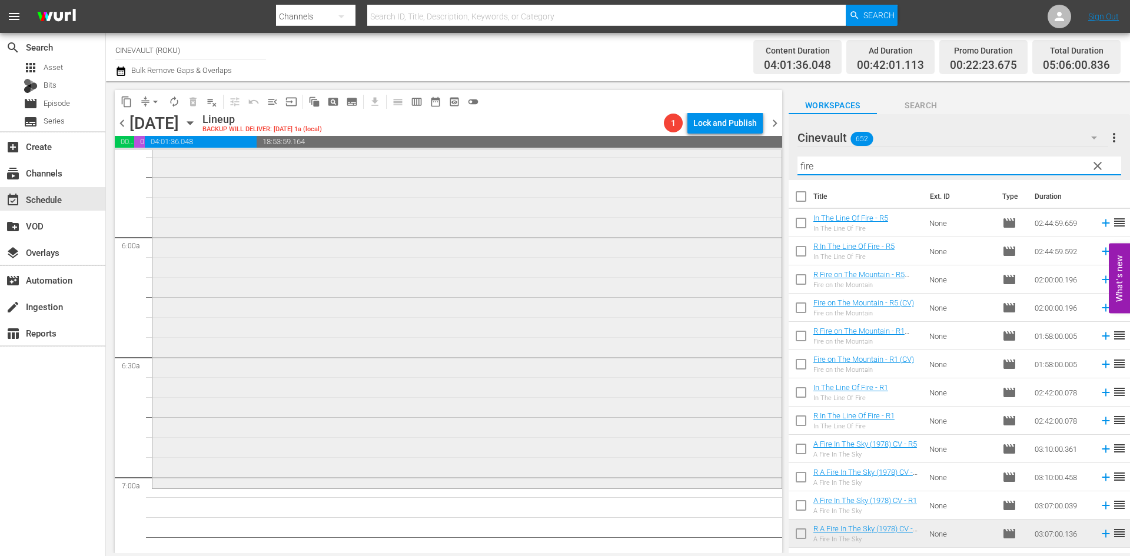
drag, startPoint x: 833, startPoint y: 174, endPoint x: 743, endPoint y: 164, distance: 90.6
click at [743, 164] on div "content_copy compress arrow_drop_down autorenew_outlined delete_forever_outline…" at bounding box center [618, 317] width 1024 height 472
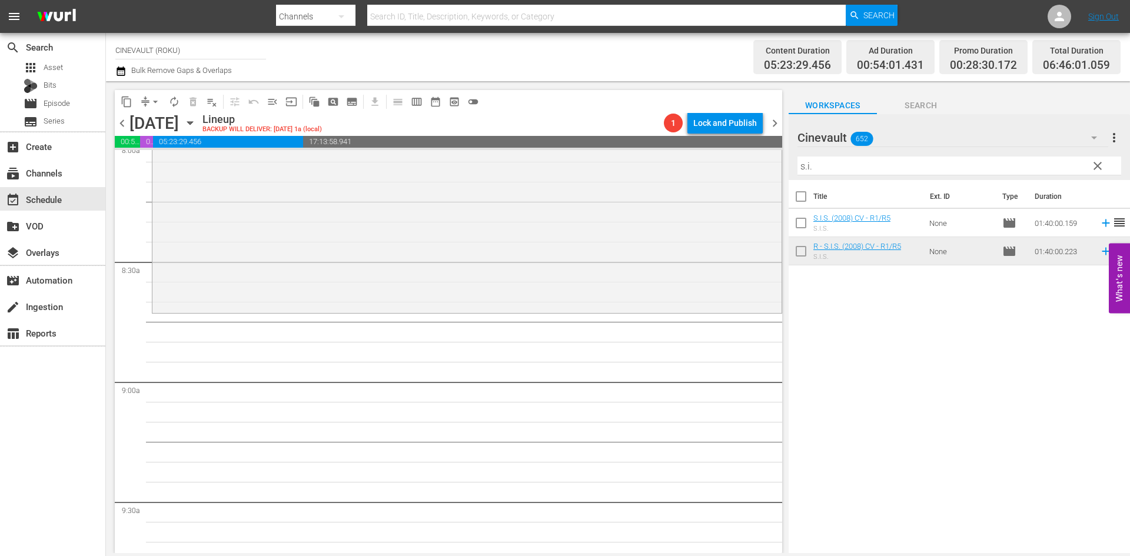
scroll to position [1942, 0]
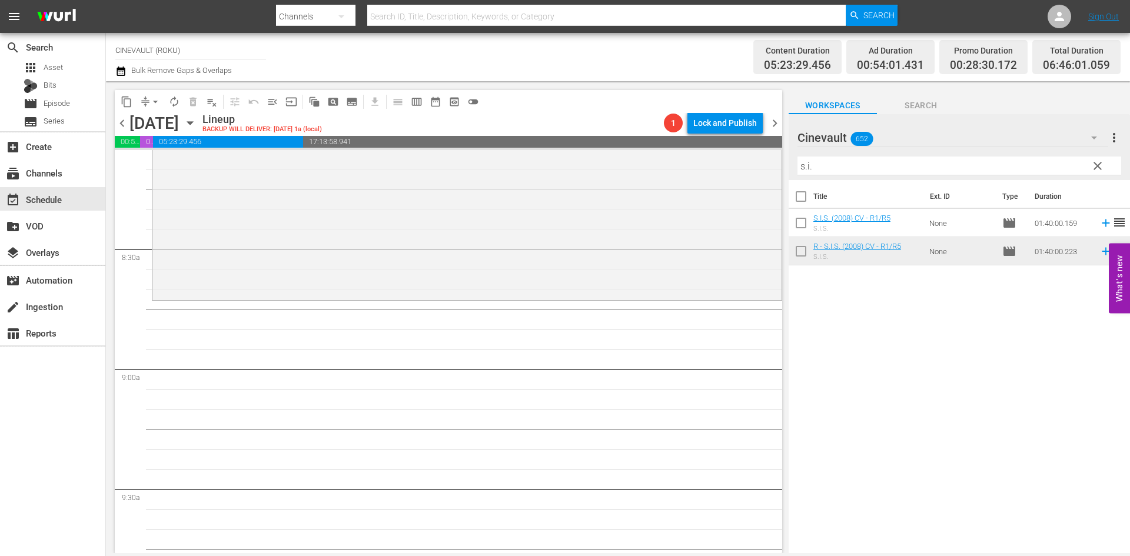
drag, startPoint x: 938, startPoint y: 177, endPoint x: 822, endPoint y: 161, distance: 117.6
click at [822, 161] on div "Filter by Title s.i." at bounding box center [959, 166] width 324 height 28
drag, startPoint x: 822, startPoint y: 161, endPoint x: 773, endPoint y: 168, distance: 48.8
click at [773, 168] on div "content_copy compress arrow_drop_down autorenew_outlined delete_forever_outline…" at bounding box center [618, 317] width 1024 height 472
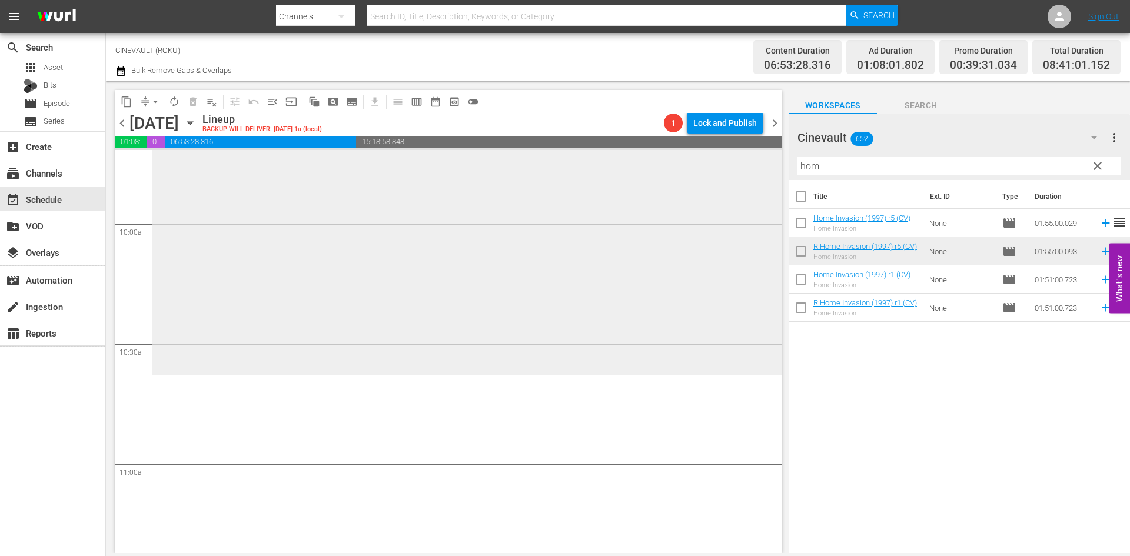
scroll to position [2354, 0]
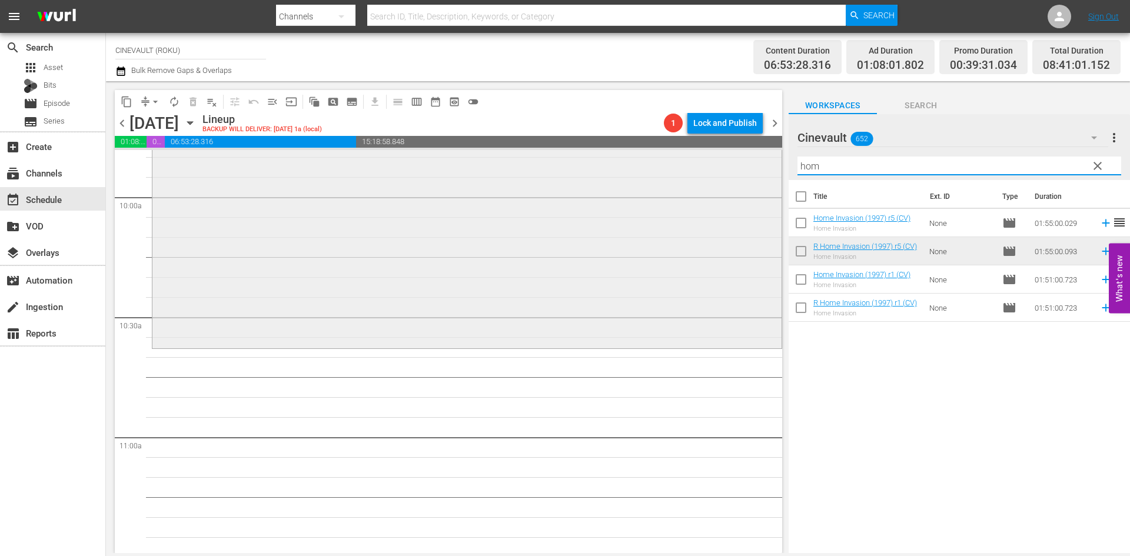
drag, startPoint x: 872, startPoint y: 171, endPoint x: 720, endPoint y: 182, distance: 151.6
click at [720, 182] on div "content_copy compress arrow_drop_down autorenew_outlined delete_forever_outline…" at bounding box center [618, 317] width 1024 height 472
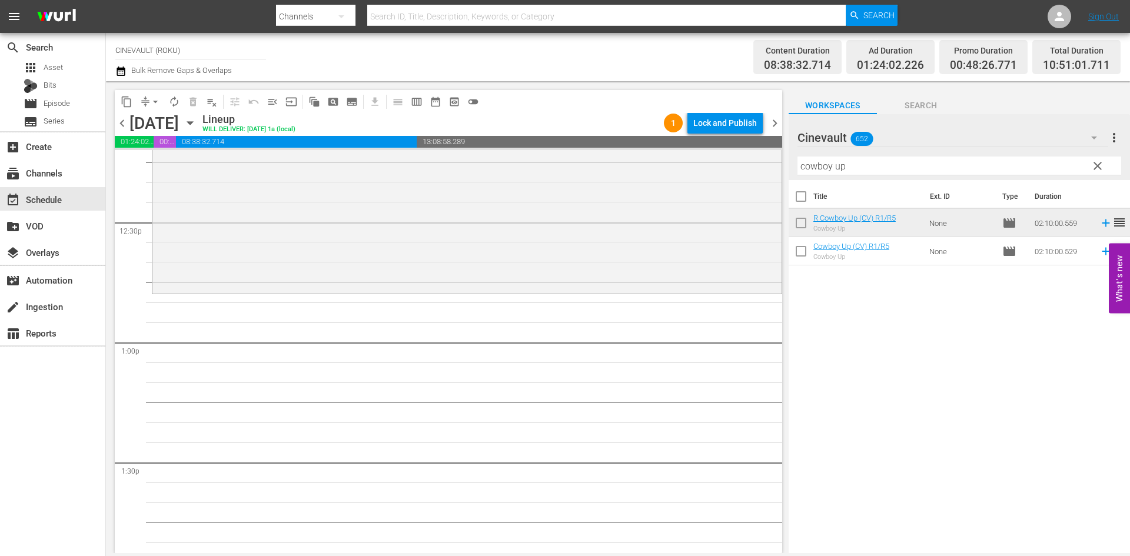
scroll to position [2943, 0]
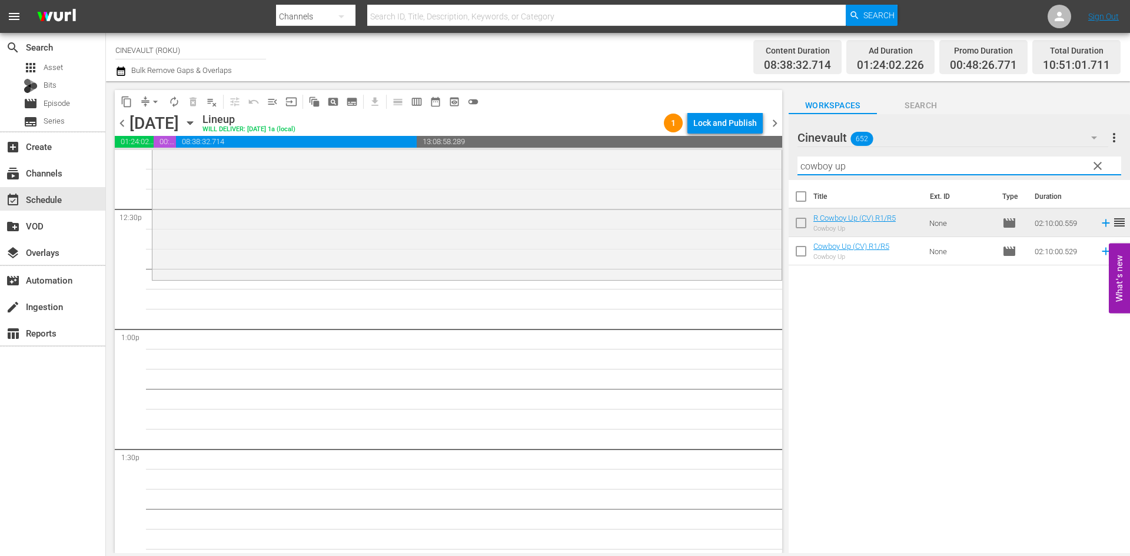
drag, startPoint x: 872, startPoint y: 168, endPoint x: 781, endPoint y: 168, distance: 91.2
click at [781, 168] on div "content_copy compress arrow_drop_down autorenew_outlined delete_forever_outline…" at bounding box center [618, 317] width 1024 height 472
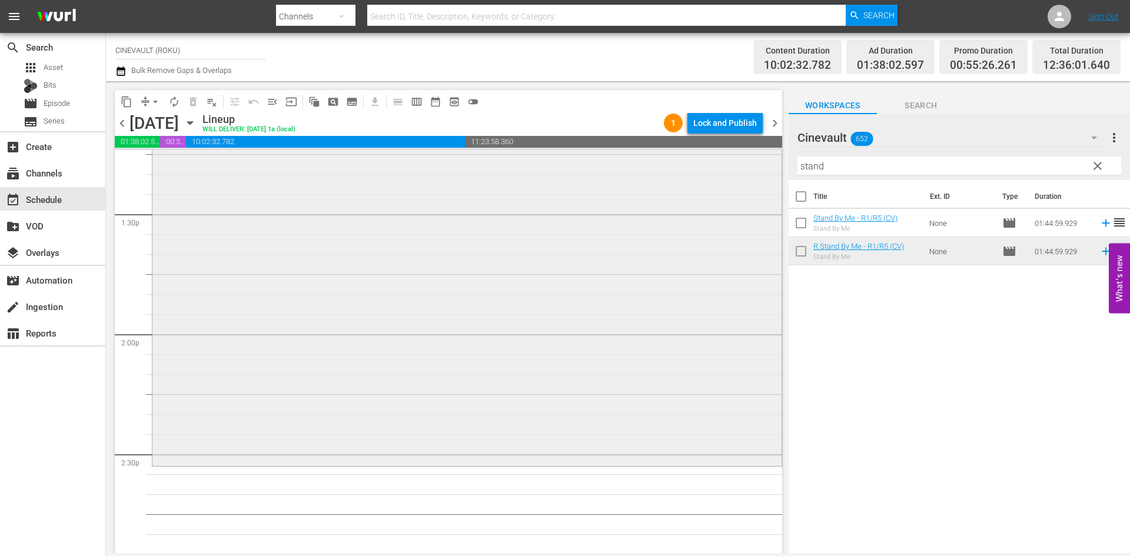
scroll to position [3178, 0]
drag, startPoint x: 836, startPoint y: 168, endPoint x: 755, endPoint y: 168, distance: 81.2
click at [755, 168] on div "content_copy compress arrow_drop_down autorenew_outlined delete_forever_outline…" at bounding box center [618, 317] width 1024 height 472
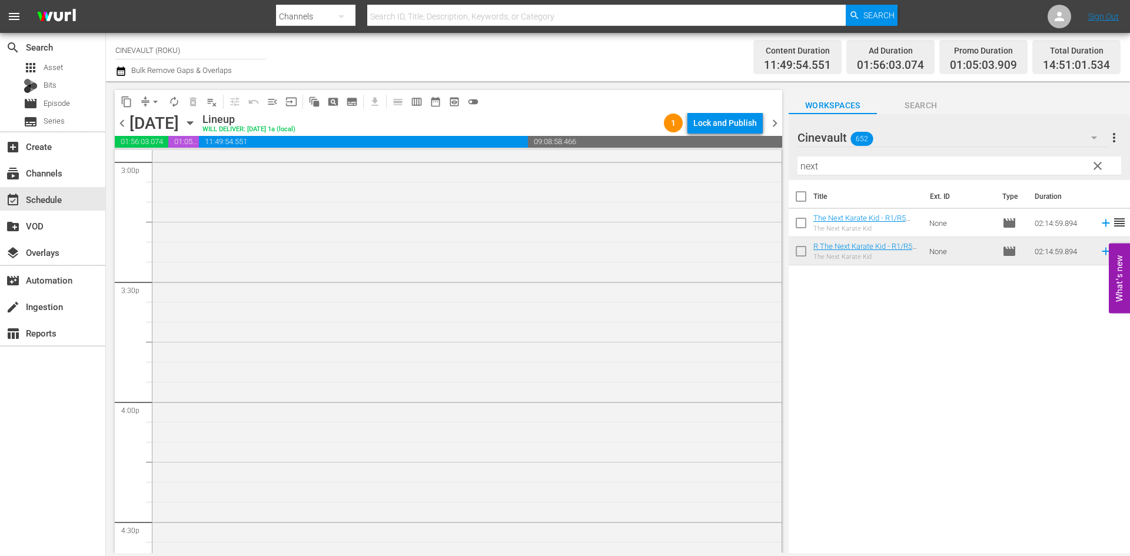
scroll to position [3708, 0]
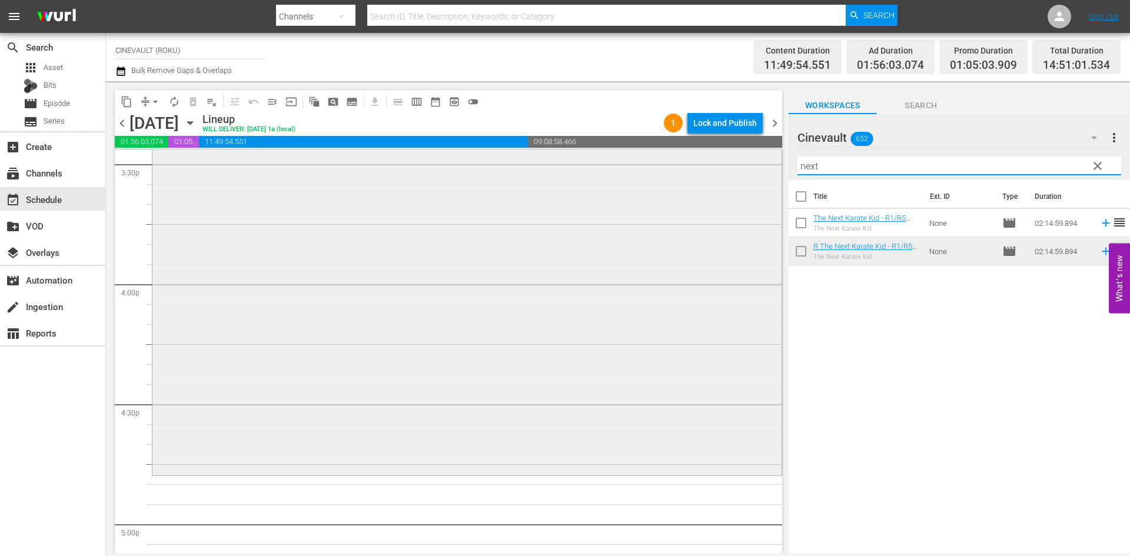
drag, startPoint x: 838, startPoint y: 166, endPoint x: 661, endPoint y: 187, distance: 177.8
click at [661, 187] on div "content_copy compress arrow_drop_down autorenew_outlined delete_forever_outline…" at bounding box center [618, 317] width 1024 height 472
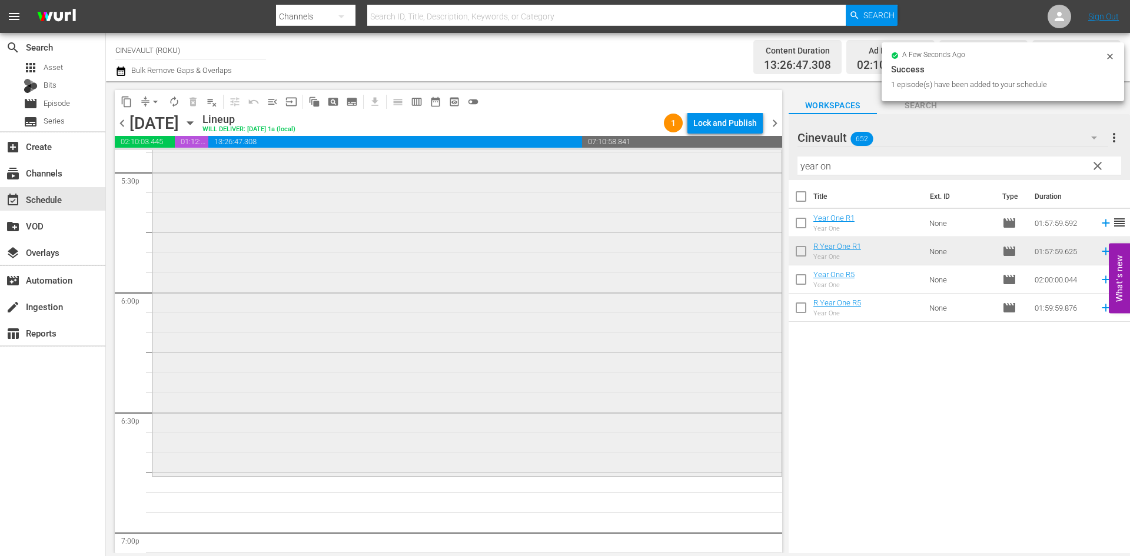
scroll to position [4238, 0]
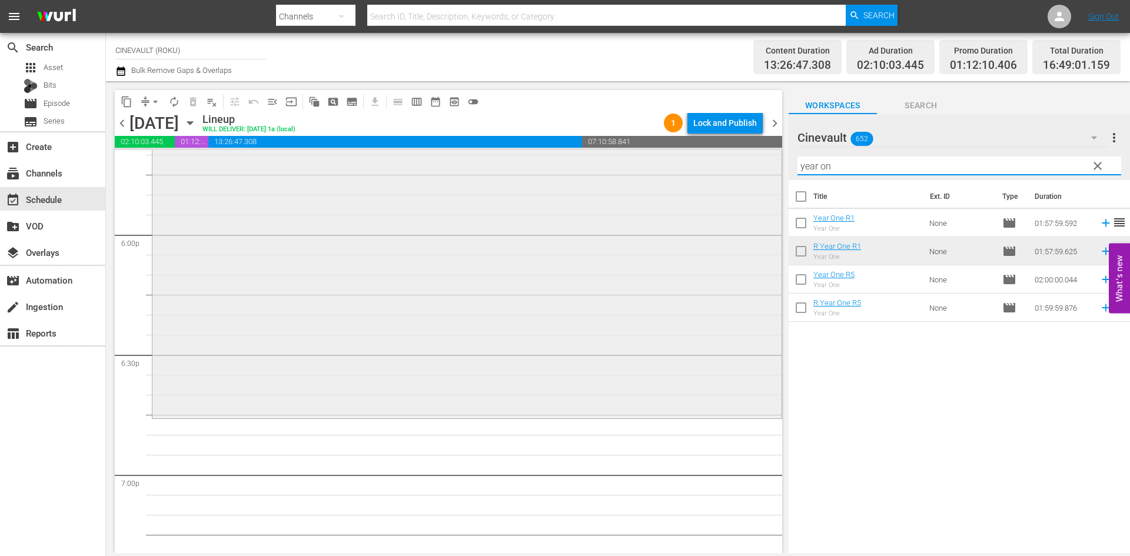
drag, startPoint x: 842, startPoint y: 163, endPoint x: 703, endPoint y: 176, distance: 138.9
click at [703, 176] on div "content_copy compress arrow_drop_down autorenew_outlined delete_forever_outline…" at bounding box center [618, 317] width 1024 height 472
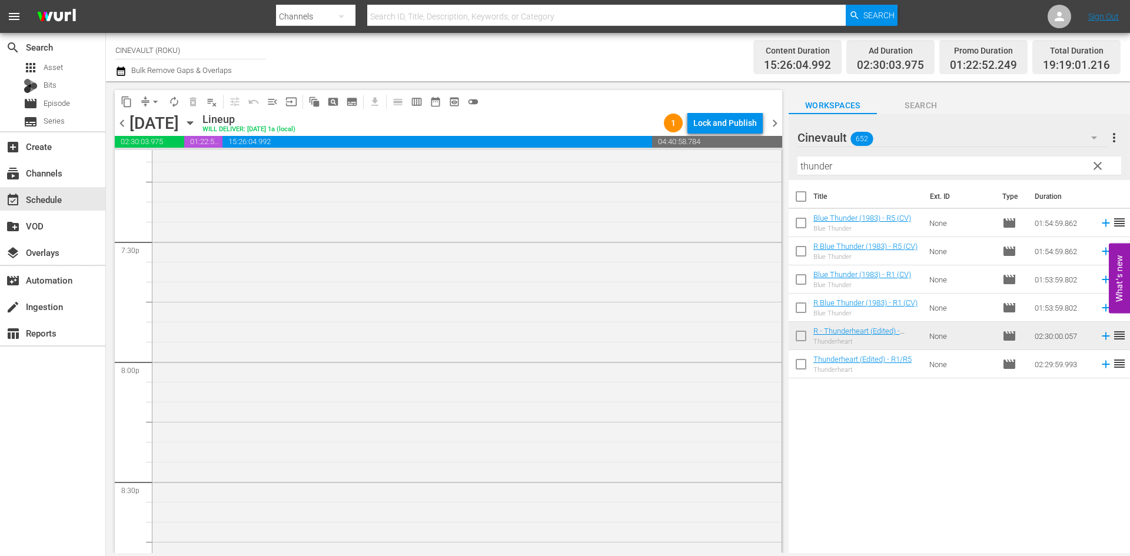
scroll to position [4767, 0]
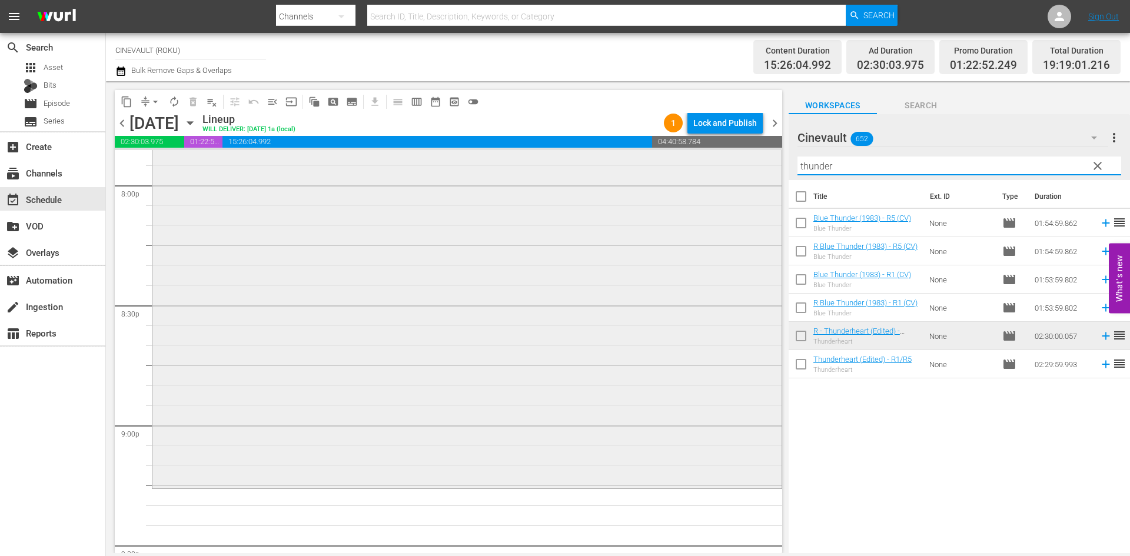
drag, startPoint x: 937, startPoint y: 167, endPoint x: 759, endPoint y: 161, distance: 177.8
click at [759, 161] on div "content_copy compress arrow_drop_down autorenew_outlined delete_forever_outline…" at bounding box center [618, 317] width 1024 height 472
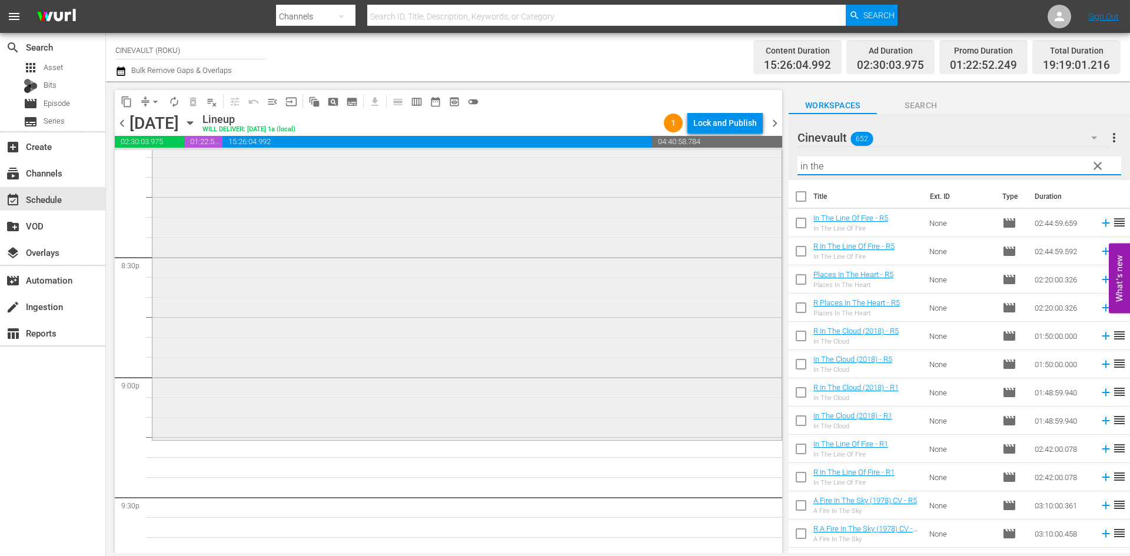
scroll to position [4944, 0]
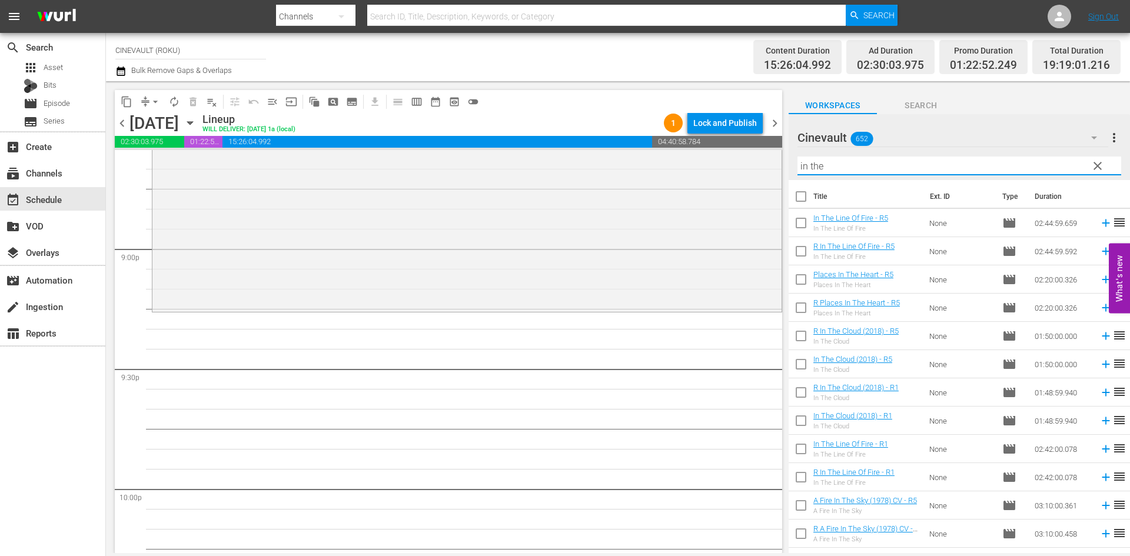
type input "in the"
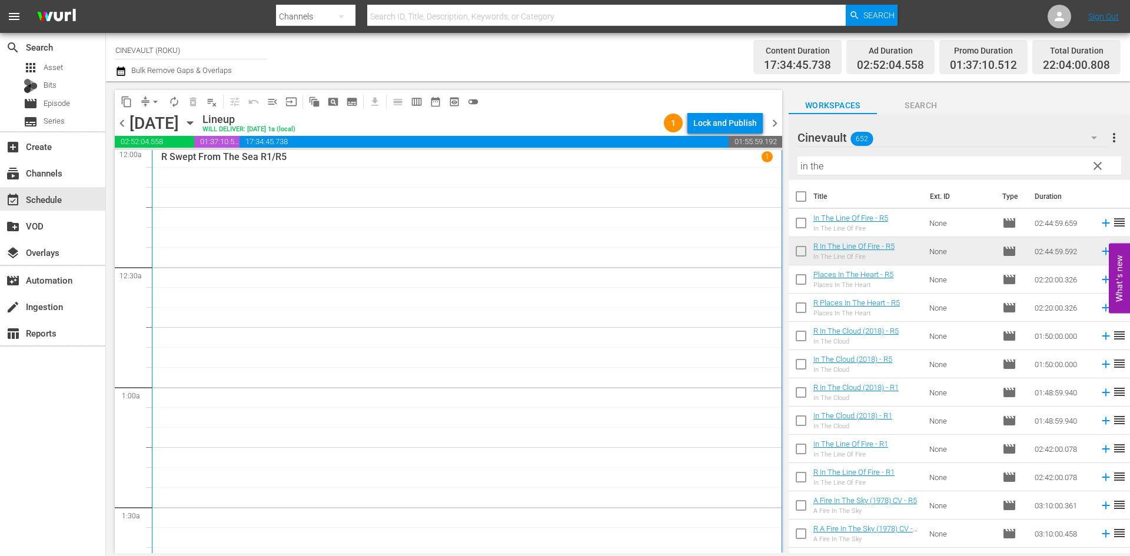
scroll to position [0, 0]
click at [709, 128] on div "Lock and Publish" at bounding box center [725, 122] width 64 height 21
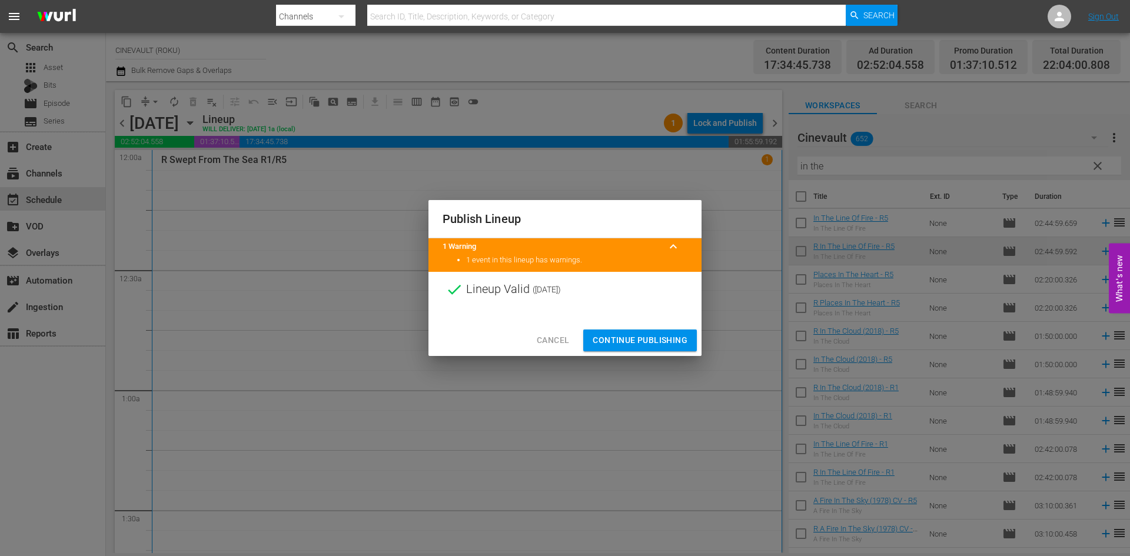
click at [667, 353] on div "Cancel Continue Publishing" at bounding box center [564, 340] width 273 height 31
click at [664, 346] on span "Continue Publishing" at bounding box center [640, 340] width 95 height 15
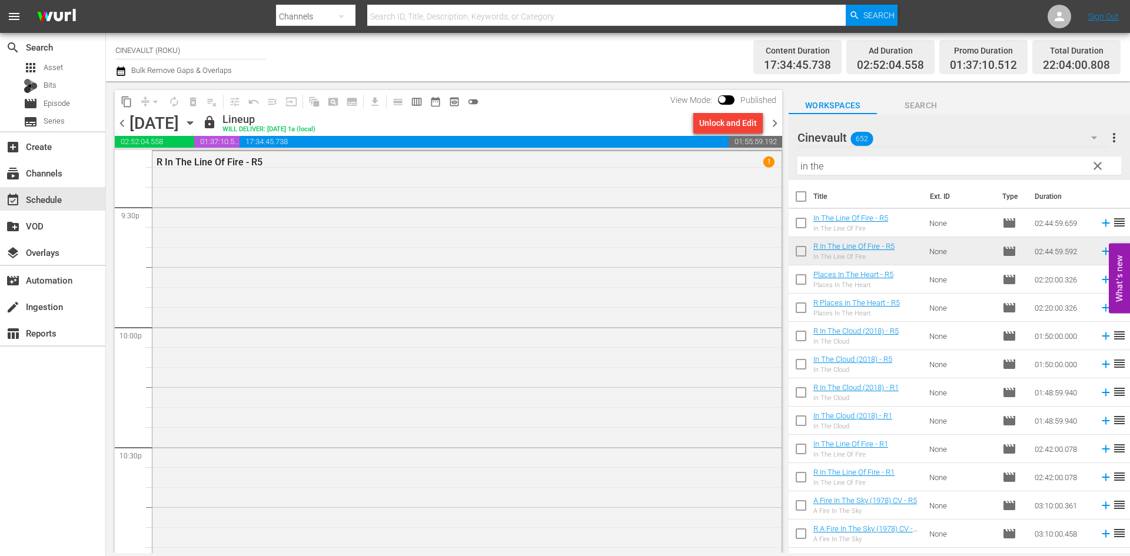
scroll to position [5364, 0]
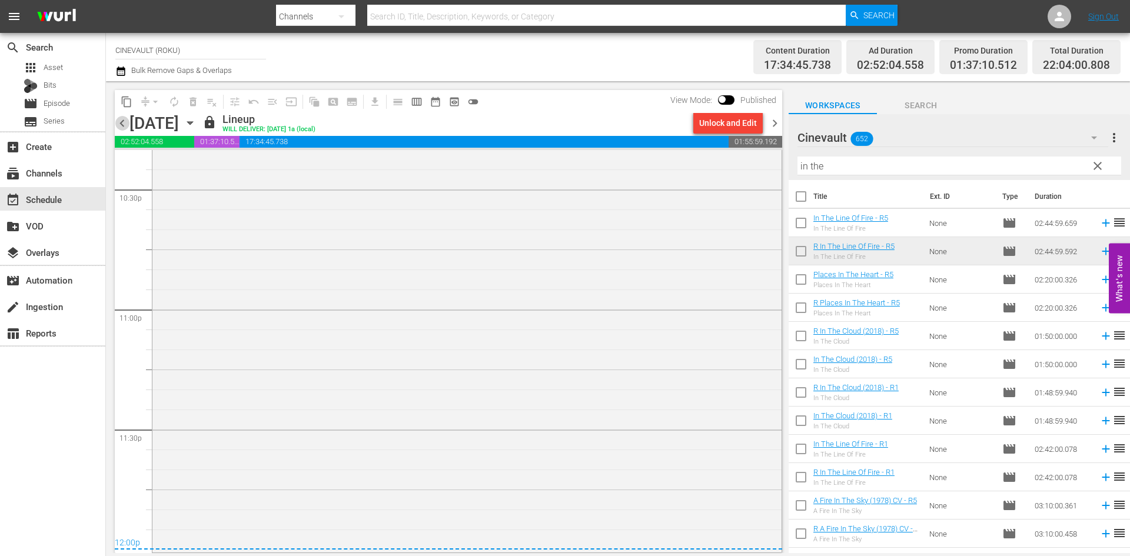
click at [119, 127] on span "chevron_left" at bounding box center [122, 123] width 15 height 15
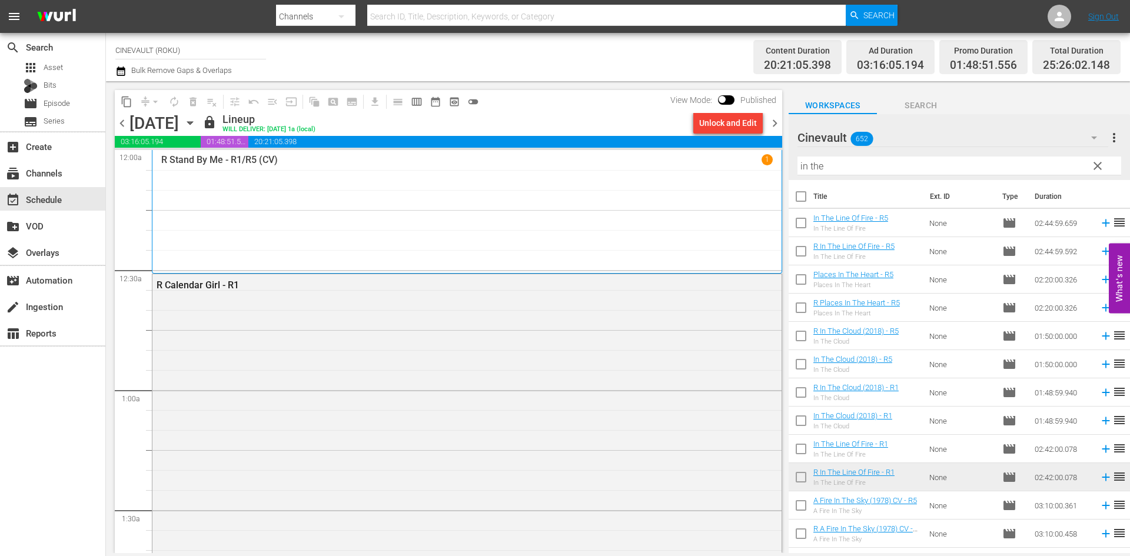
click at [127, 125] on span "chevron_left" at bounding box center [122, 123] width 15 height 15
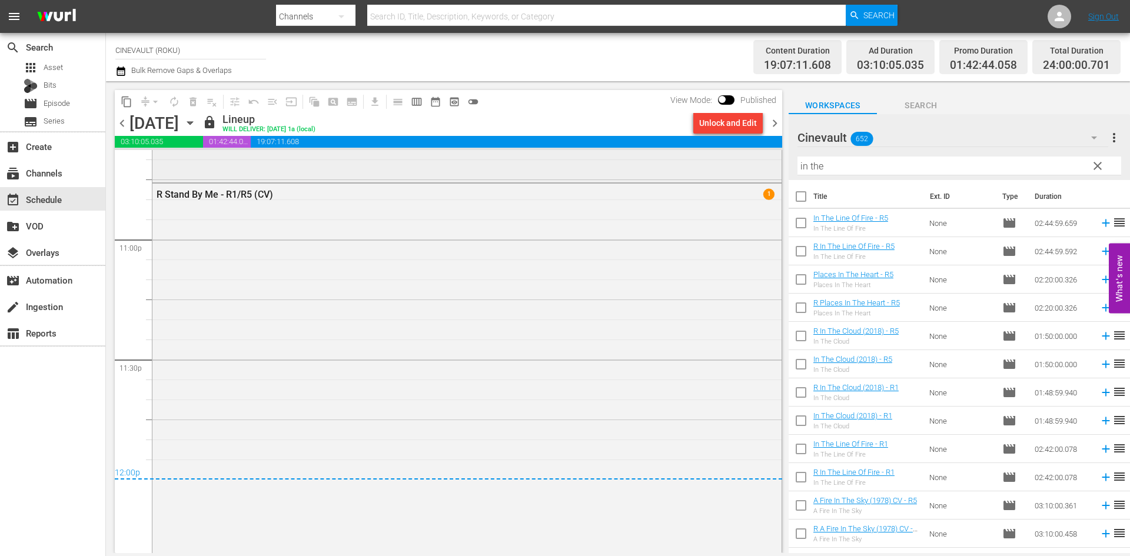
scroll to position [5484, 0]
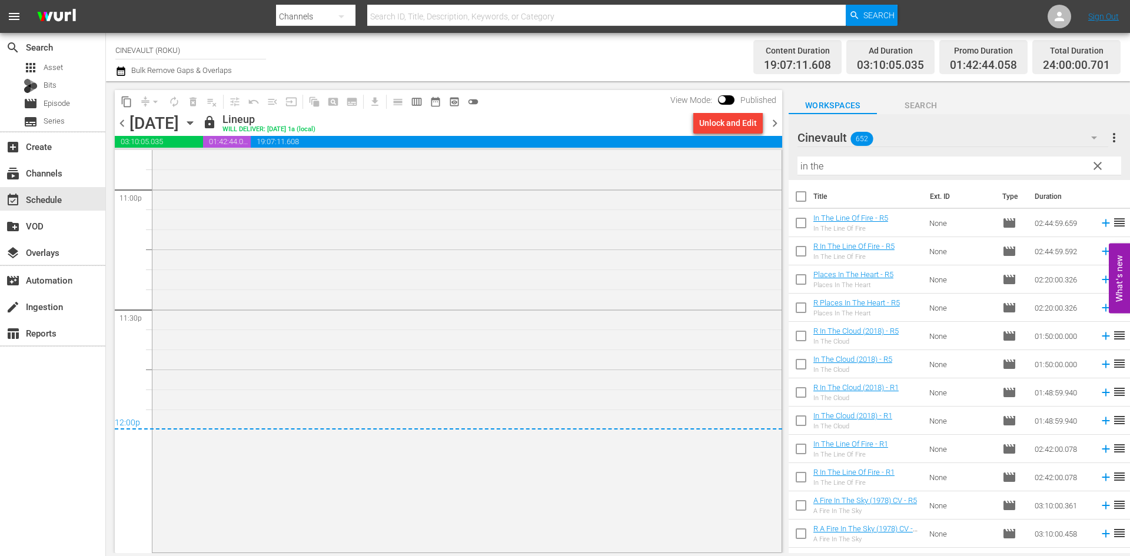
click at [125, 118] on span "chevron_left" at bounding box center [122, 123] width 15 height 15
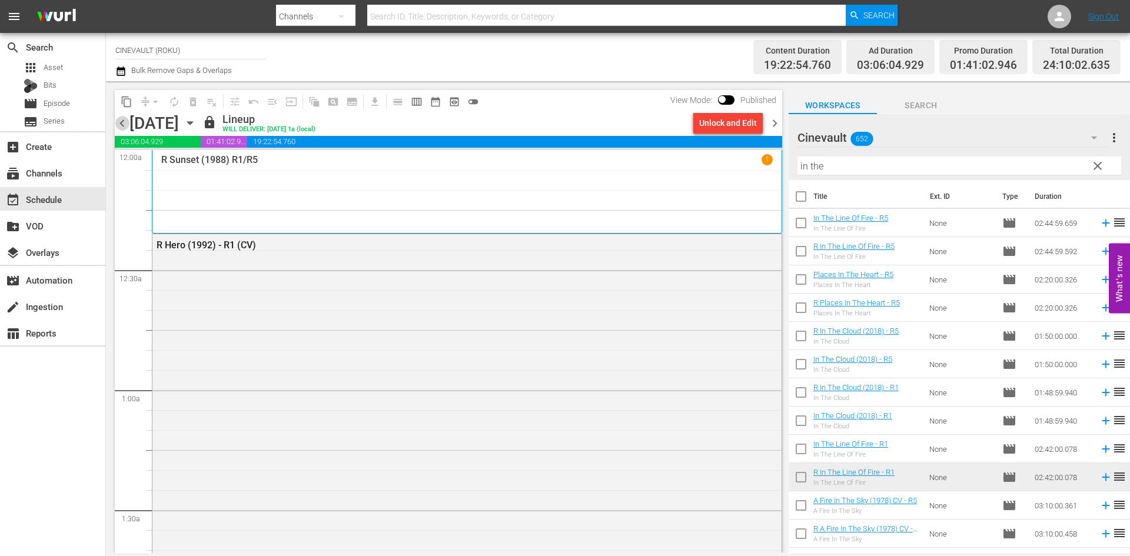
click at [119, 125] on span "chevron_left" at bounding box center [122, 123] width 15 height 15
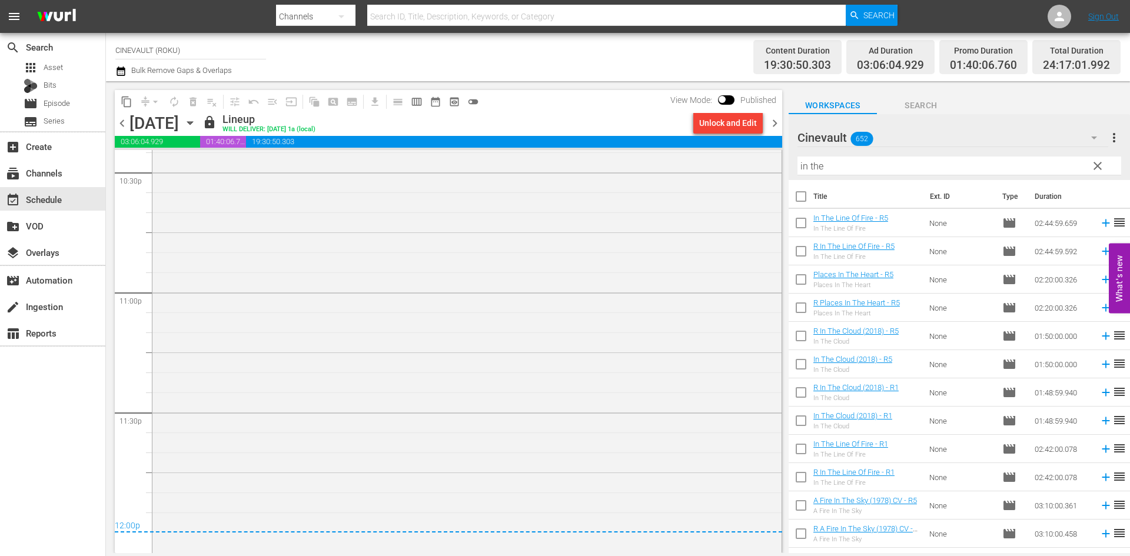
scroll to position [5444, 0]
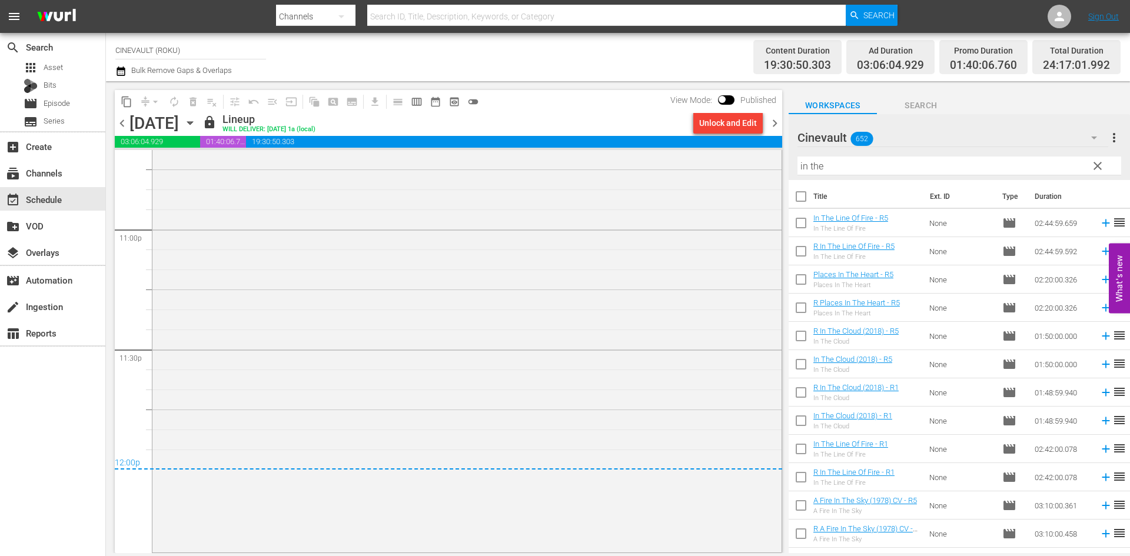
click at [122, 121] on span "chevron_left" at bounding box center [122, 123] width 15 height 15
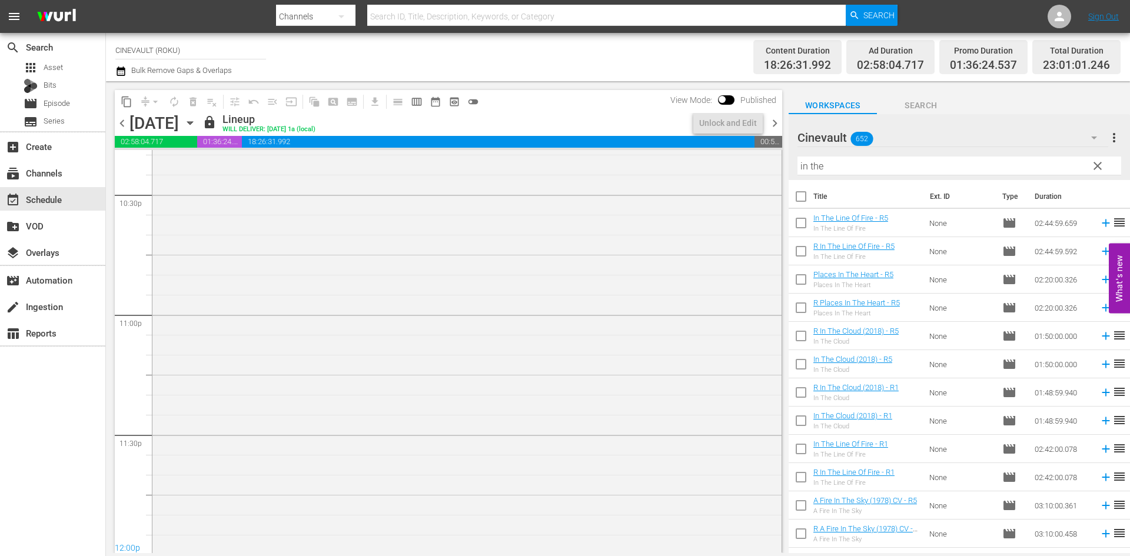
scroll to position [5375, 0]
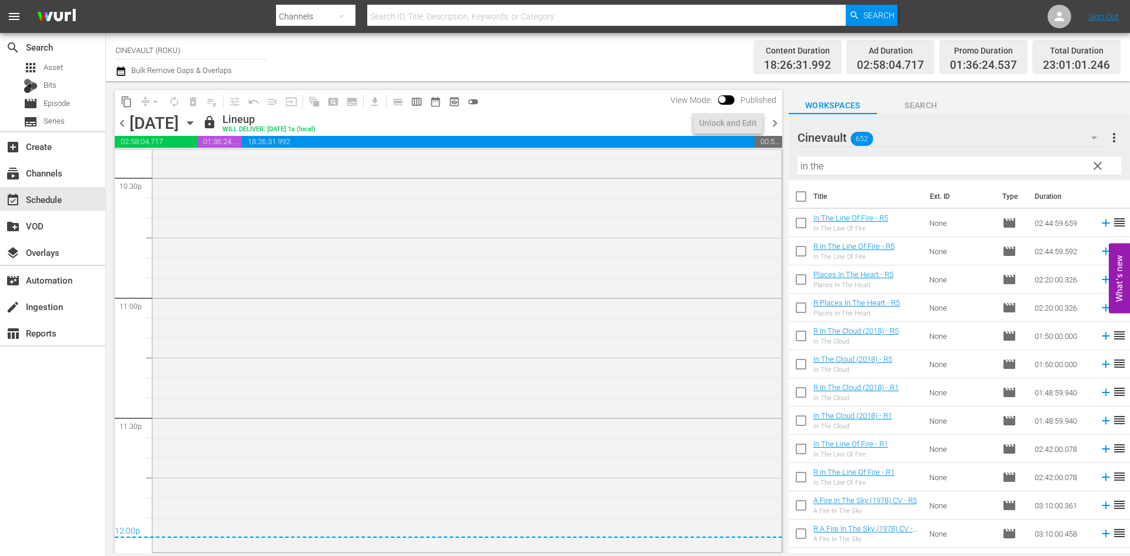
click at [782, 526] on div "content_copy compress arrow_drop_down autorenew_outlined delete_forever_outline…" at bounding box center [445, 317] width 679 height 472
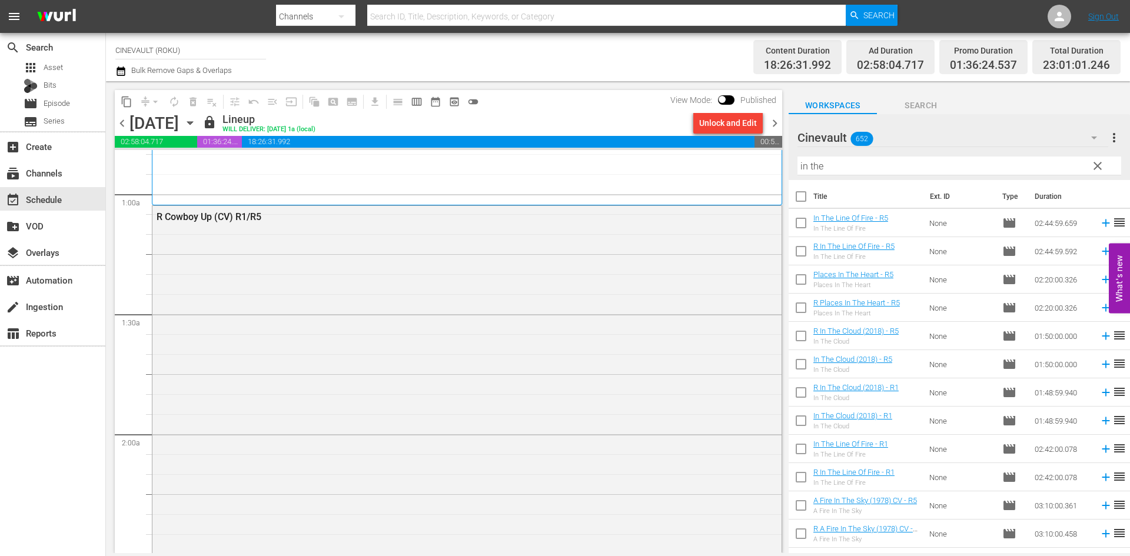
scroll to position [0, 0]
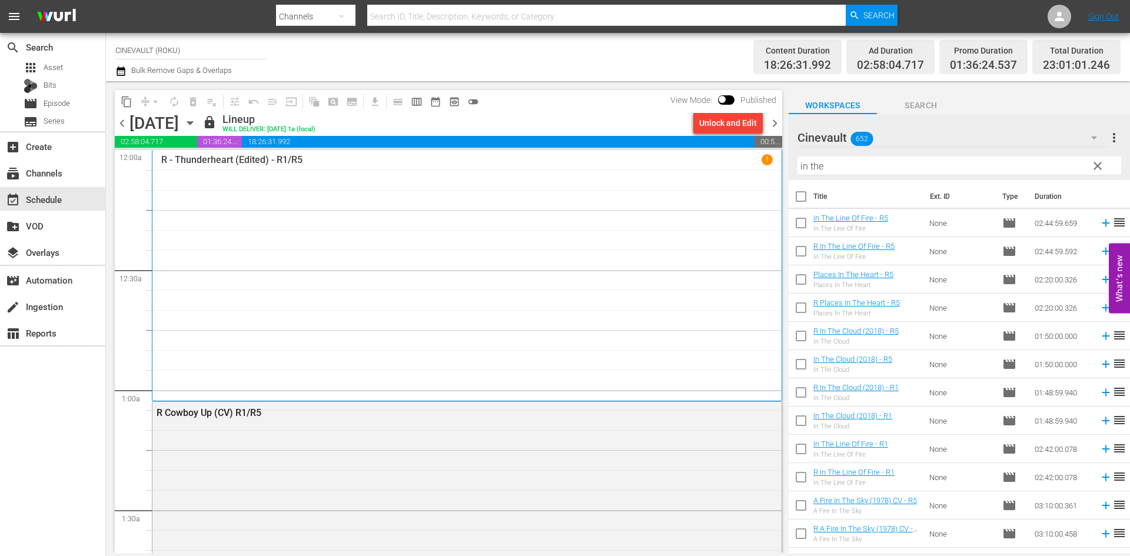
click at [126, 131] on div "chevron_left [DATE] [DATE] lock Lineup WILL DELIVER: [DATE] 1a (local) Unlock a…" at bounding box center [448, 124] width 667 height 23
click at [119, 125] on span "chevron_left" at bounding box center [122, 123] width 15 height 15
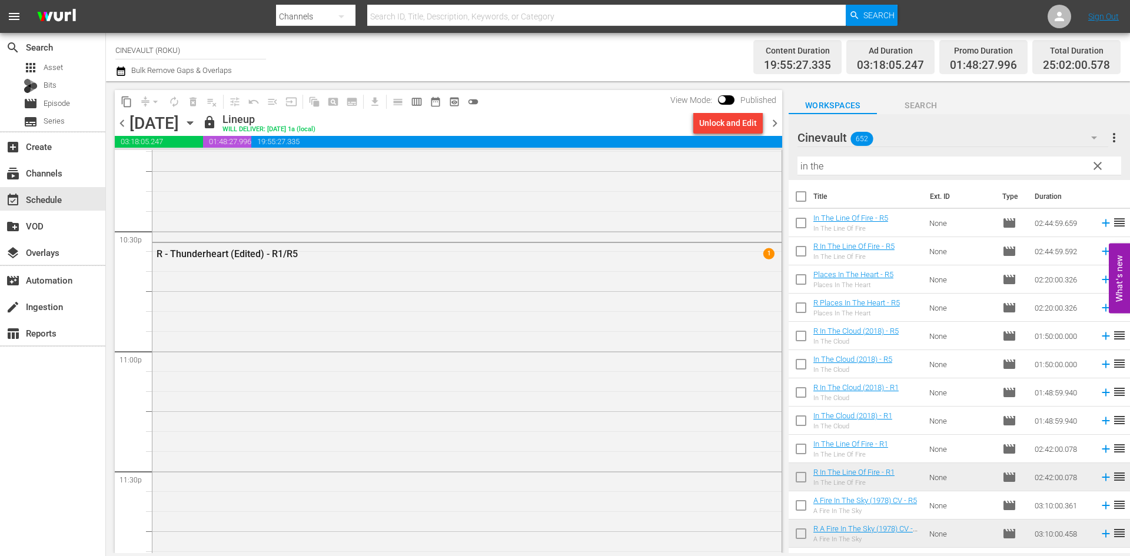
scroll to position [5611, 0]
